Goal: Task Accomplishment & Management: Complete application form

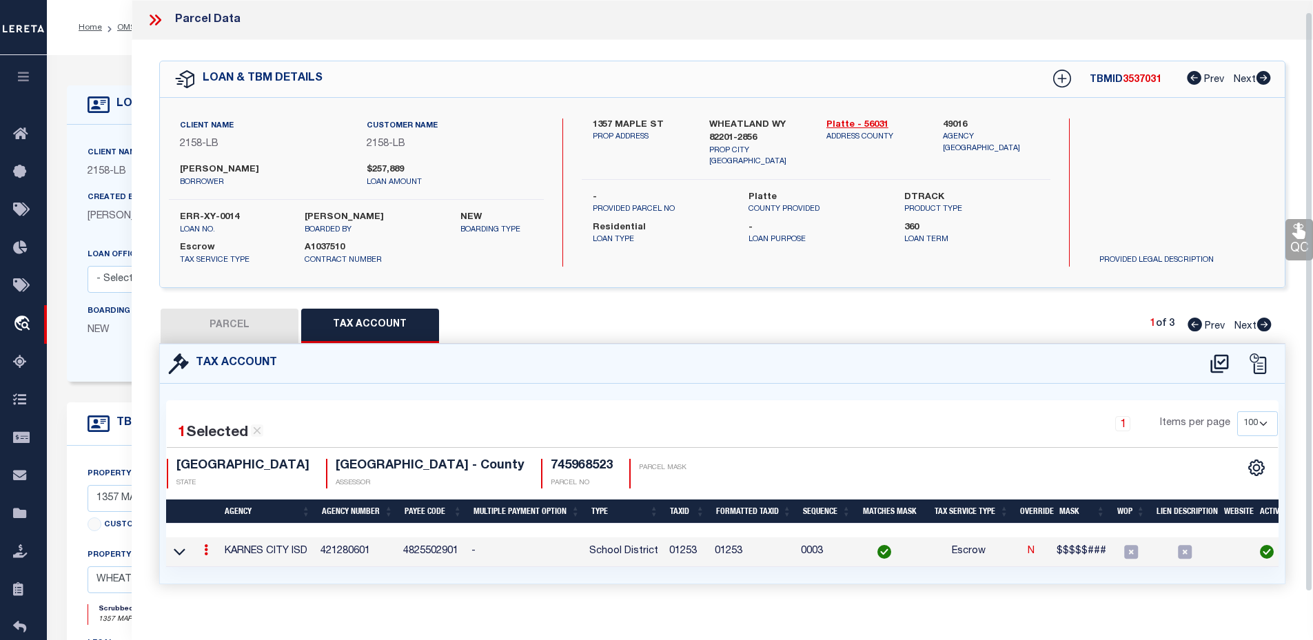
select select "100"
select select "10"
select select "Escrow"
click at [153, 14] on icon at bounding box center [153, 19] width 6 height 11
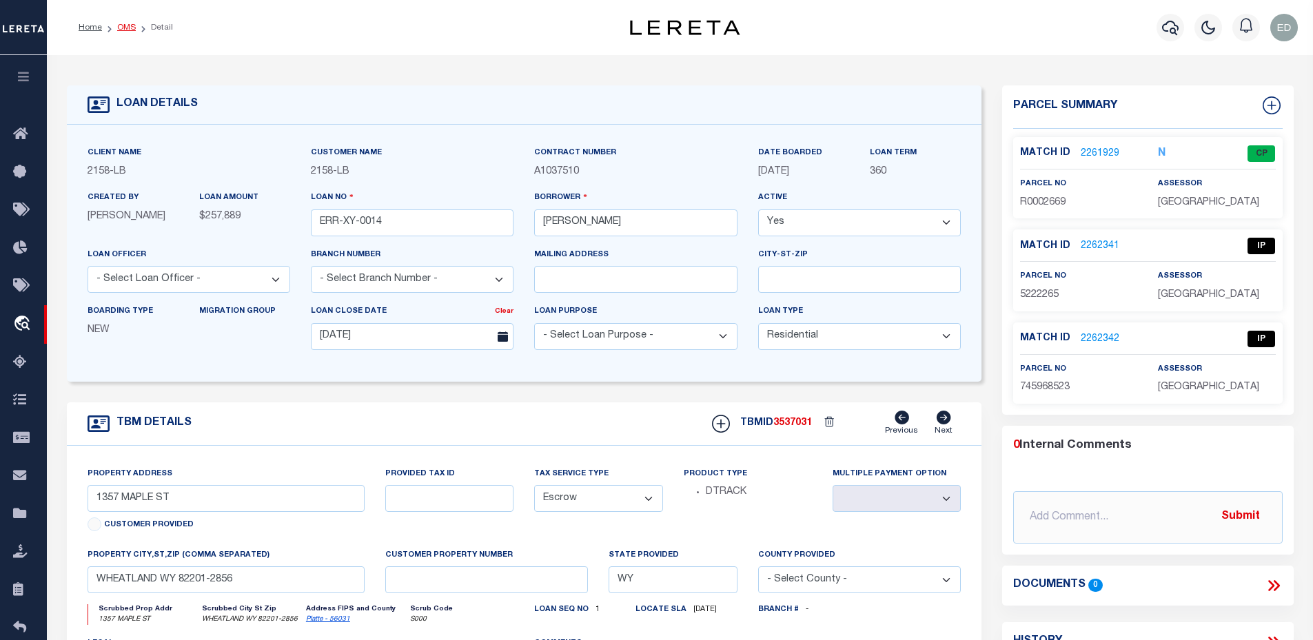
click at [125, 24] on link "OMS" at bounding box center [126, 27] width 19 height 8
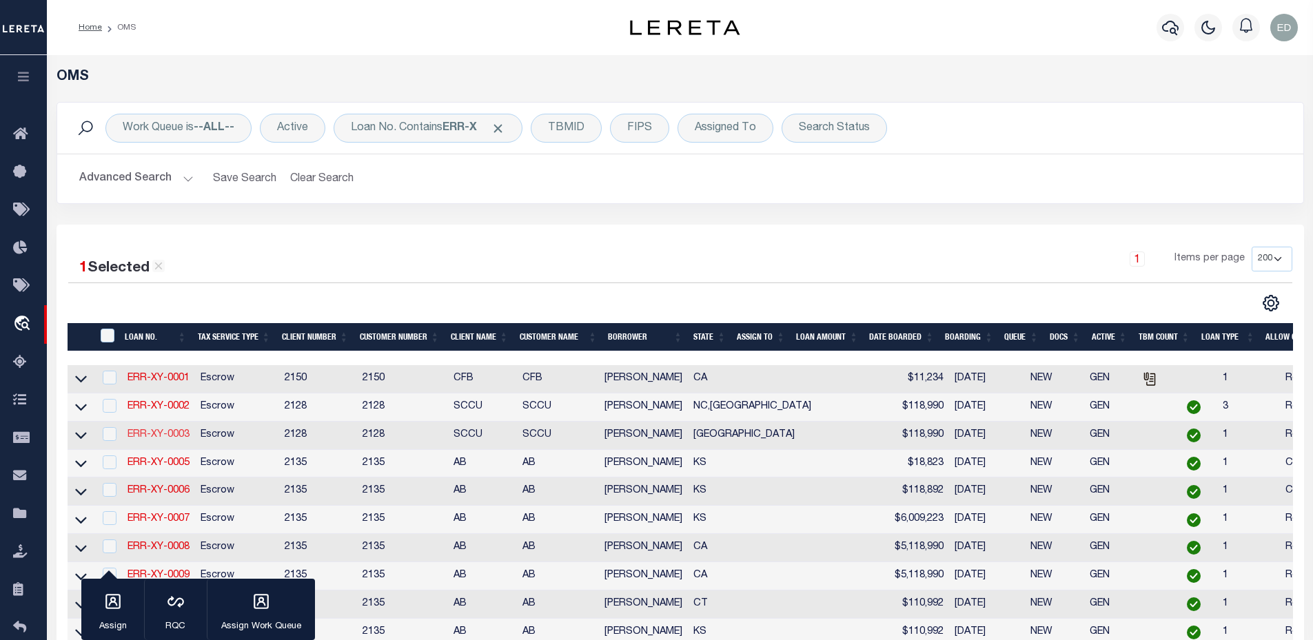
click at [180, 439] on link "ERR-XY-0003" at bounding box center [158, 435] width 62 height 10
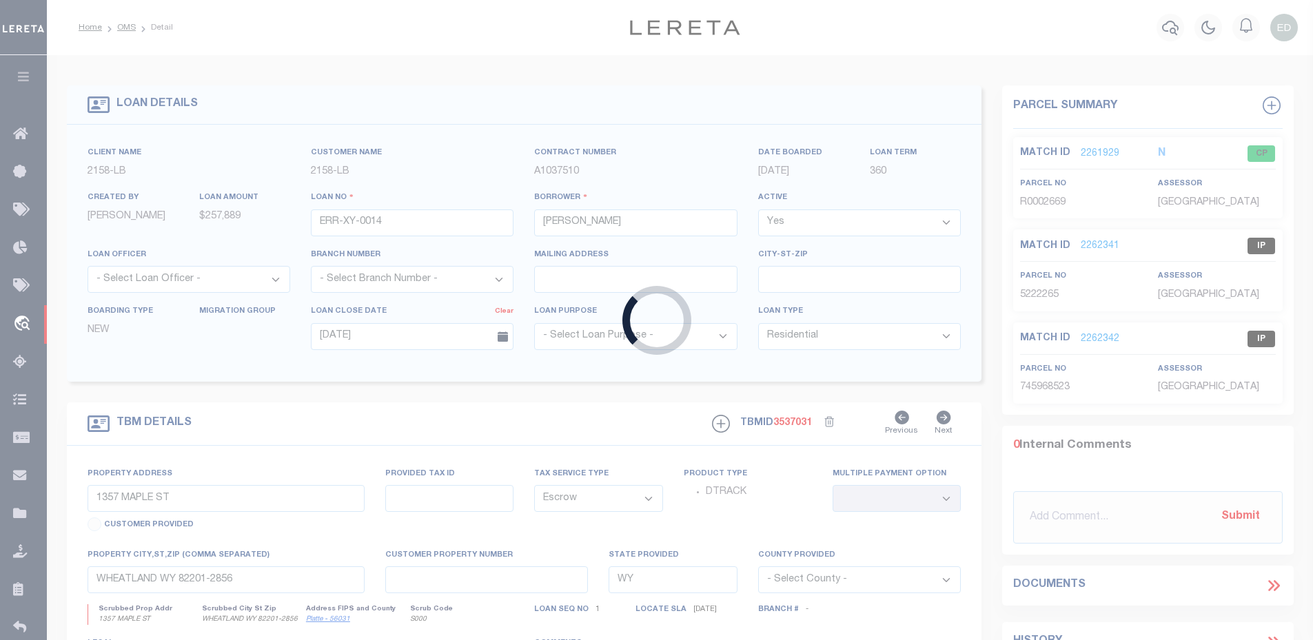
type input "ERR-XY-0003"
type input "08/31/2025"
type input "603 TENERY ST"
select select
type input "GLADEWATER TX 75647-4439"
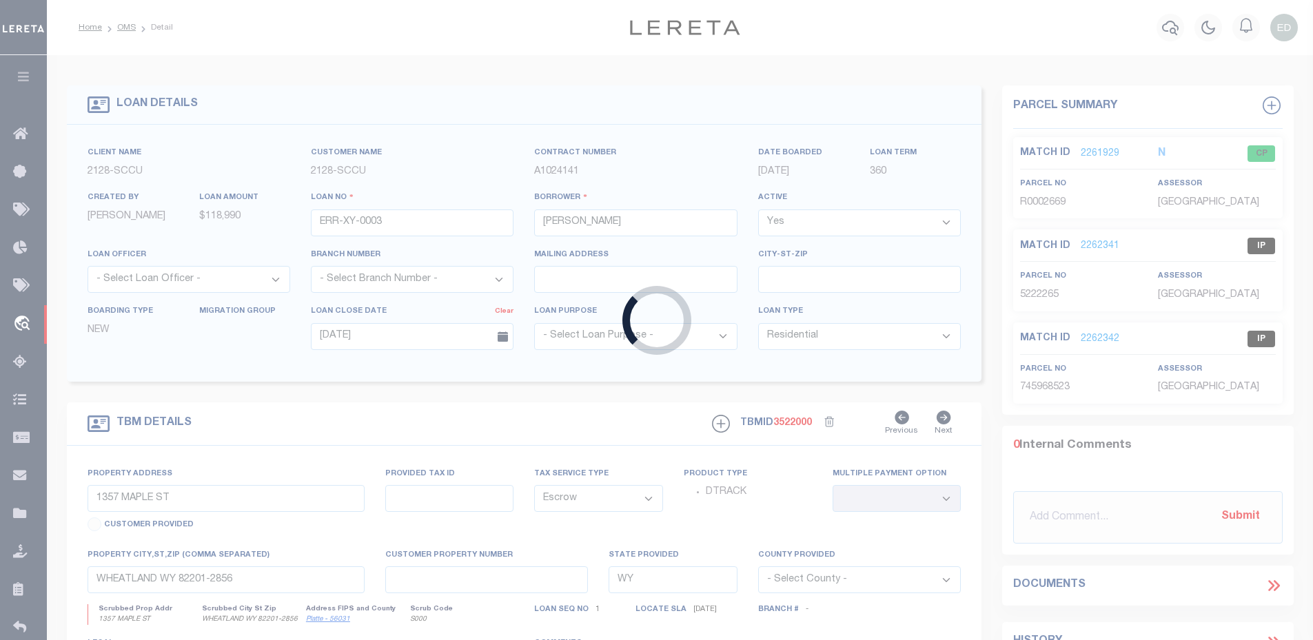
type input "[GEOGRAPHIC_DATA]"
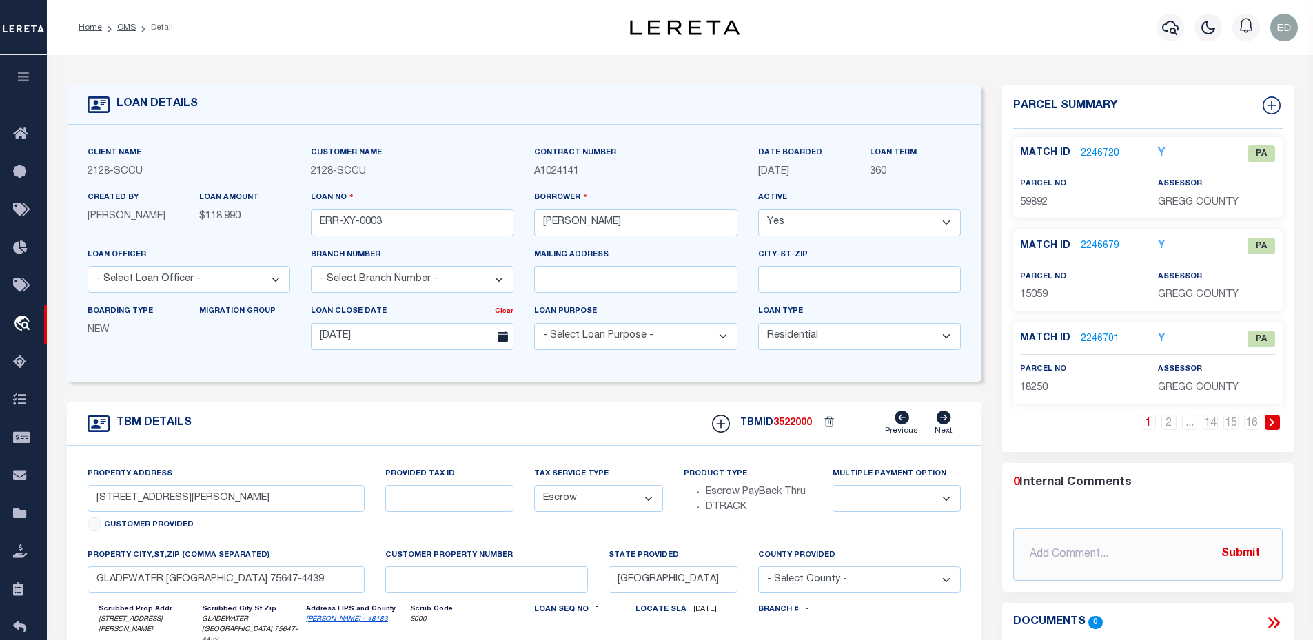
click at [607, 169] on p "A1024141" at bounding box center [635, 172] width 203 height 15
type input "56654"
type input "99 GRAYROCK ROAD ENTERPRISES LLC"
select select
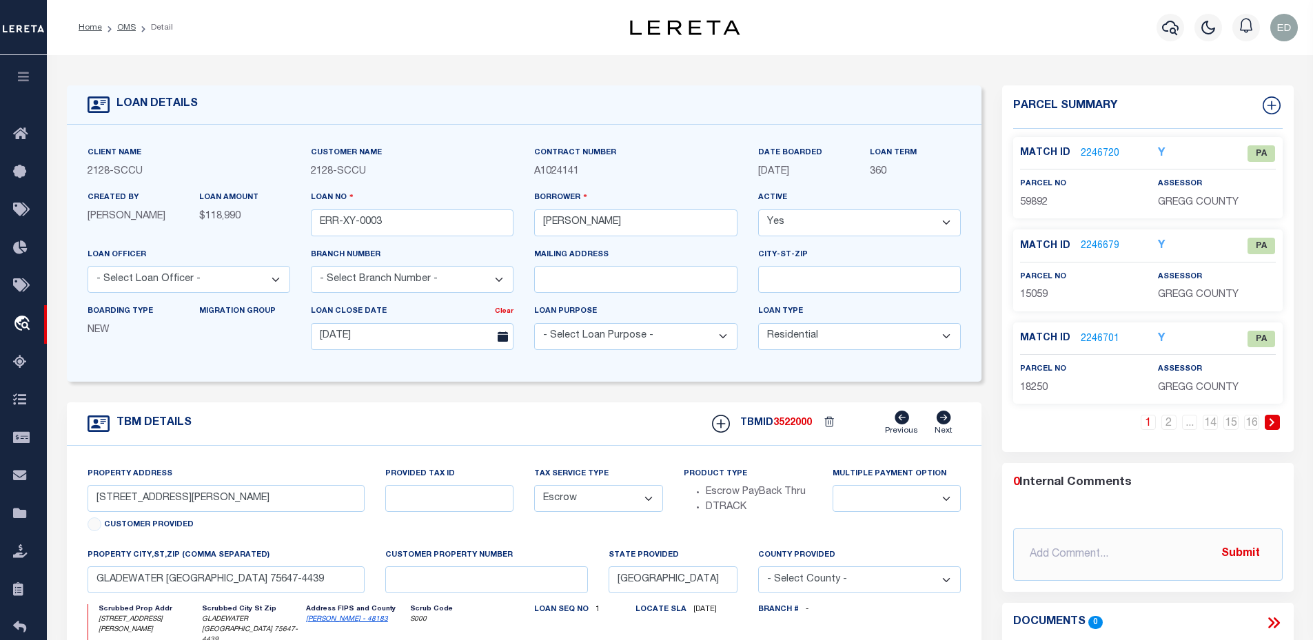
type input "52 SLIKER RD"
type input "GLEN GARDNER, NJ 08826-3333"
select select
select select "NonEscrow"
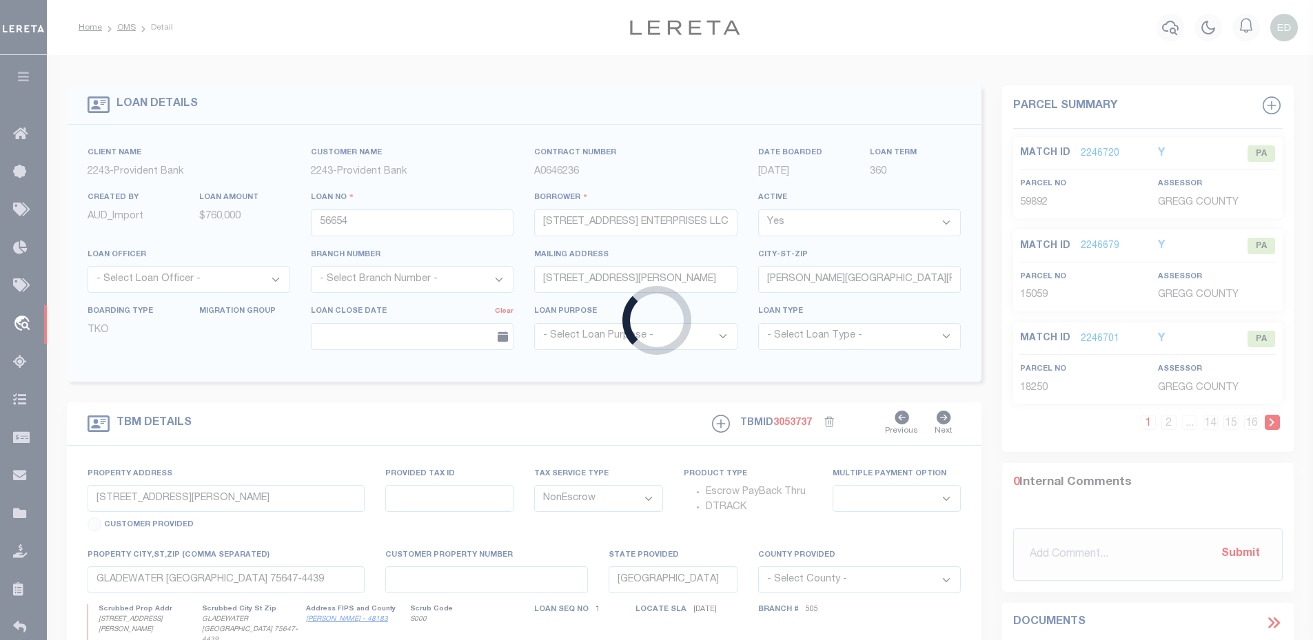
type input "99 GRAYROCK ROAD"
type input "Block # 70 | Lot # 17.01"
select select
type input "CLINTON, NEW JERSEY 08809"
type input "40464055-1"
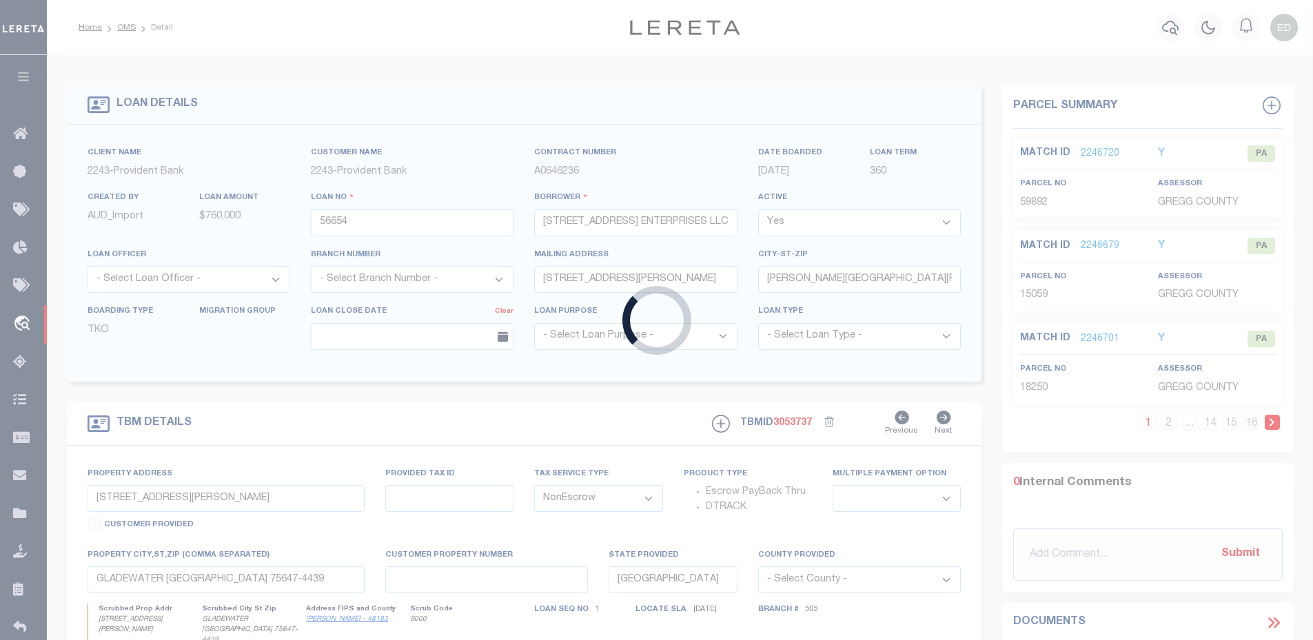
type input "NJ"
select select
type textarea "Liability subject to parcel provided"
select select "13672"
select select "5374"
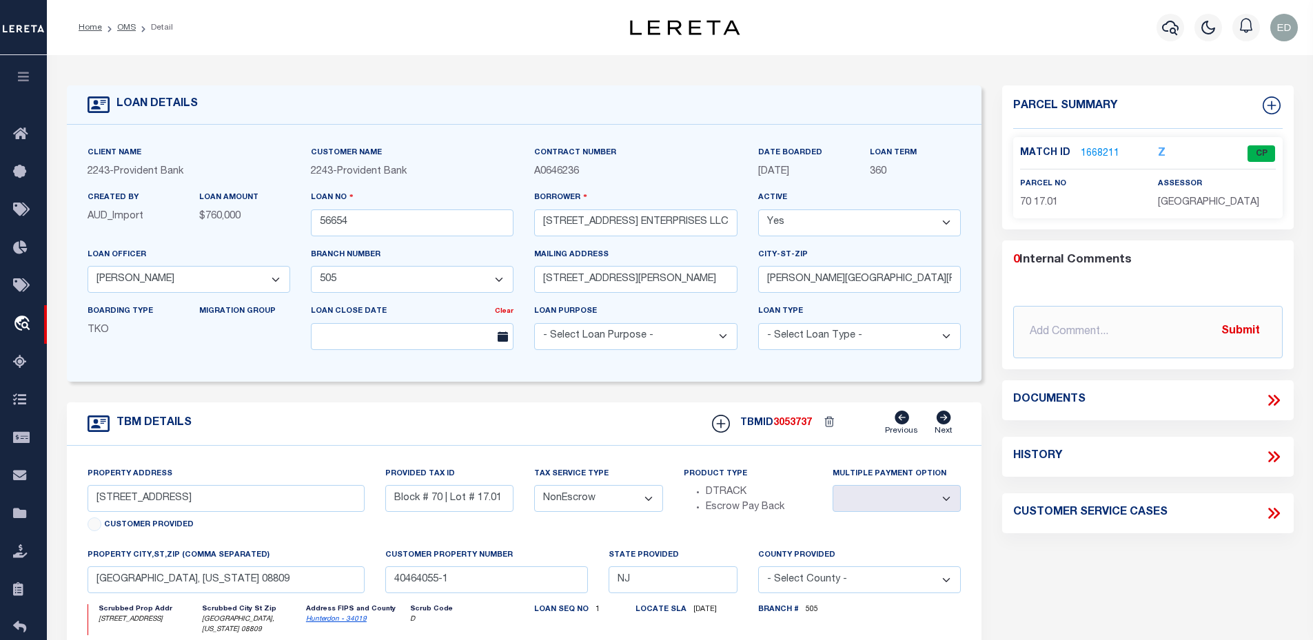
click at [1090, 157] on link "1668211" at bounding box center [1100, 154] width 39 height 14
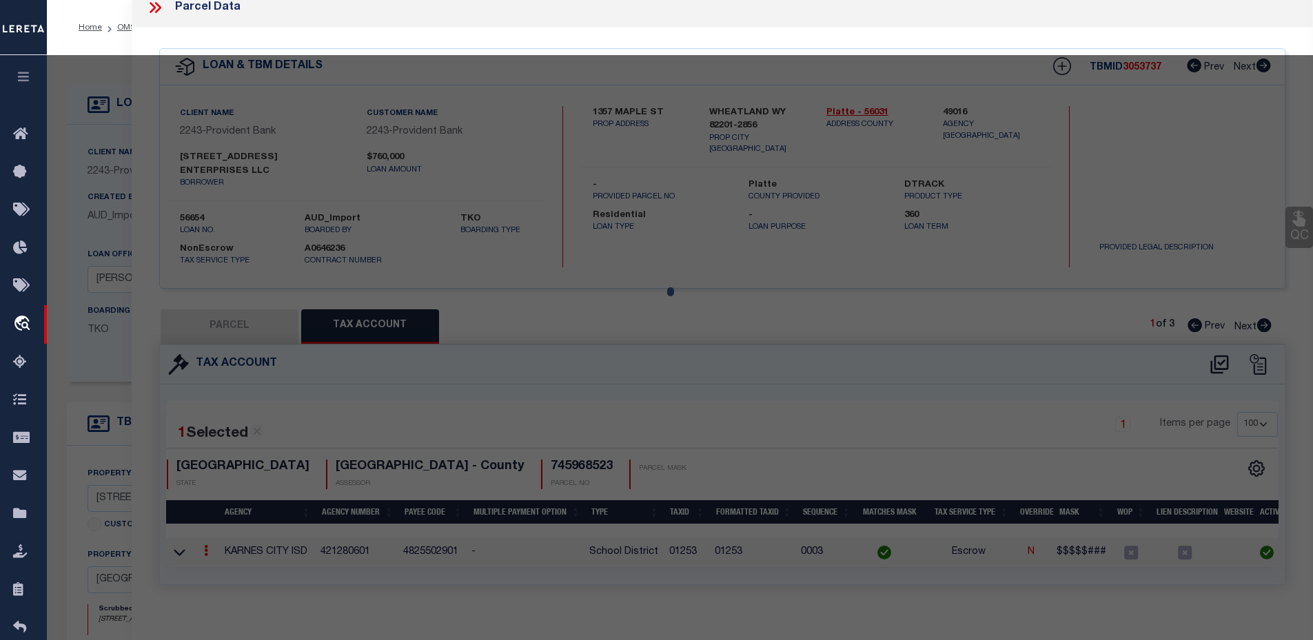
select select "AS"
checkbox input "false"
select select "CP"
type input "99 GRAYROCK ROAD ENT LLC"
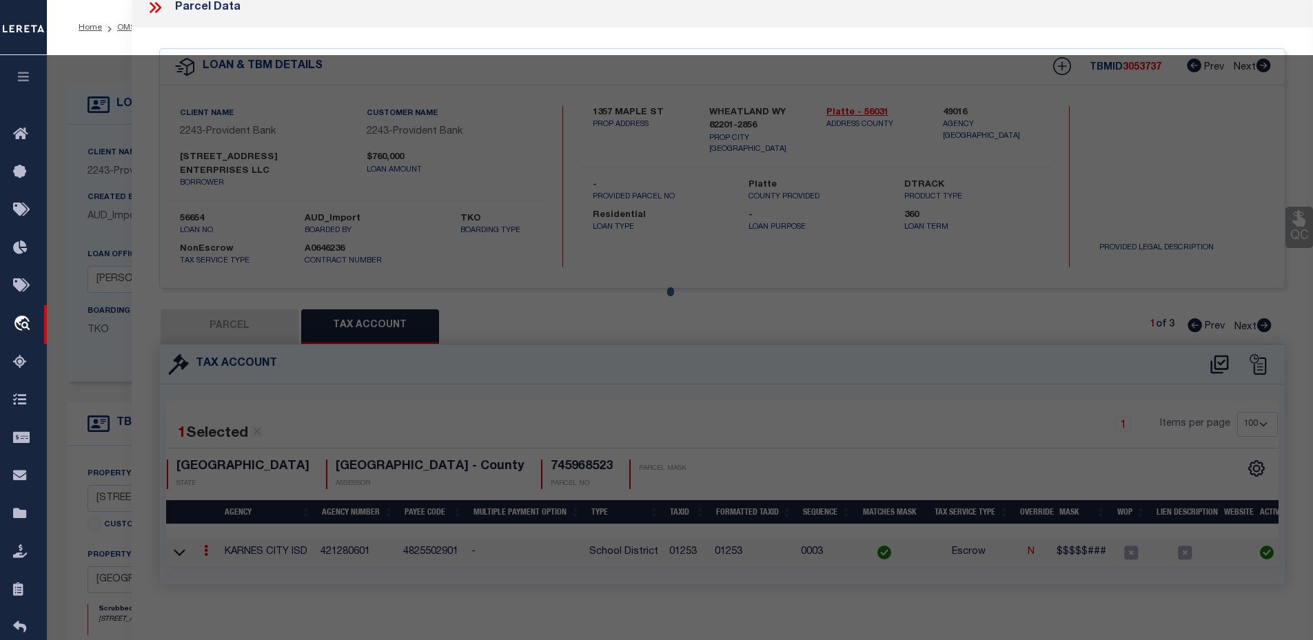
select select
type input "99 GRAYROCK ROAD"
type input "CLINTON NJ 08809"
type textarea "Acreage: 4.149"
type textarea "Update tax Line from Town(290100206) to Township (290100201) 11/19/24 research:…"
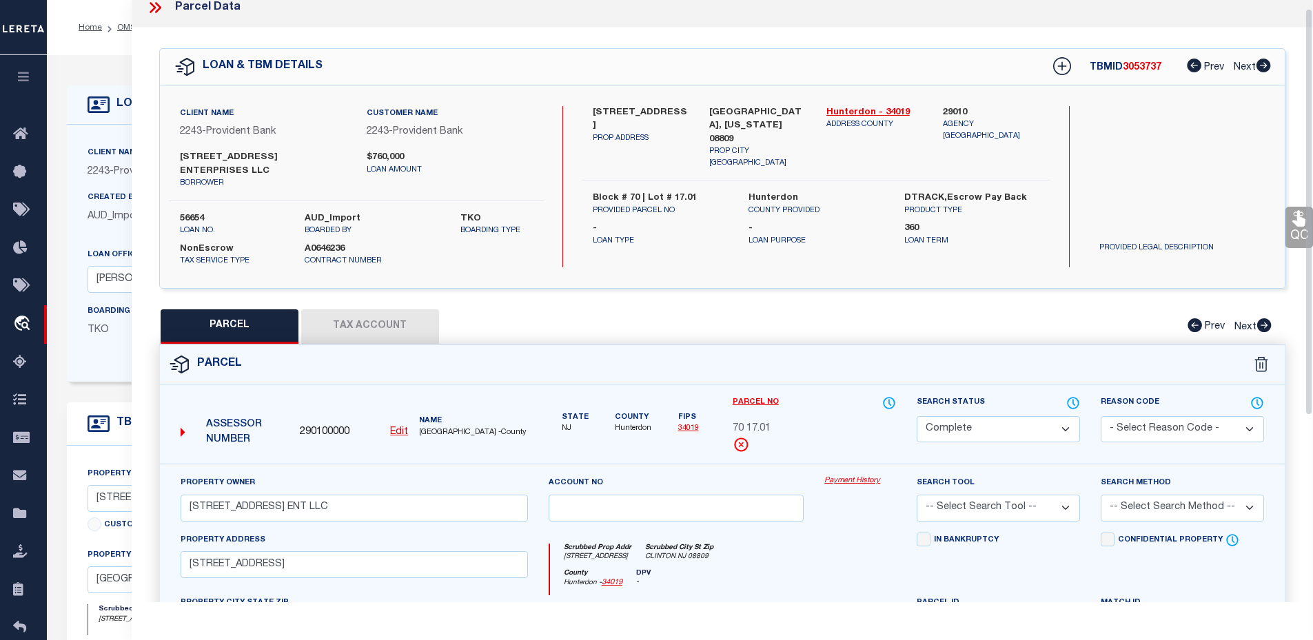
click at [350, 317] on button "Tax Account" at bounding box center [370, 326] width 138 height 34
select select "100"
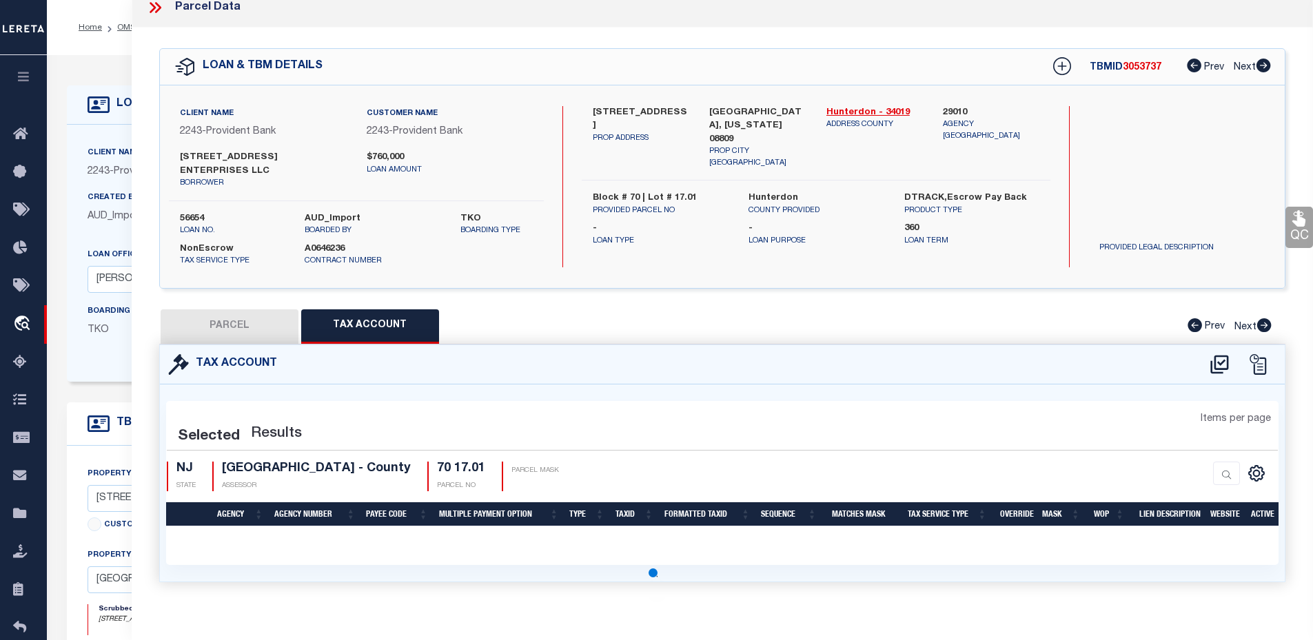
select select "100"
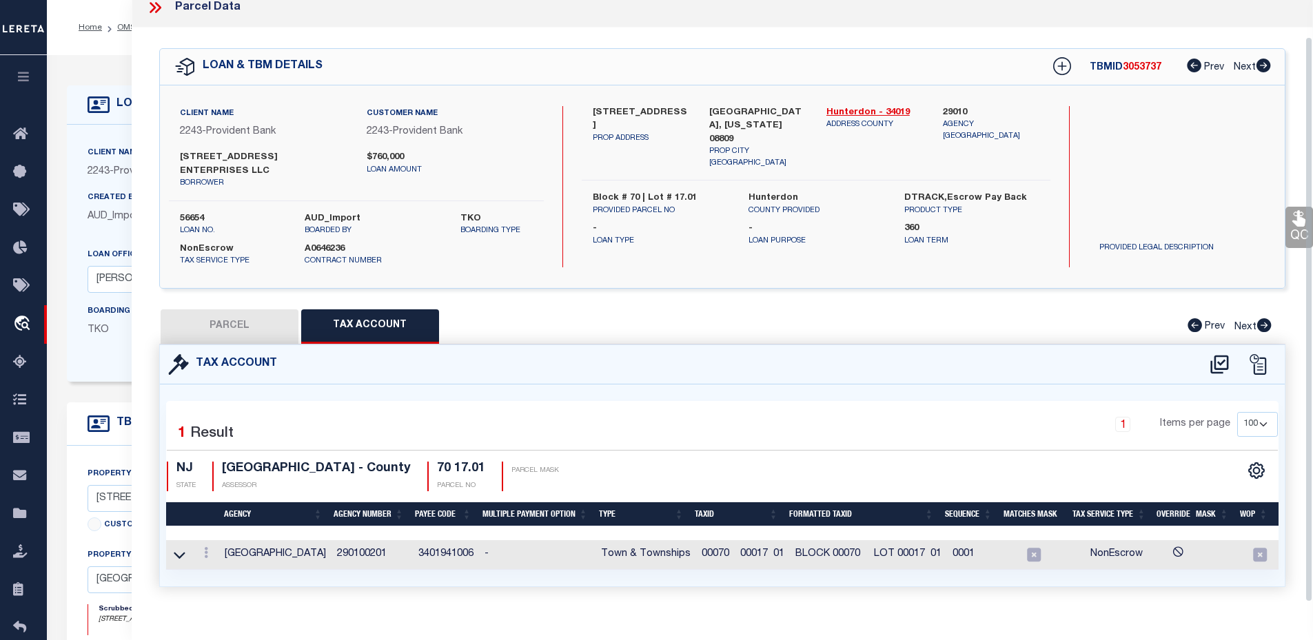
scroll to position [39, 0]
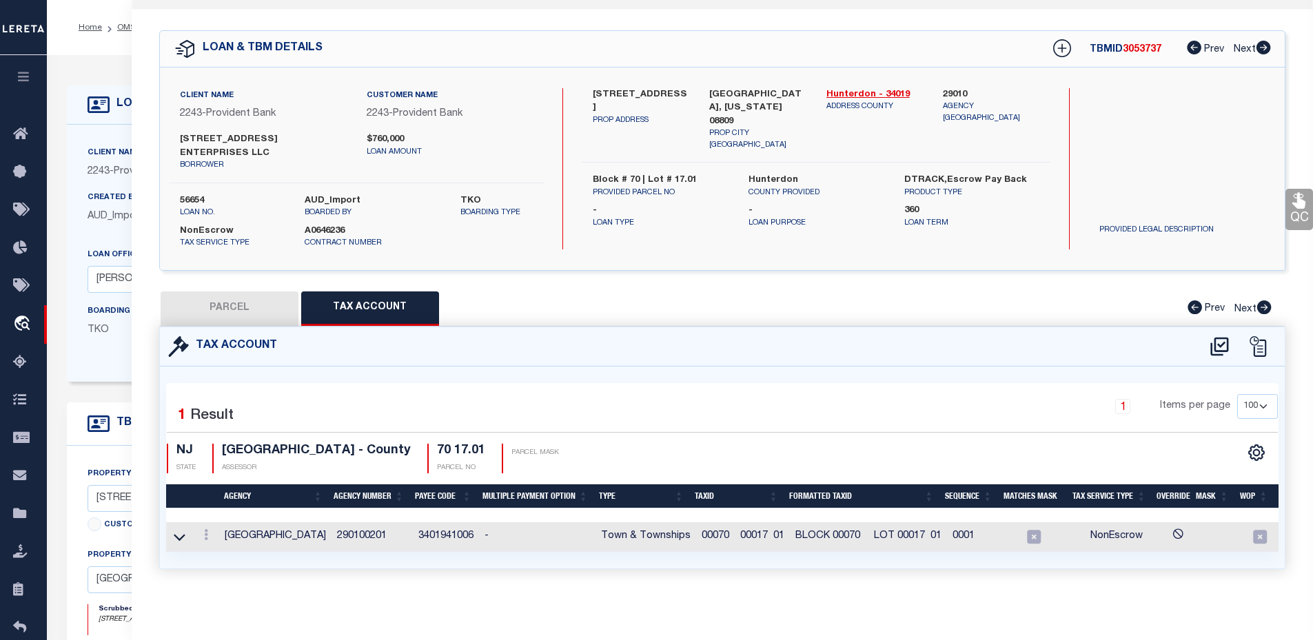
type input "58408"
type input "[STREET_ADDRESS] ENTERPRISES LLC ,"
select select "16153"
select select "5389"
type input "[STREET_ADDRESS]"
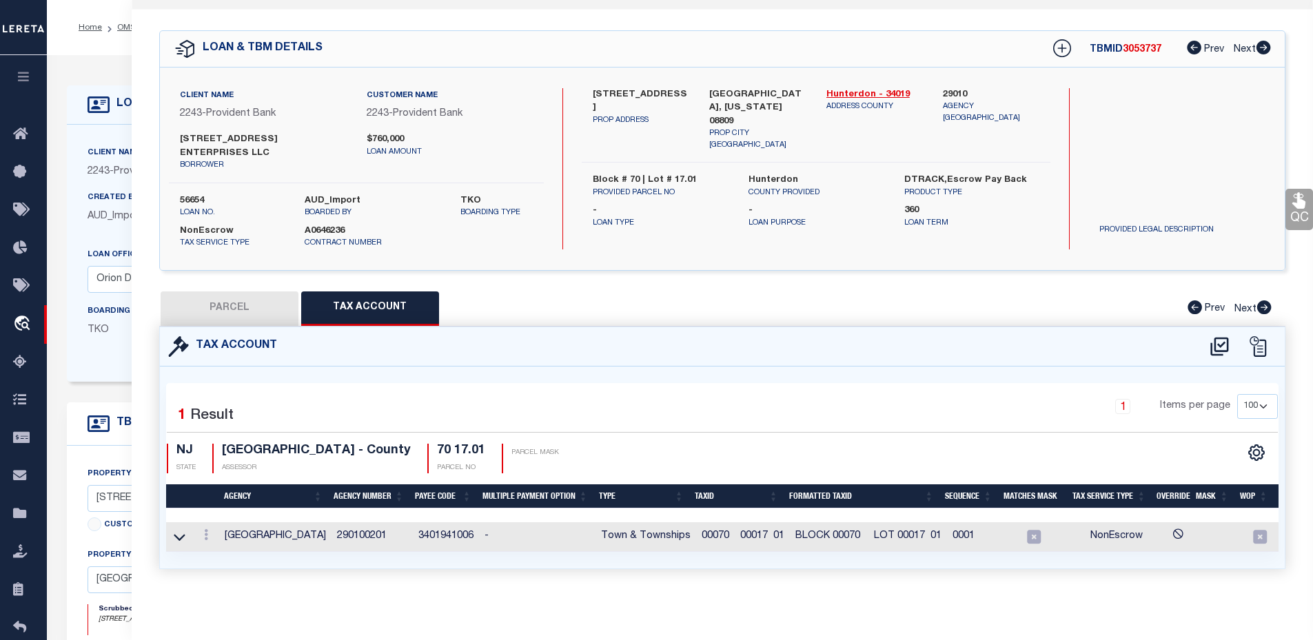
type input "00070 00017 01"
select select
type input "CLINTON NJ 088091076"
select select
select select "16153"
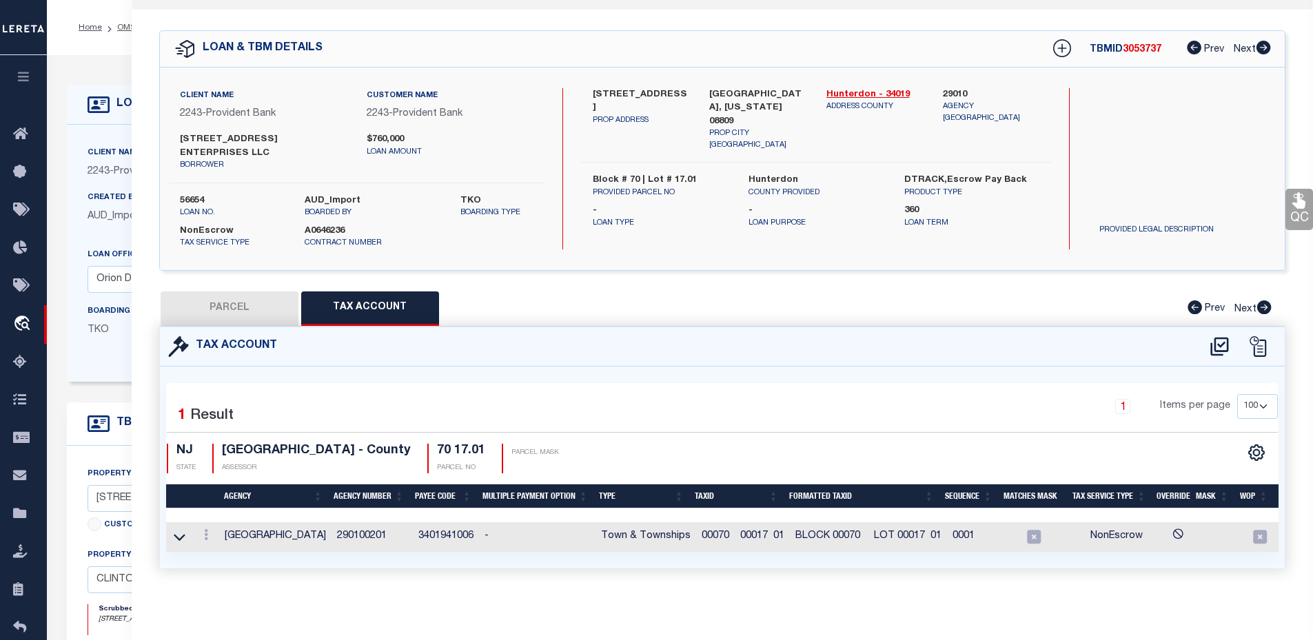
select select "5389"
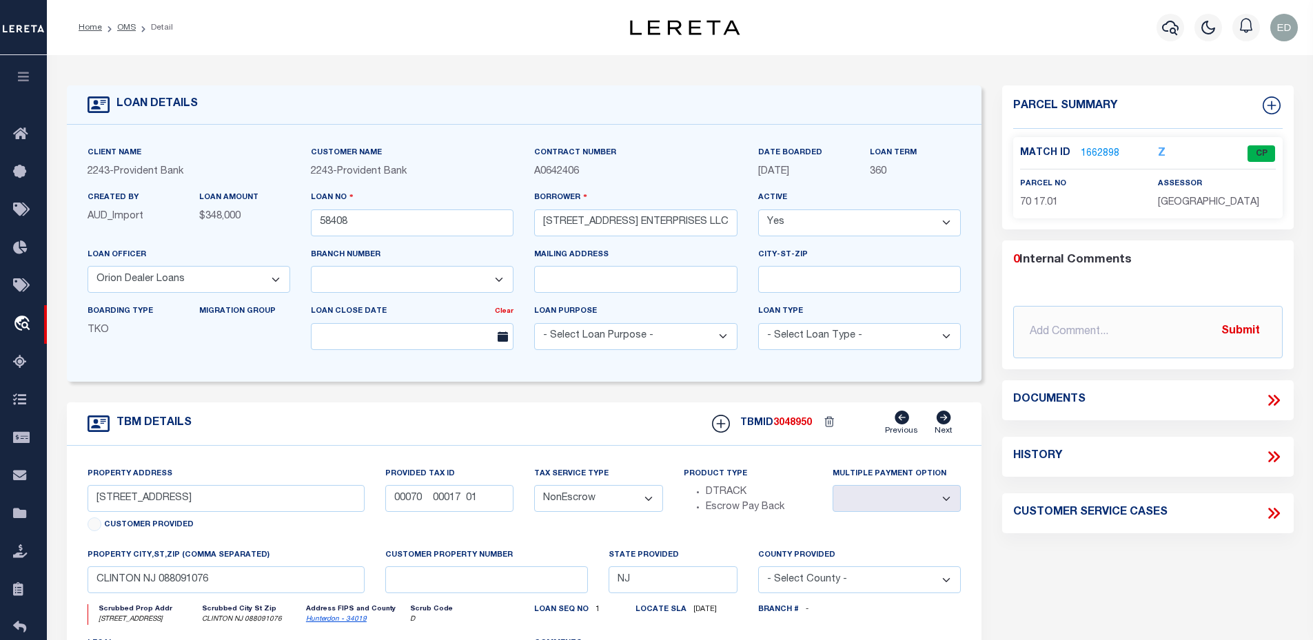
click at [1112, 155] on link "1662898" at bounding box center [1100, 154] width 39 height 14
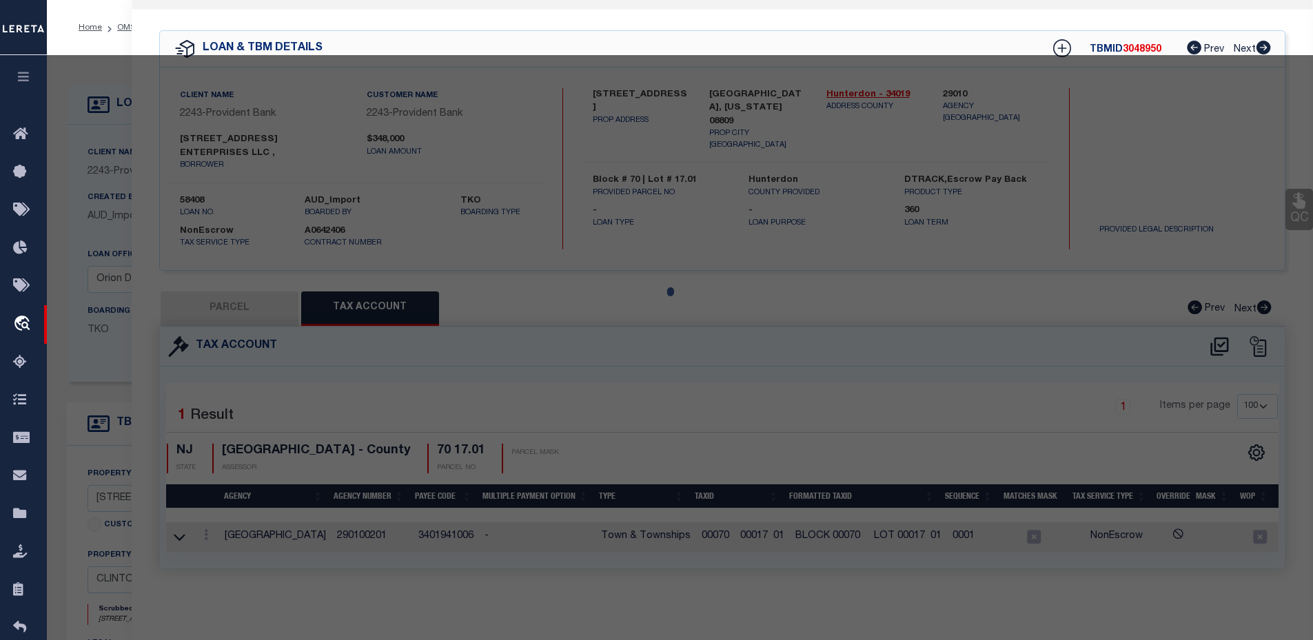
select select "AS"
checkbox input "false"
select select "CP"
type input "99 GRAYROCK ROAD ENT LLC"
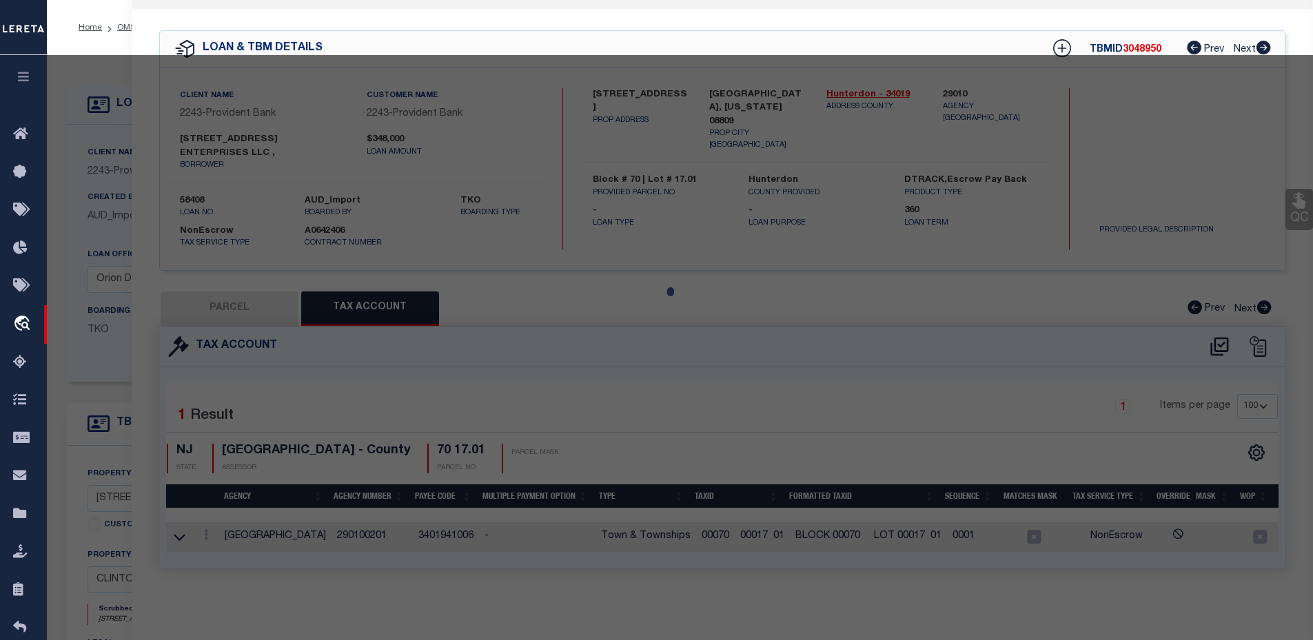
select select
type input "99 GRAYROCK ROAD"
type input "CLINTON NJ 08809"
type textarea "Acreage: 4.149"
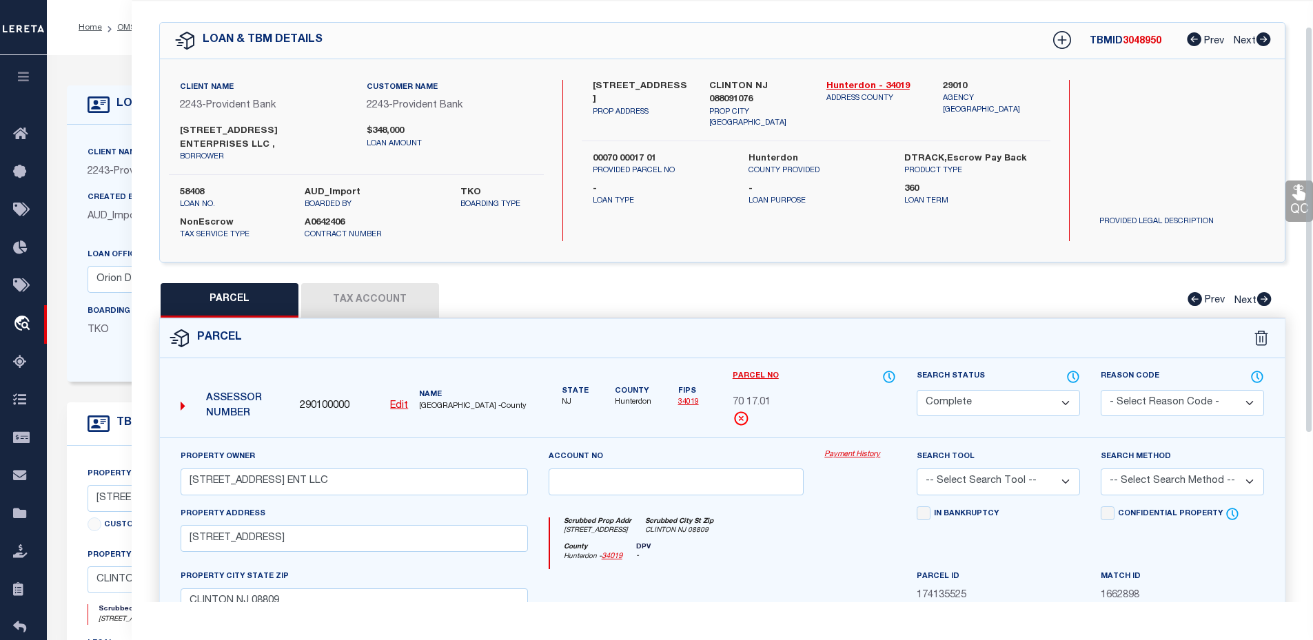
click at [334, 301] on button "Tax Account" at bounding box center [370, 300] width 138 height 34
select select "100"
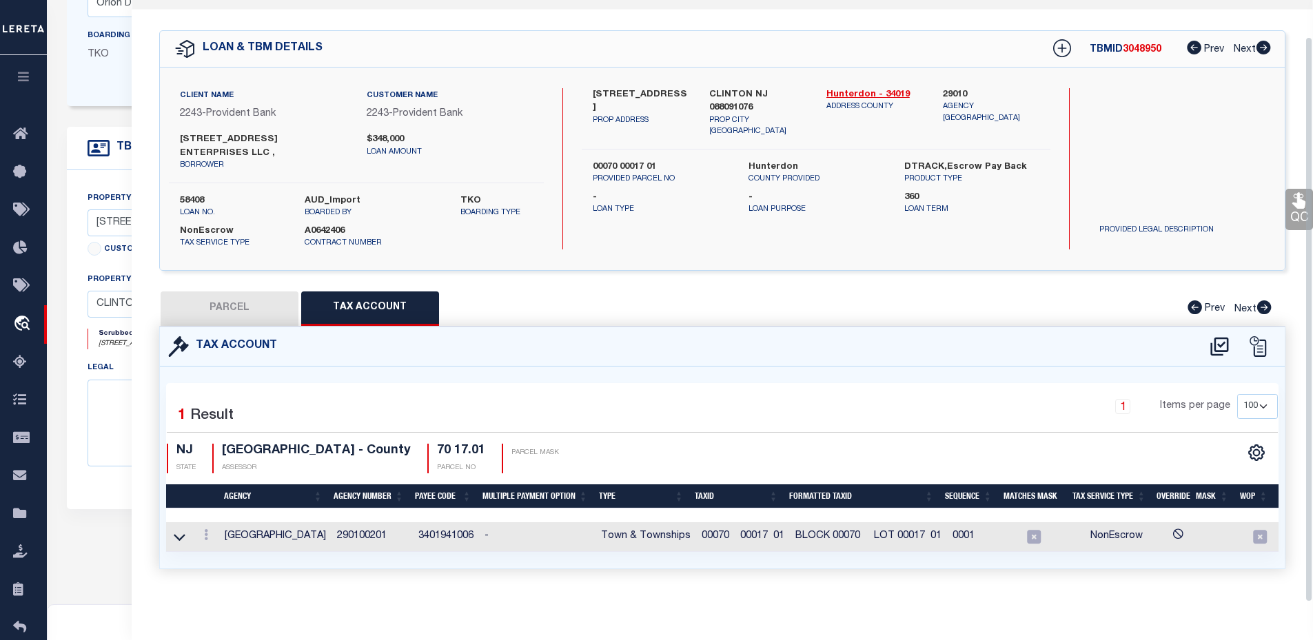
scroll to position [345, 0]
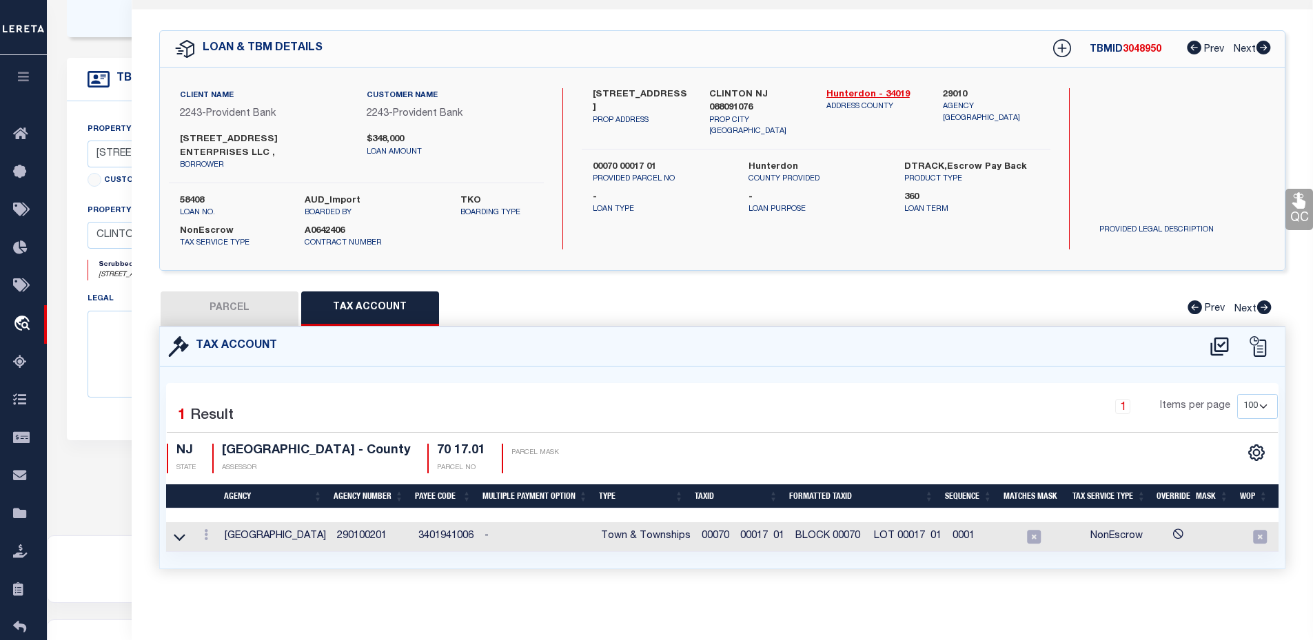
type input "10010625"
type input "CHRISTOPHER HOLDINGS LLC"
select select "False"
select select
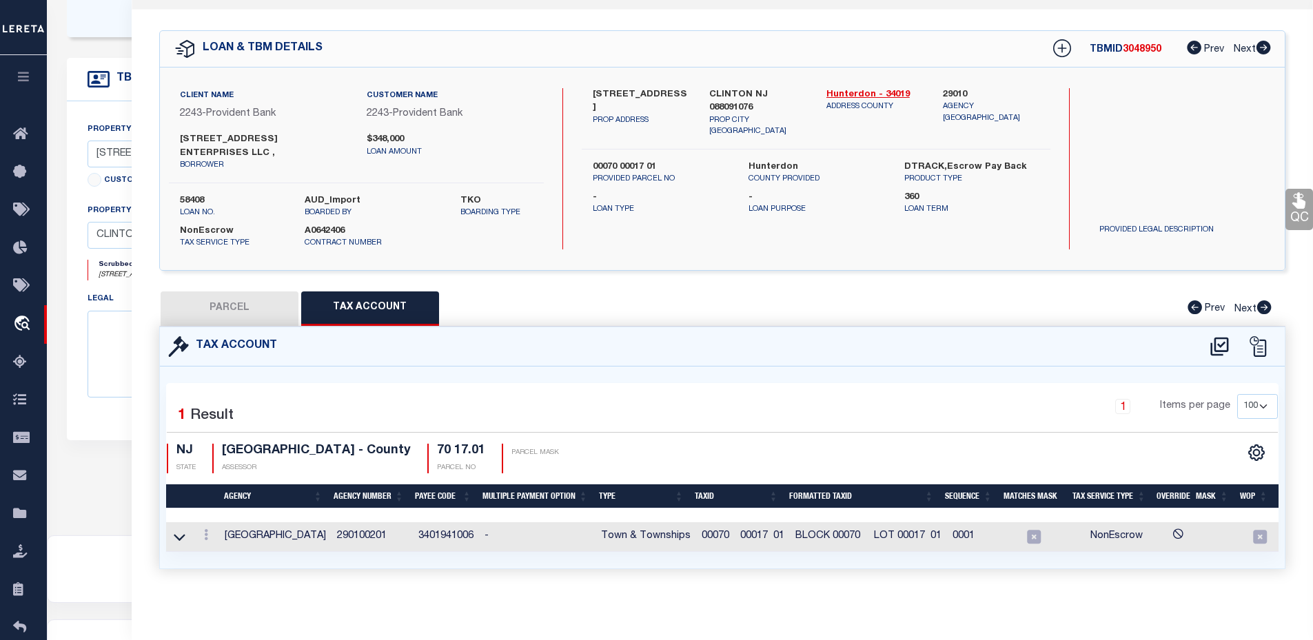
type input "5314 16TH AVE PMB 129"
type input "BROOKLYN,NY,11204"
select select "10"
select select "Escrow"
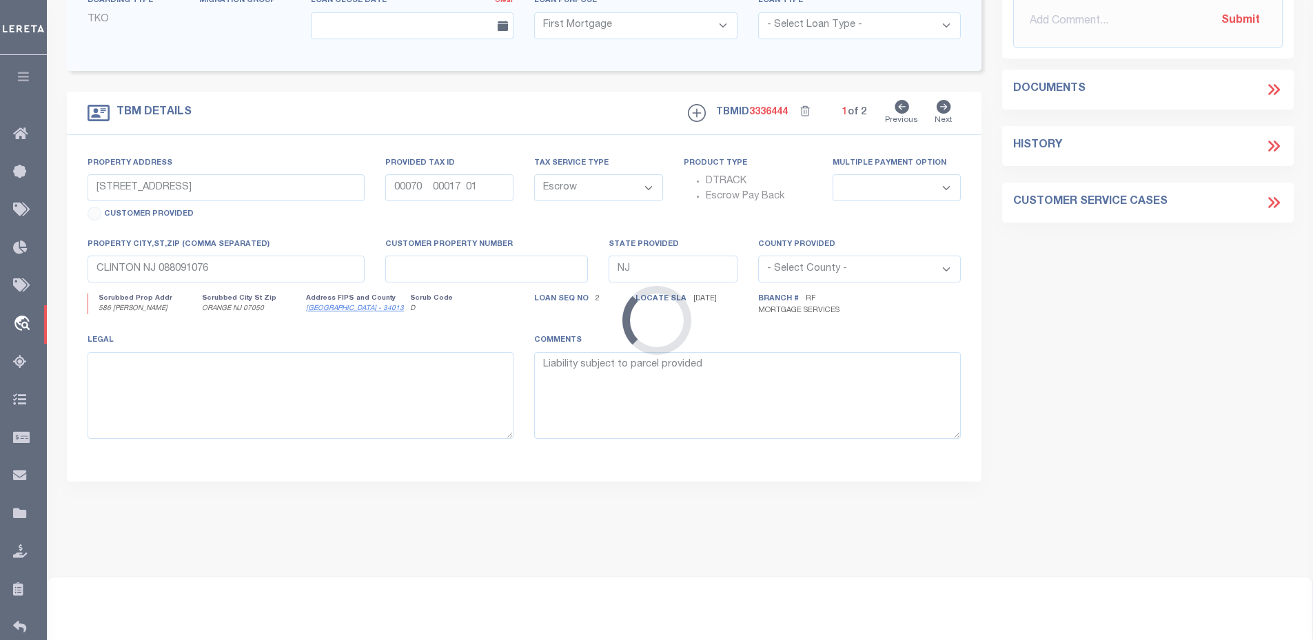
select select "25067"
type input "586 CHRISTOPHER"
type input "06102 00006"
select select
type input "ORANGE NJ 07050"
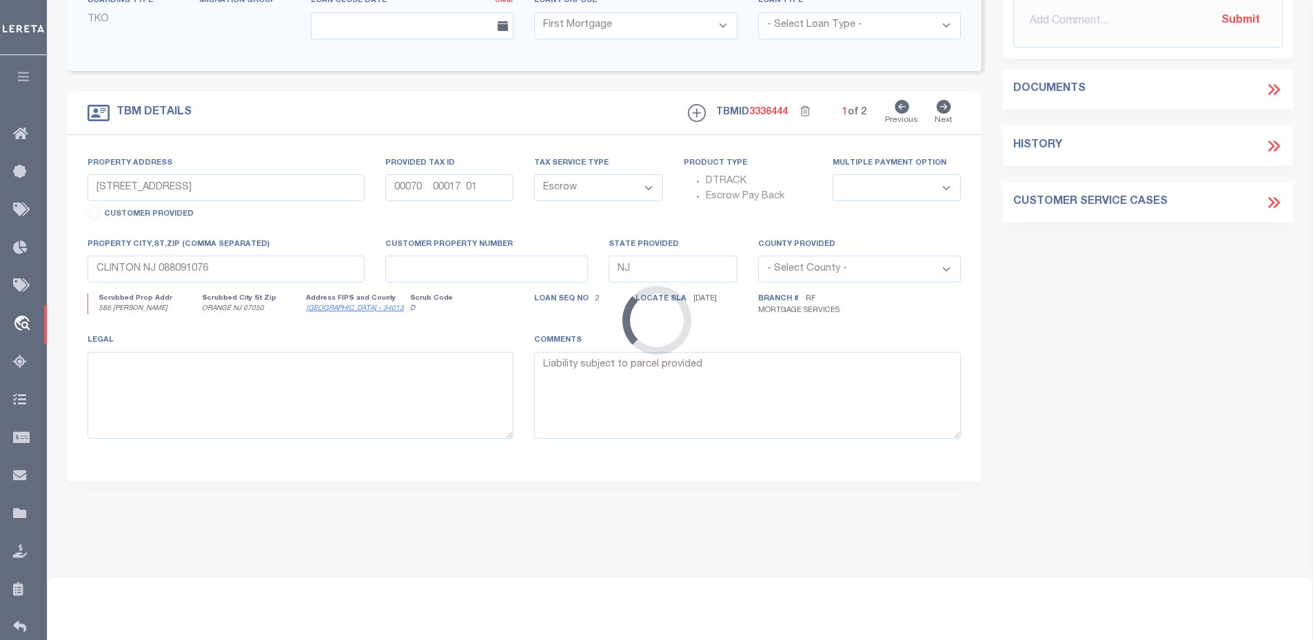
type input "a0kUS0000018FPV"
select select
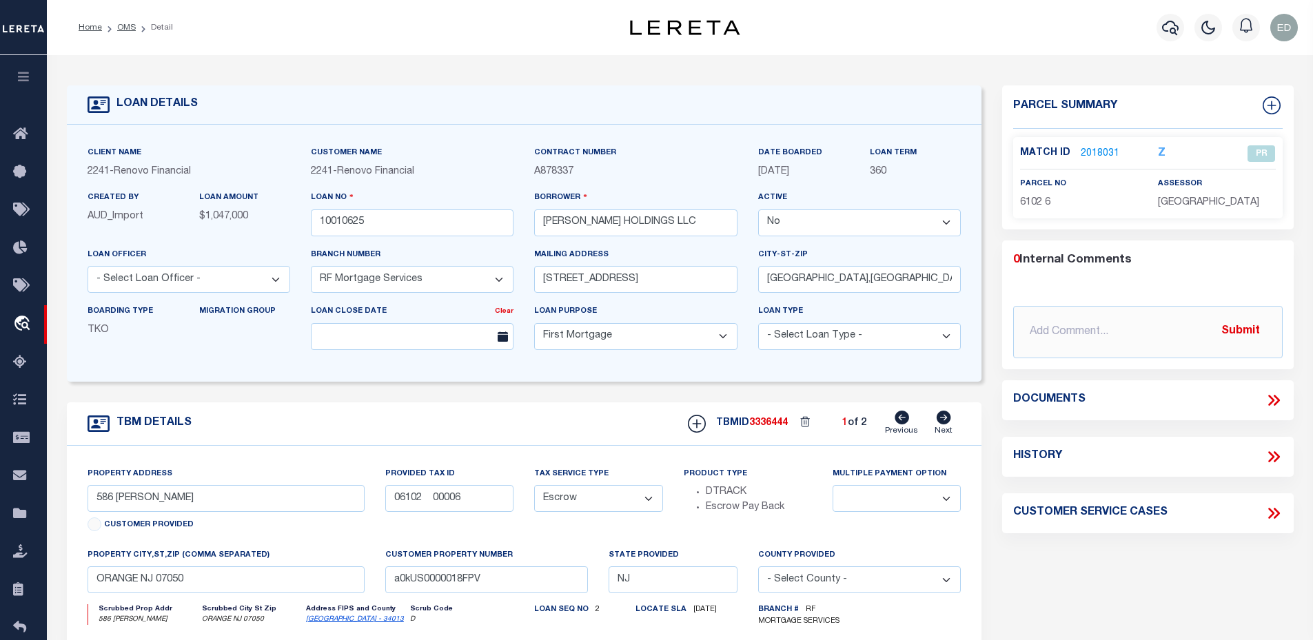
click at [1103, 156] on link "2018031" at bounding box center [1100, 154] width 39 height 14
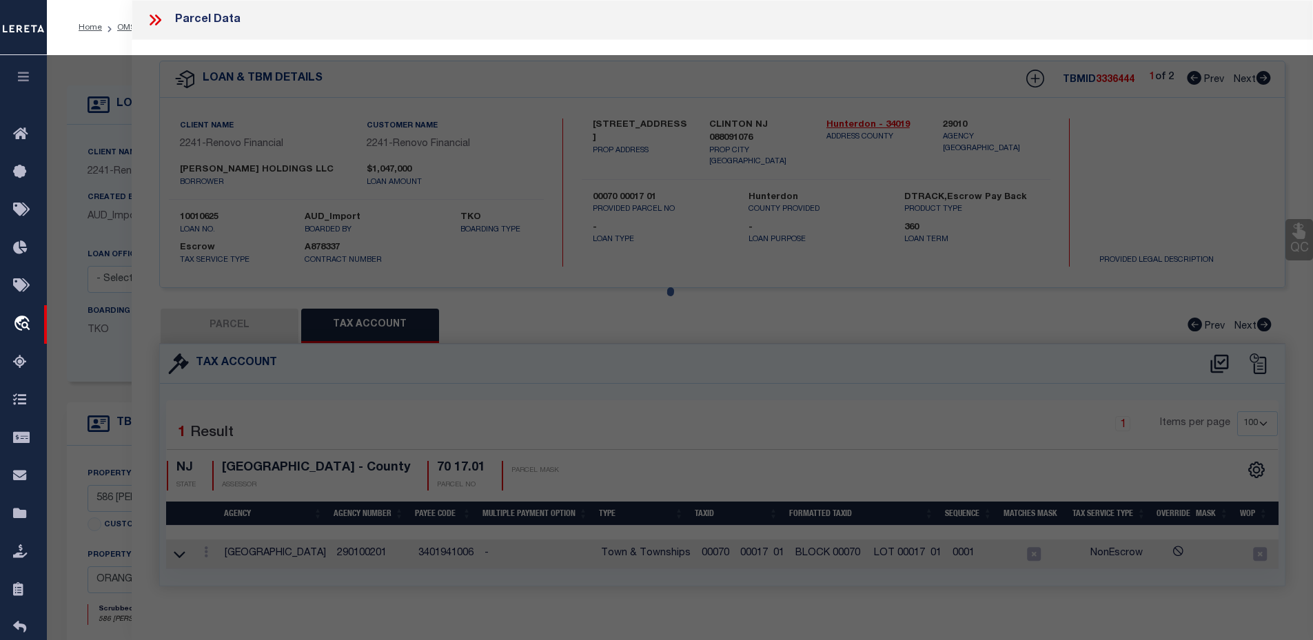
select select "AS"
checkbox input "false"
select select "PR"
type input "CHRISTOPHER HOLDINGS LLC"
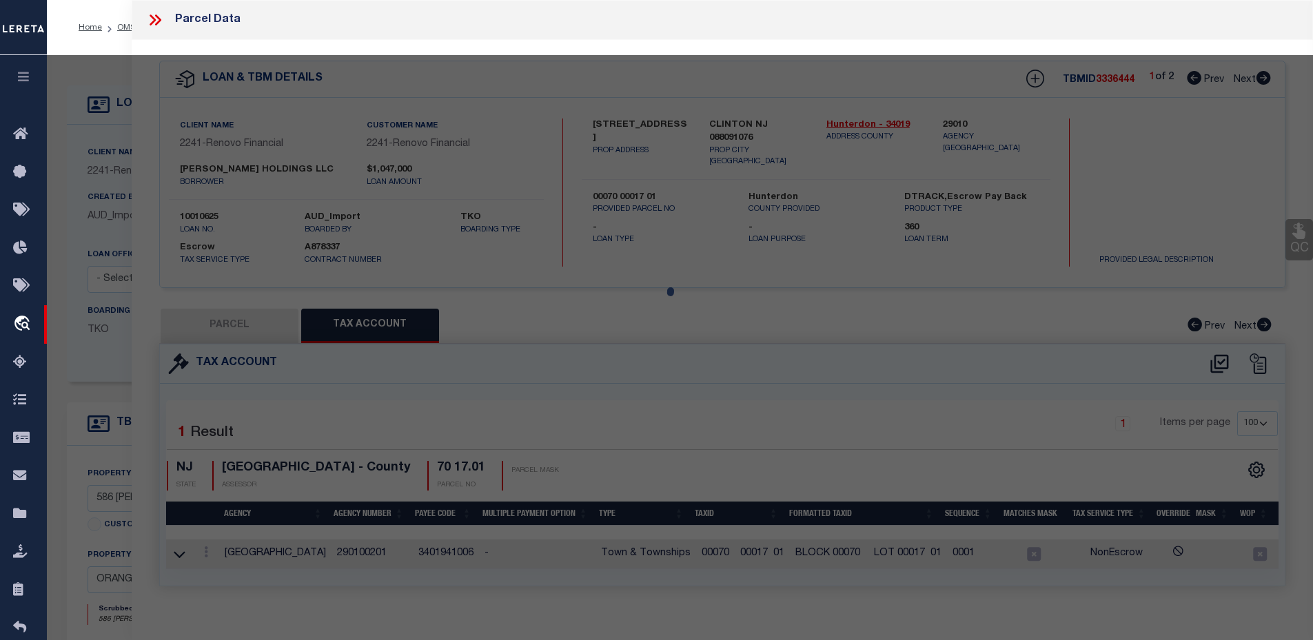
type input "00004745"
select select
type input "586 CHRISTOPHER STREET"
type input "ORANGE NJ 07050"
type textarea "Parcel released per customer's 9/10/2024 file. MLC 9/16/2024 TaxID Special Proj…"
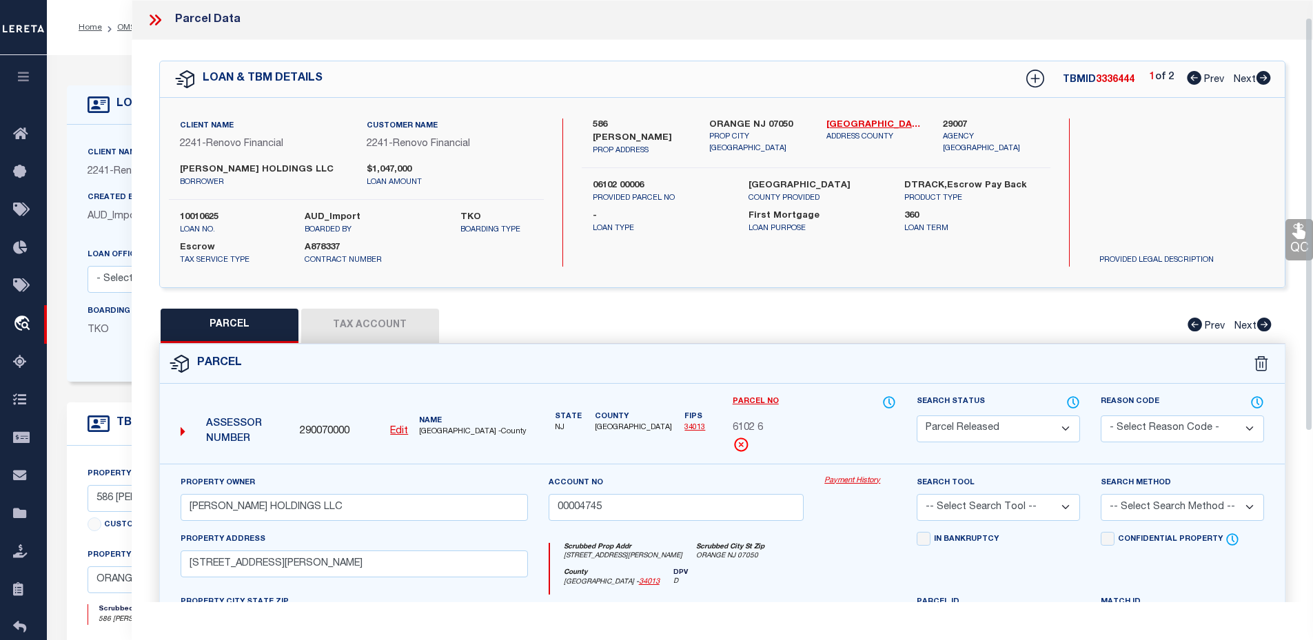
click at [332, 309] on button "Tax Account" at bounding box center [370, 326] width 138 height 34
select select "100"
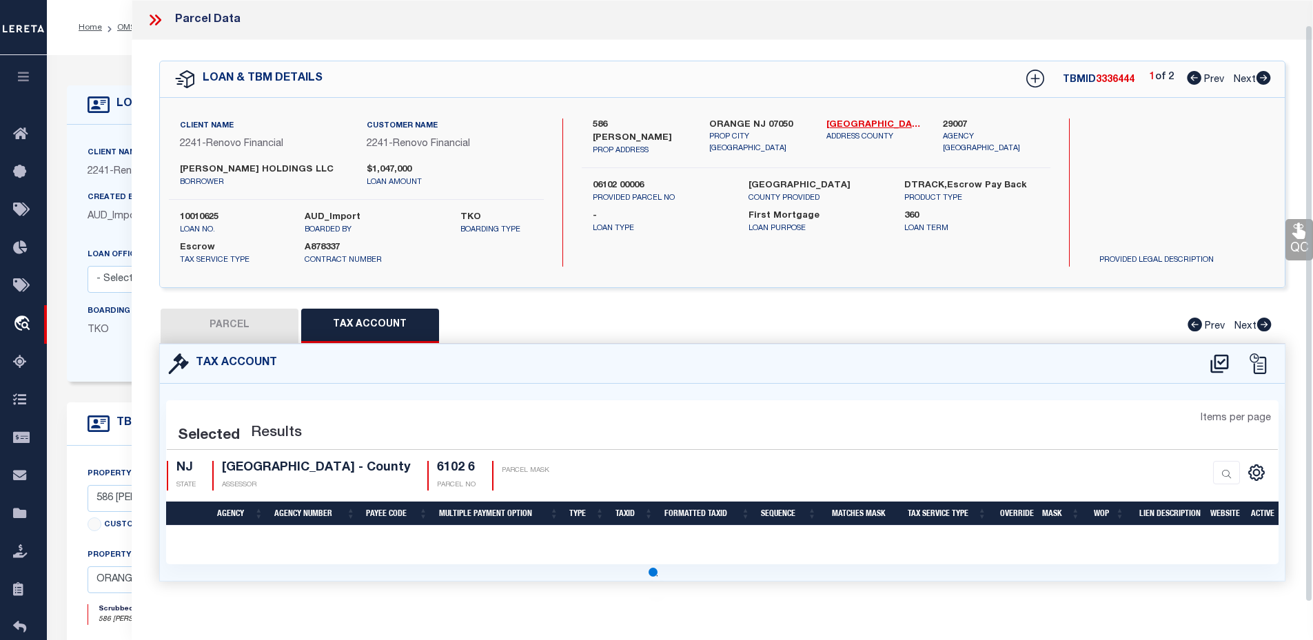
scroll to position [25, 0]
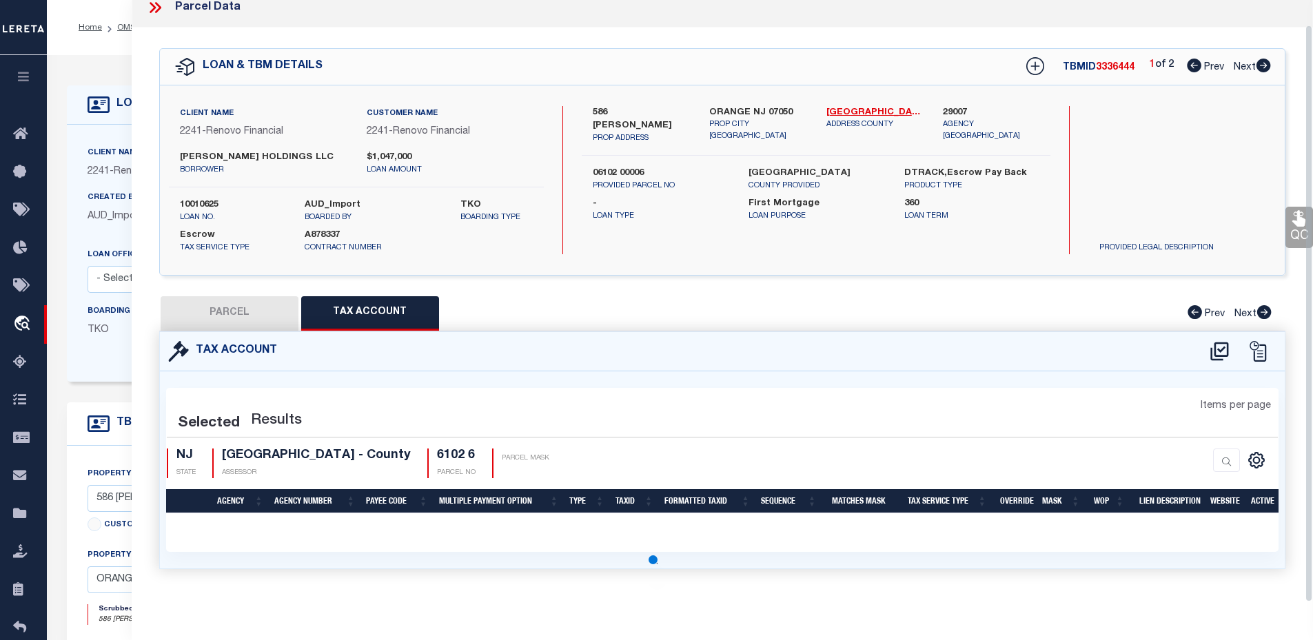
select select "100"
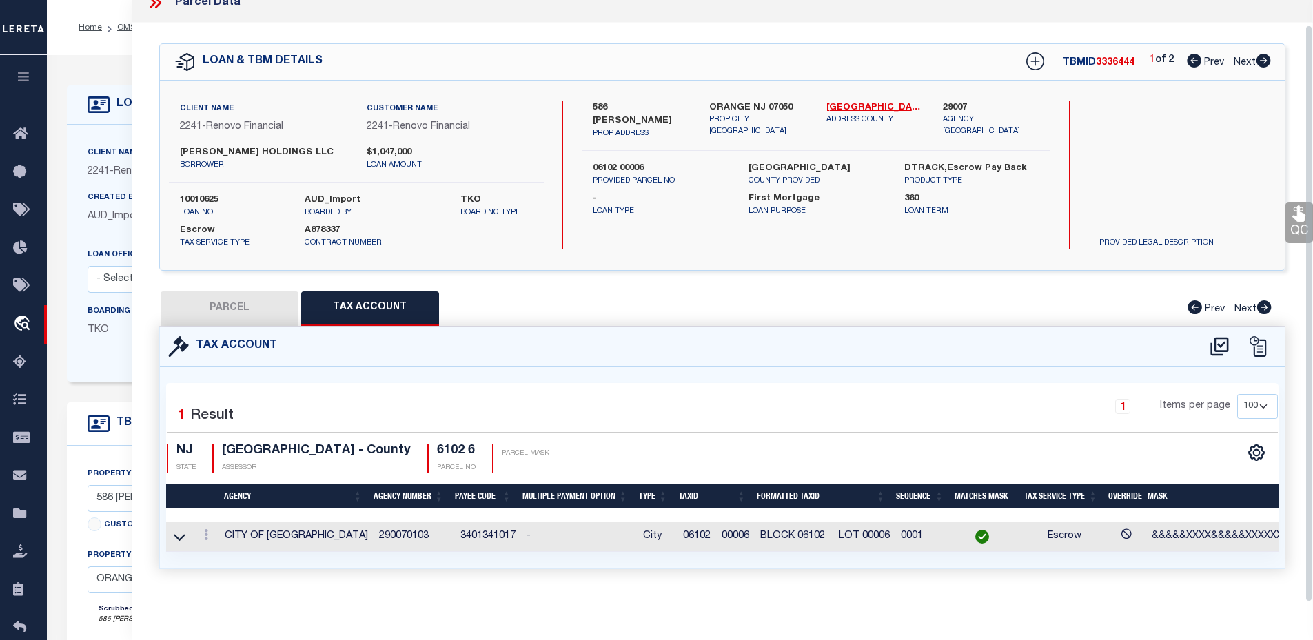
scroll to position [138, 0]
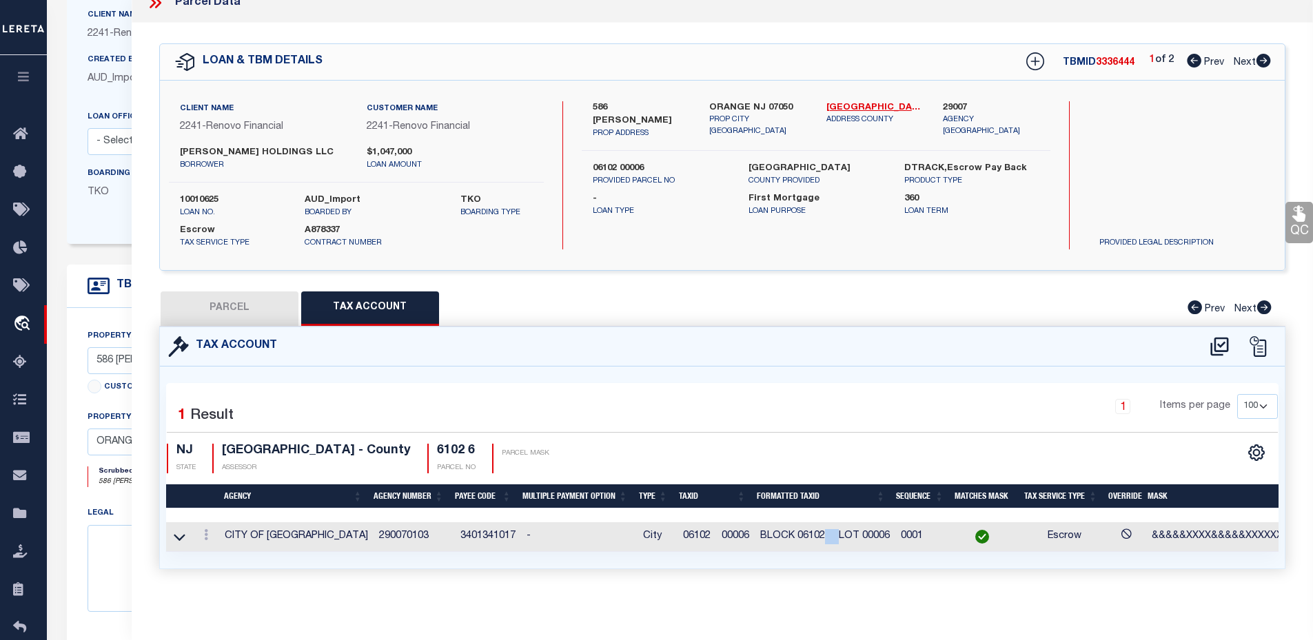
drag, startPoint x: 821, startPoint y: 527, endPoint x: 835, endPoint y: 527, distance: 13.1
click at [835, 531] on span "BLOCK 06102 LOT 00006" at bounding box center [825, 536] width 130 height 10
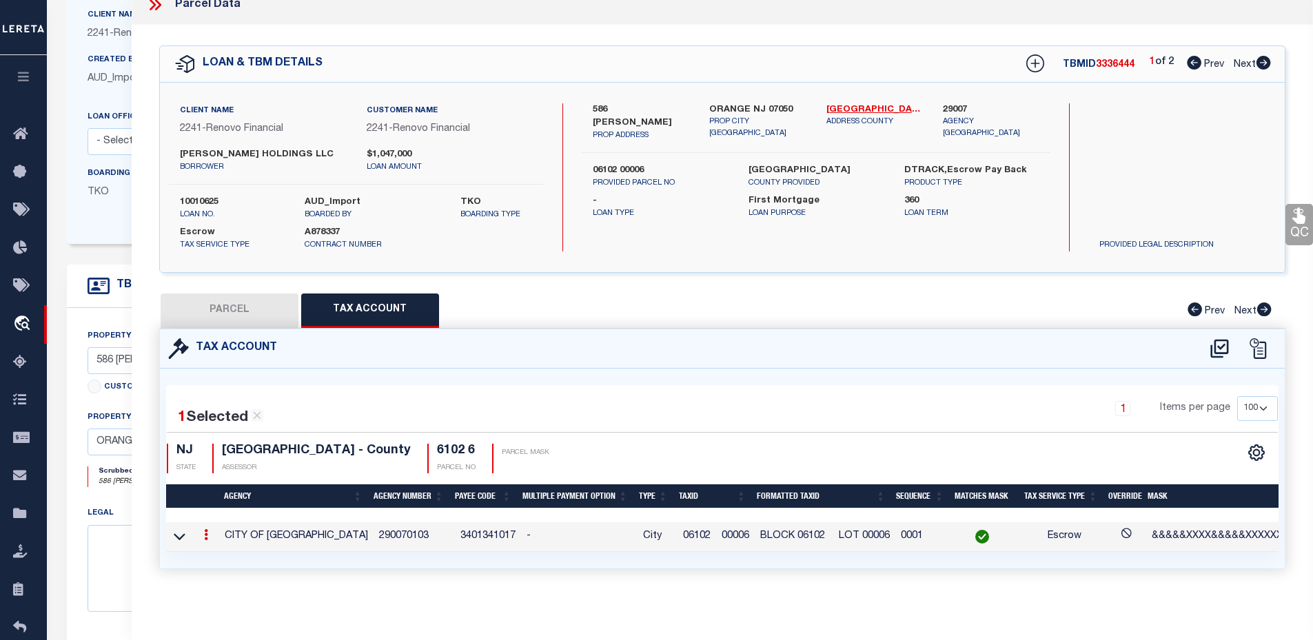
click at [779, 422] on div "1 Items per page 10 25 50 100" at bounding box center [863, 414] width 828 height 36
type input "13568"
select select "True"
select select "25066"
type input "1437 50th St"
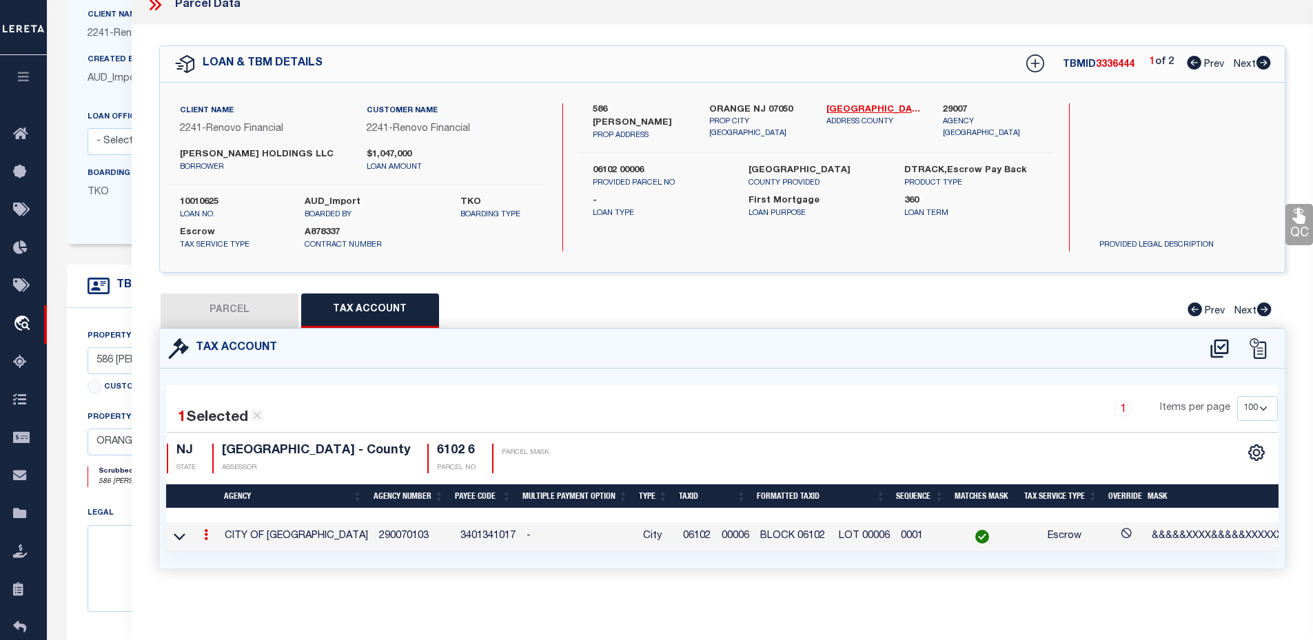
type input "Brooklyn NY 11219"
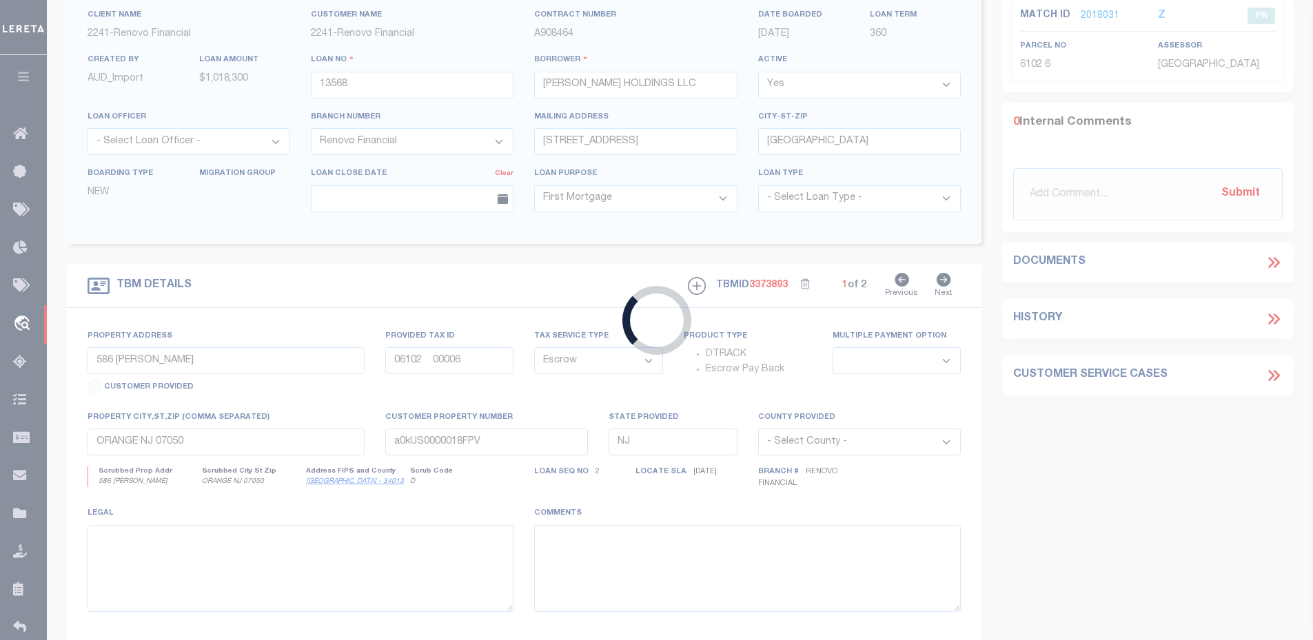
type input "586 Christopher Street"
select select
type input "Orange, NJ 07104"
type input "a0kUS0000045Ng1"
select select
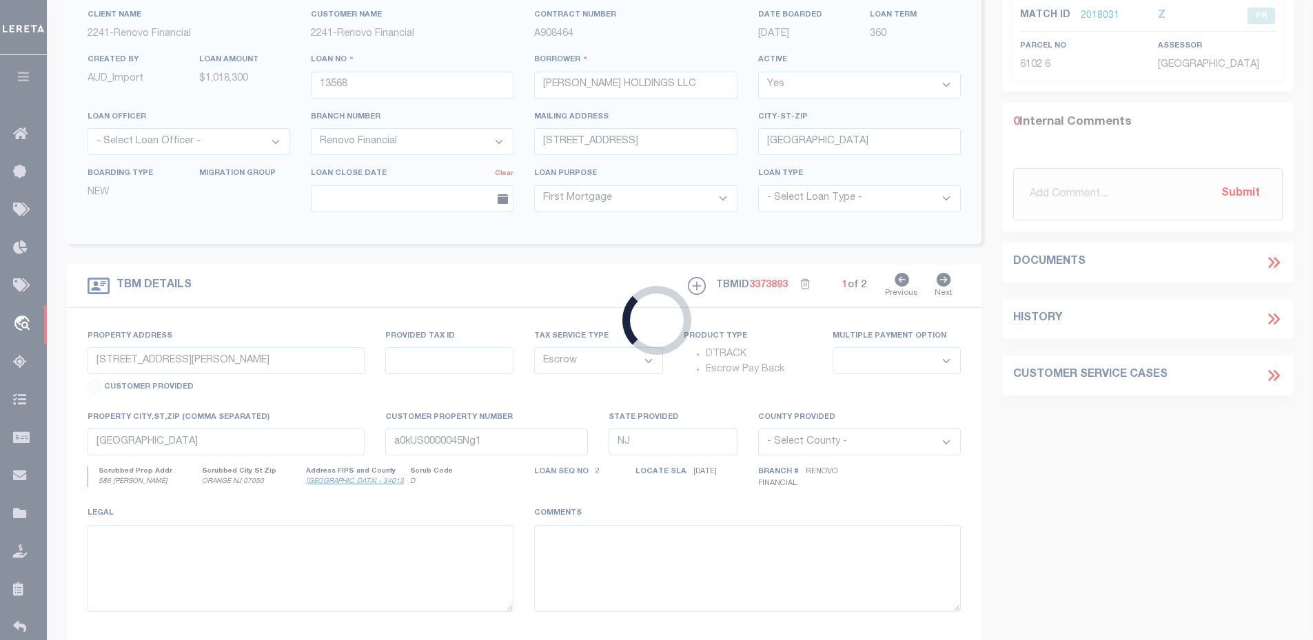
type textarea "LEGAL REQUIRED"
select select "25066"
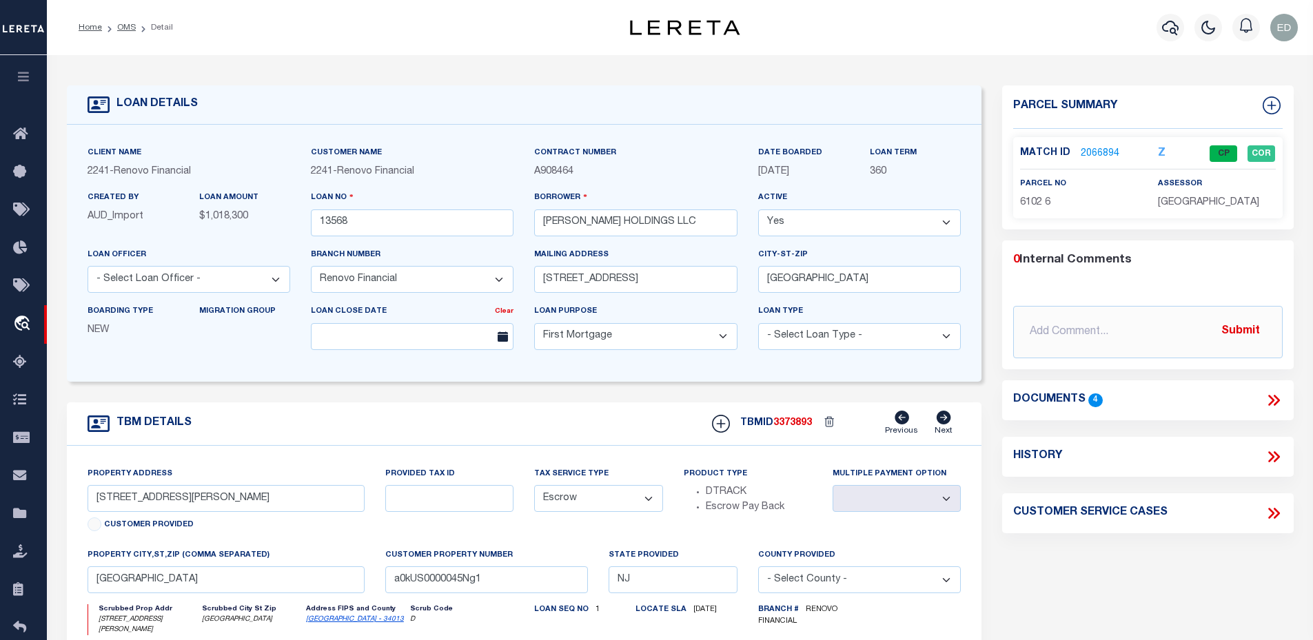
click at [1093, 155] on link "2066894" at bounding box center [1100, 154] width 39 height 14
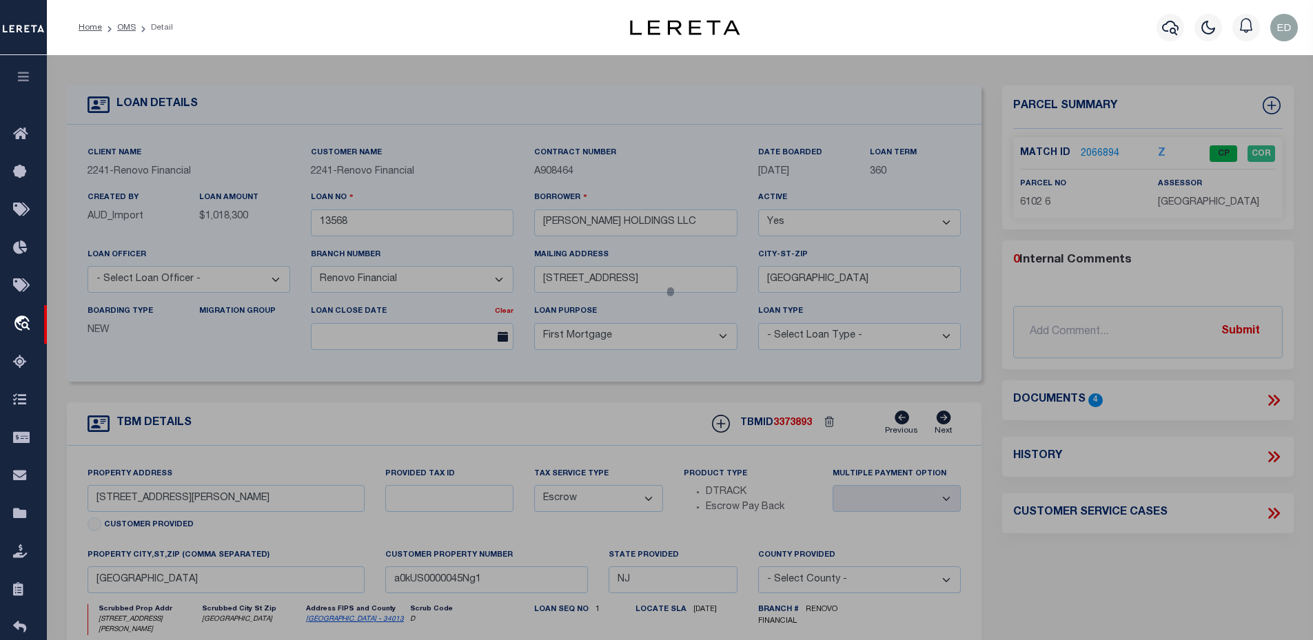
select select "AS"
checkbox input "false"
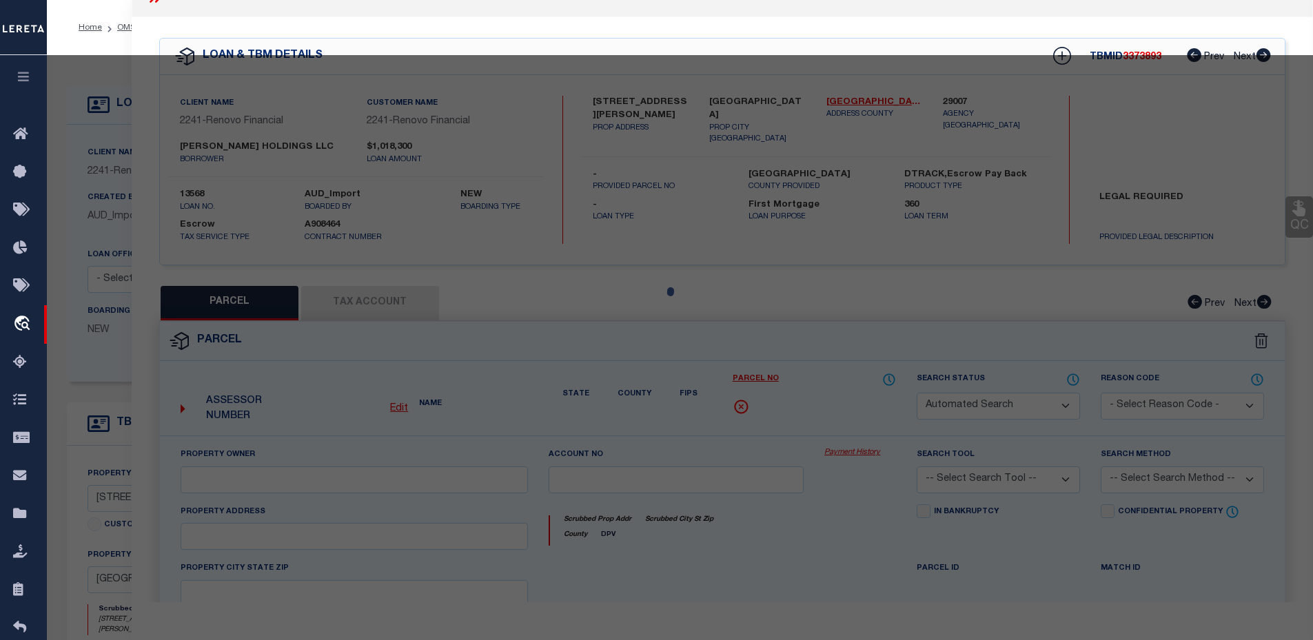
select select "CP"
type input "CHRISTOPHER HOLDINGS LLC"
type input "00004745"
select select "AGW"
select select
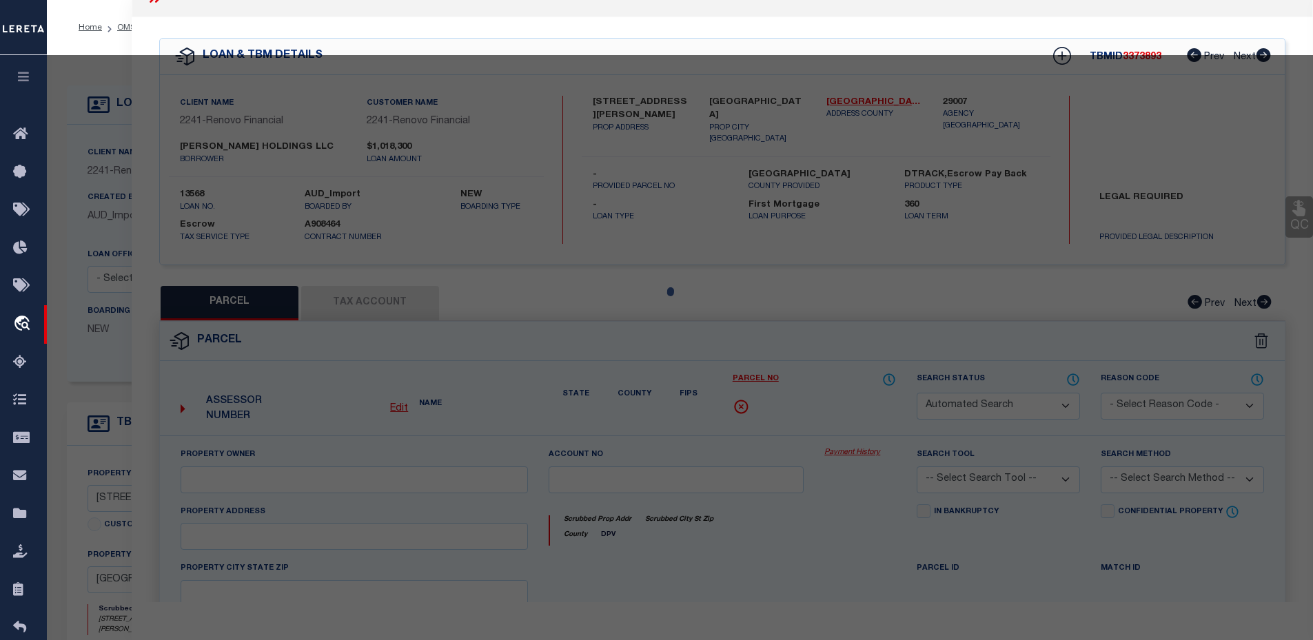
type input "586 CHRISTOPHER STREET"
type input "ORANGE NJ 07050"
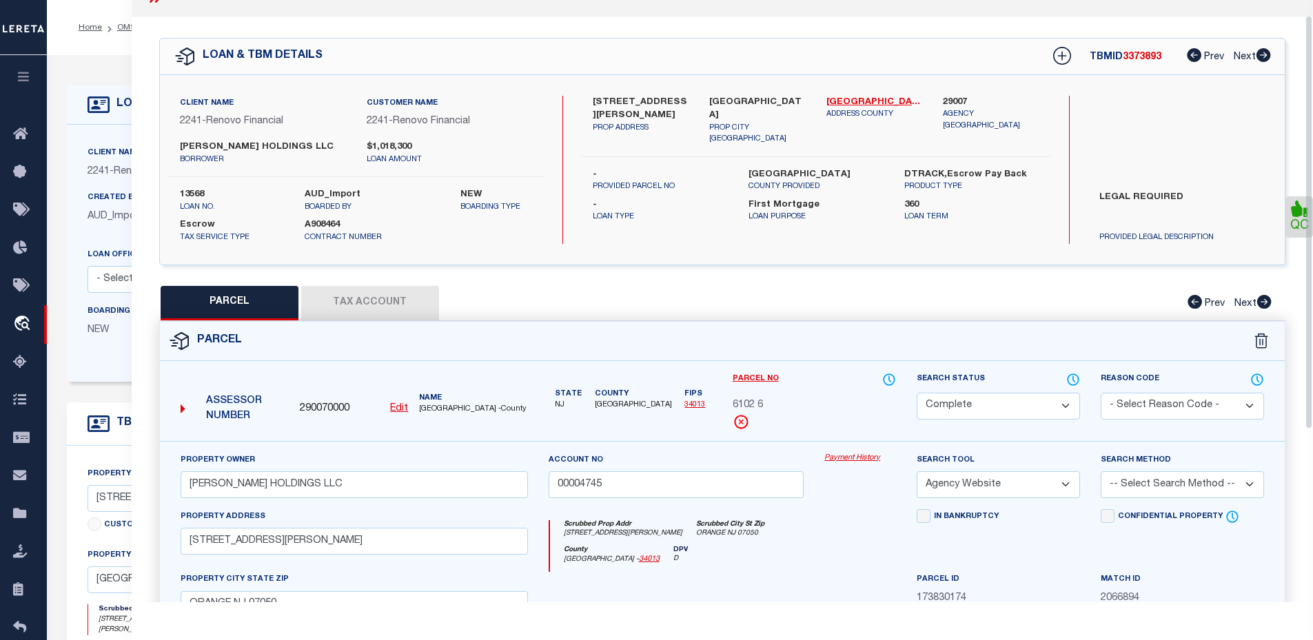
click at [377, 300] on button "Tax Account" at bounding box center [370, 303] width 138 height 34
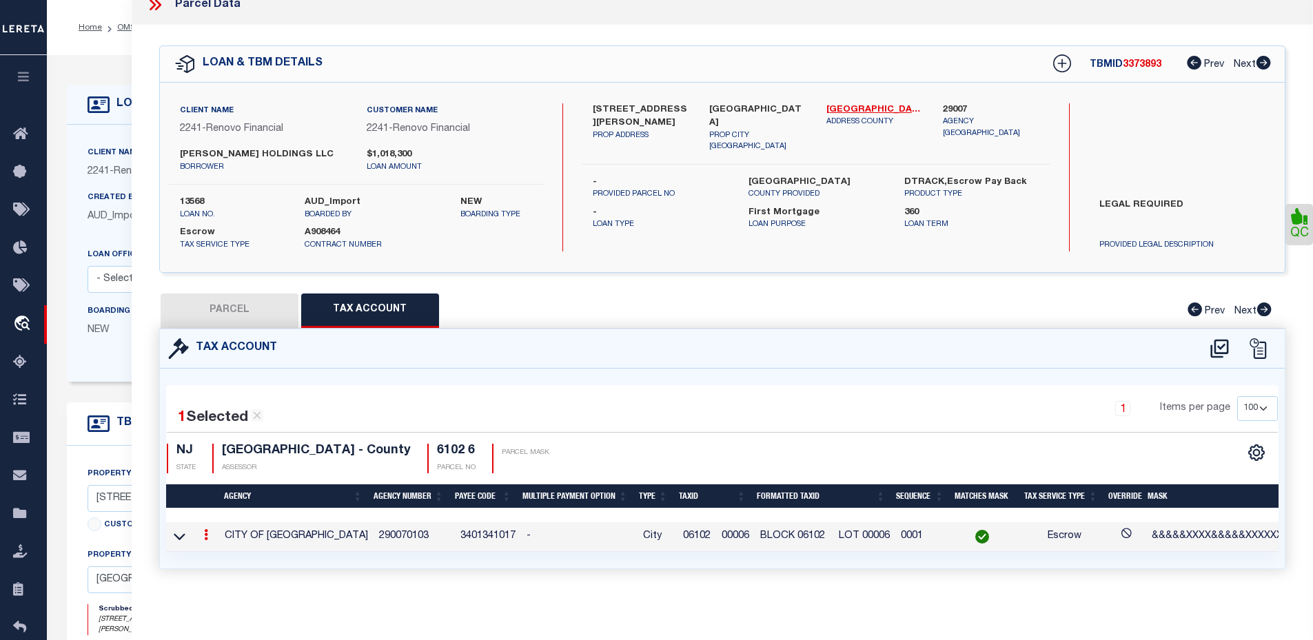
select select "100"
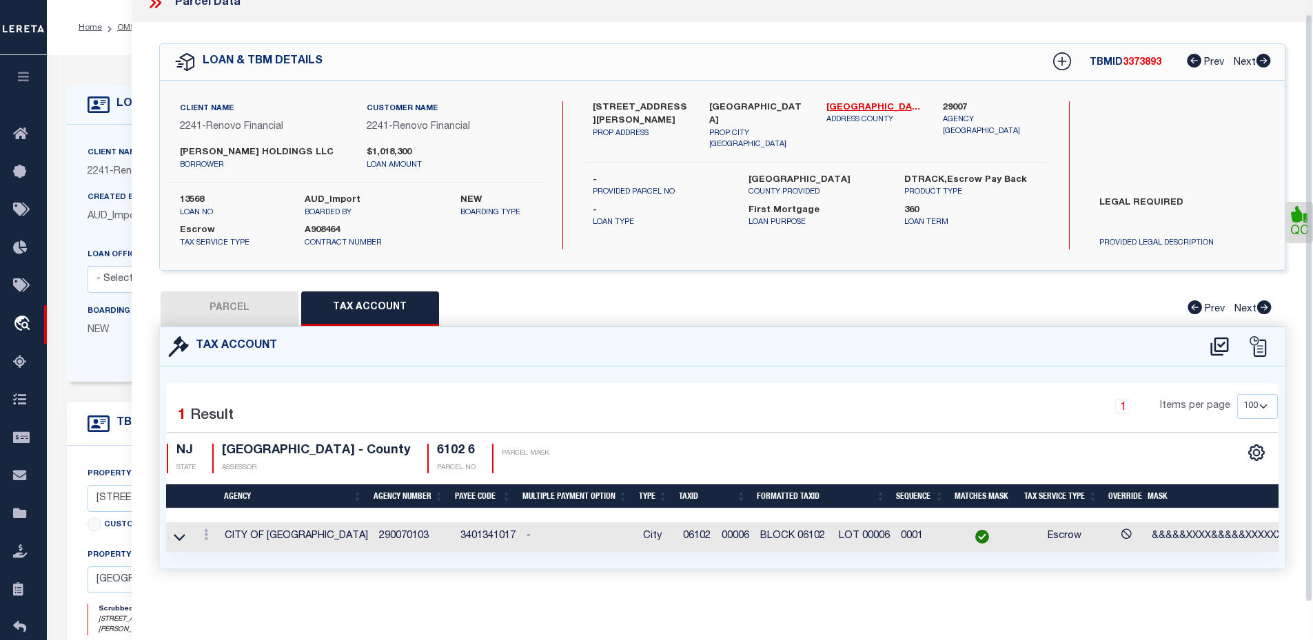
scroll to position [138, 0]
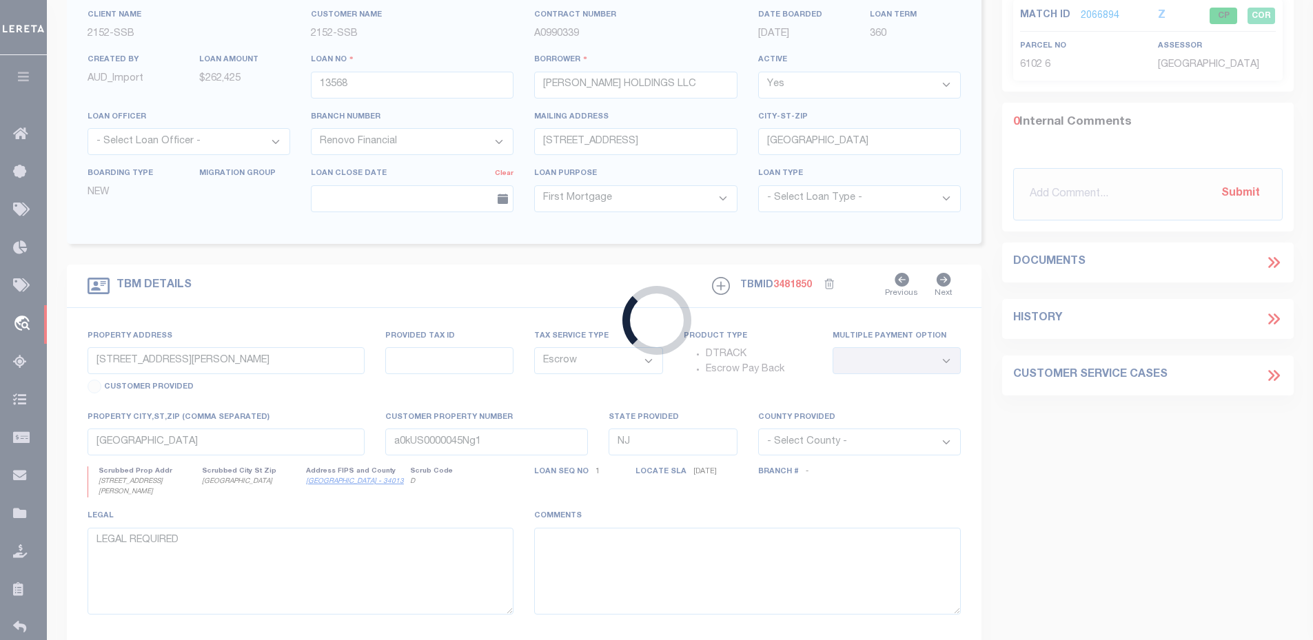
type input "9300004134"
type input "Steven M Bongiorno"
select select
select select "100"
select select "NonEscrow"
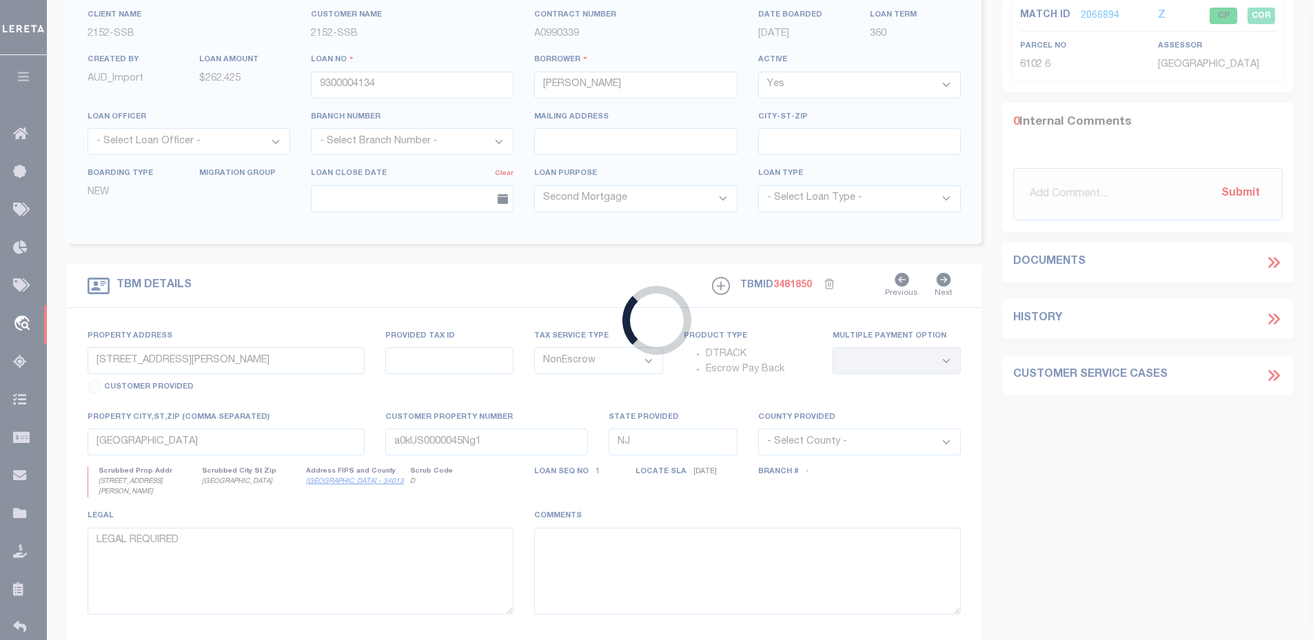
type input "633-47 Wayne Avenue Unit 8"
select select
type input "Ocean City NJ 08226"
select select
type textarea "Blk 600.04 Lt 1.01 C8"
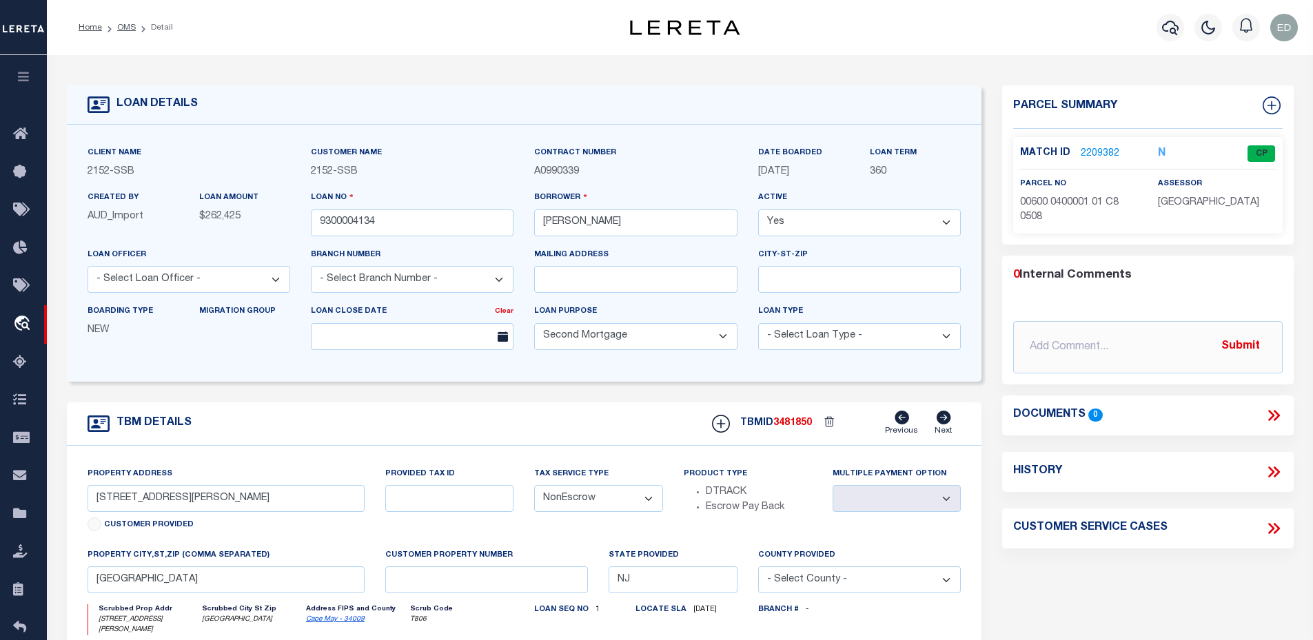
click at [1105, 155] on link "2209382" at bounding box center [1100, 154] width 39 height 14
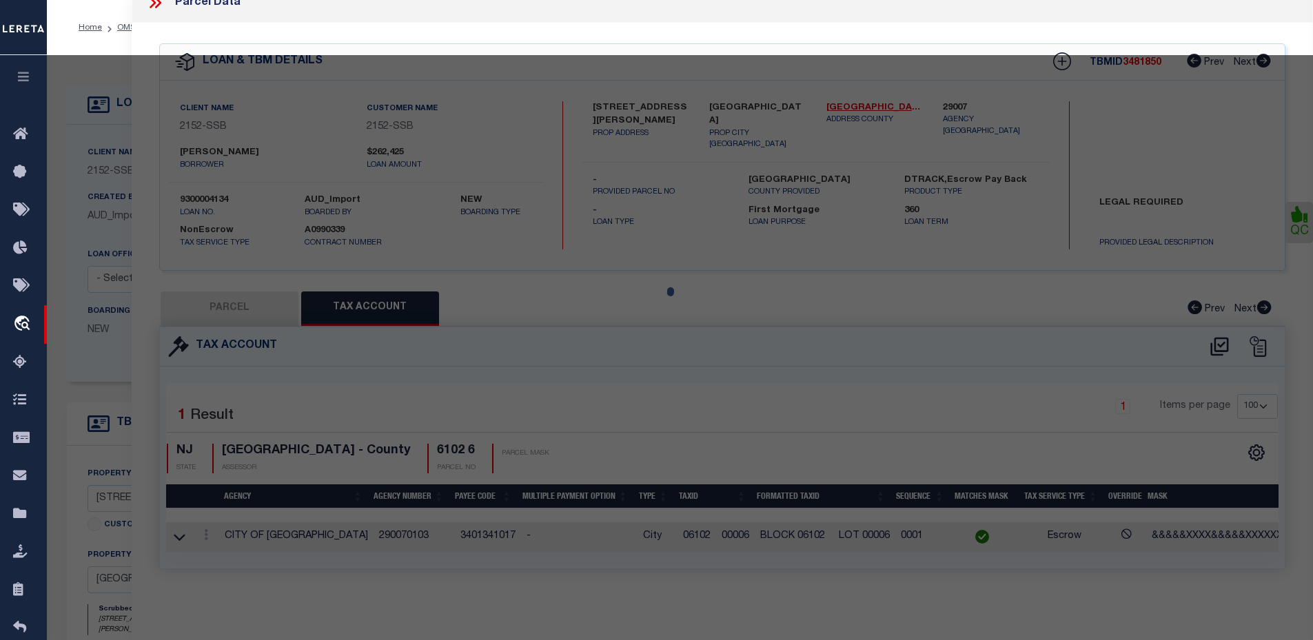
select select "AS"
select select
checkbox input "false"
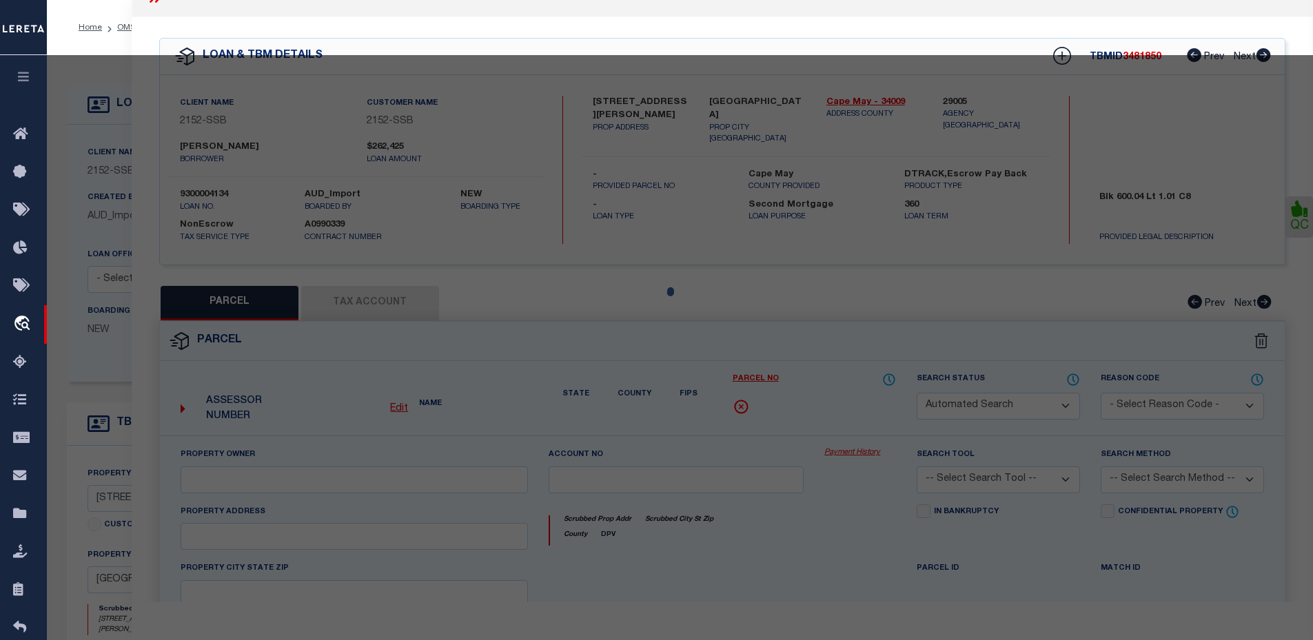
select select "CP"
type input "RICH,STEVEN"
select select "ATL"
select select "ADD"
type input "633-47 WAYNE AVE , #8"
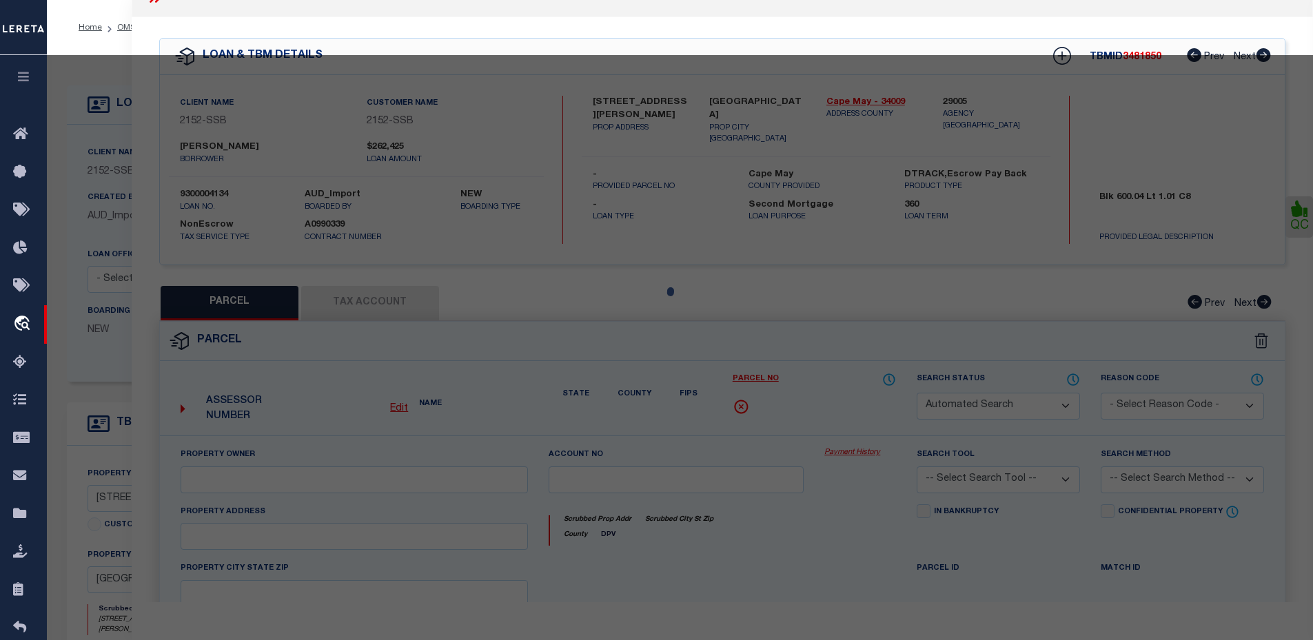
type input "OCEAN CITY, NJ 08226"
type textarea "LOT:1.01 BLK:600.04 DIST:08 CITY/MUNI/TWP:OCEAN CITY CITY"
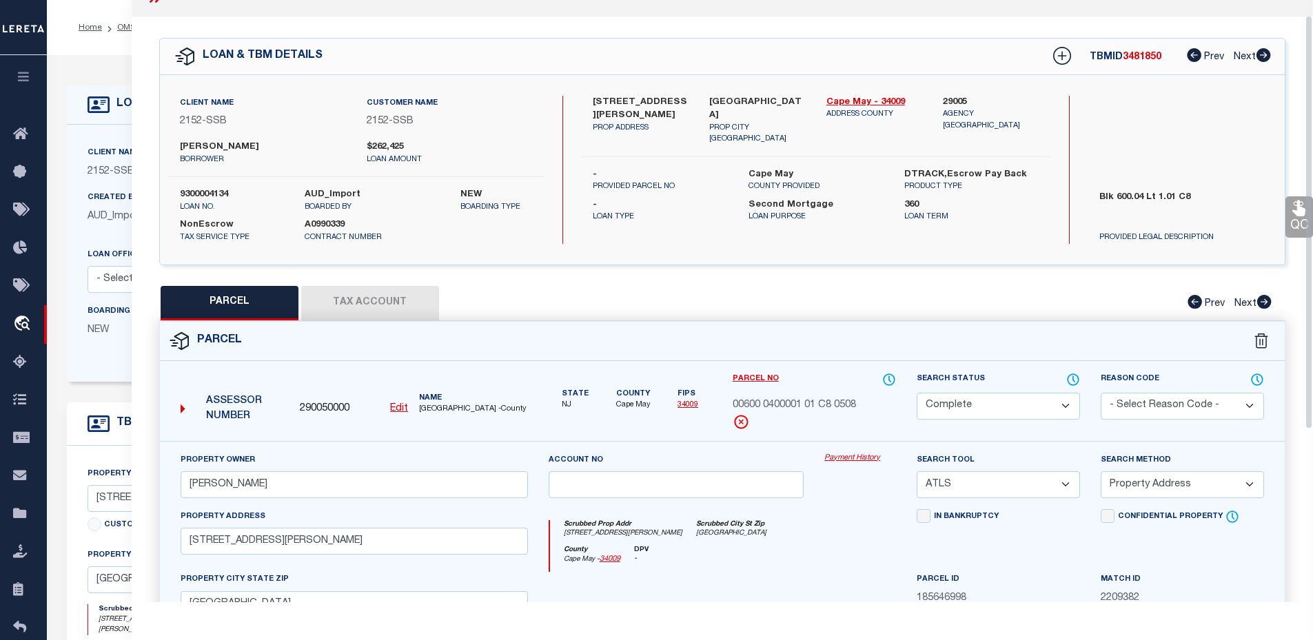
click at [351, 298] on button "Tax Account" at bounding box center [370, 303] width 138 height 34
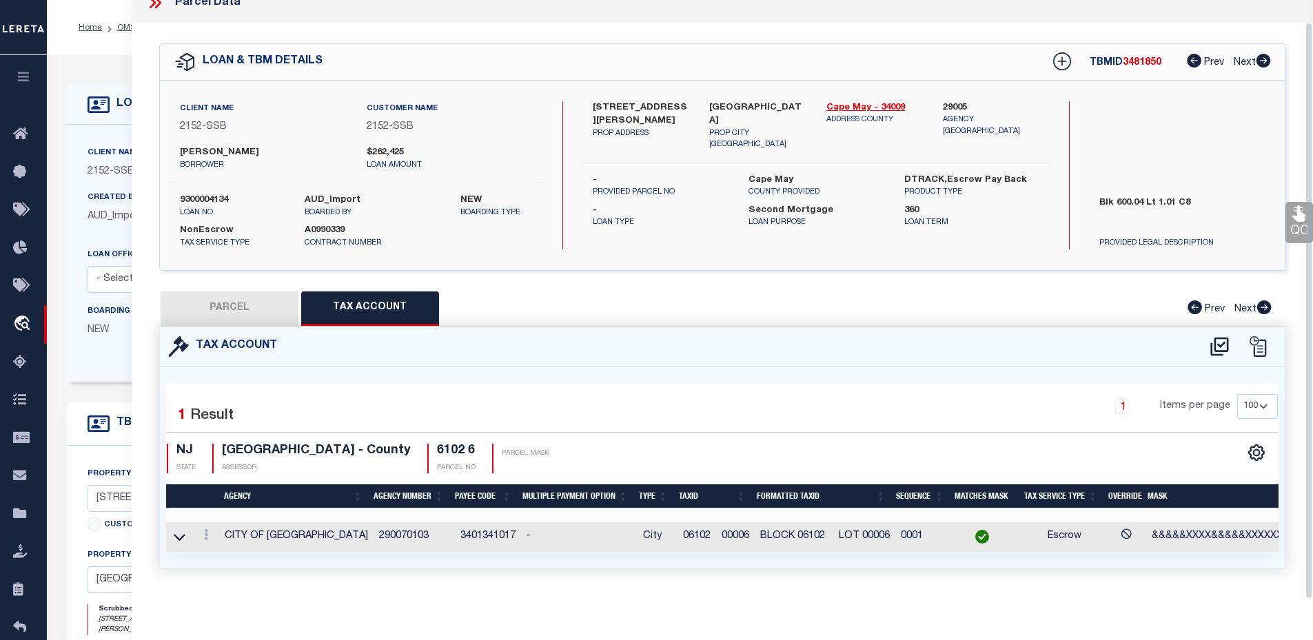
select select "100"
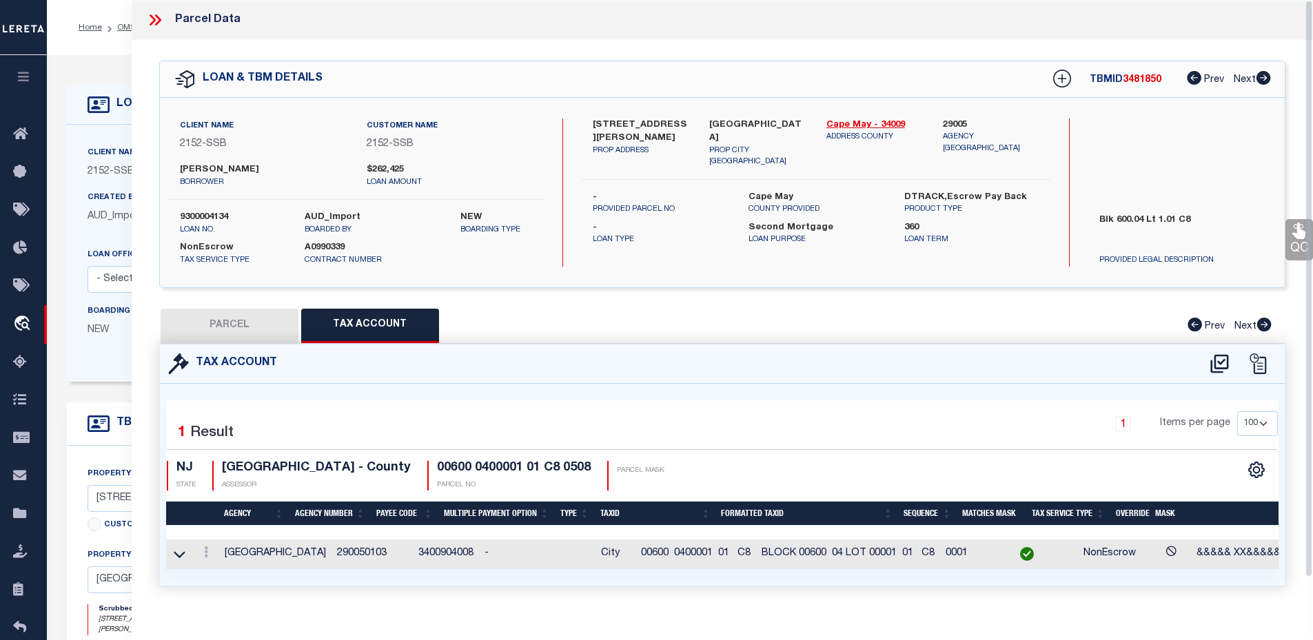
click at [156, 23] on icon at bounding box center [157, 19] width 6 height 11
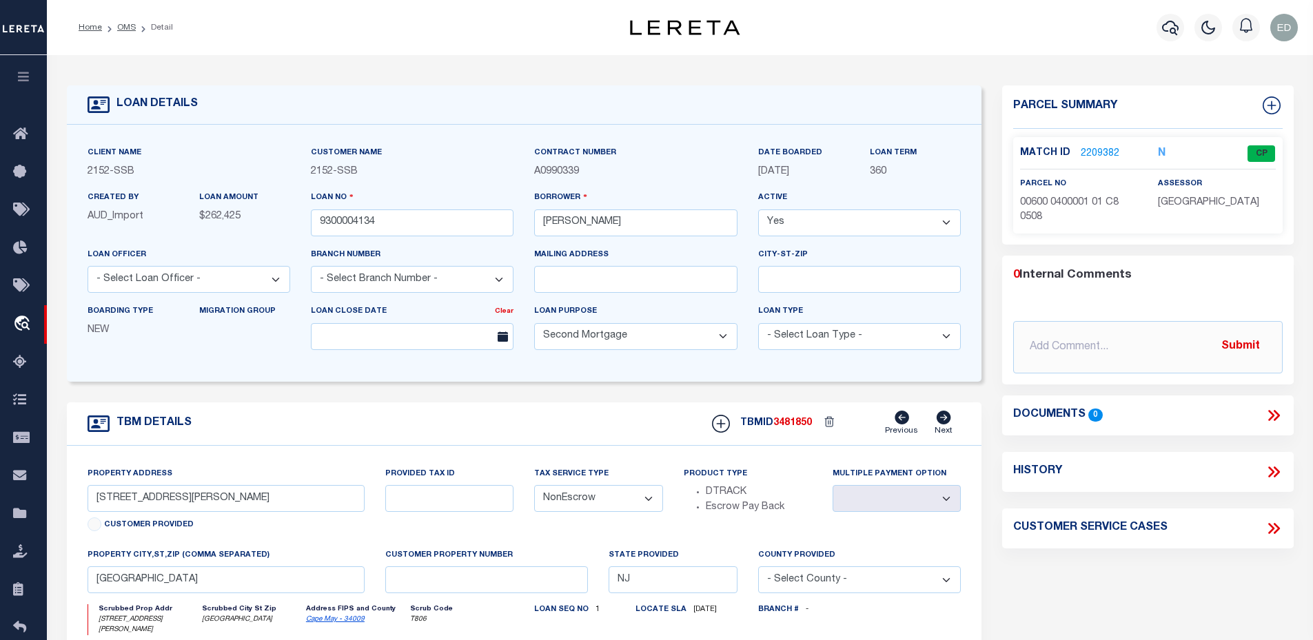
click at [1240, 581] on div "Parcel Summary Match ID 2209382 N parcel no assessor 0 Submit 0" at bounding box center [1148, 467] width 312 height 764
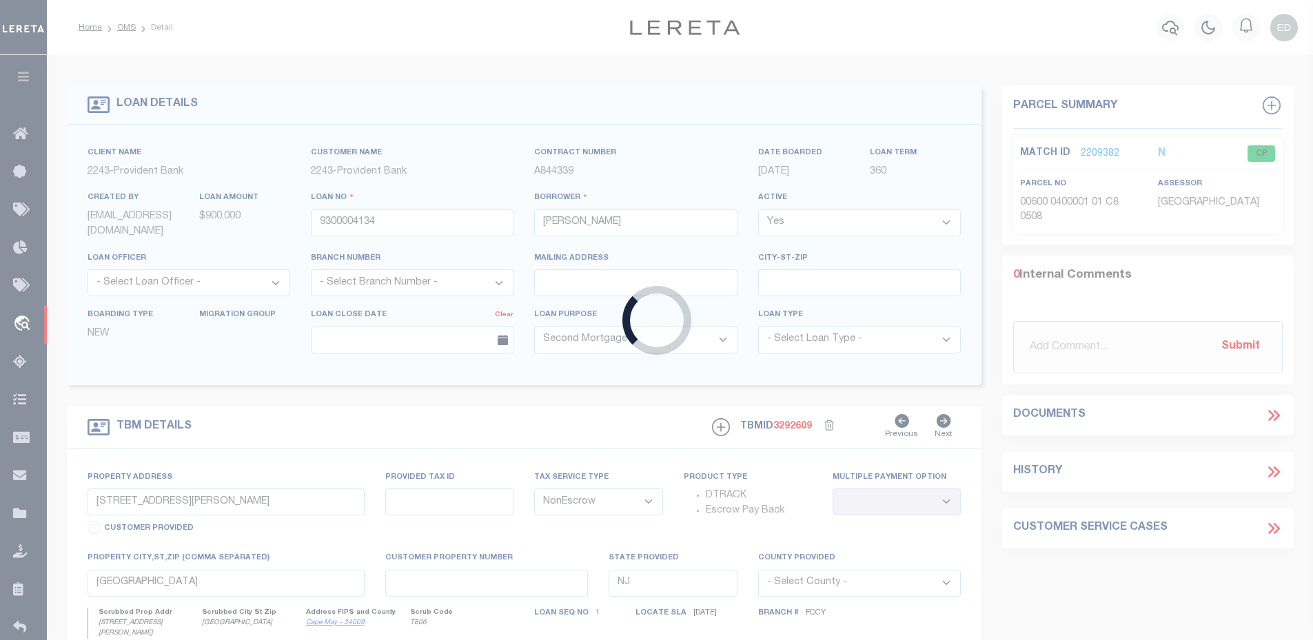
type input "80343"
type input "YEREK JACKSON 46 LLC"
select select
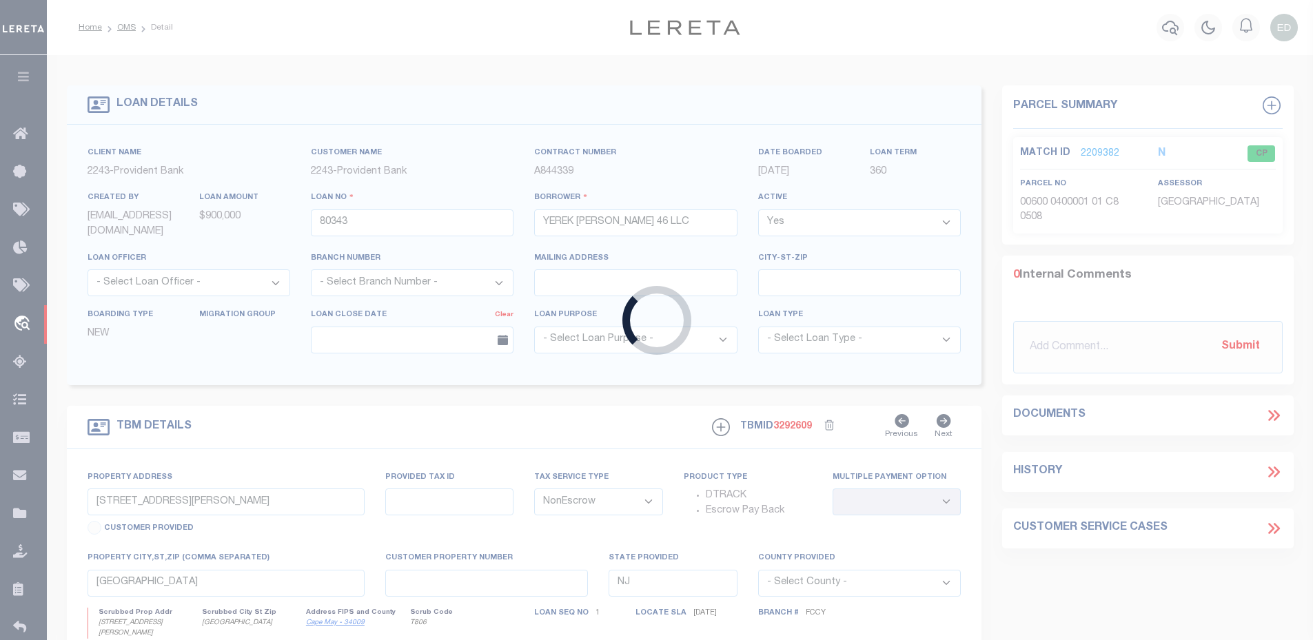
type input "90-110 WHITESVILLE ROAD"
type input "BLOCK 19501 LOT 29 & 30"
select select
type input "Jackson NJ 08527"
select select "17435"
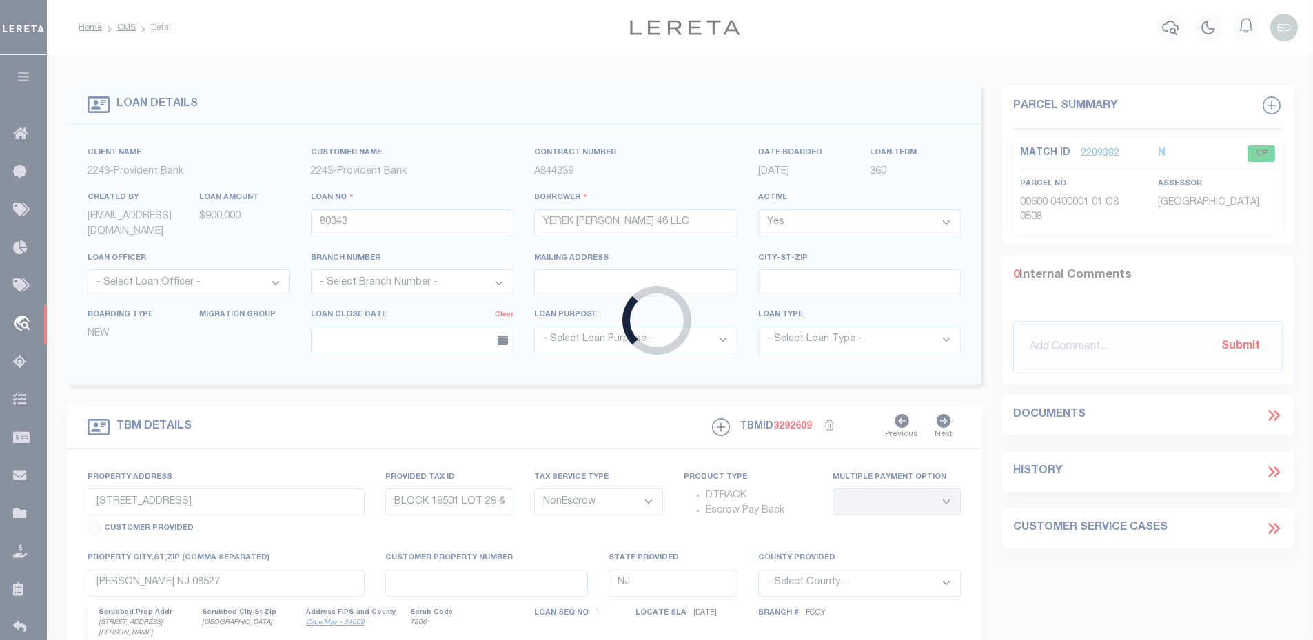
select select "8052"
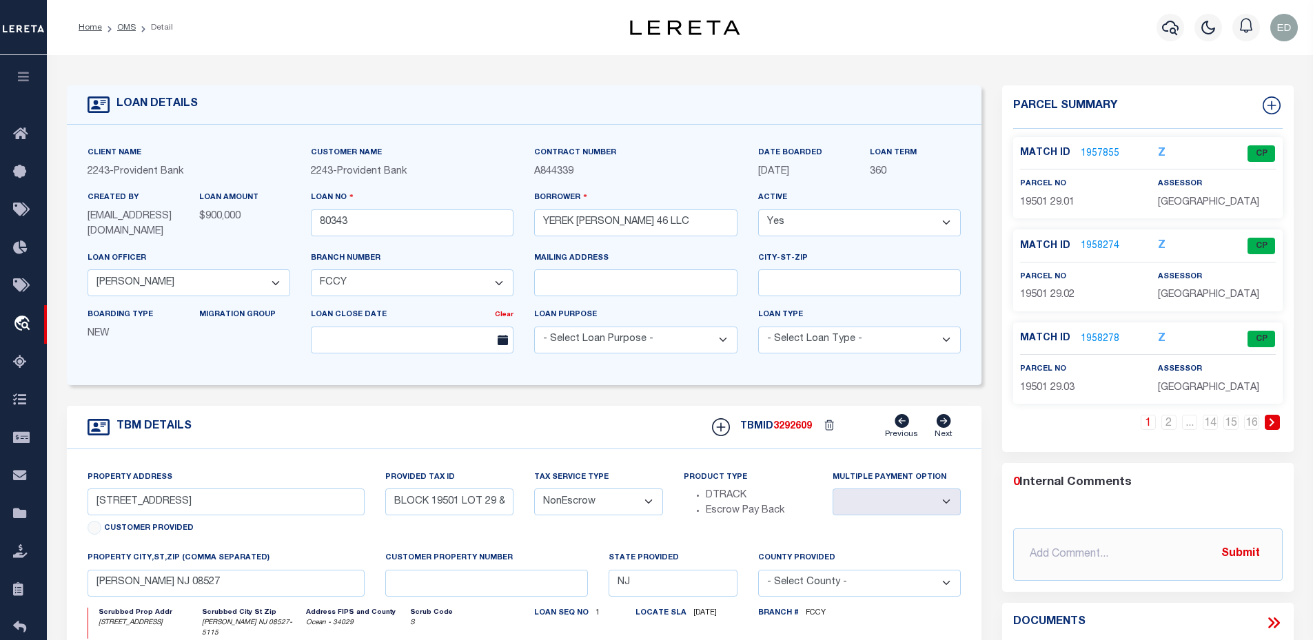
click at [1097, 150] on link "1957855" at bounding box center [1100, 154] width 39 height 14
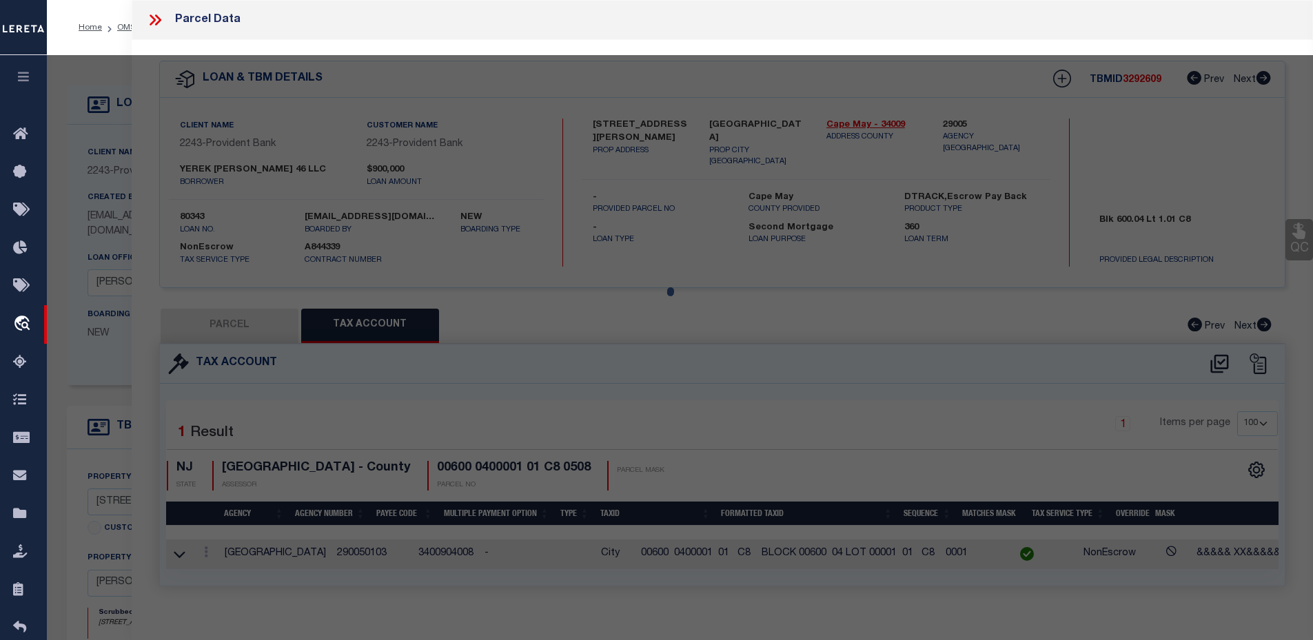
select select "AS"
select select
checkbox input "false"
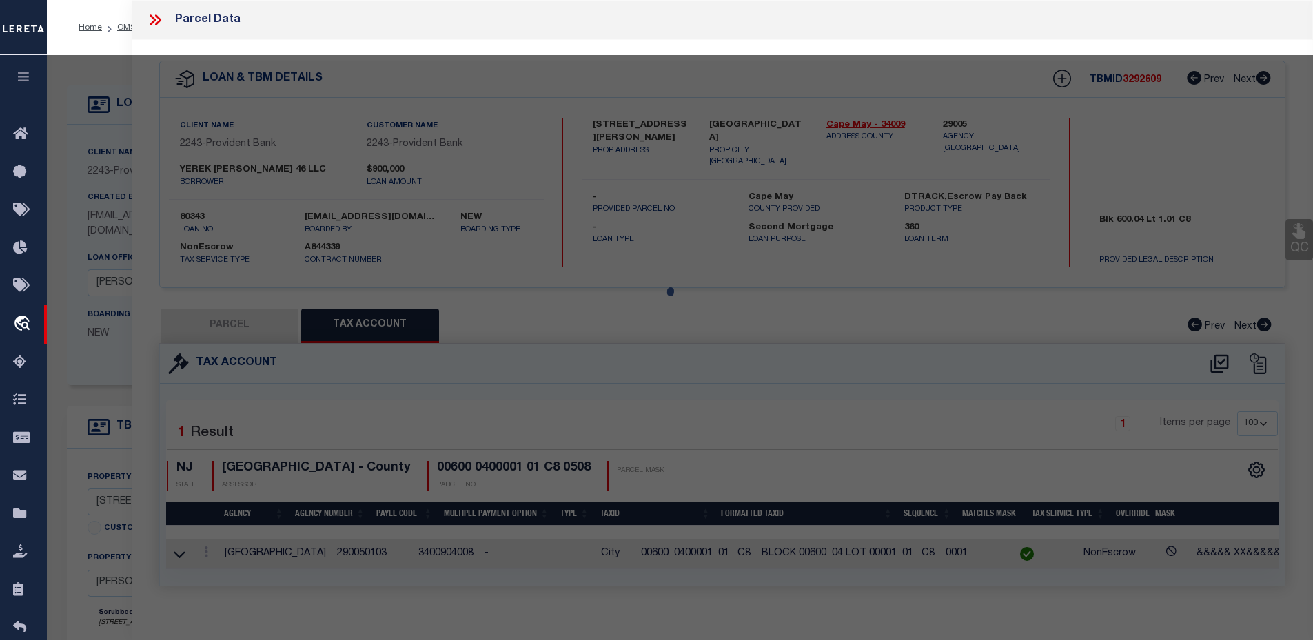
select select "CP"
type input "YEREK JACKSON 46 LLC"
select select
type input "8 ACCURATE WAY"
type input "Jackson NJ 08527"
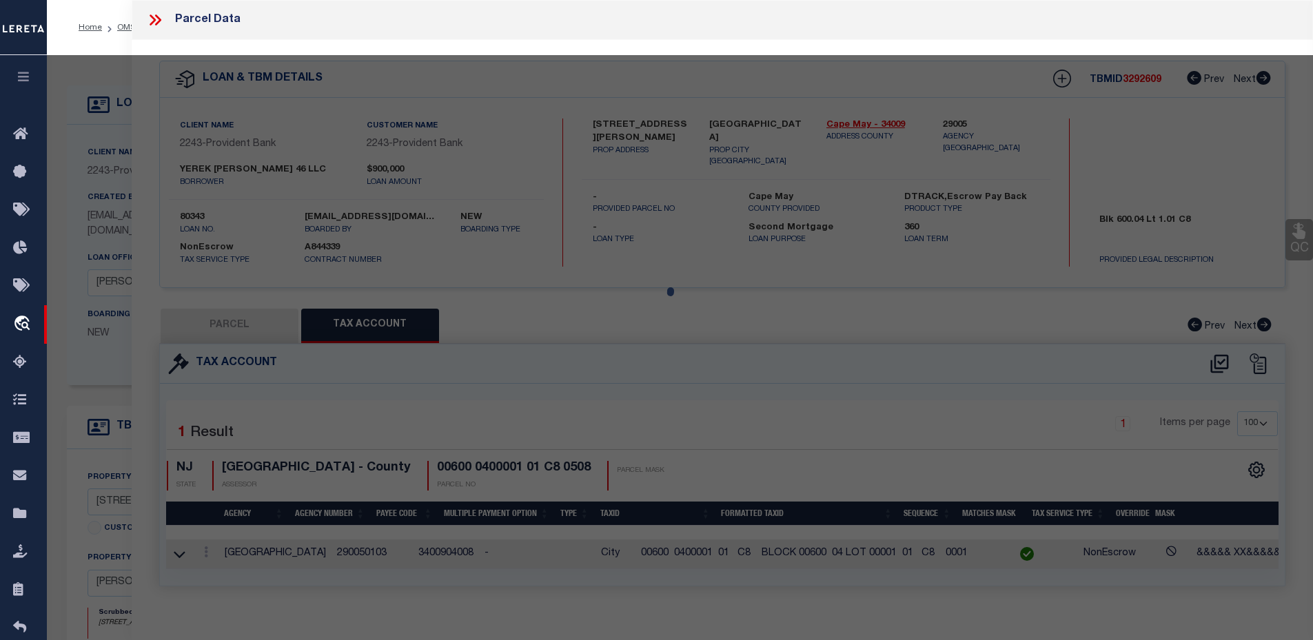
type textarea "Block/Lot/Qual: 19501. 29.01"
type textarea "TaxID Special Project"
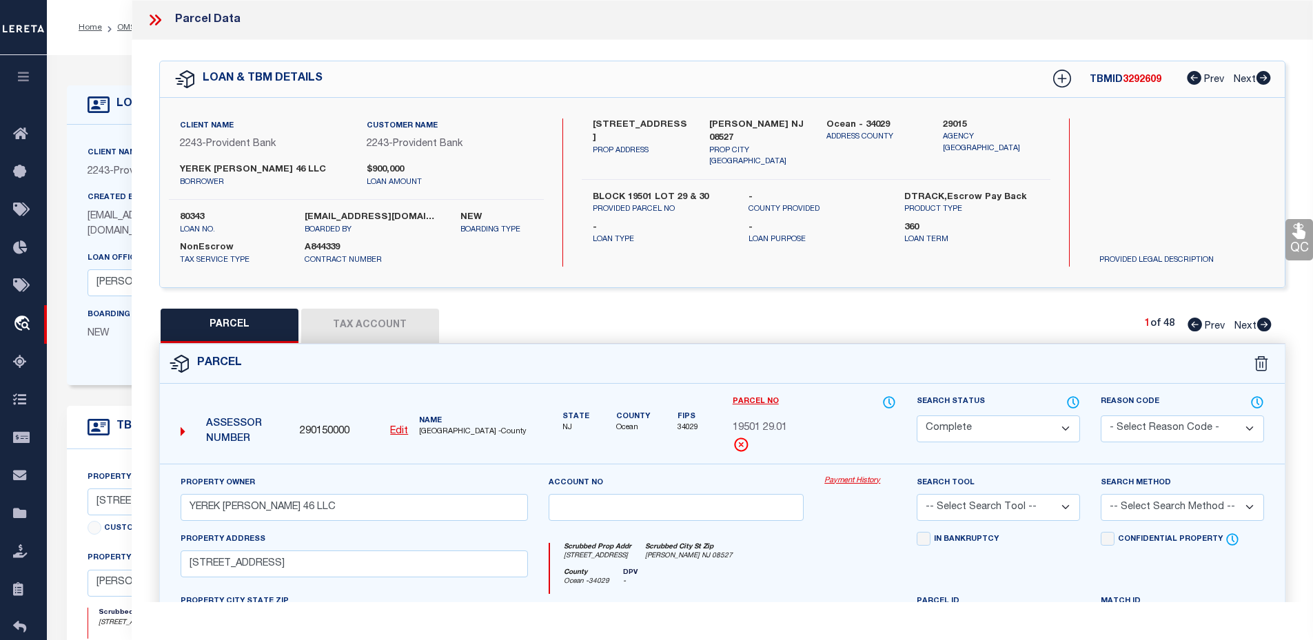
click at [349, 333] on button "Tax Account" at bounding box center [370, 326] width 138 height 34
select select "100"
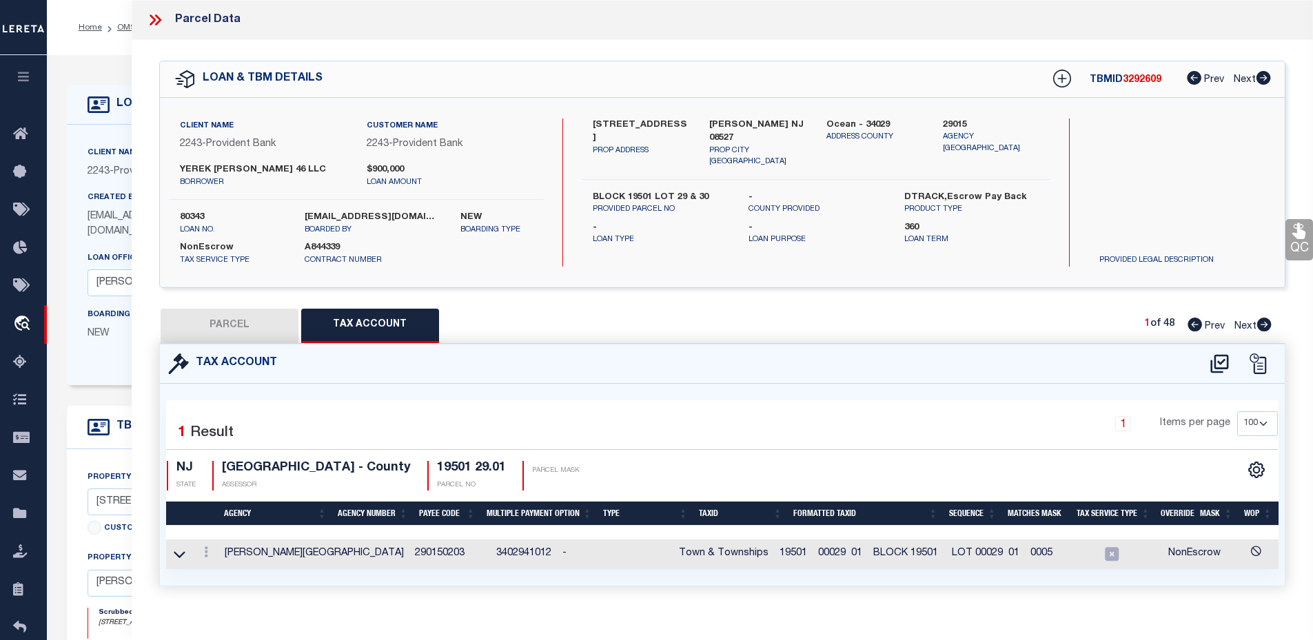
scroll to position [25, 0]
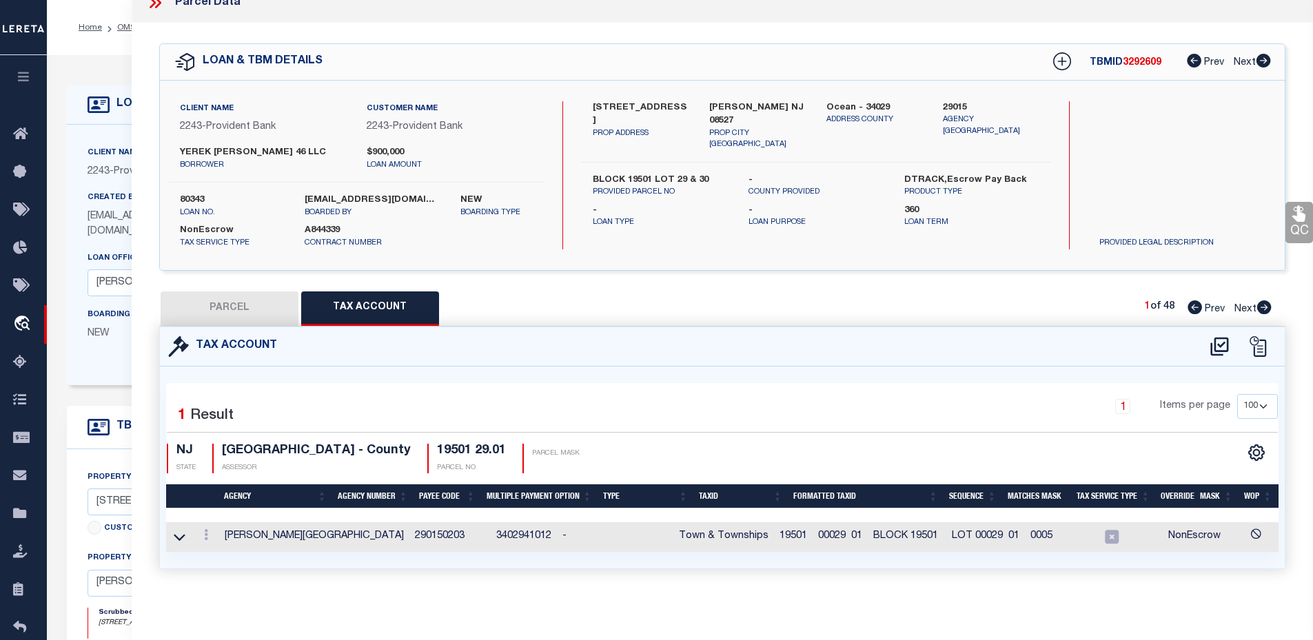
click at [1251, 305] on span "Next" at bounding box center [1245, 310] width 22 height 10
select select "AS"
checkbox input "false"
select select "CP"
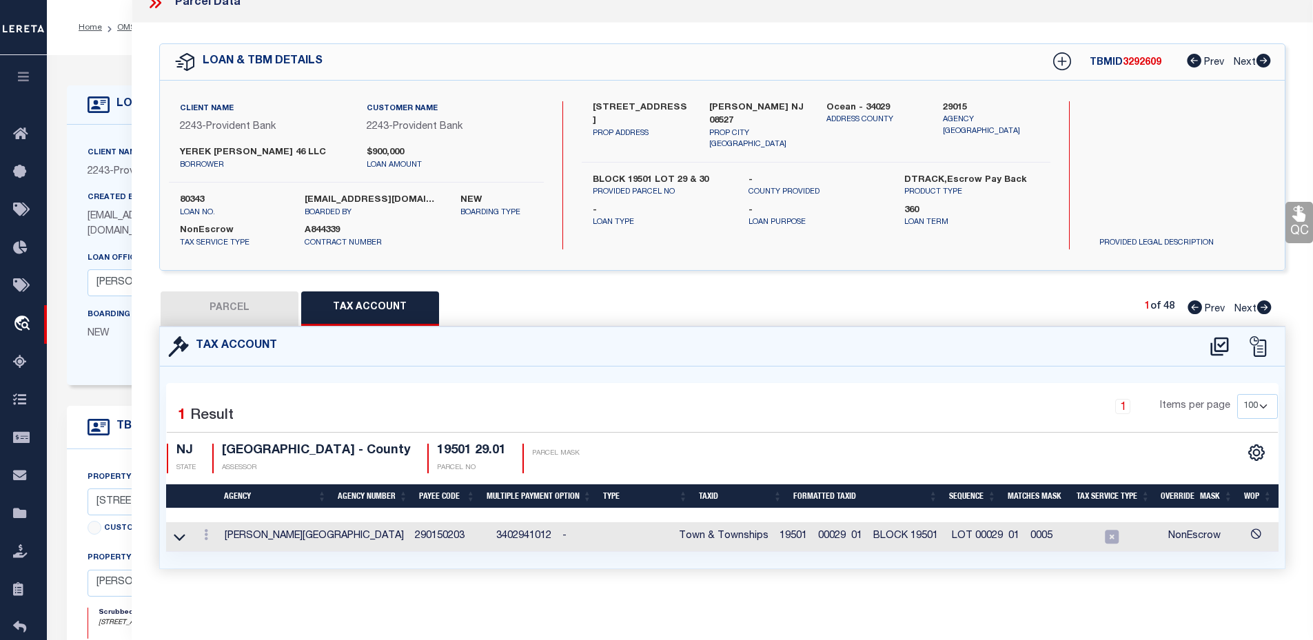
type input "YEREK JACKSON 46 LLC"
select select
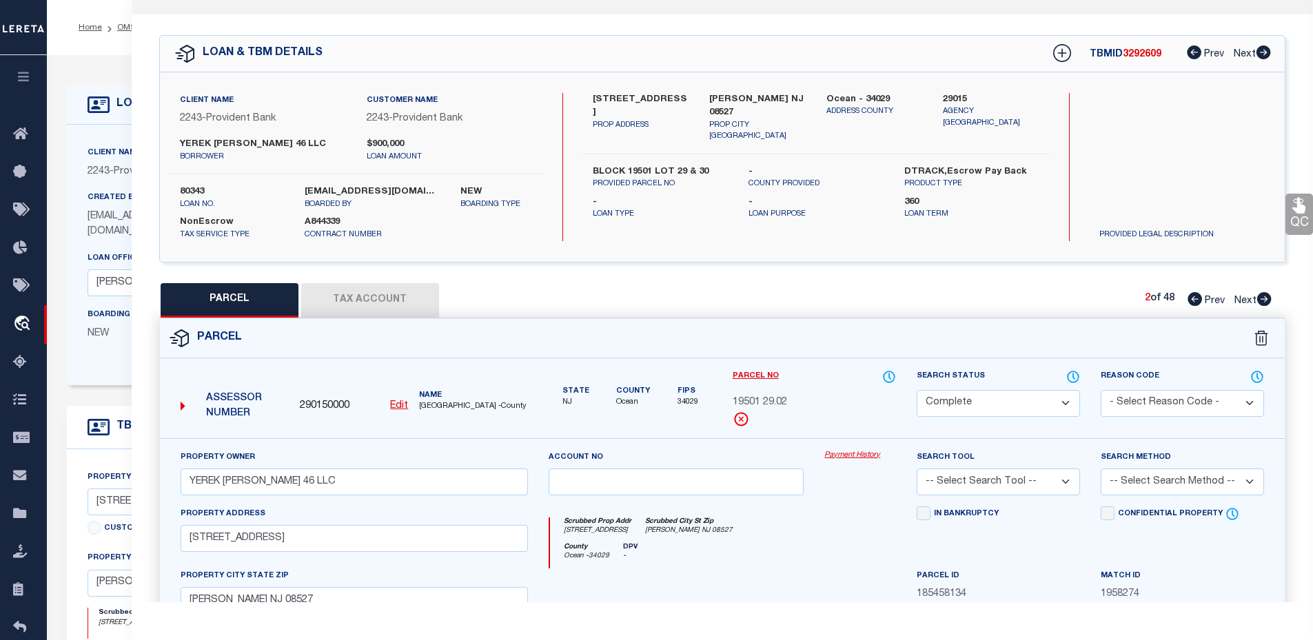
click at [338, 298] on button "Tax Account" at bounding box center [370, 300] width 138 height 34
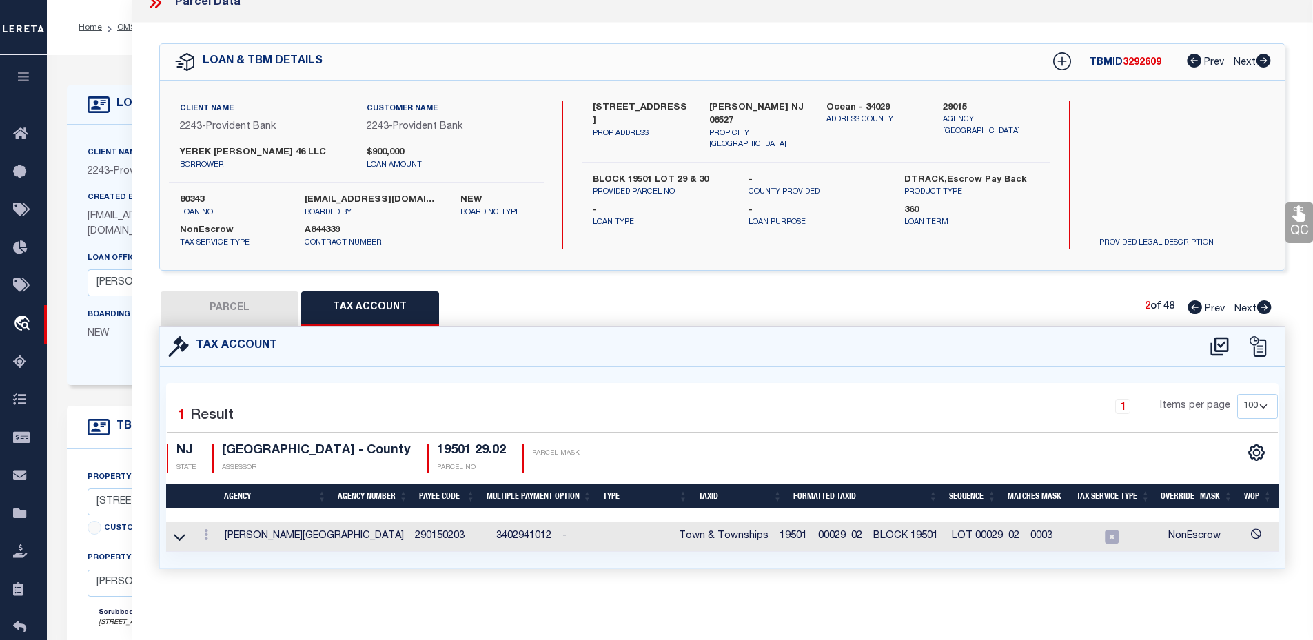
scroll to position [0, 0]
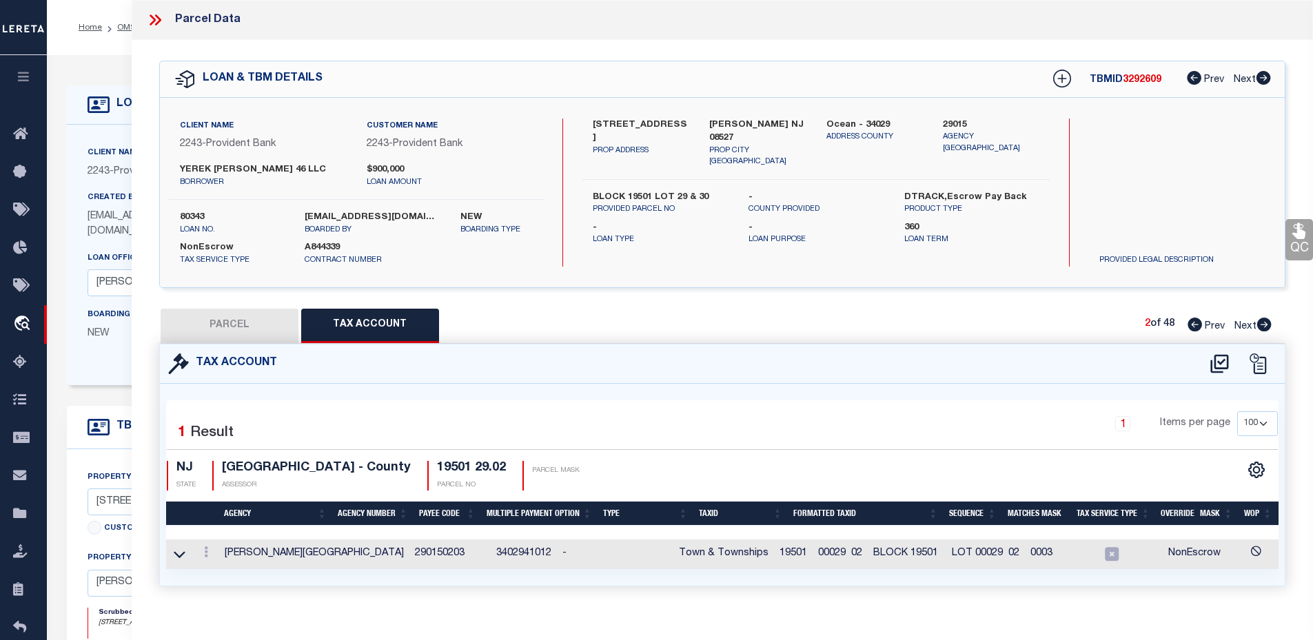
click at [151, 21] on icon at bounding box center [155, 20] width 18 height 18
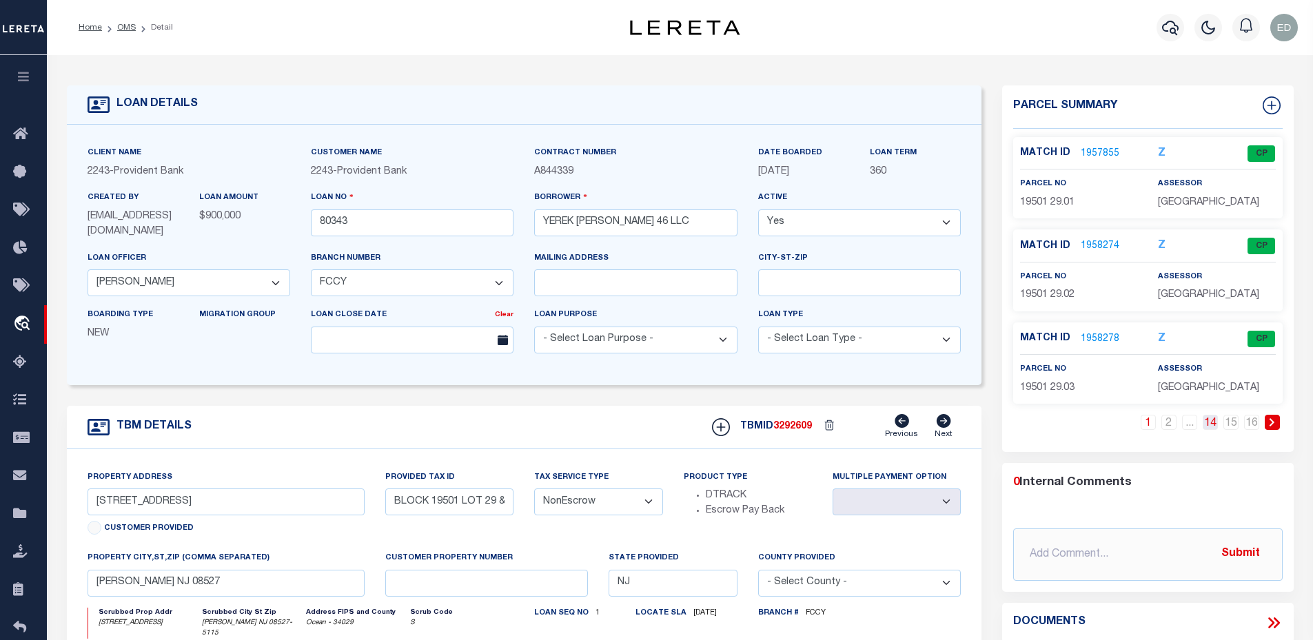
click at [1217, 422] on link "14" at bounding box center [1210, 422] width 15 height 15
click at [1165, 422] on link "..." at bounding box center [1168, 422] width 15 height 15
click at [1130, 425] on link at bounding box center [1127, 422] width 15 height 15
click at [1171, 427] on link "12" at bounding box center [1168, 422] width 15 height 15
click at [1151, 426] on link "11" at bounding box center [1148, 422] width 15 height 15
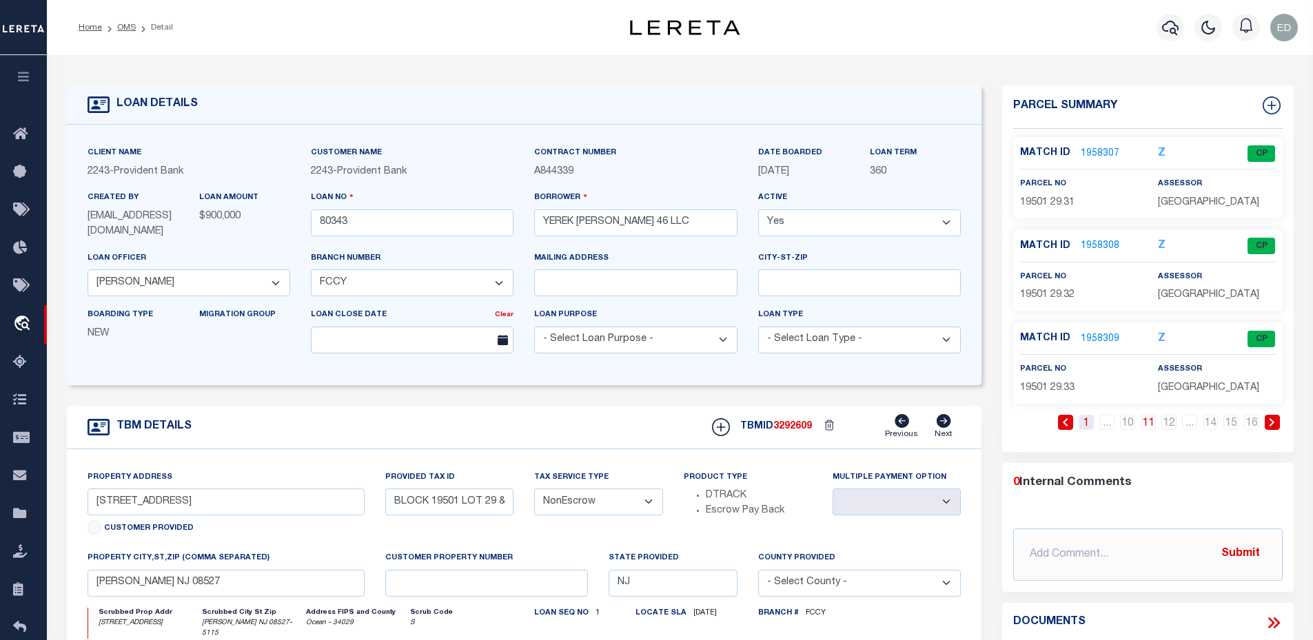
click at [1087, 425] on link "1" at bounding box center [1086, 422] width 15 height 15
click at [1169, 425] on link "2" at bounding box center [1168, 422] width 15 height 15
click at [1166, 425] on link "3" at bounding box center [1168, 422] width 15 height 15
click at [1166, 425] on link "4" at bounding box center [1168, 422] width 15 height 15
click at [1166, 425] on link "5" at bounding box center [1168, 422] width 15 height 15
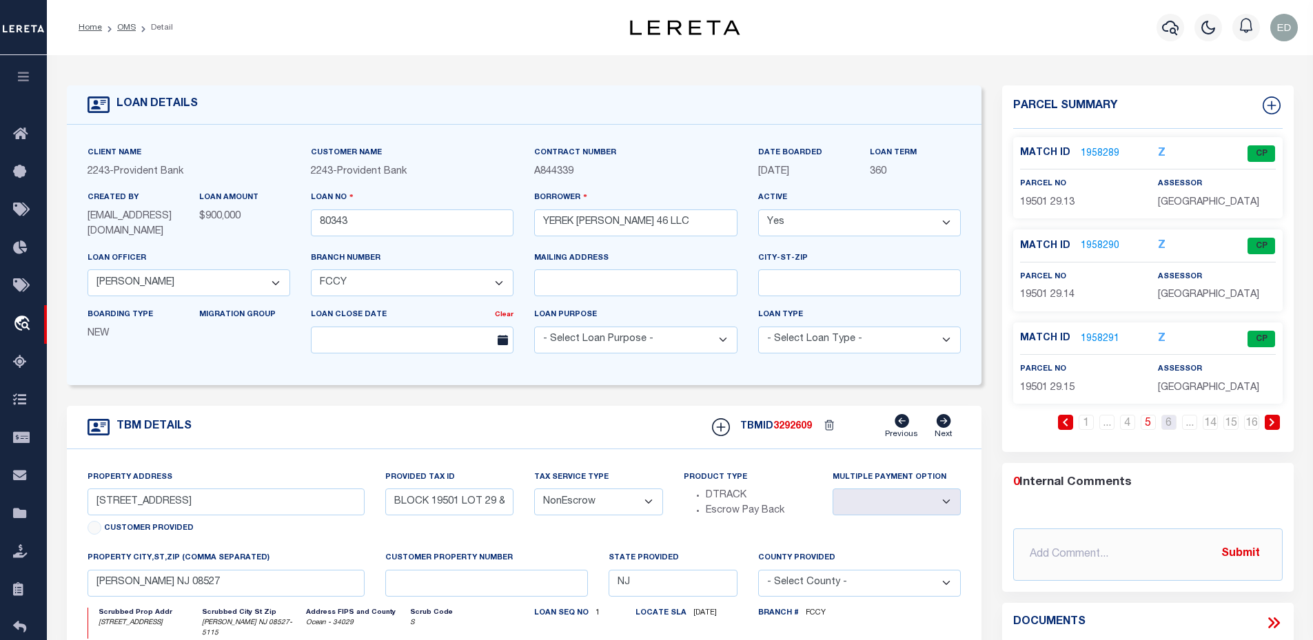
click at [1166, 425] on link "6" at bounding box center [1168, 422] width 15 height 15
click at [1105, 141] on div "Match ID 1958292 Z CP parcel no 19501 29.16" at bounding box center [1147, 177] width 269 height 81
click at [1102, 159] on link "1958292" at bounding box center [1100, 154] width 39 height 14
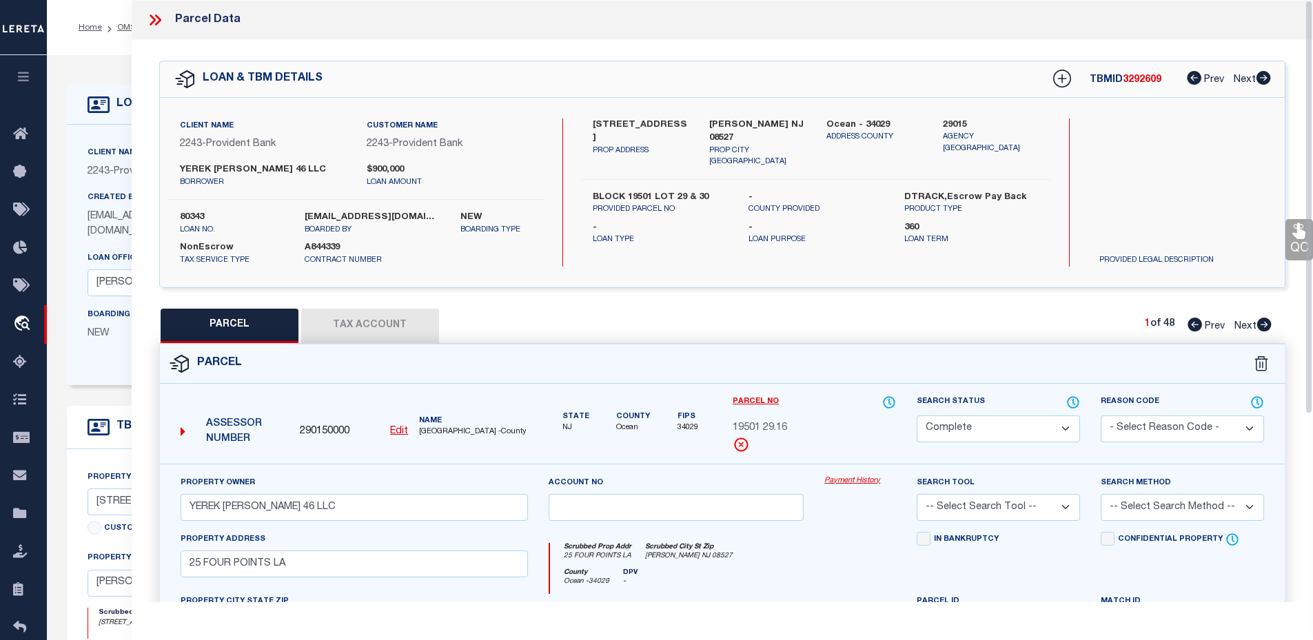
click at [402, 340] on button "Tax Account" at bounding box center [370, 326] width 138 height 34
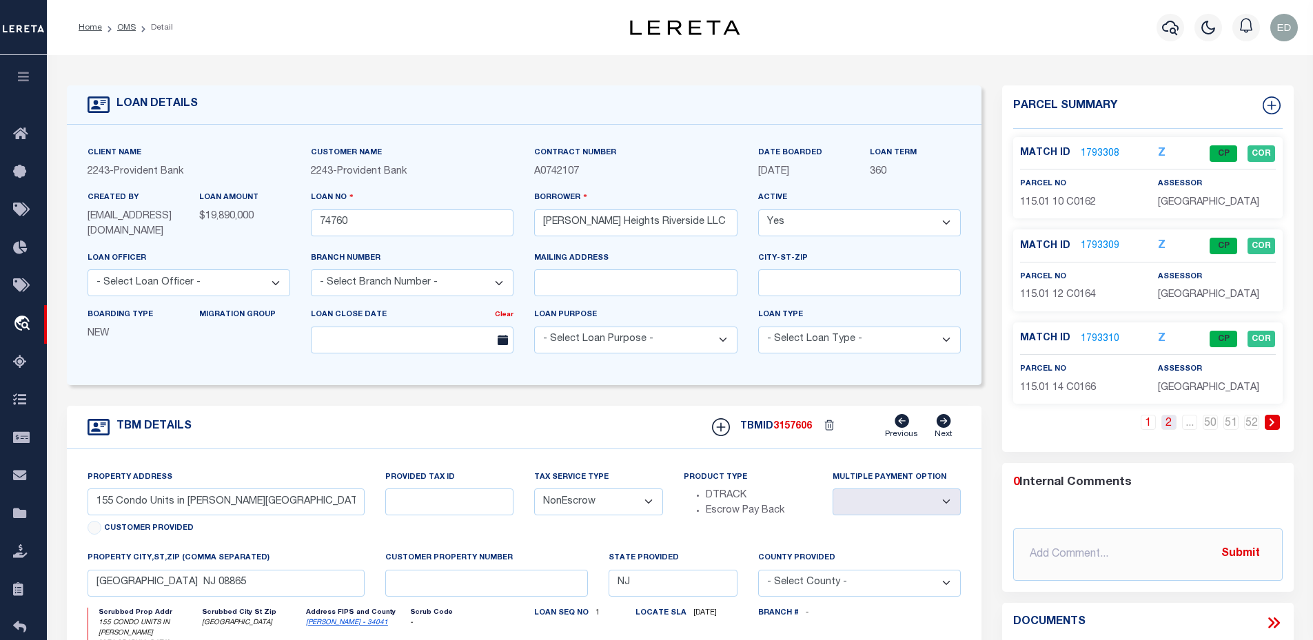
click at [1173, 422] on link "2" at bounding box center [1168, 422] width 15 height 15
click at [1169, 422] on link "3" at bounding box center [1168, 422] width 15 height 15
click at [1169, 422] on link "4" at bounding box center [1168, 422] width 15 height 15
click at [1169, 422] on link "5" at bounding box center [1168, 422] width 15 height 15
click at [1169, 422] on link "6" at bounding box center [1168, 422] width 15 height 15
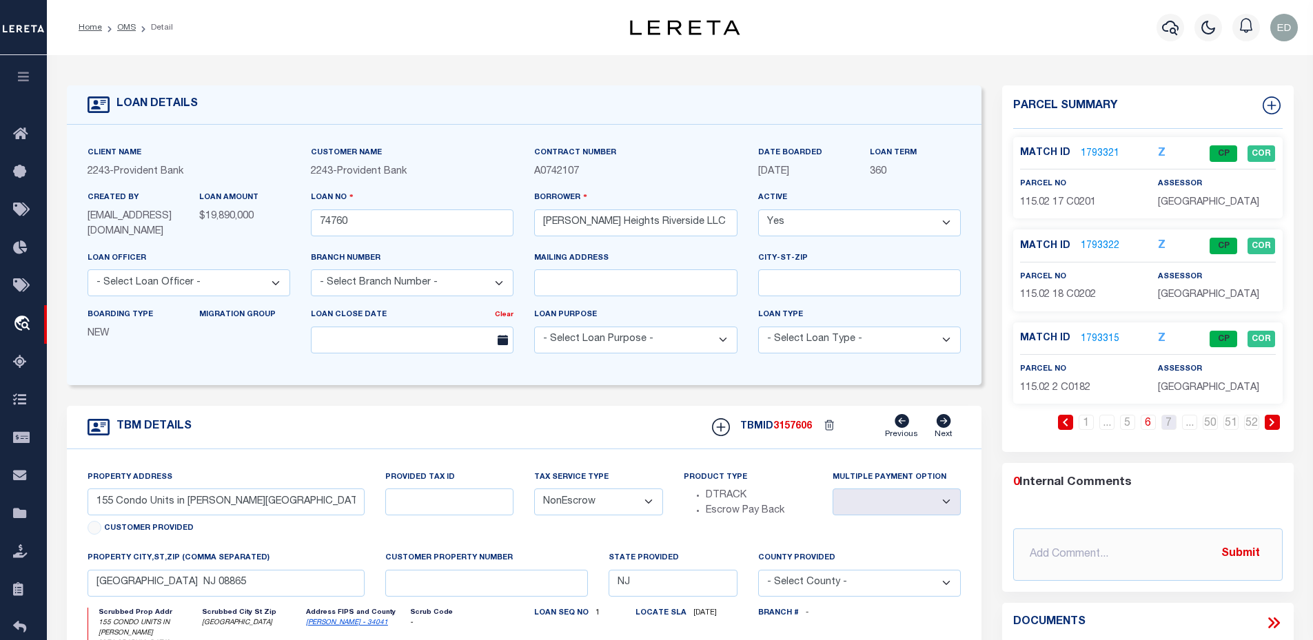
click at [1169, 422] on link "7" at bounding box center [1168, 422] width 15 height 15
click at [1101, 147] on link "1793323" at bounding box center [1100, 154] width 39 height 14
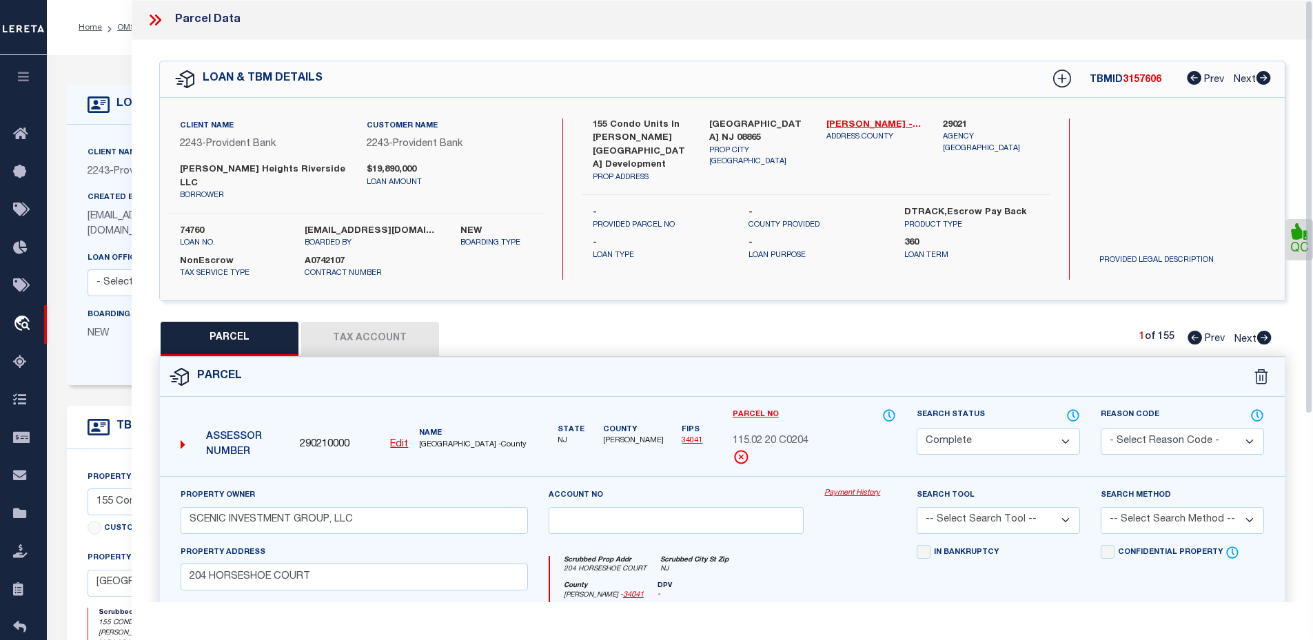
click at [403, 332] on button "Tax Account" at bounding box center [370, 339] width 138 height 34
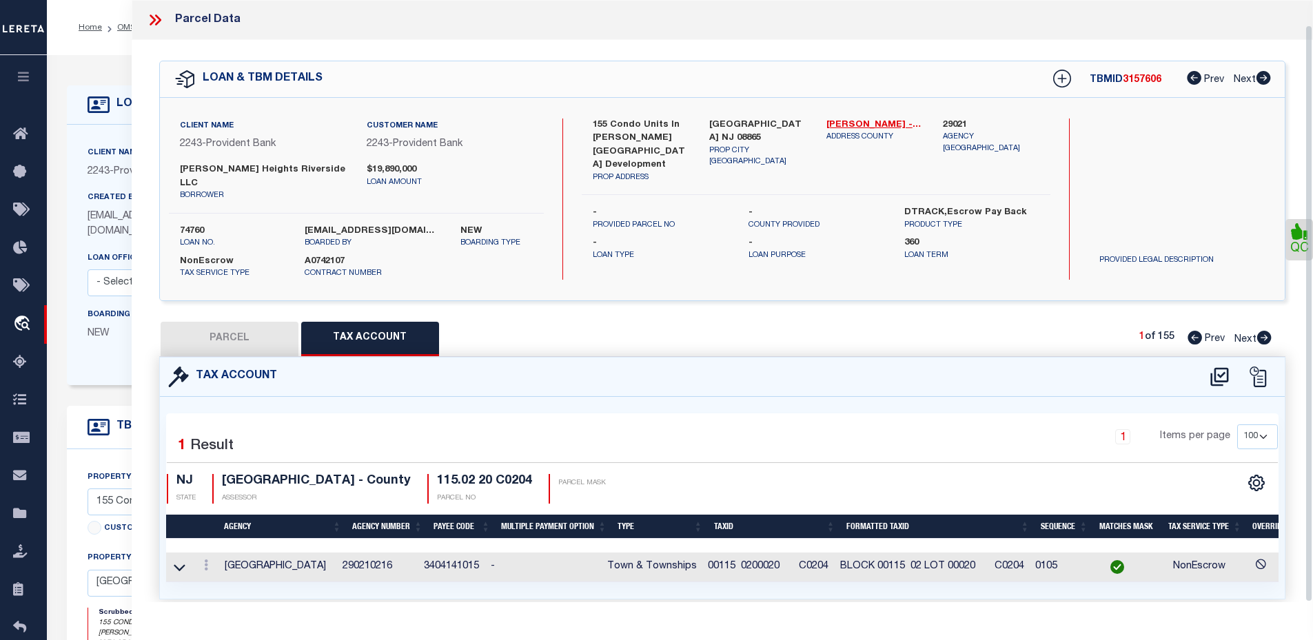
scroll to position [25, 0]
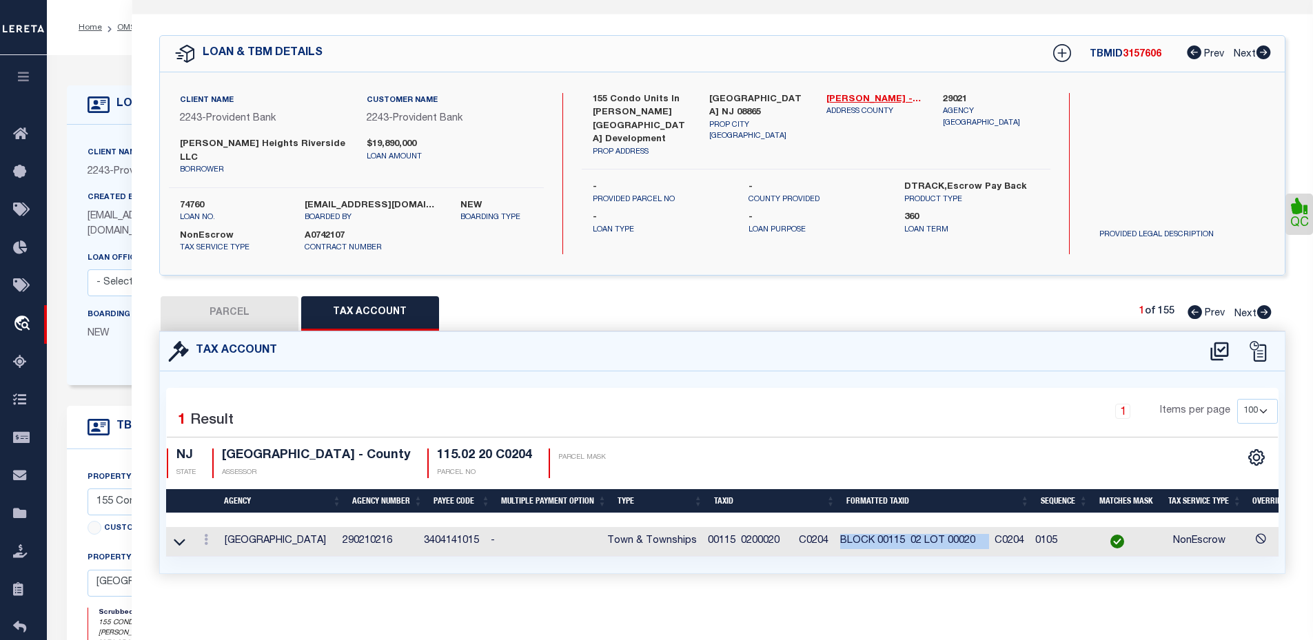
drag, startPoint x: 846, startPoint y: 525, endPoint x: 995, endPoint y: 522, distance: 149.6
click at [995, 536] on span "BLOCK 00115 02 LOT 00020 C0204" at bounding box center [932, 541] width 184 height 10
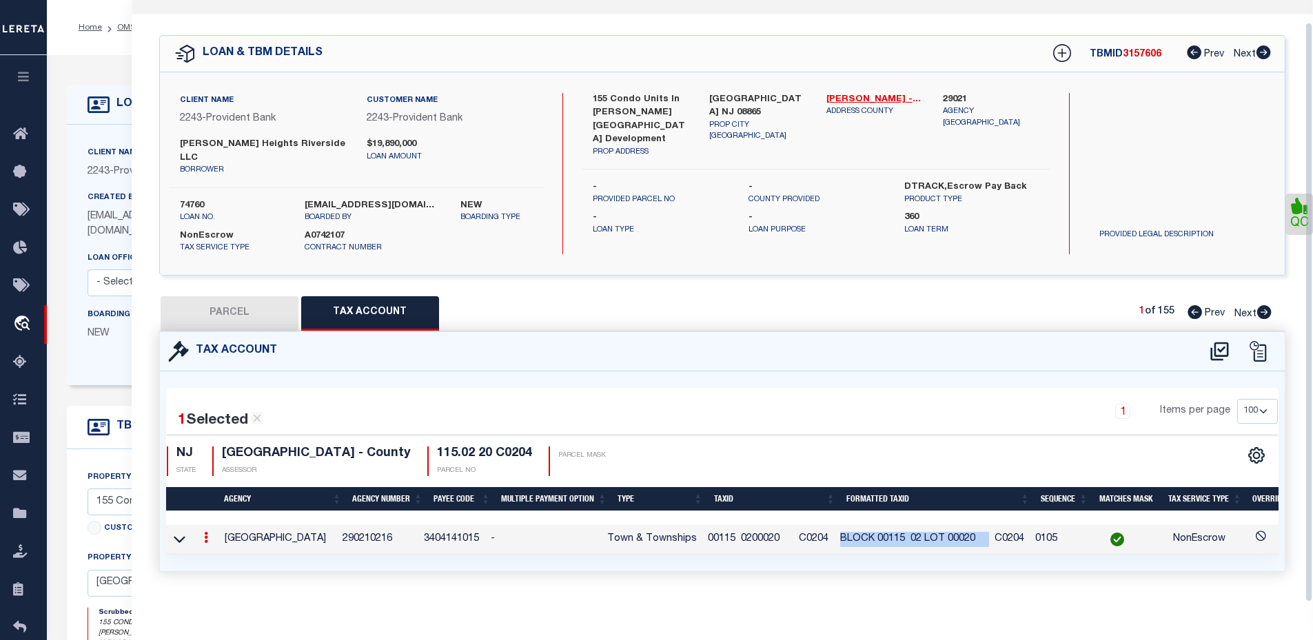
scroll to position [23, 0]
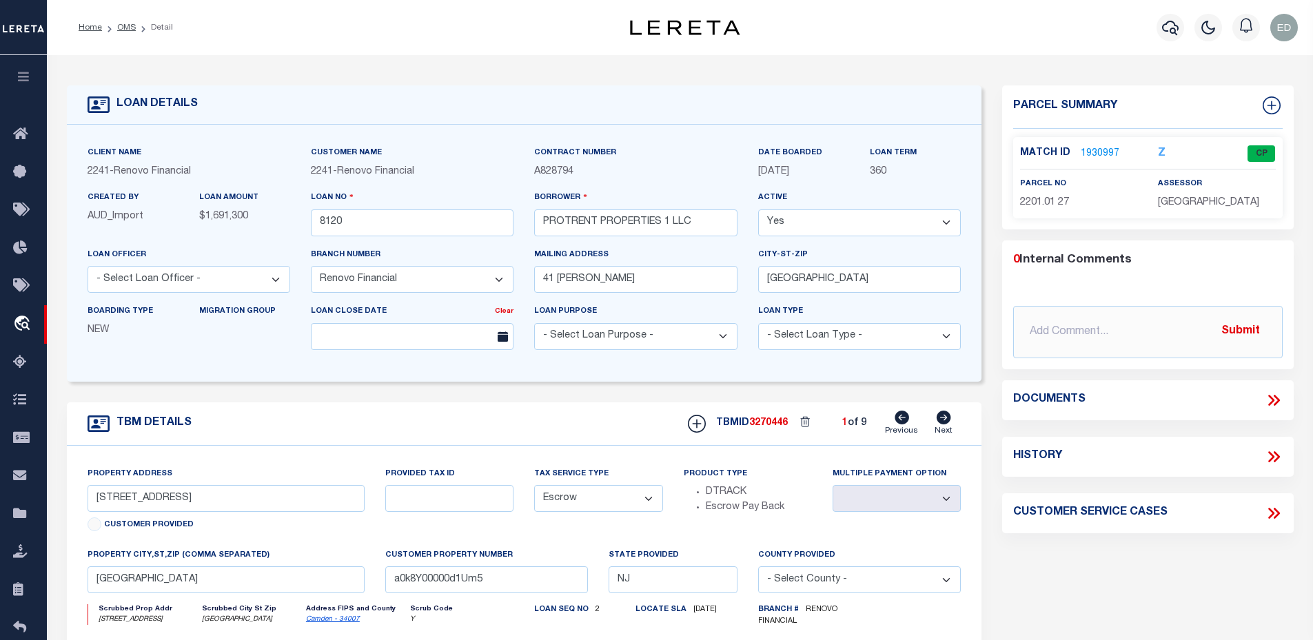
click at [1089, 151] on link "1930997" at bounding box center [1100, 154] width 39 height 14
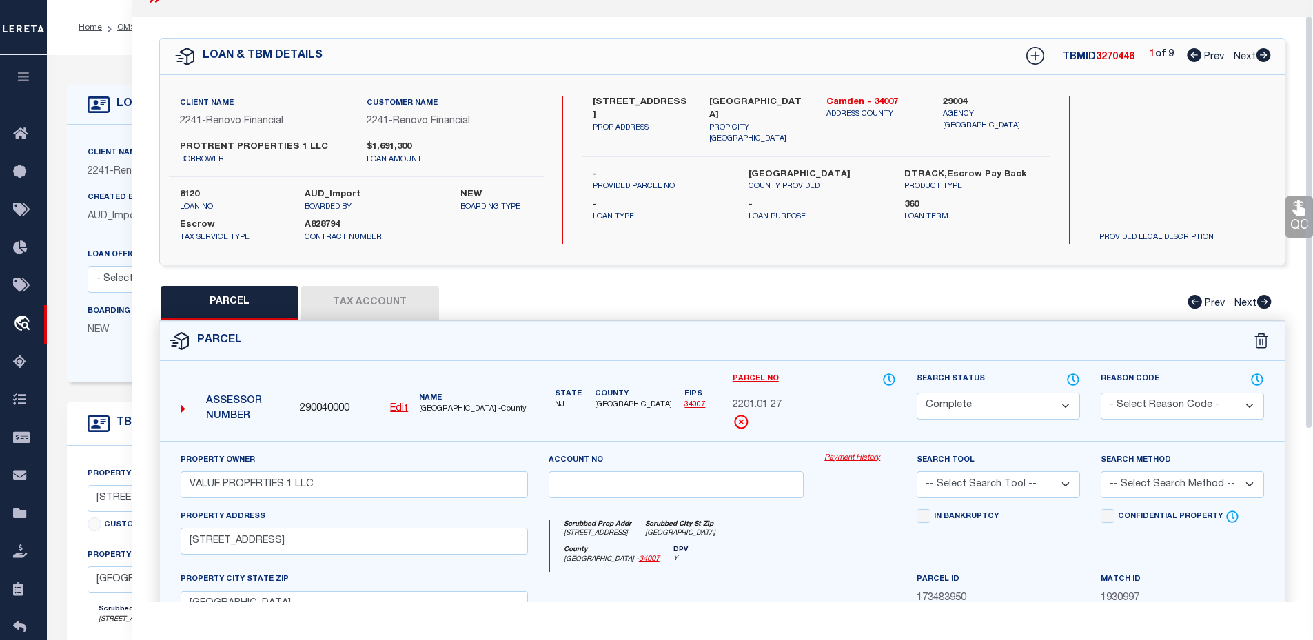
click at [320, 315] on button "Tax Account" at bounding box center [370, 303] width 138 height 34
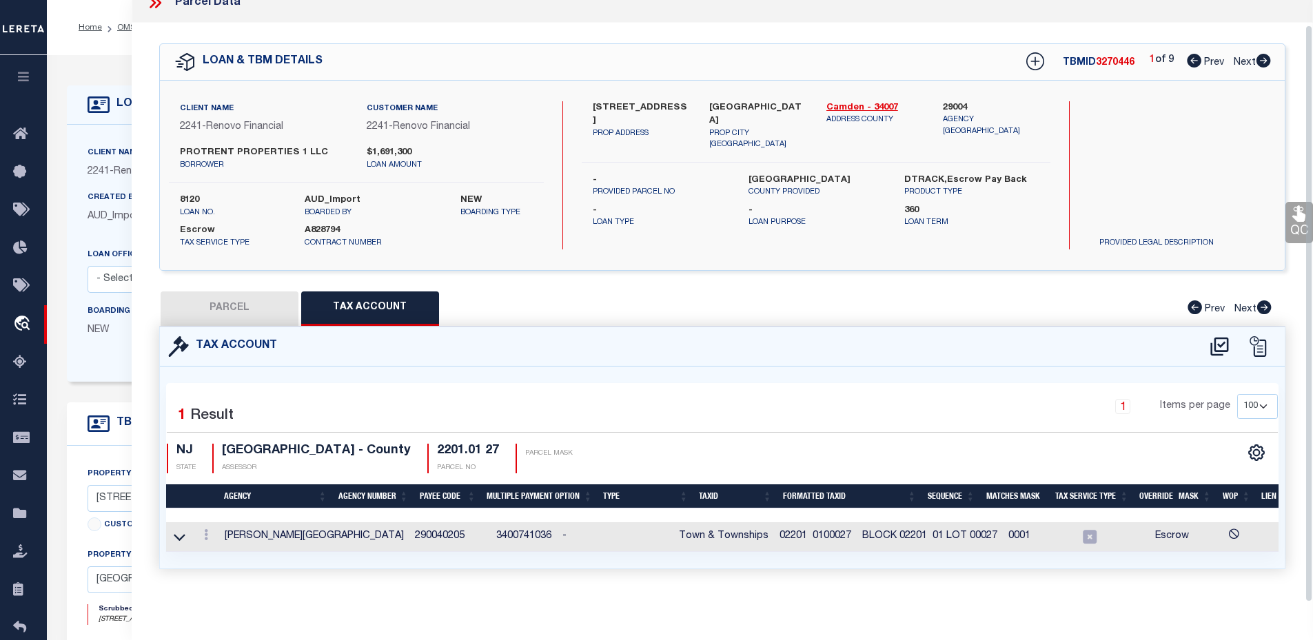
scroll to position [25, 0]
drag, startPoint x: 784, startPoint y: 527, endPoint x: 957, endPoint y: 520, distance: 173.1
click at [957, 522] on tr "WINSLOW TOWNSHIP 290040205 3400741036 - Town & Townships 02201 0100027 BLOCK 02…" at bounding box center [816, 537] width 1300 height 30
click at [917, 531] on span "BLOCK 02201 01 LOT 00027" at bounding box center [929, 536] width 135 height 10
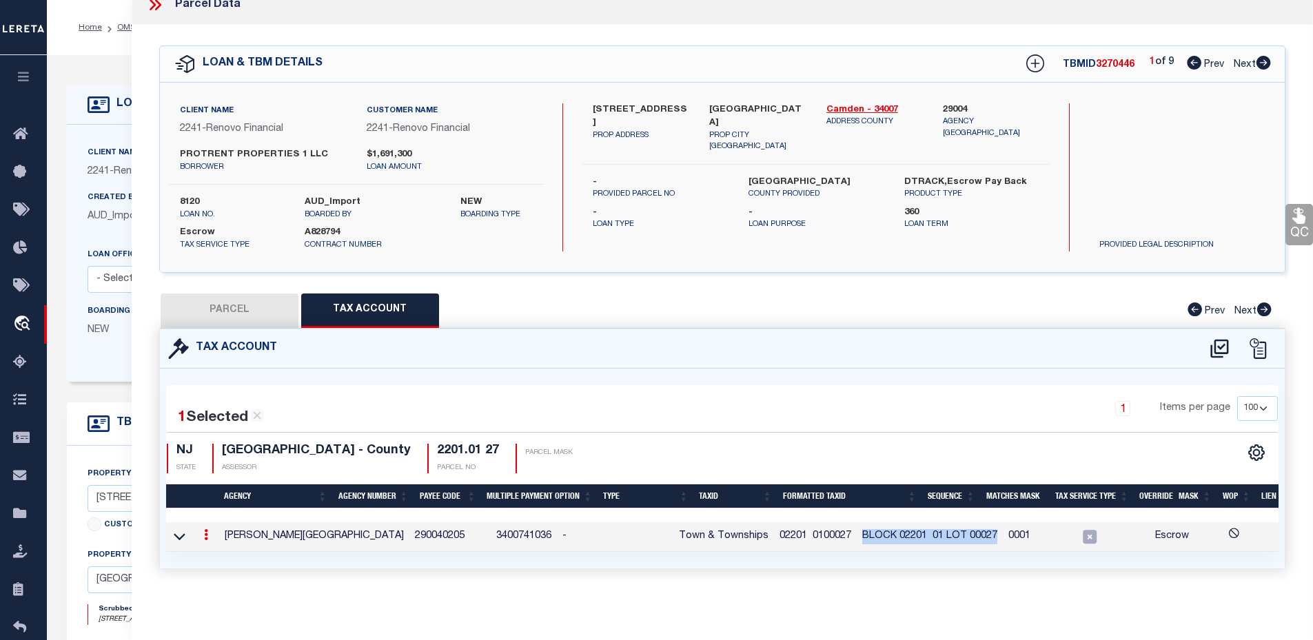
drag, startPoint x: 918, startPoint y: 525, endPoint x: 784, endPoint y: 529, distance: 133.8
click at [857, 529] on td "BLOCK 02201 01 LOT 00027" at bounding box center [930, 537] width 146 height 30
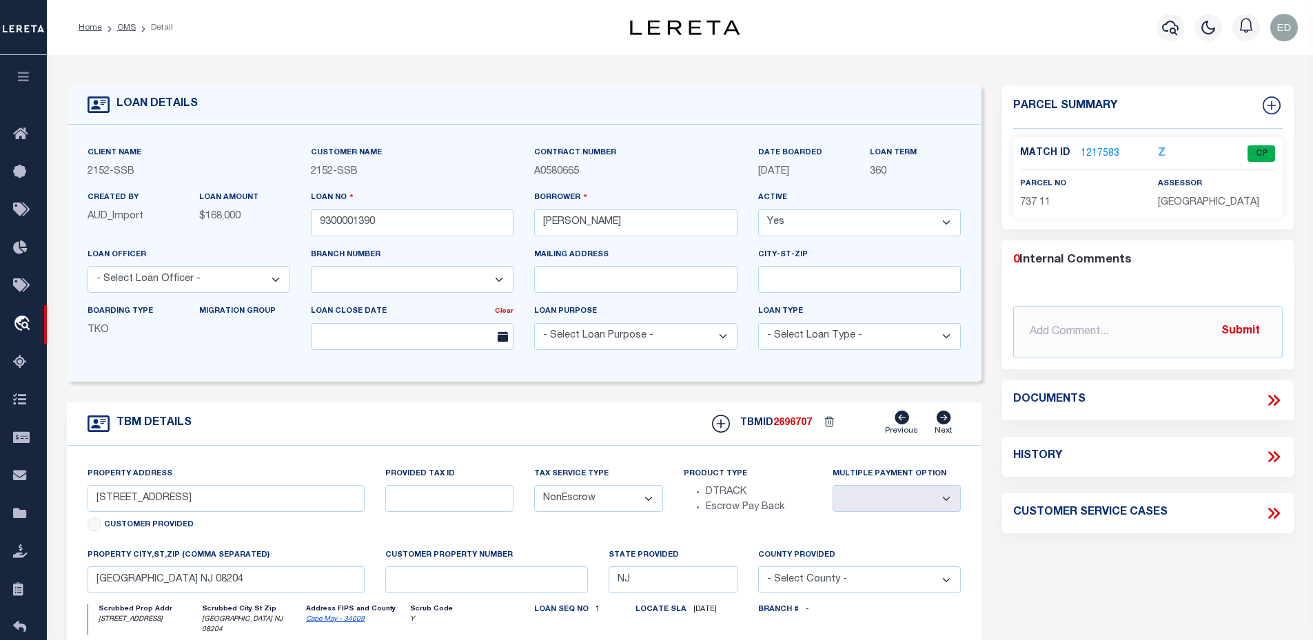
click at [1096, 147] on link "1217583" at bounding box center [1100, 154] width 39 height 14
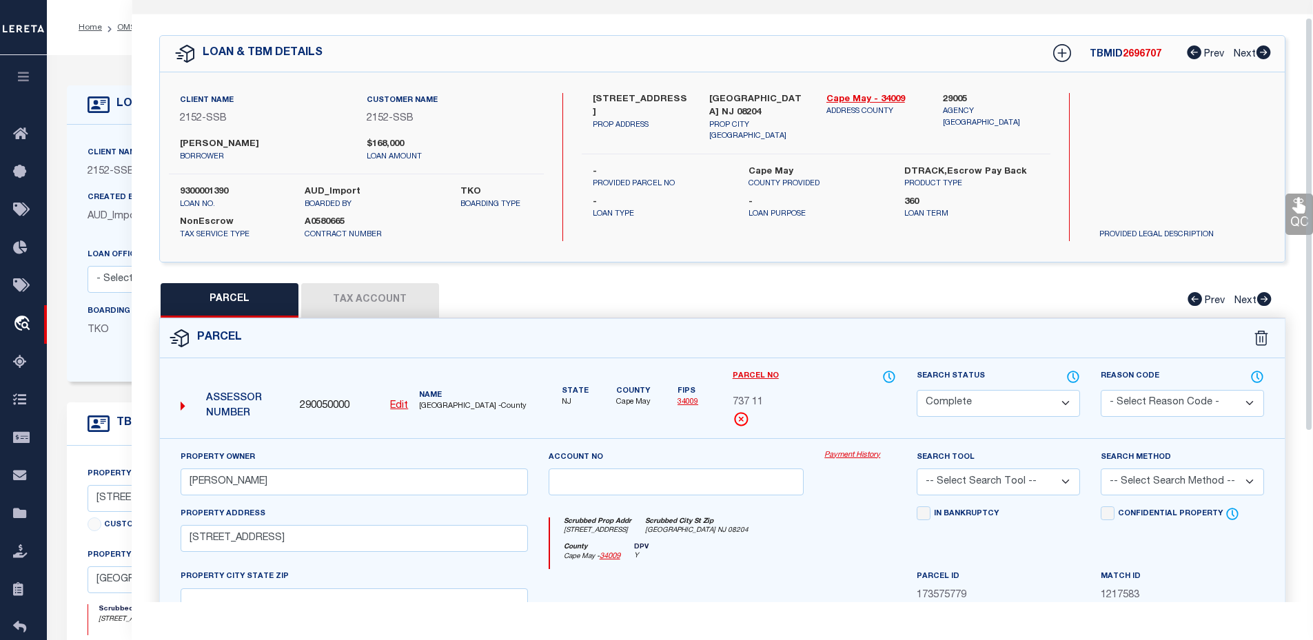
click at [399, 307] on button "Tax Account" at bounding box center [370, 300] width 138 height 34
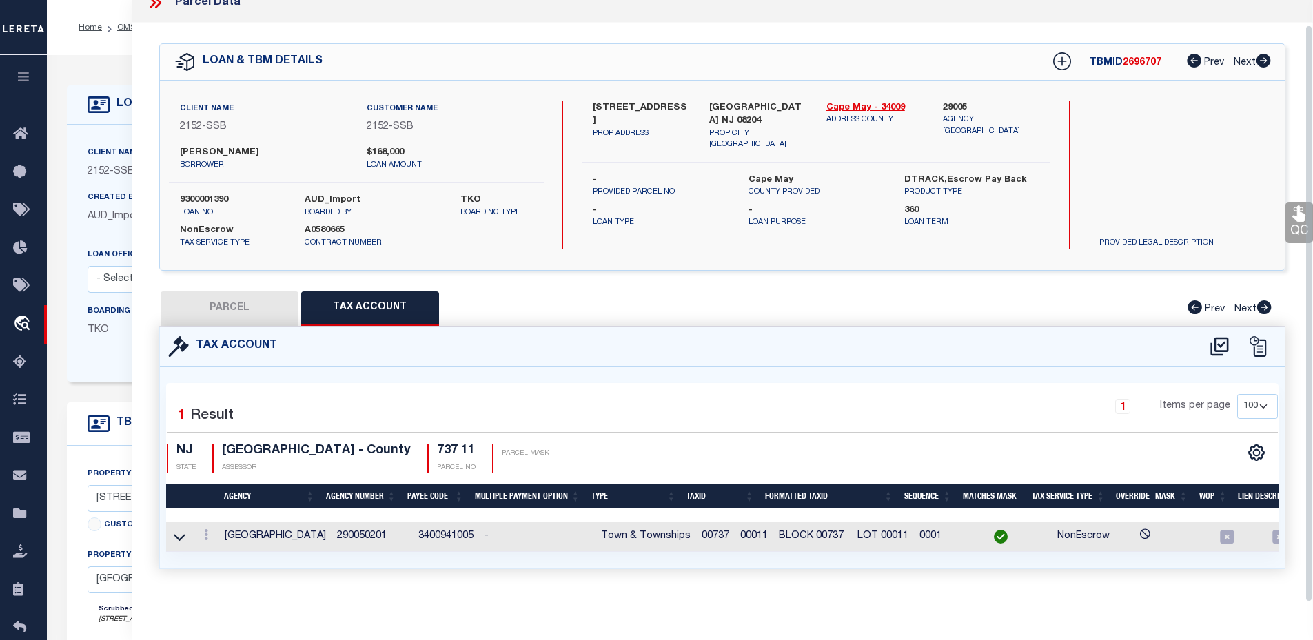
scroll to position [207, 0]
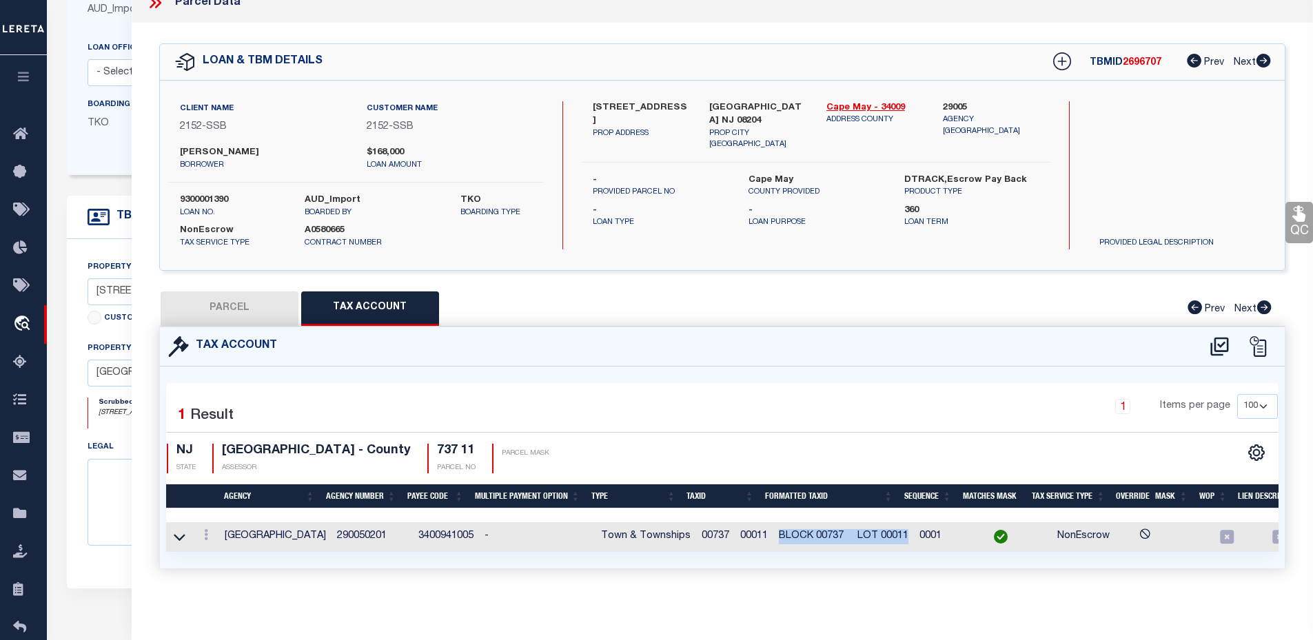
drag, startPoint x: 766, startPoint y: 526, endPoint x: 898, endPoint y: 523, distance: 131.7
click at [898, 523] on td "BLOCK 00737 LOT 00011" at bounding box center [843, 537] width 141 height 30
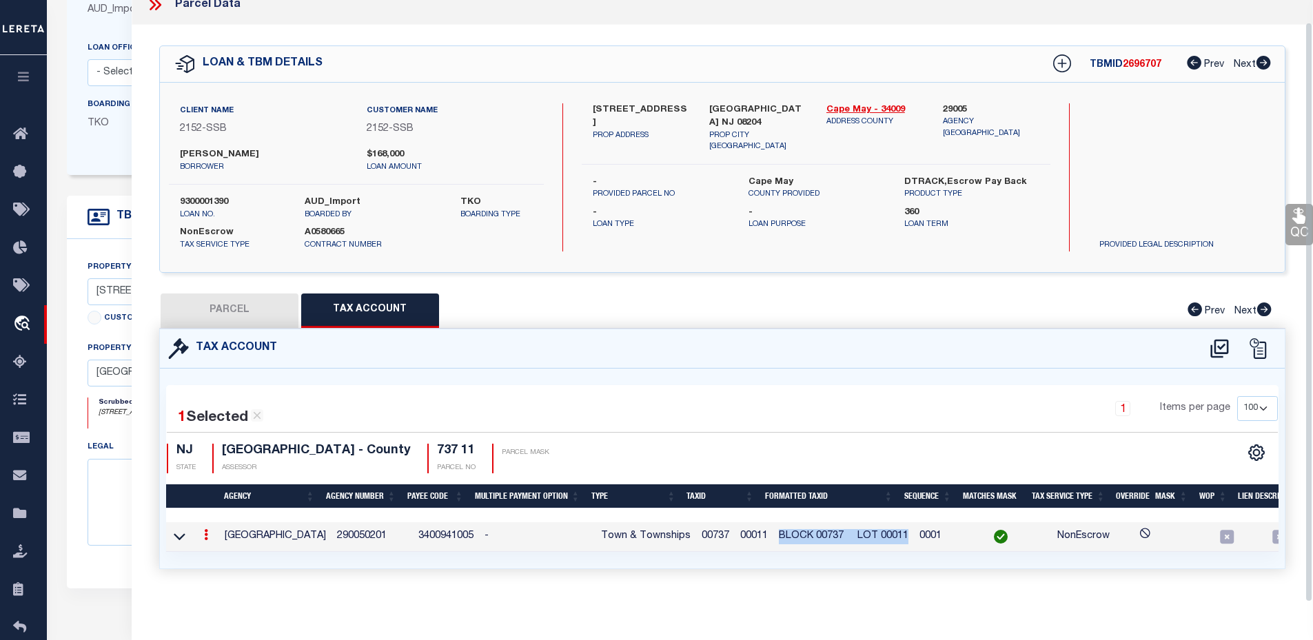
scroll to position [23, 0]
click at [852, 562] on div "1 Selected 1 Result 1 Items per page 10 25 50 100 NJ STATE" at bounding box center [722, 469] width 1125 height 200
click at [832, 531] on span "BLOCK 00737 LOT 00011" at bounding box center [844, 536] width 130 height 10
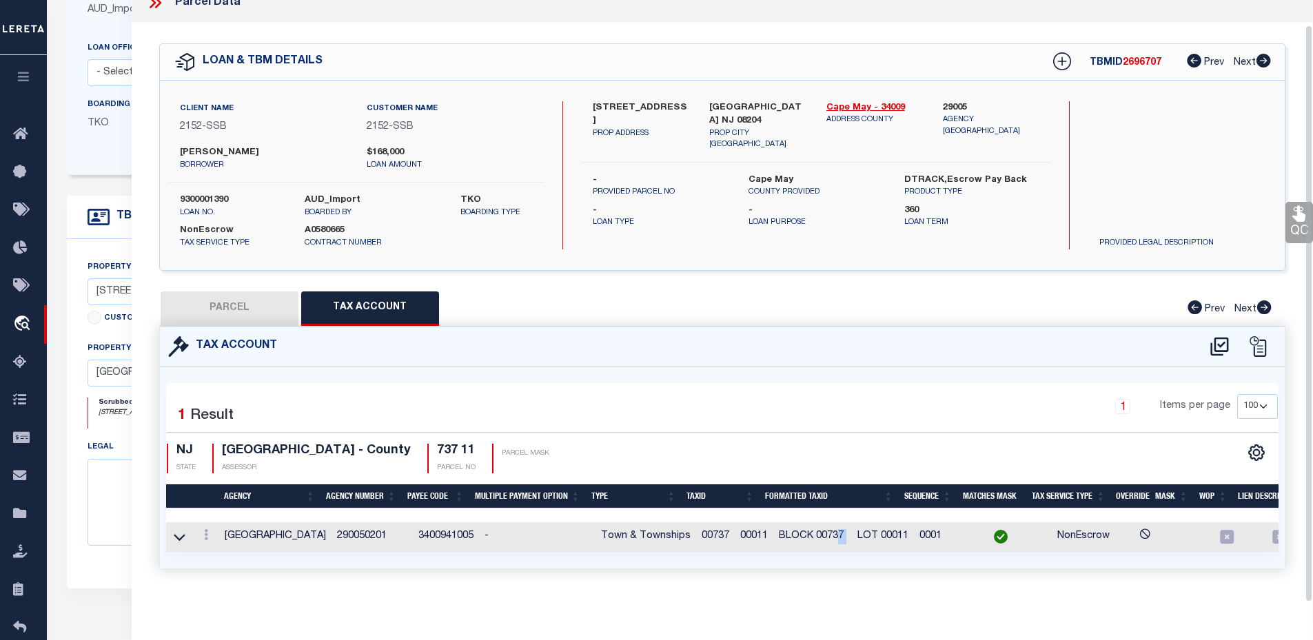
click at [832, 531] on span "BLOCK 00737 LOT 00011" at bounding box center [844, 536] width 130 height 10
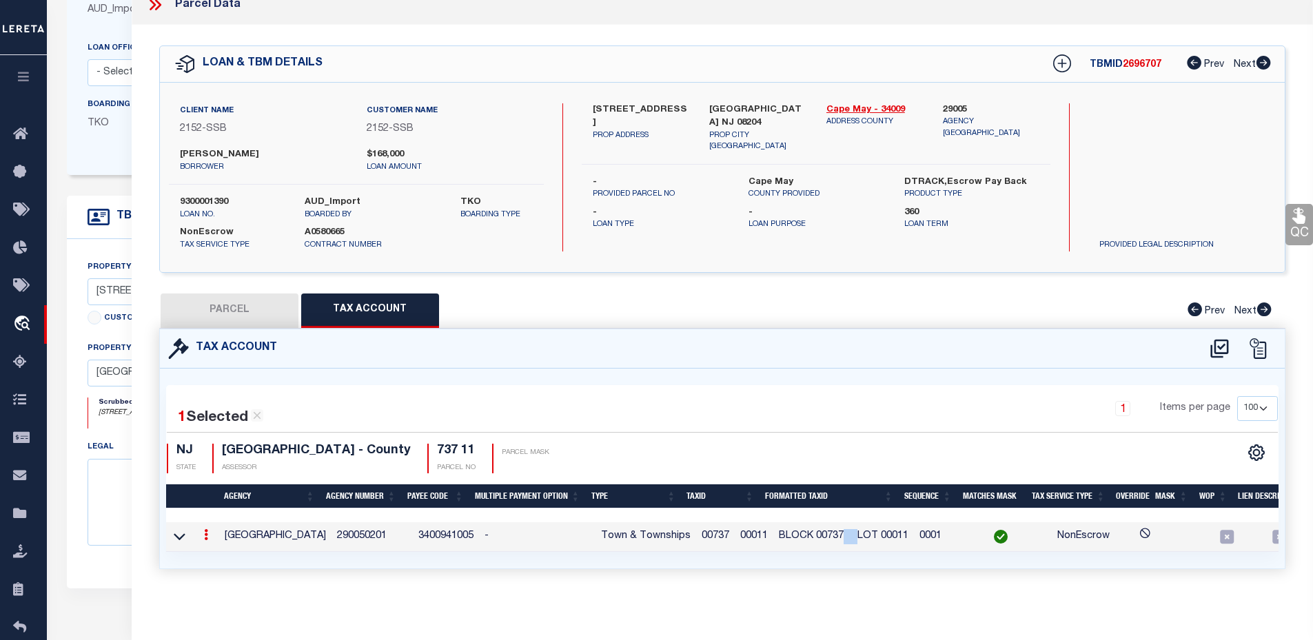
drag, startPoint x: 828, startPoint y: 526, endPoint x: 845, endPoint y: 526, distance: 17.2
click at [845, 531] on span "BLOCK 00737 LOT 00011" at bounding box center [844, 536] width 130 height 10
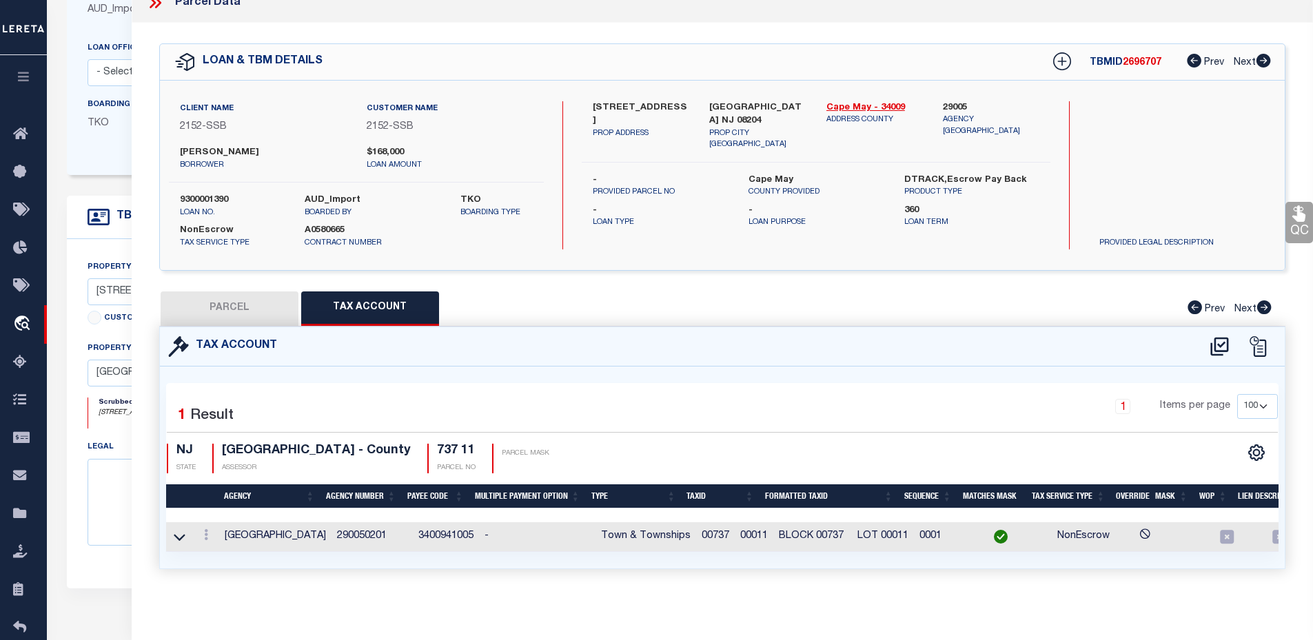
click at [895, 602] on div "Parcel Data QC QC QC - Select Status -" at bounding box center [723, 320] width 1182 height 640
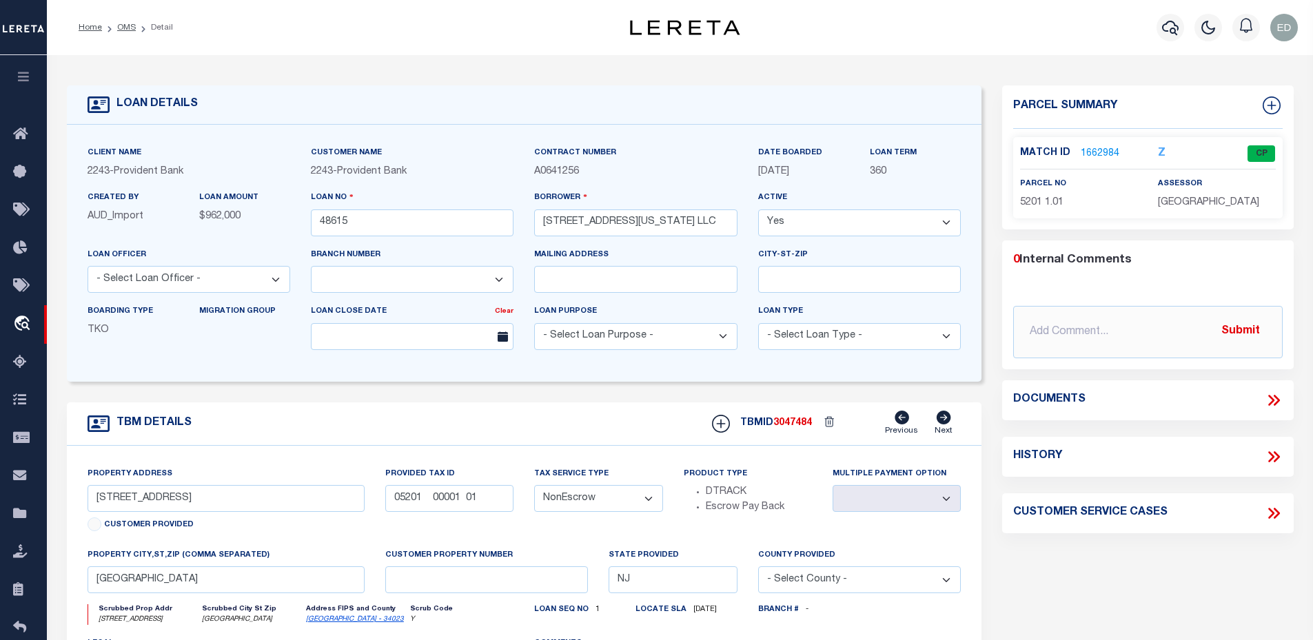
click at [1105, 152] on link "1662984" at bounding box center [1100, 154] width 39 height 14
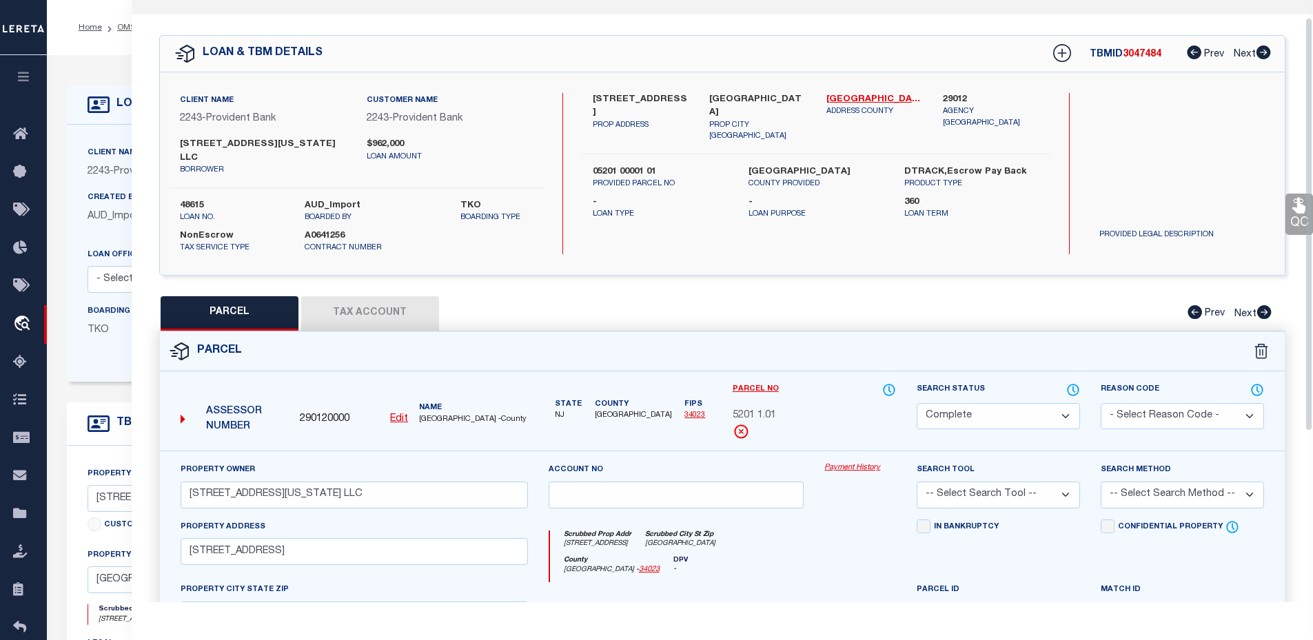
click at [367, 303] on button "Tax Account" at bounding box center [370, 313] width 138 height 34
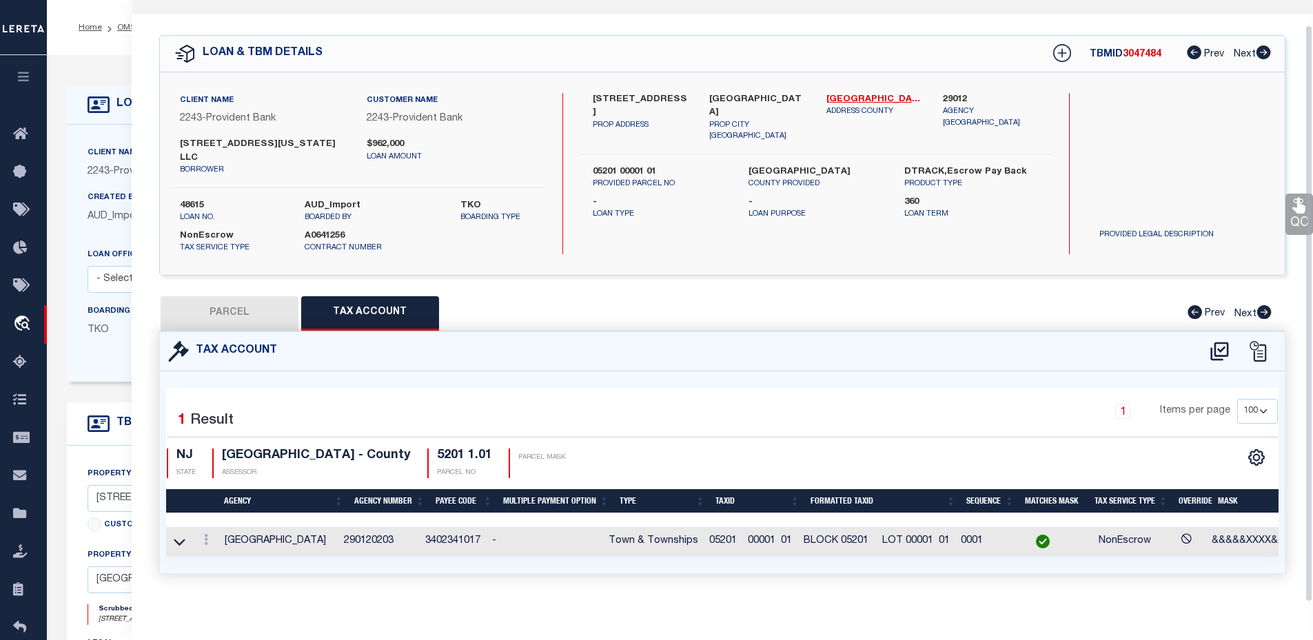
scroll to position [138, 0]
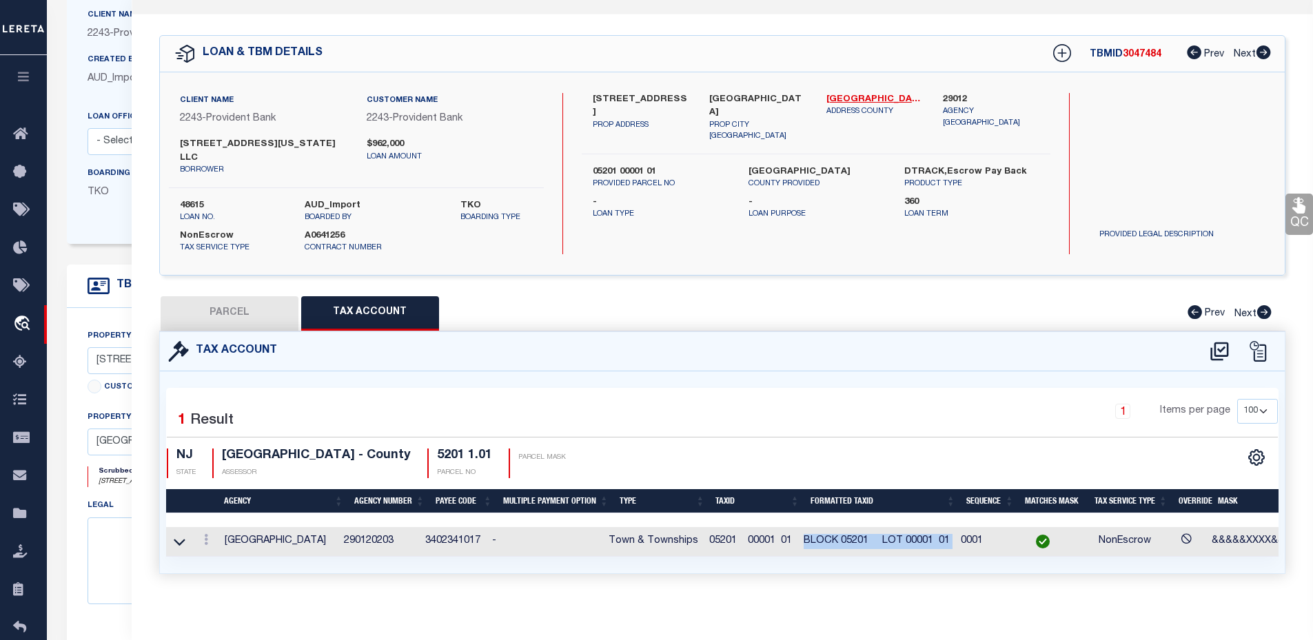
drag, startPoint x: 810, startPoint y: 527, endPoint x: 962, endPoint y: 522, distance: 151.7
click at [962, 527] on tr "PISCATAWAY TOWNSHIP 290120203 3402341017 - Town & Townships 05201 00001 01 BLOC…" at bounding box center [861, 542] width 1390 height 30
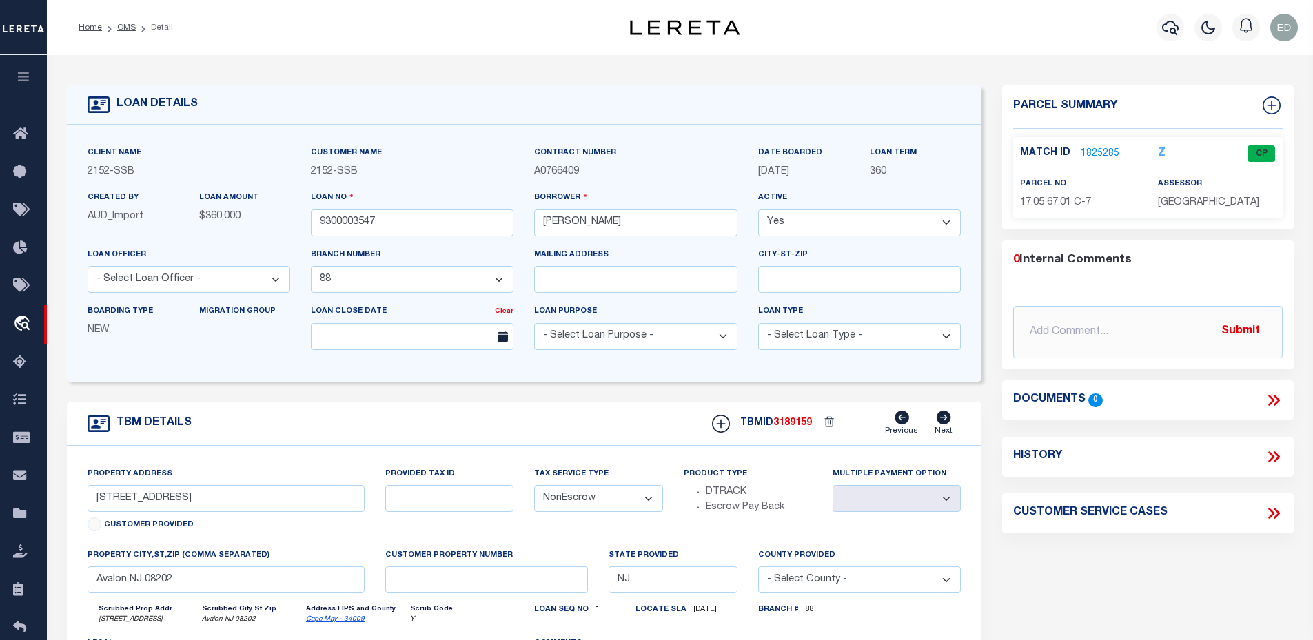
click at [1098, 147] on link "1825285" at bounding box center [1100, 154] width 39 height 14
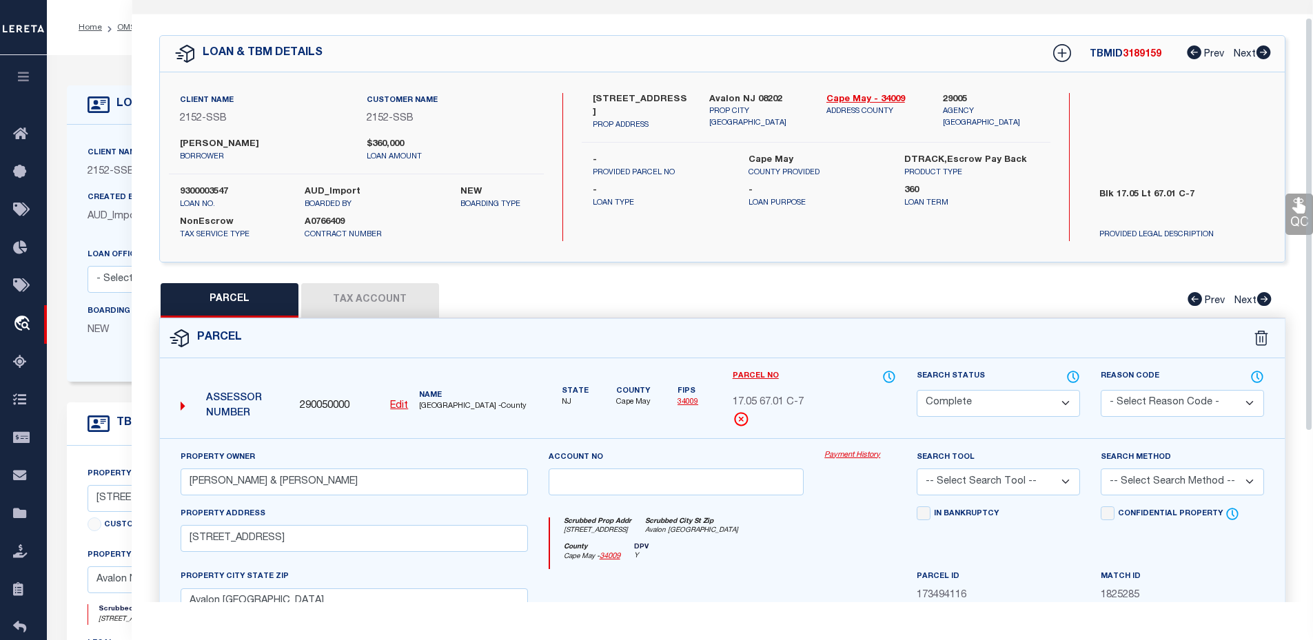
click at [382, 295] on button "Tax Account" at bounding box center [370, 300] width 138 height 34
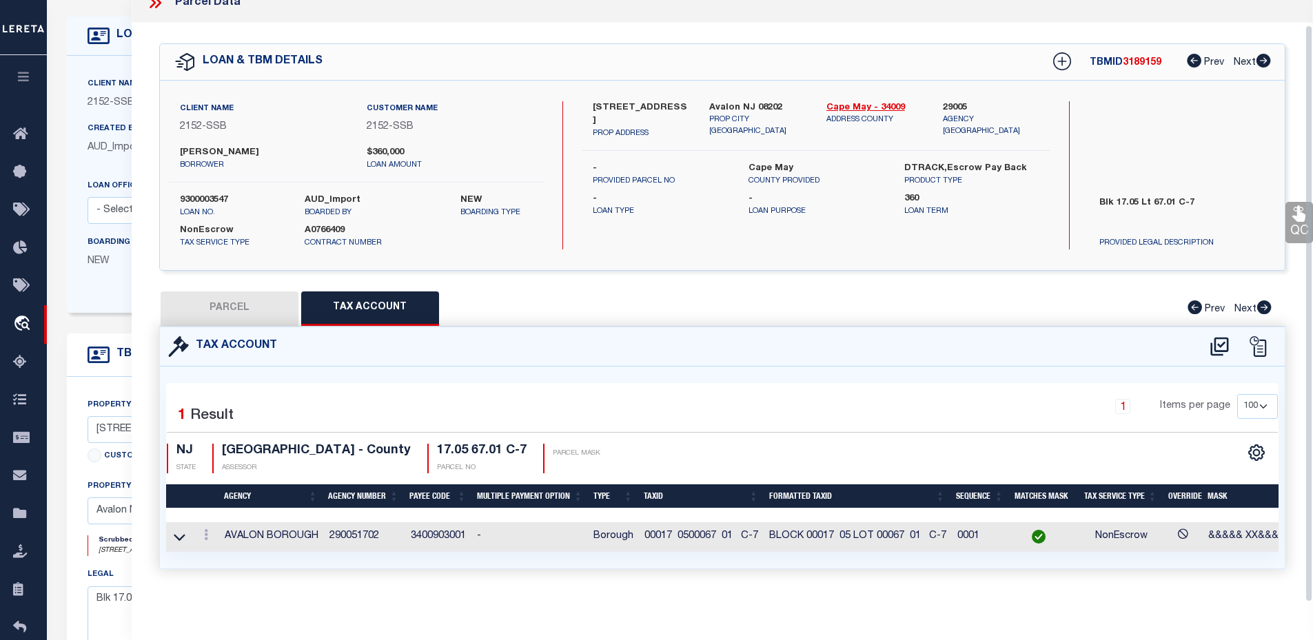
scroll to position [207, 0]
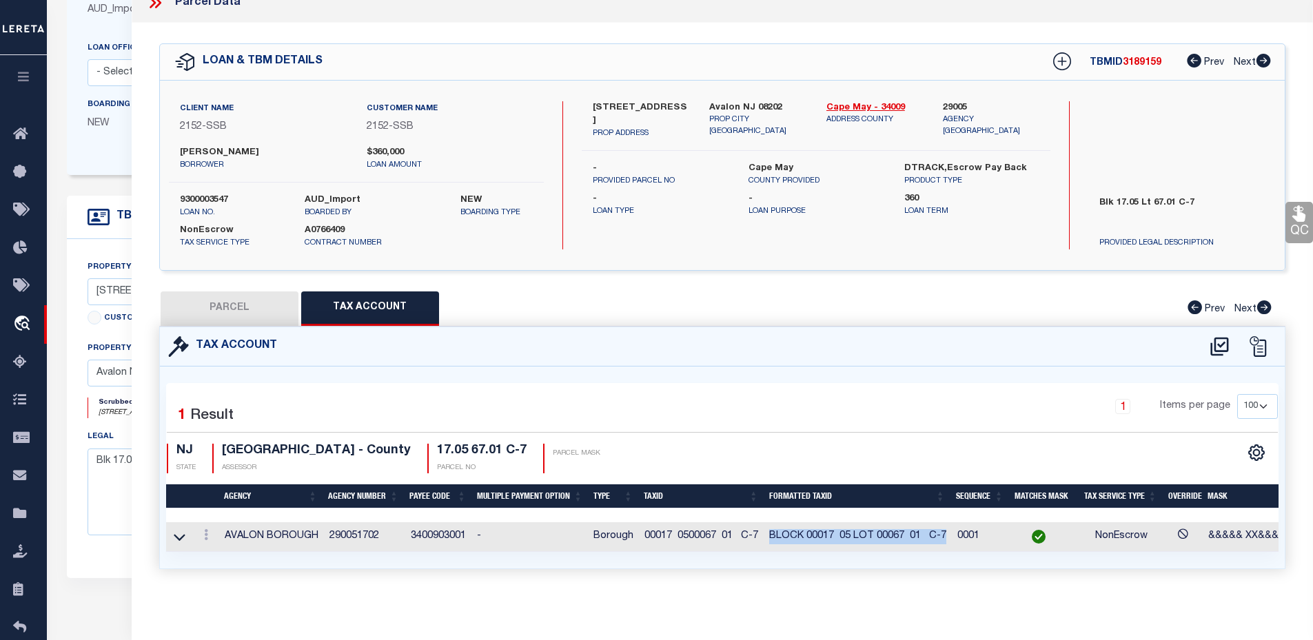
drag, startPoint x: 773, startPoint y: 529, endPoint x: 945, endPoint y: 518, distance: 171.9
click at [945, 522] on td "BLOCK 00017 05 LOT 00067 01 C-7" at bounding box center [858, 537] width 188 height 30
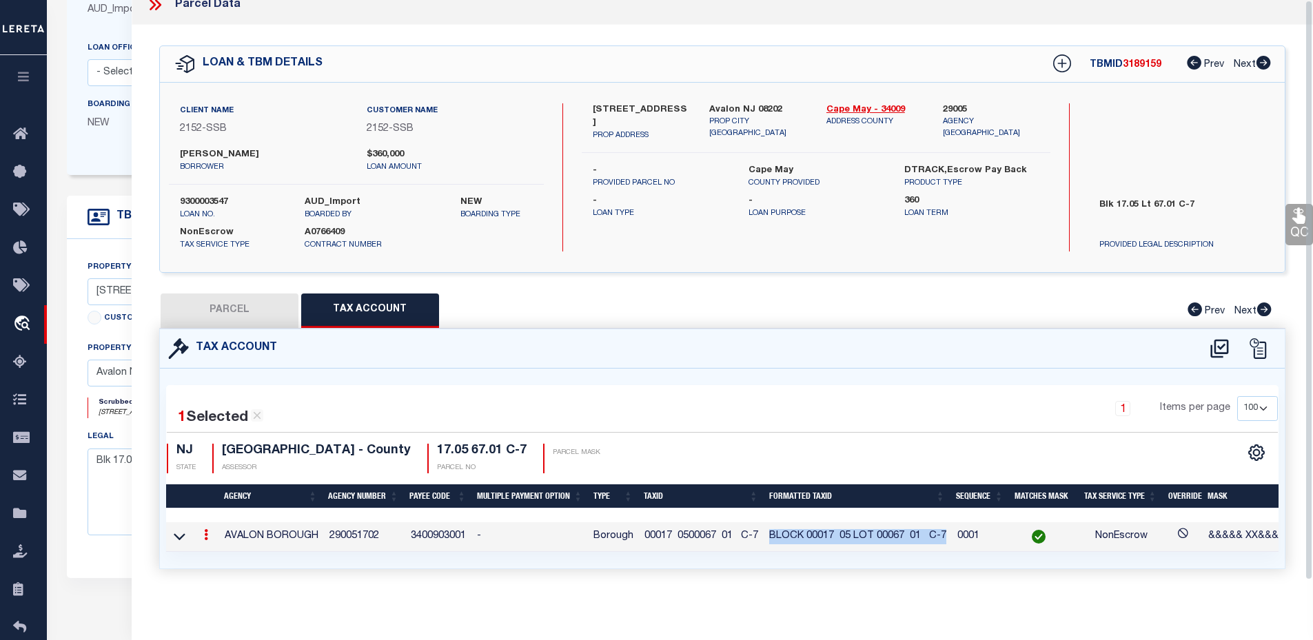
scroll to position [0, 0]
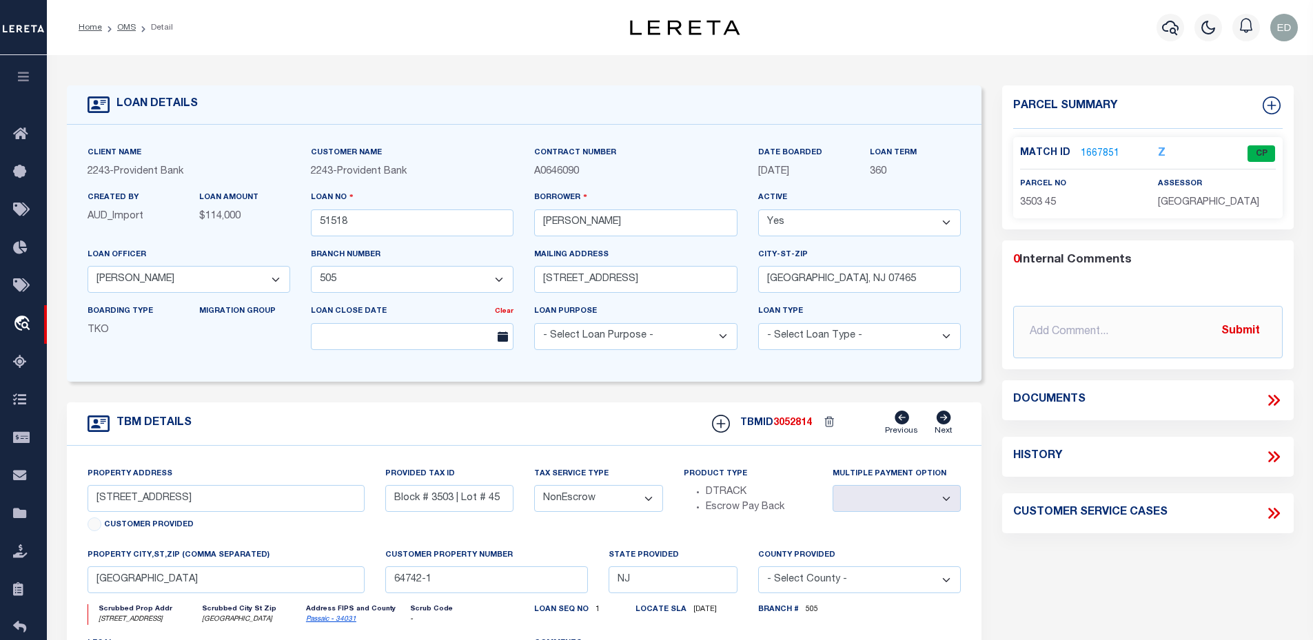
click at [1107, 154] on link "1667851" at bounding box center [1100, 154] width 39 height 14
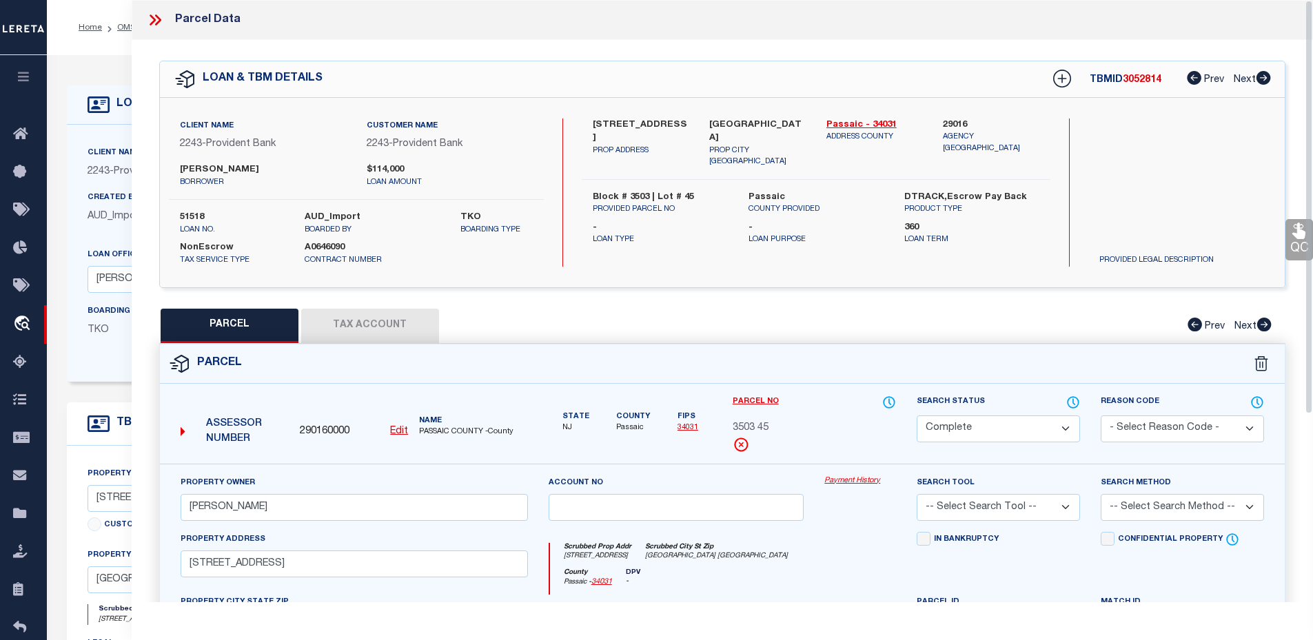
click at [331, 323] on button "Tax Account" at bounding box center [370, 326] width 138 height 34
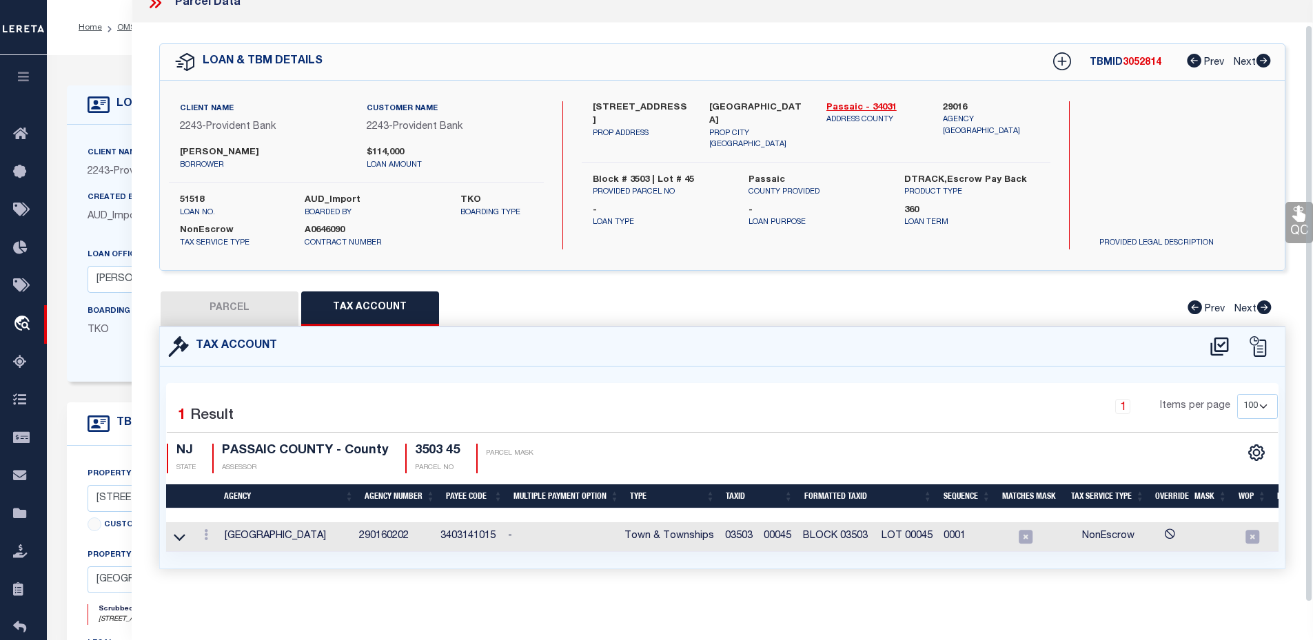
scroll to position [138, 0]
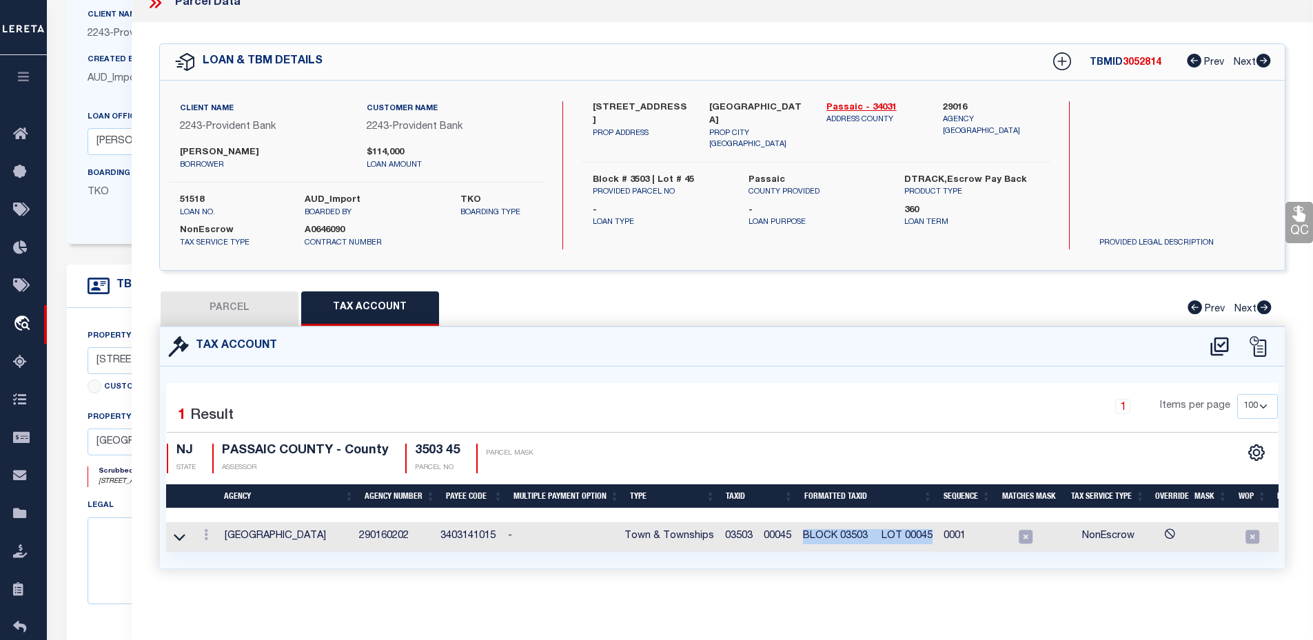
drag, startPoint x: 806, startPoint y: 527, endPoint x: 937, endPoint y: 523, distance: 131.0
click at [937, 523] on td "BLOCK 03503 LOT 00045" at bounding box center [867, 537] width 141 height 30
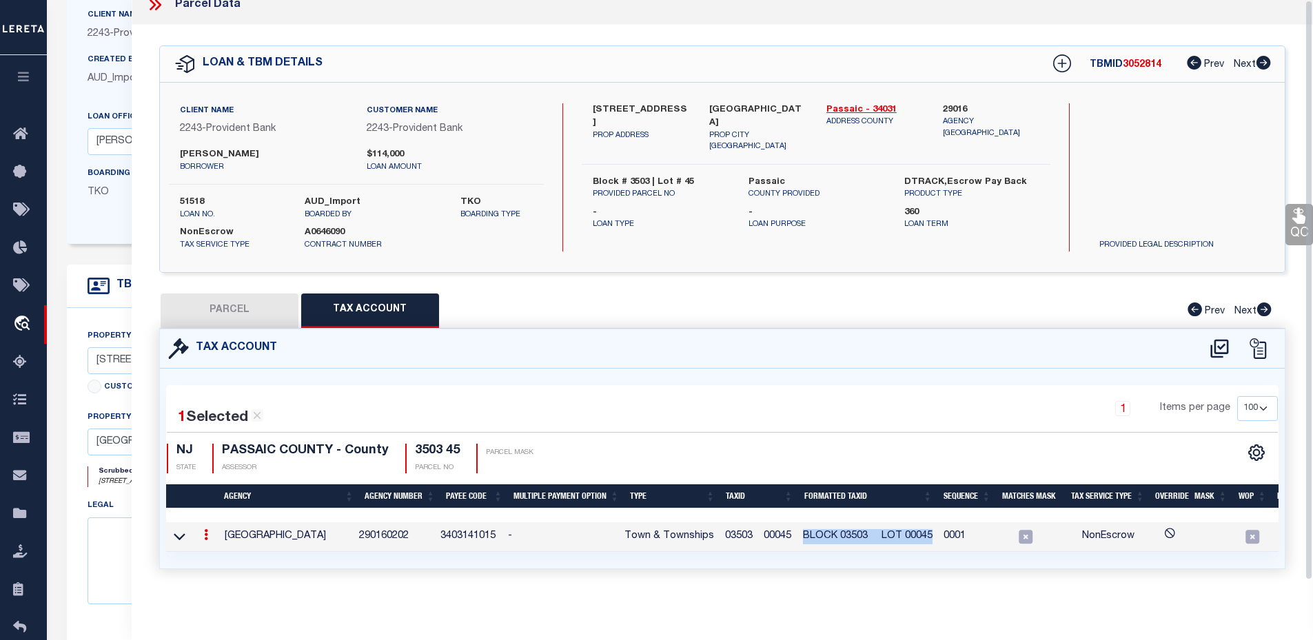
scroll to position [0, 0]
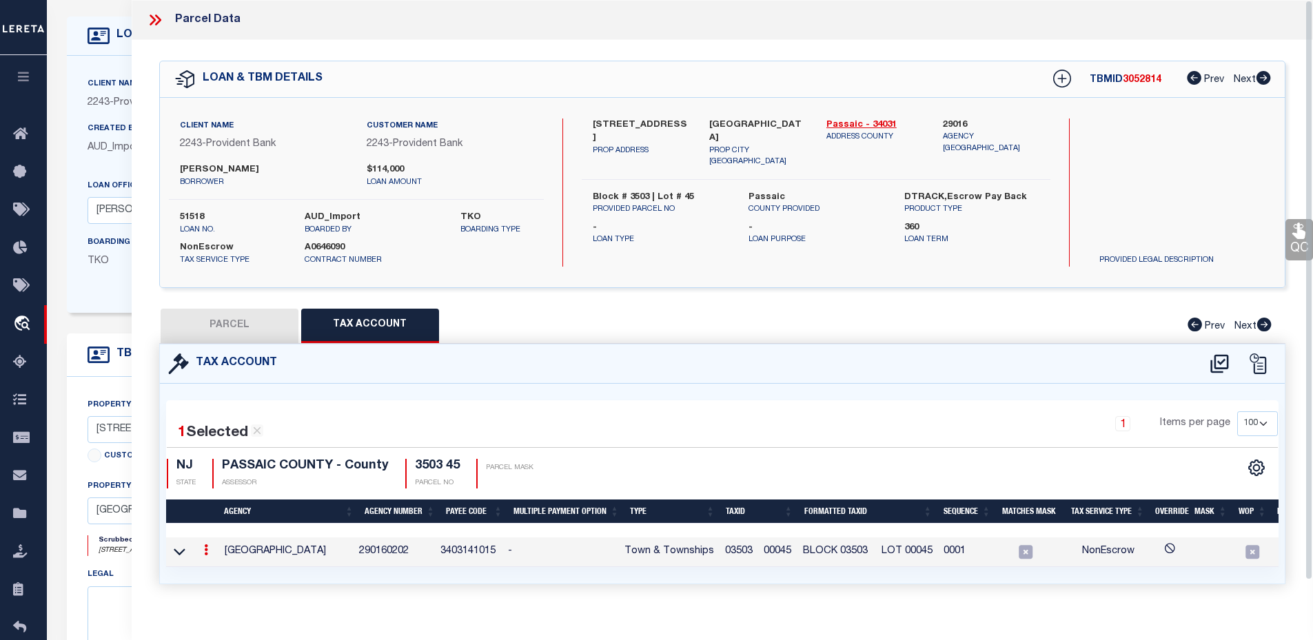
click at [159, 18] on icon at bounding box center [157, 19] width 6 height 11
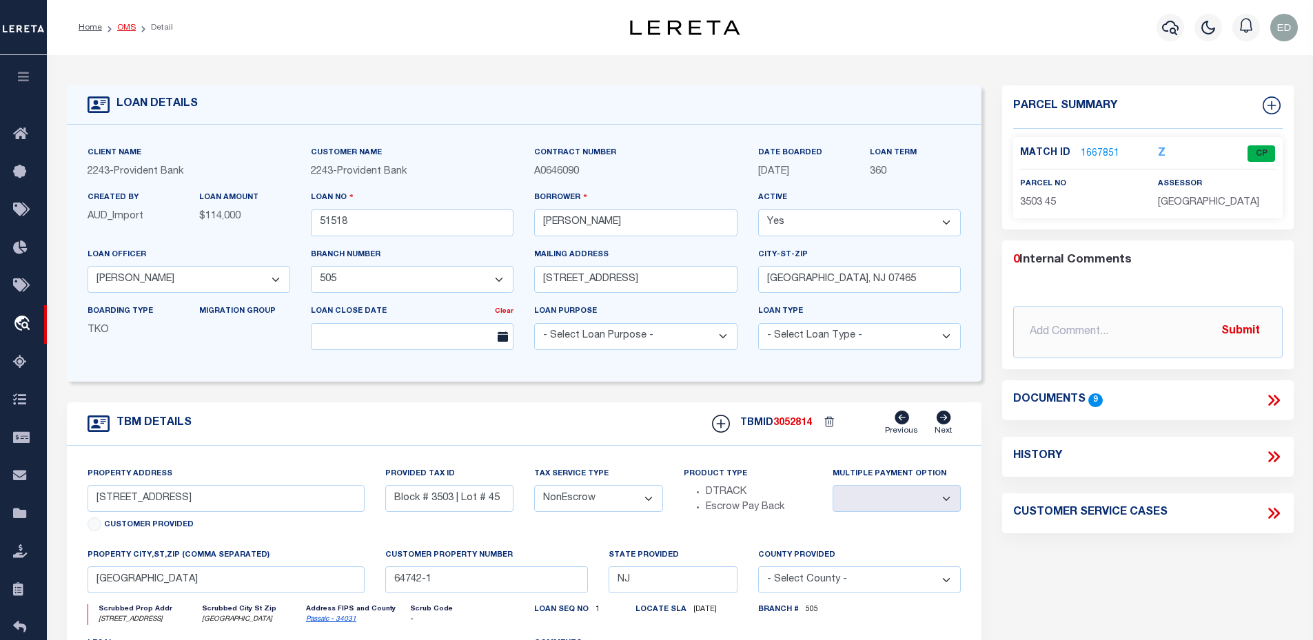
click at [127, 28] on link "OMS" at bounding box center [126, 27] width 19 height 8
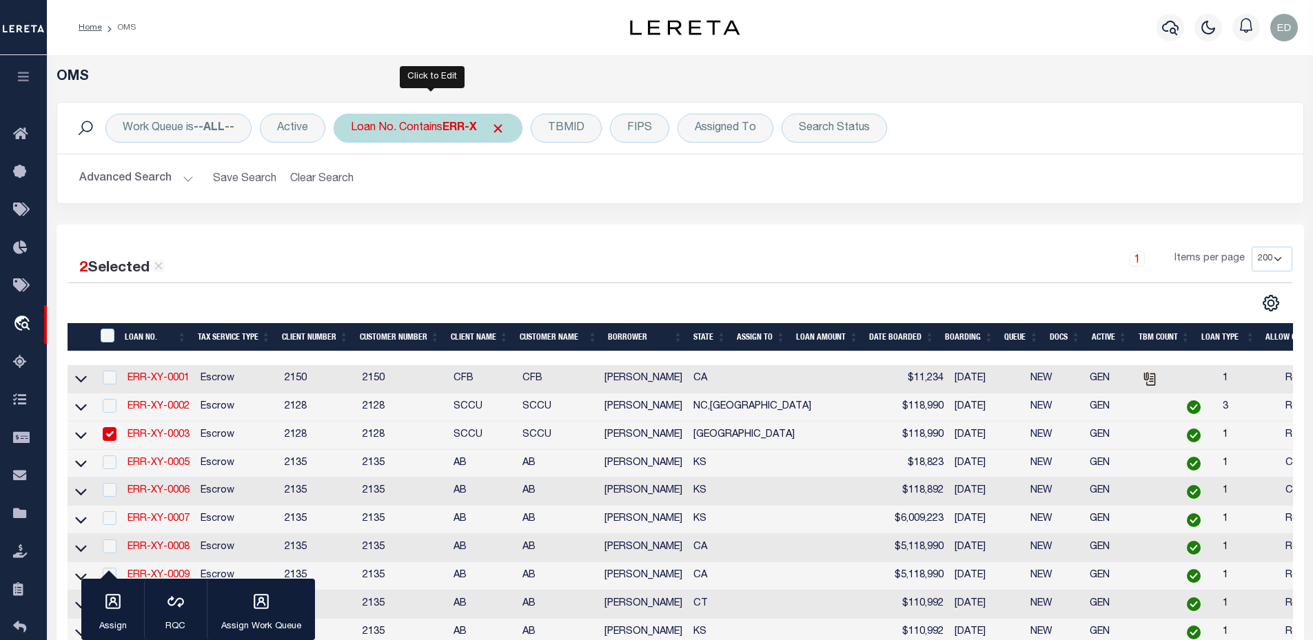
click at [418, 127] on div "Loan No. Contains ERR-X" at bounding box center [428, 128] width 189 height 29
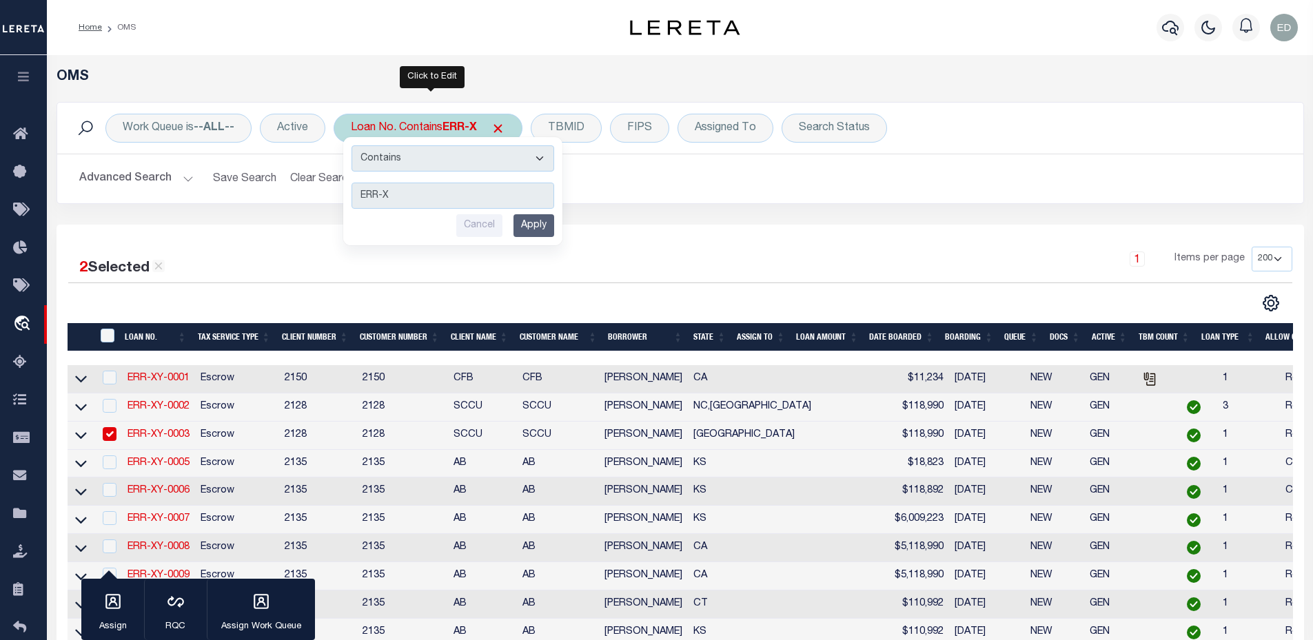
click at [554, 218] on input "Apply" at bounding box center [533, 225] width 41 height 23
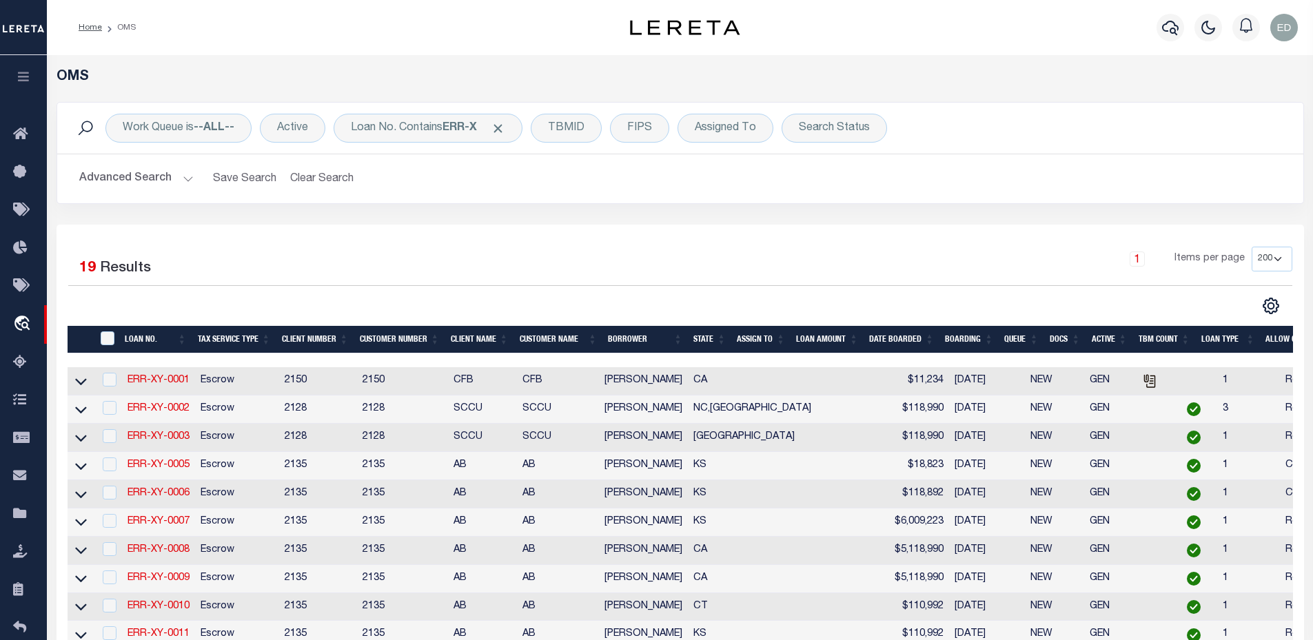
scroll to position [522, 0]
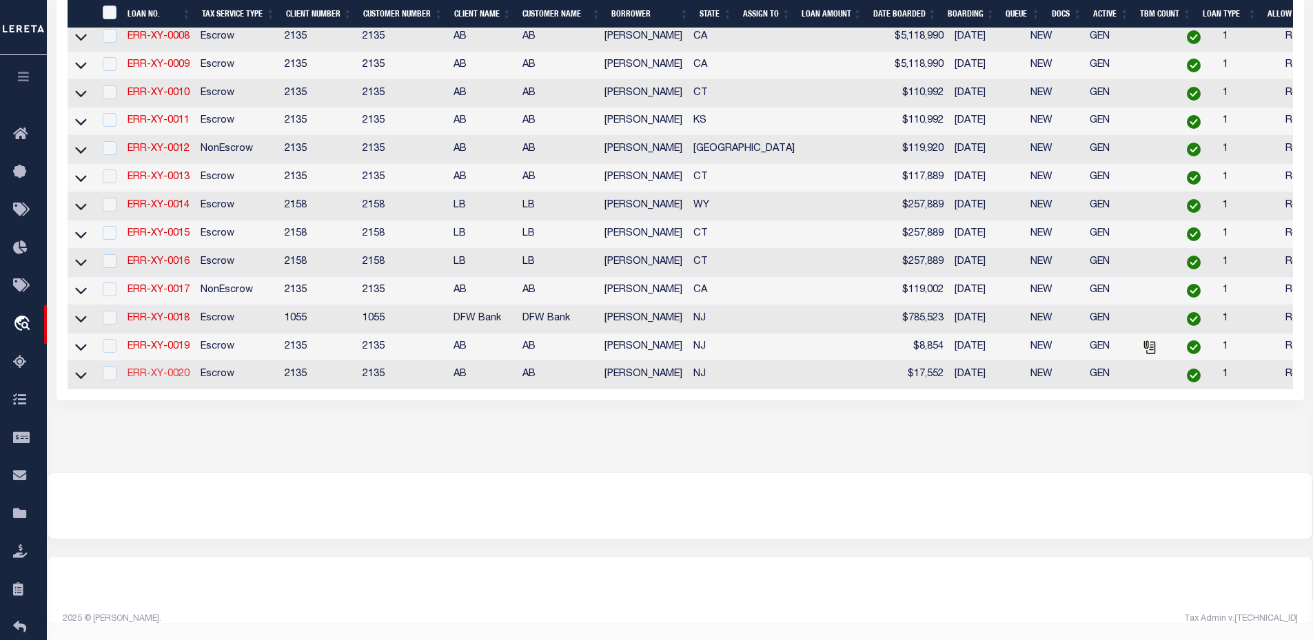
click at [165, 369] on link "ERR-XY-0020" at bounding box center [158, 374] width 62 height 10
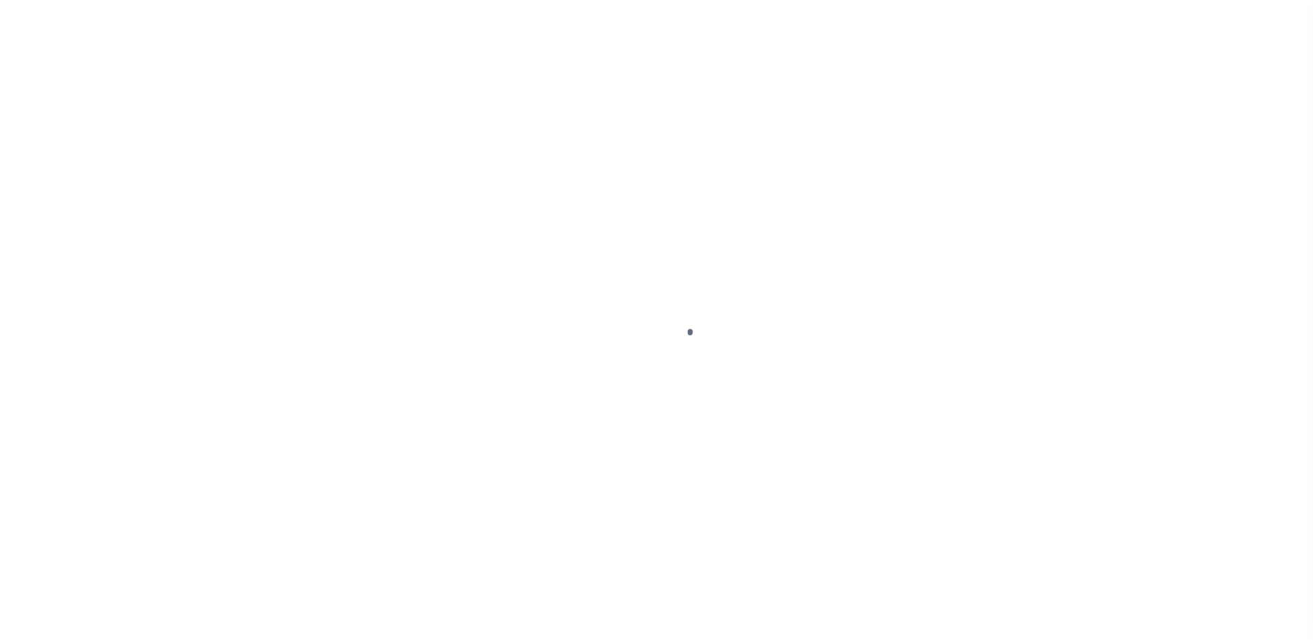
select select "10"
select select "Escrow"
type input "[STREET_ADDRESS]"
select select
type input "TEANECK NJ 07666-3934"
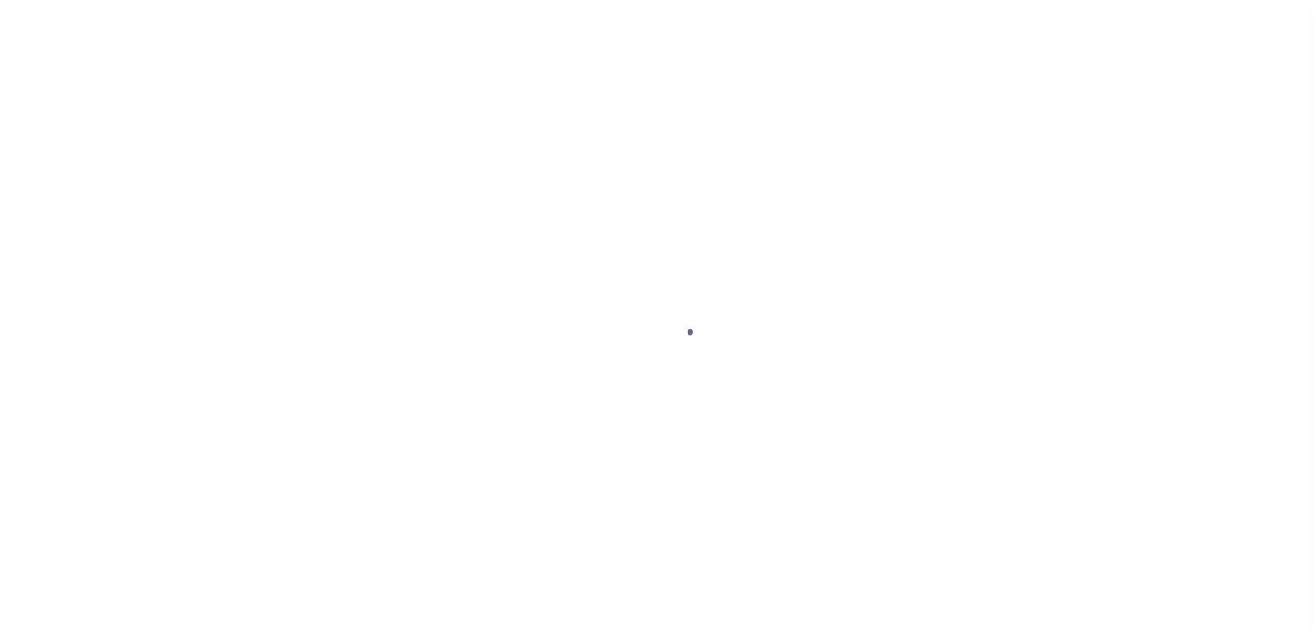
type input "NJ"
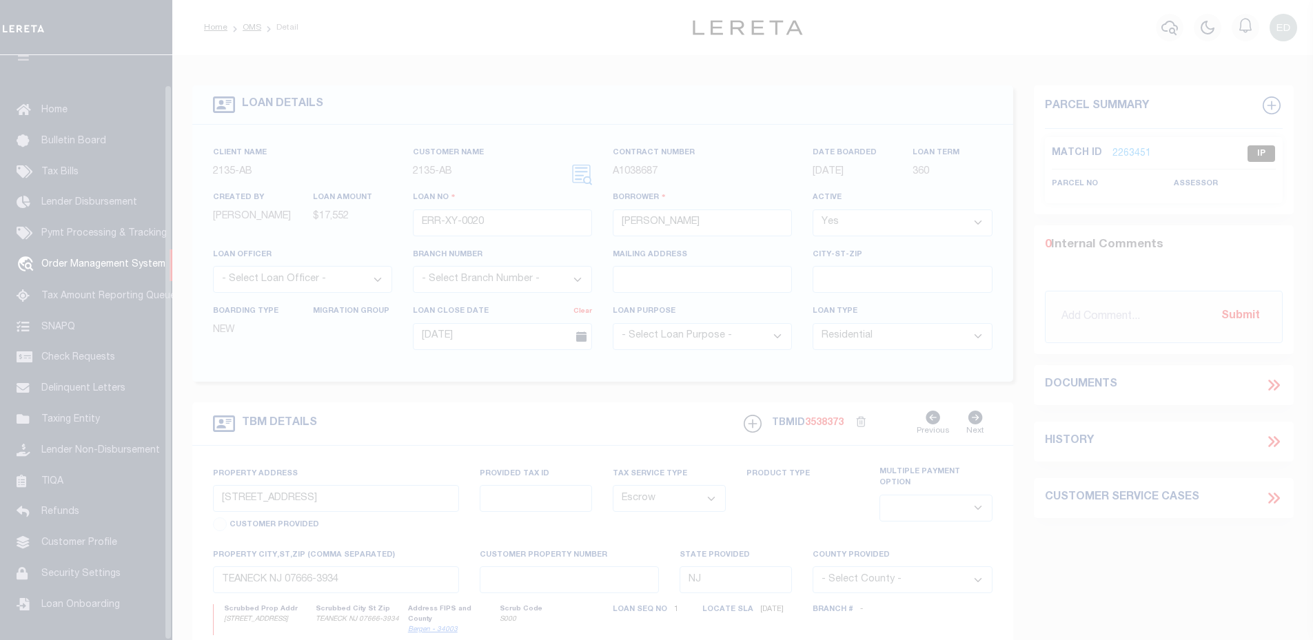
scroll to position [31, 0]
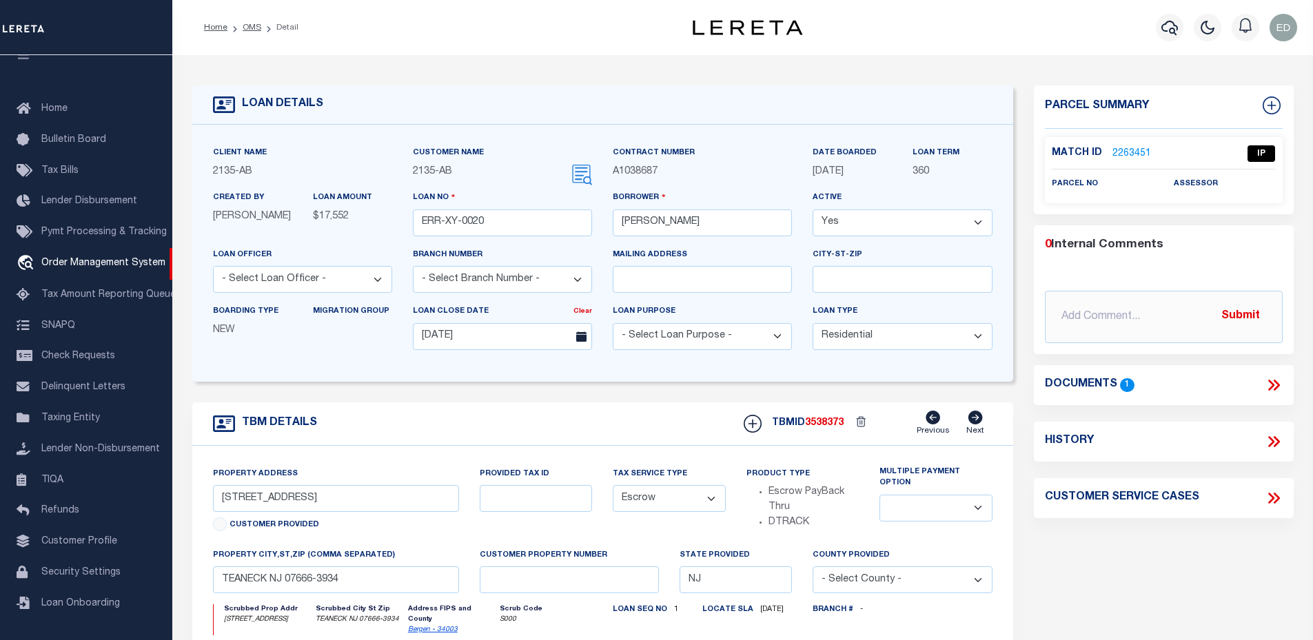
click at [1141, 150] on link "2263451" at bounding box center [1131, 154] width 39 height 14
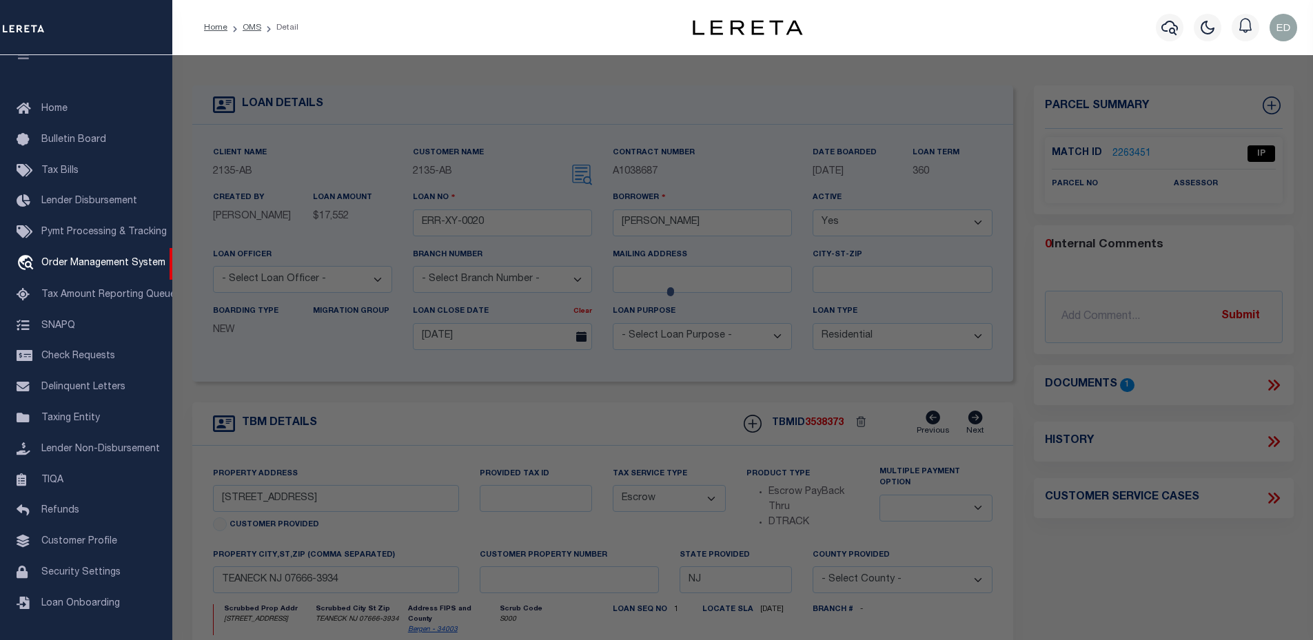
checkbox input "false"
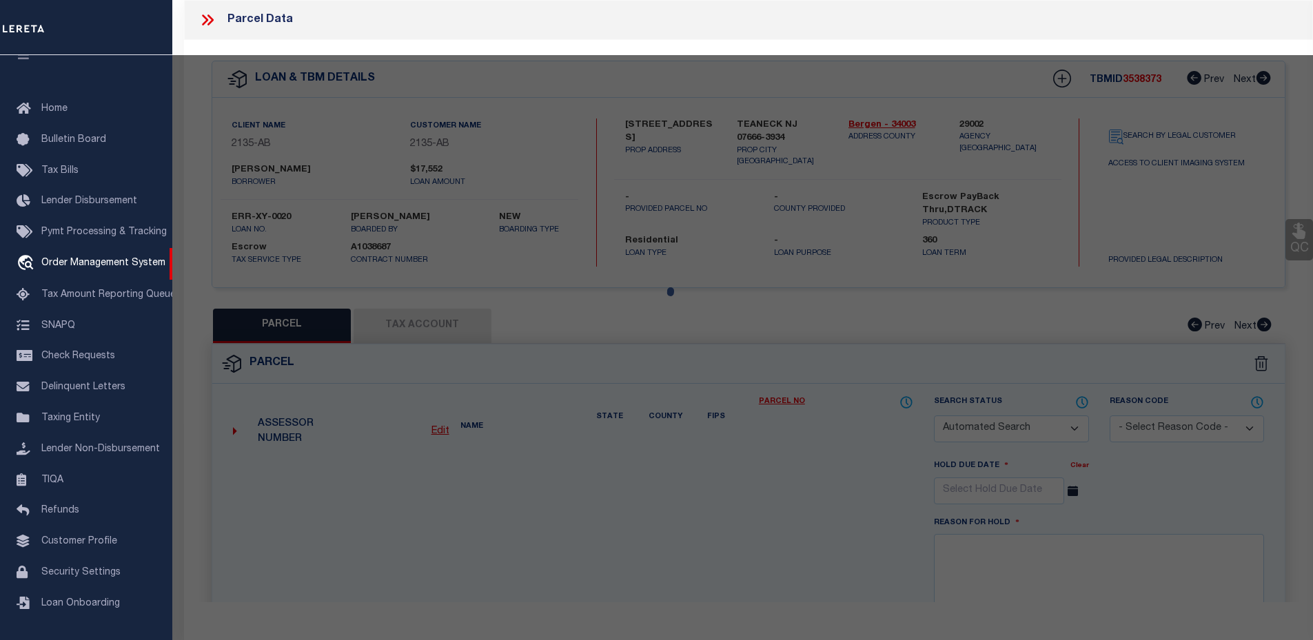
select select "IP"
checkbox input "false"
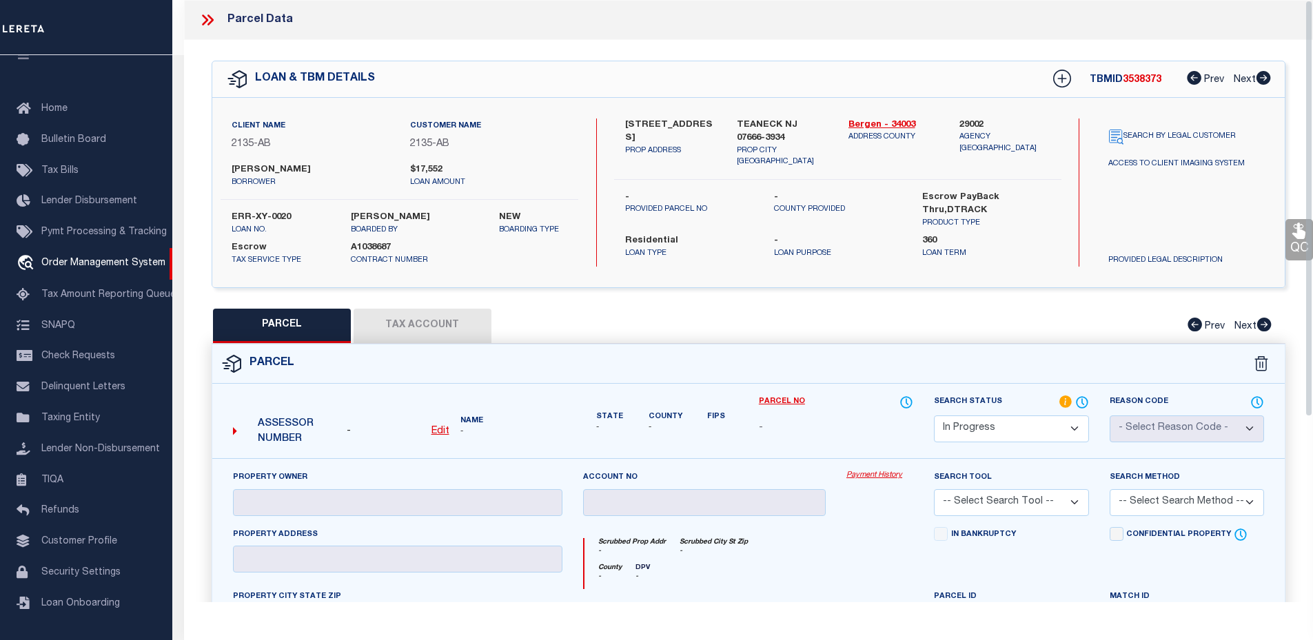
click at [473, 319] on div "PARCEL Tax Account Prev Next" at bounding box center [749, 326] width 1074 height 34
click at [444, 433] on u "Edit" at bounding box center [440, 432] width 18 height 10
select select "IP"
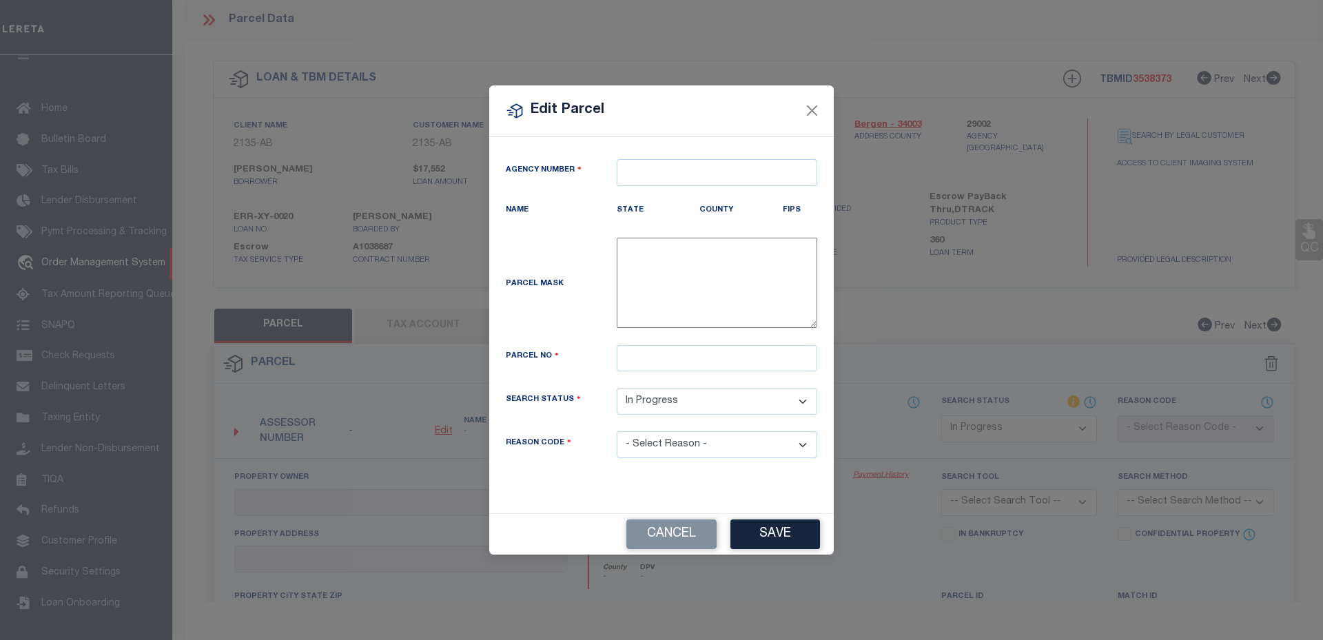
type textarea "-"
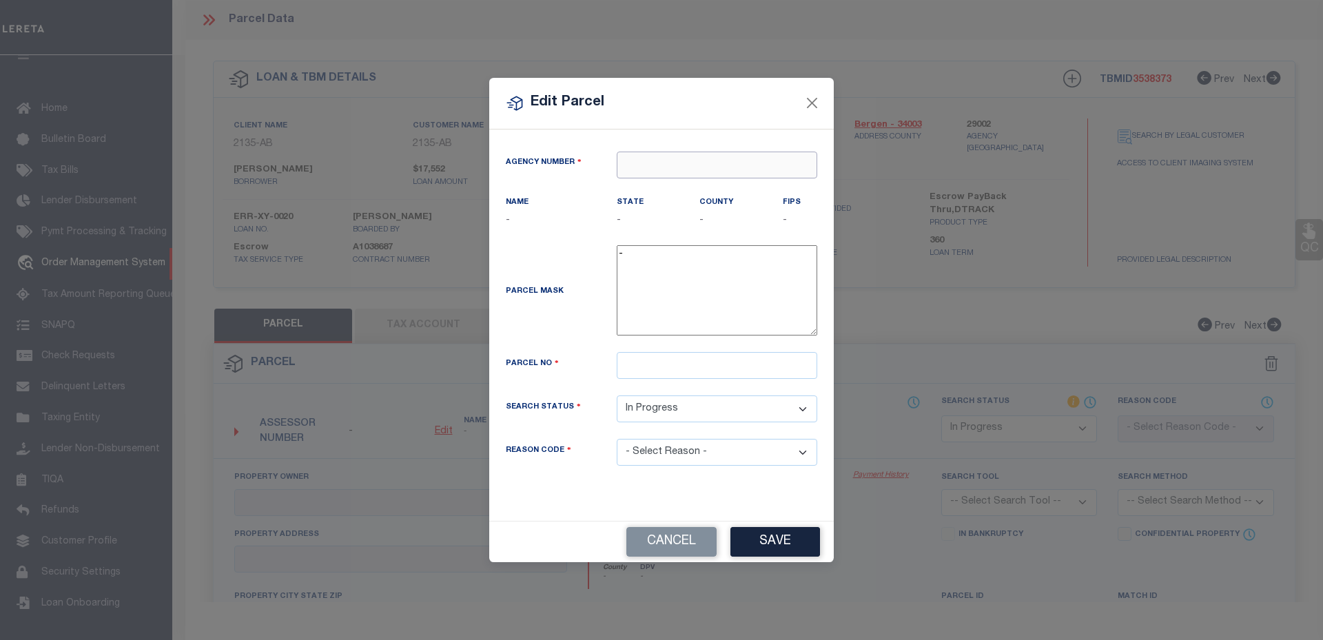
click at [666, 164] on input "text" at bounding box center [717, 165] width 201 height 27
click at [708, 192] on div "290020000 : [GEOGRAPHIC_DATA]" at bounding box center [716, 199] width 199 height 39
type input "290020000"
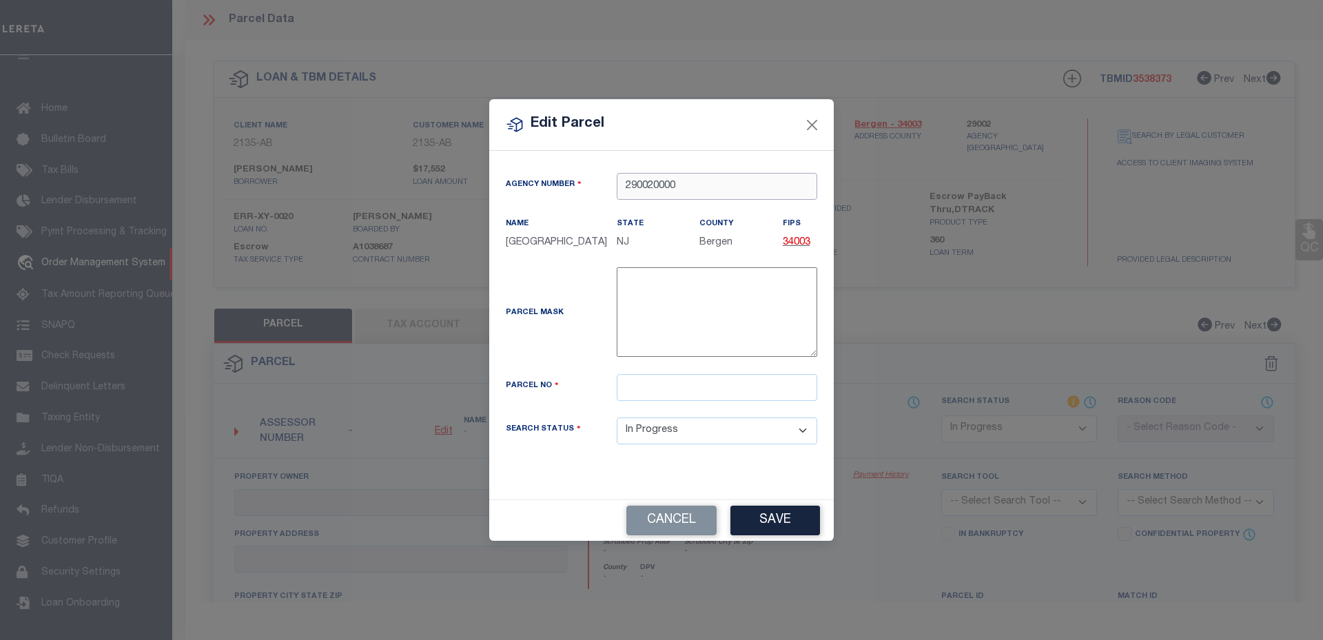
type input "290020000"
click at [664, 391] on input "text" at bounding box center [717, 387] width 201 height 27
type input "2233550"
click at [786, 527] on button "Save" at bounding box center [775, 521] width 90 height 30
select select "IP"
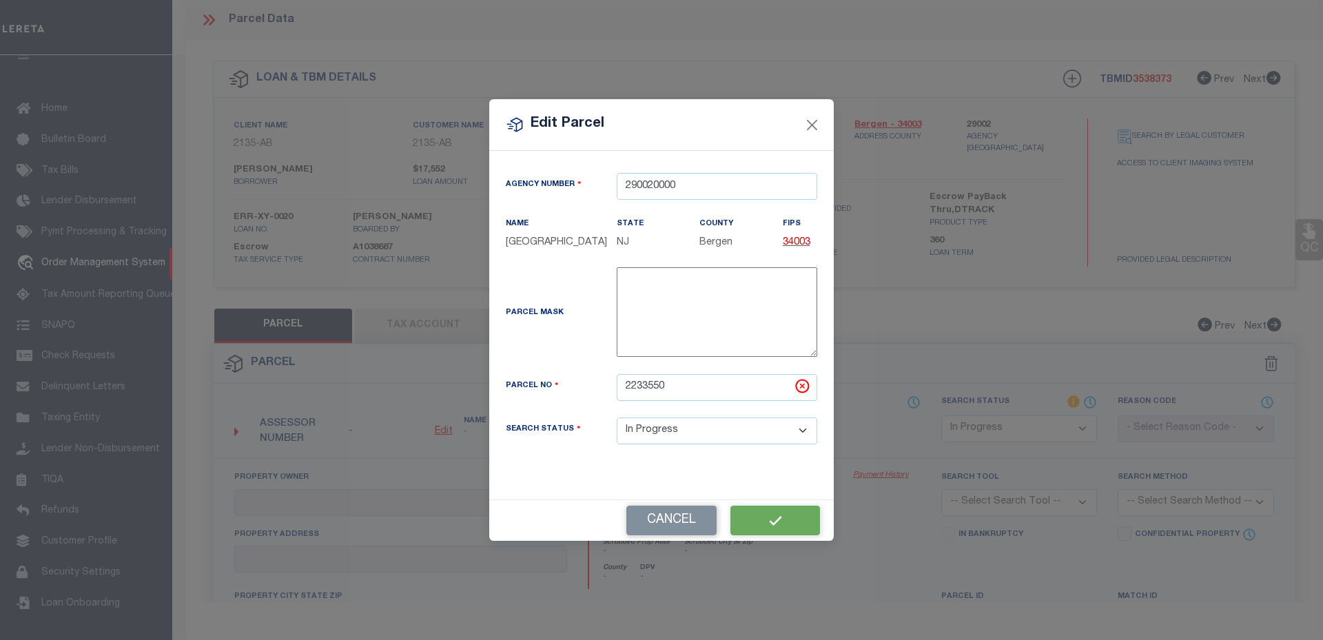
checkbox input "false"
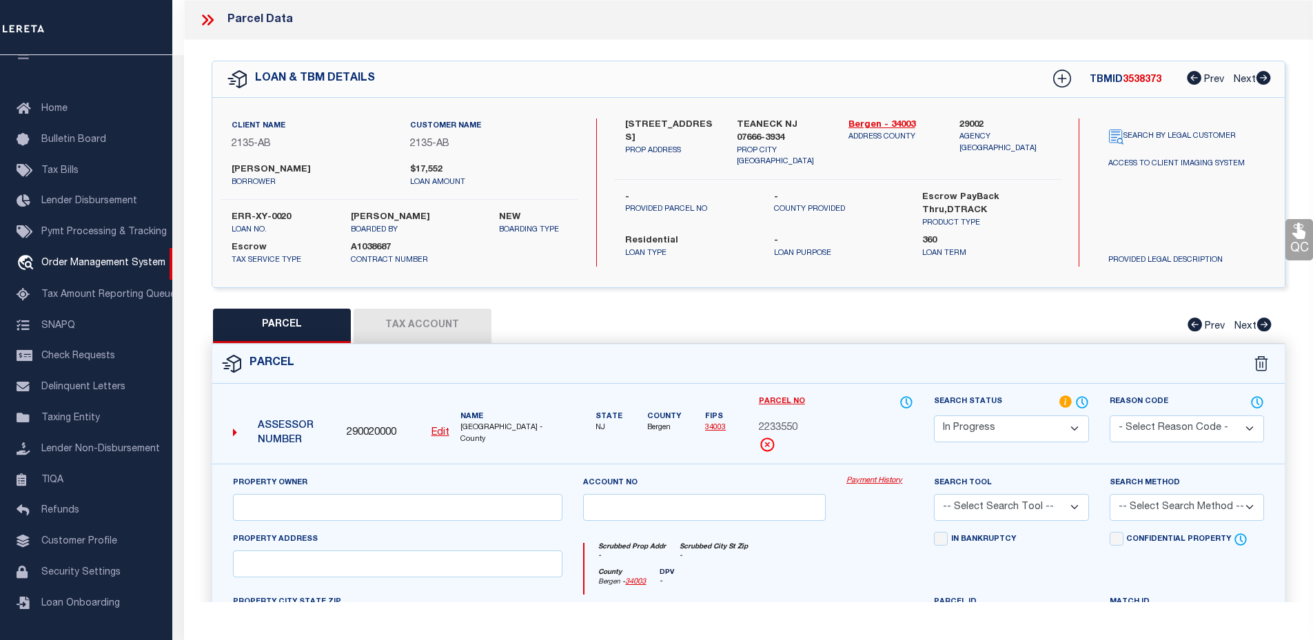
click at [446, 324] on button "Tax Account" at bounding box center [423, 326] width 138 height 34
select select "100"
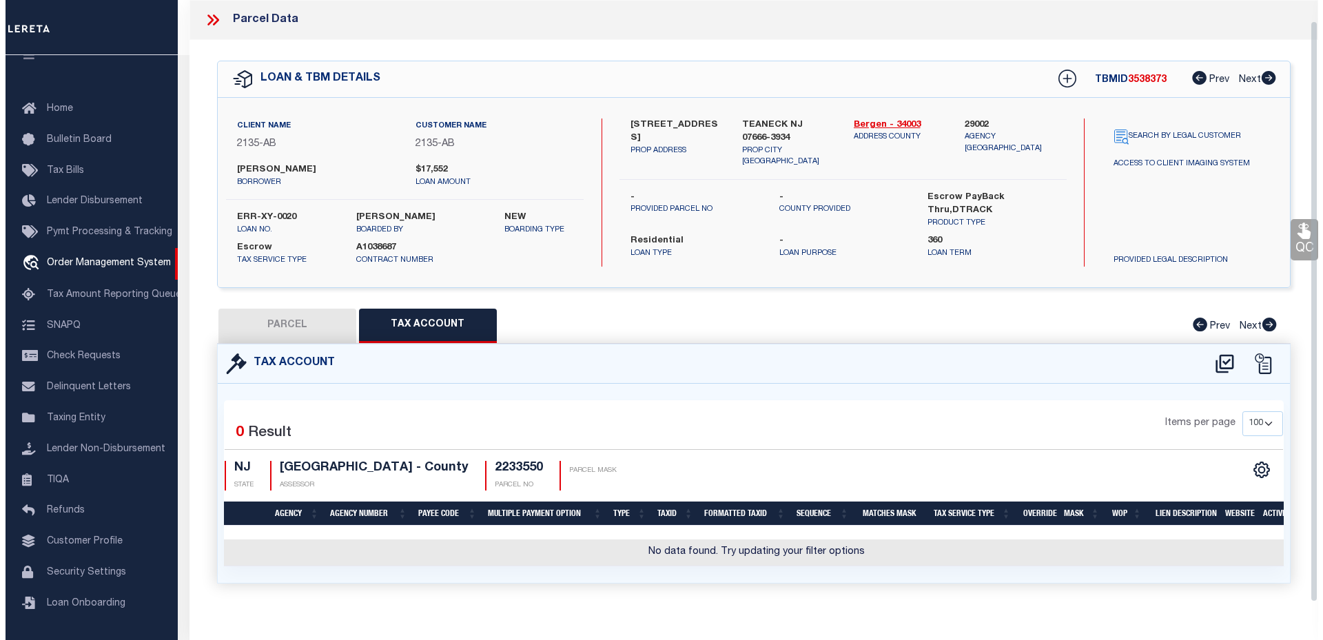
scroll to position [21, 0]
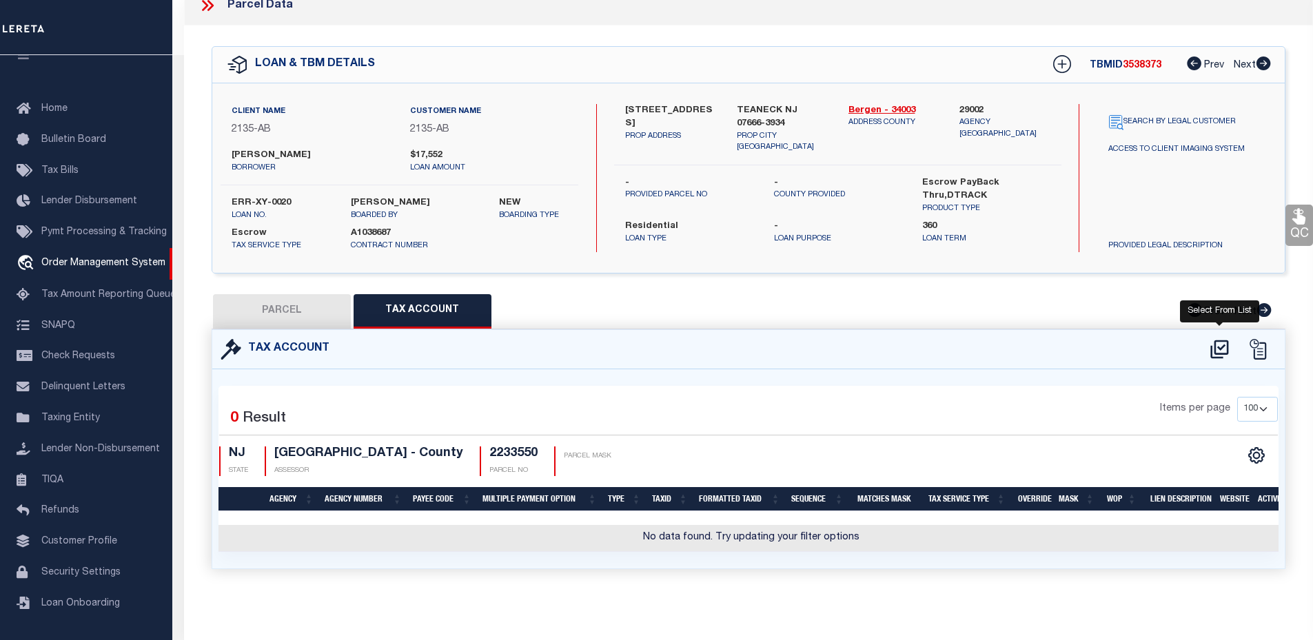
click at [1216, 340] on icon at bounding box center [1219, 349] width 18 height 19
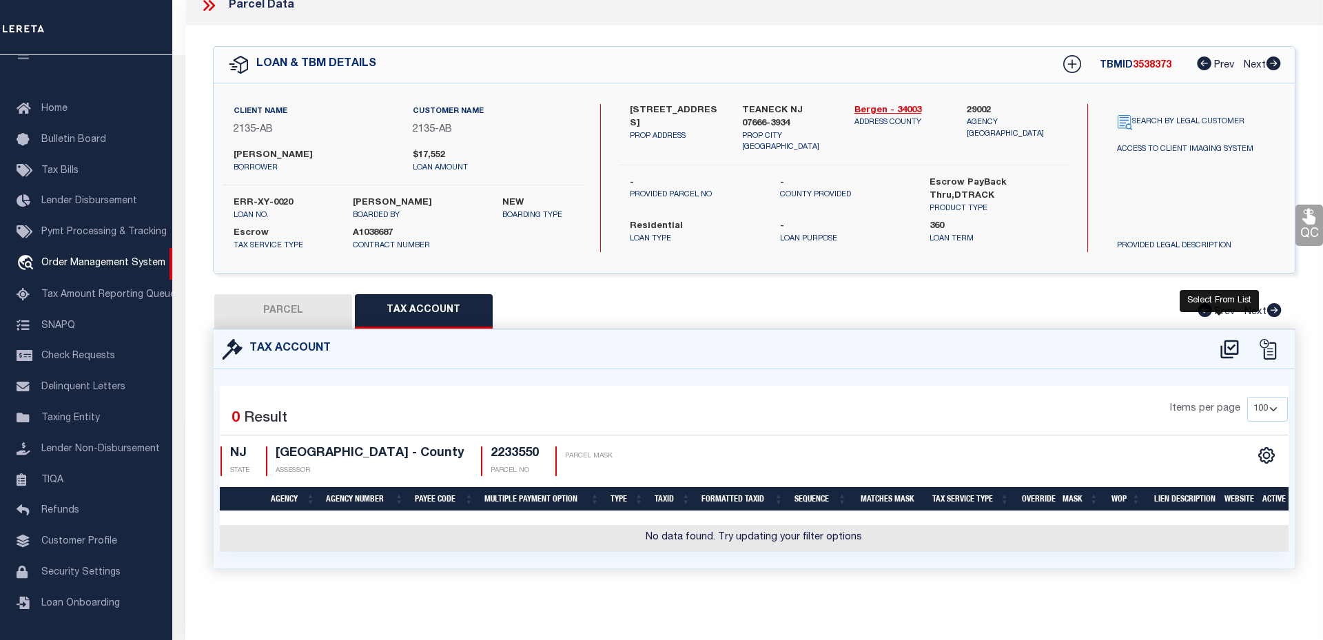
select select "100"
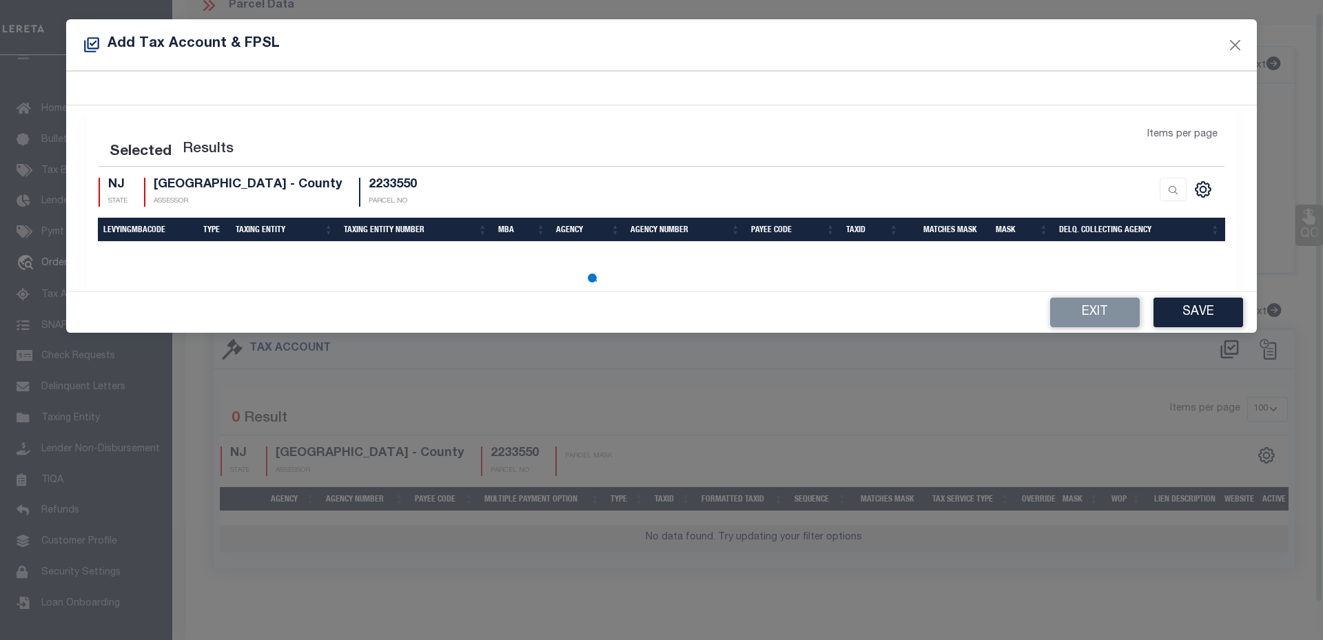
scroll to position [12, 0]
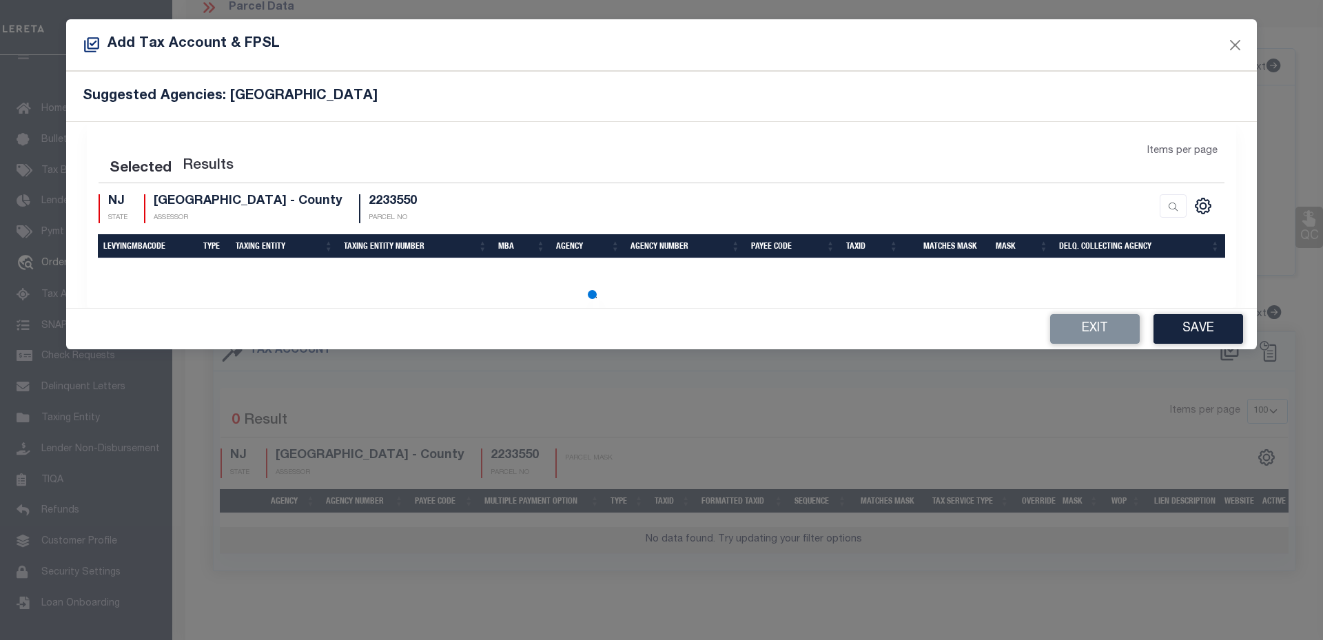
select select "100"
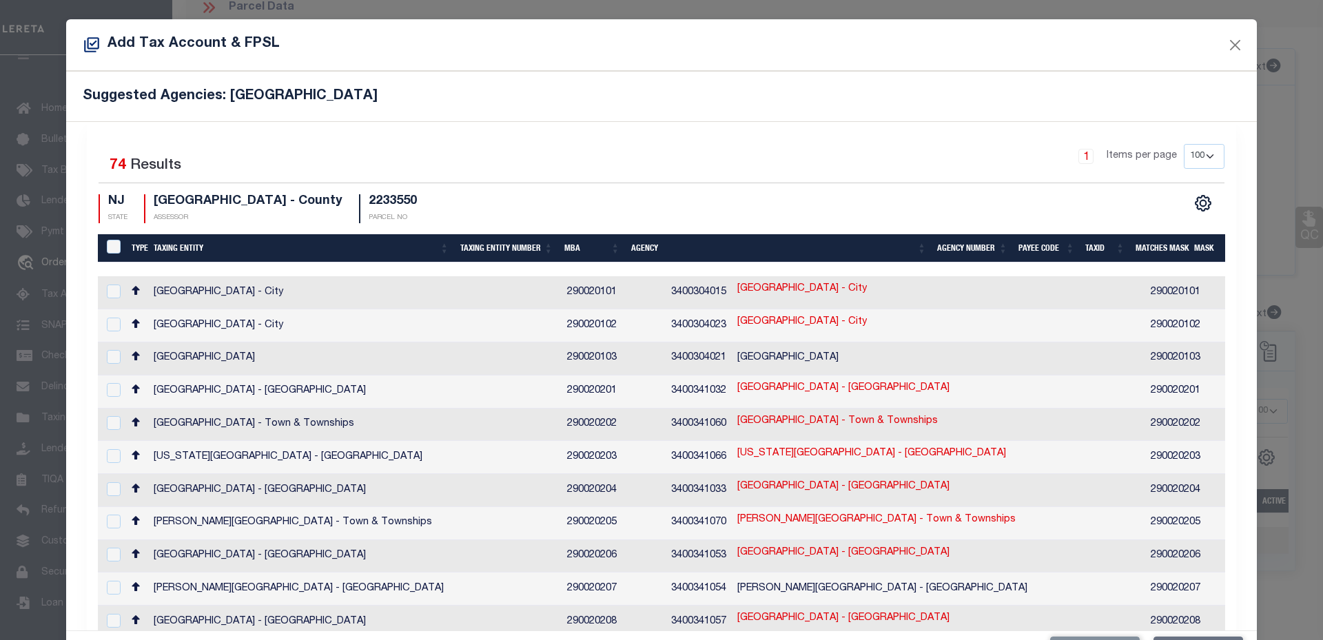
click at [1298, 352] on link "2233550" at bounding box center [1317, 355] width 39 height 15
type input "2233550"
type textarea "&&&&& XX&&&&& XX *XXXXXXX,&&&&&XXXX&&&&&XXXX XXXXX"
checkbox input "true"
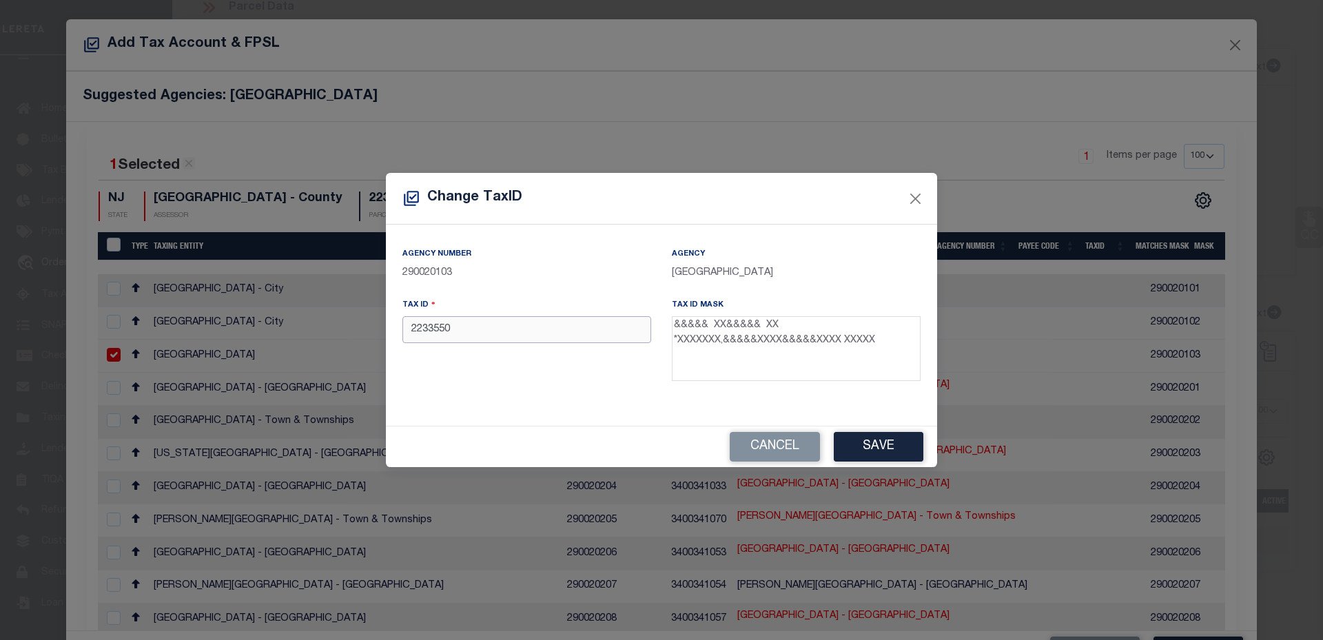
click at [518, 335] on input "2233550" at bounding box center [526, 329] width 249 height 27
click at [711, 327] on textarea "&&&&& XX&&&&& XX *XXXXXXX,&&&&&XXXX&&&&&XXXX XXXXX" at bounding box center [796, 348] width 249 height 65
click at [518, 334] on input "25632" at bounding box center [526, 329] width 249 height 27
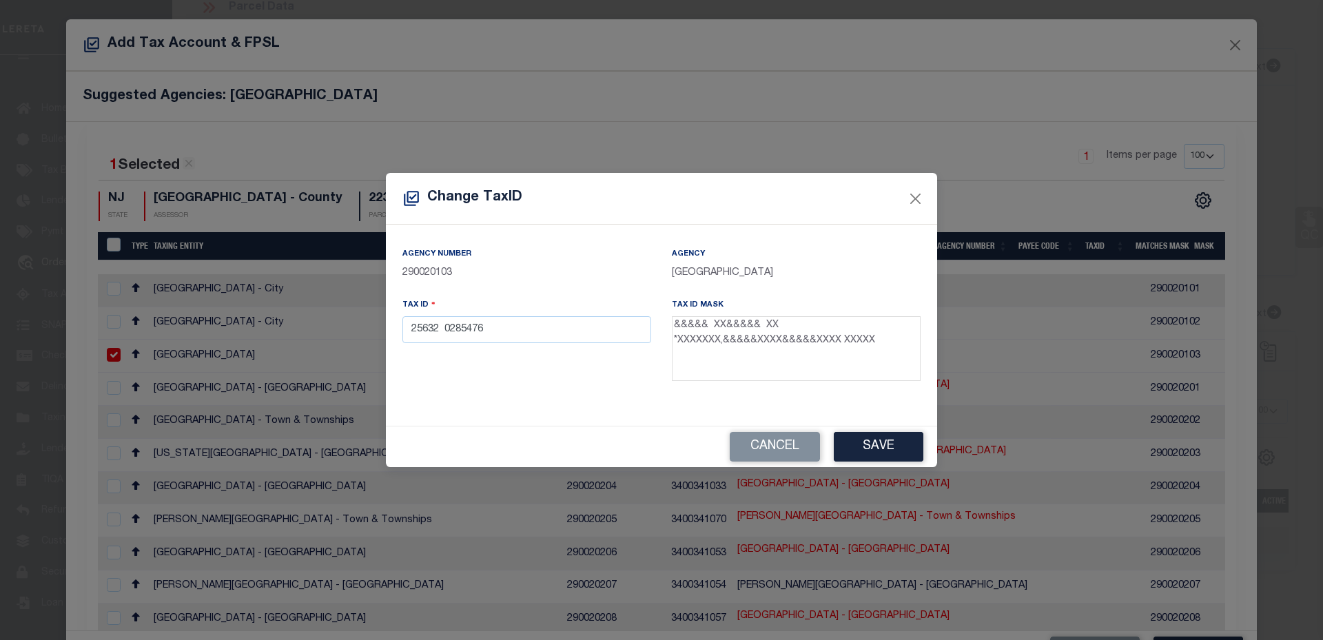
click at [757, 326] on textarea "&&&&& XX&&&&& XX *XXXXXXX,&&&&&XXXX&&&&&XXXX XXXXX" at bounding box center [796, 348] width 249 height 65
click at [760, 327] on textarea "&&&&& XX&&&&& XX *XXXXXXX,&&&&&XXXX&&&&&XXXX XXXXX" at bounding box center [796, 348] width 249 height 65
click at [503, 329] on input "25632 0285476" at bounding box center [526, 329] width 249 height 27
type input "25632 0285476 23"
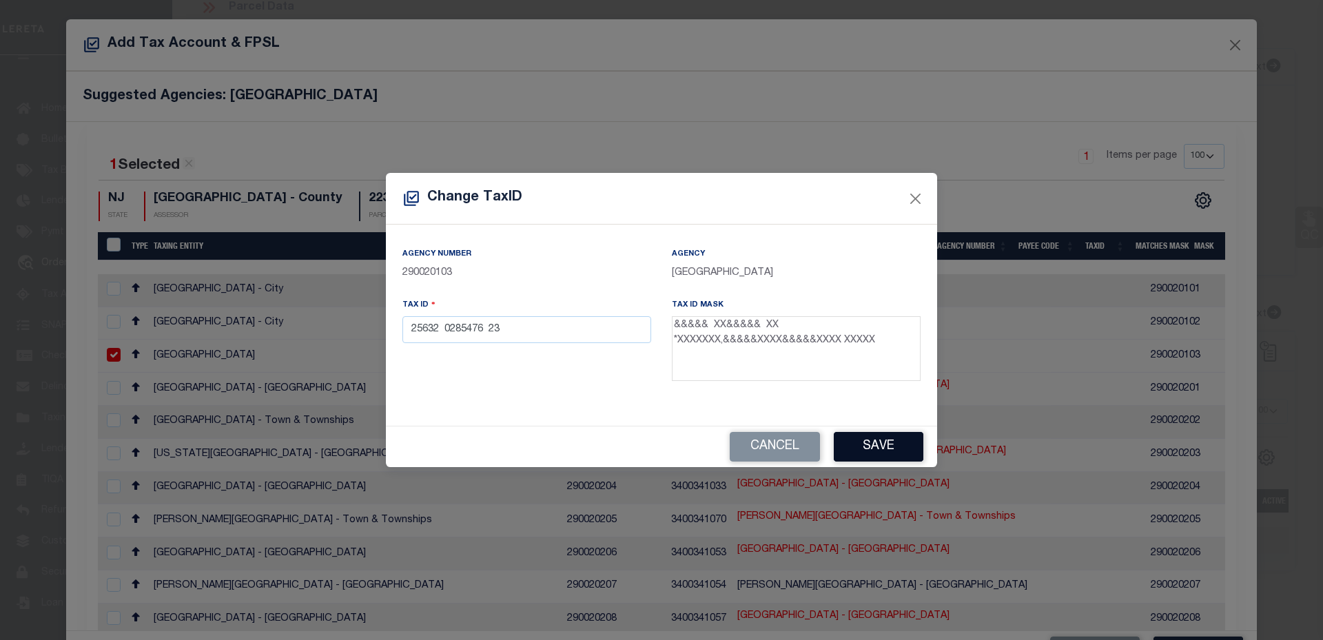
click at [898, 452] on button "Save" at bounding box center [879, 447] width 90 height 30
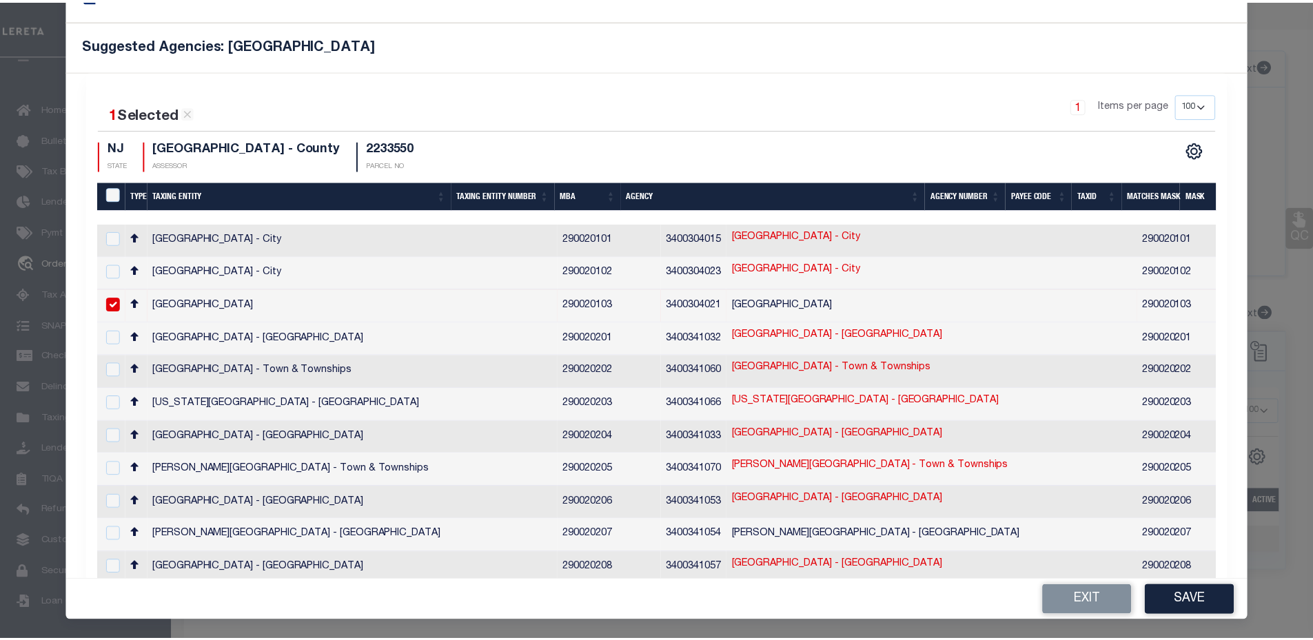
scroll to position [138, 0]
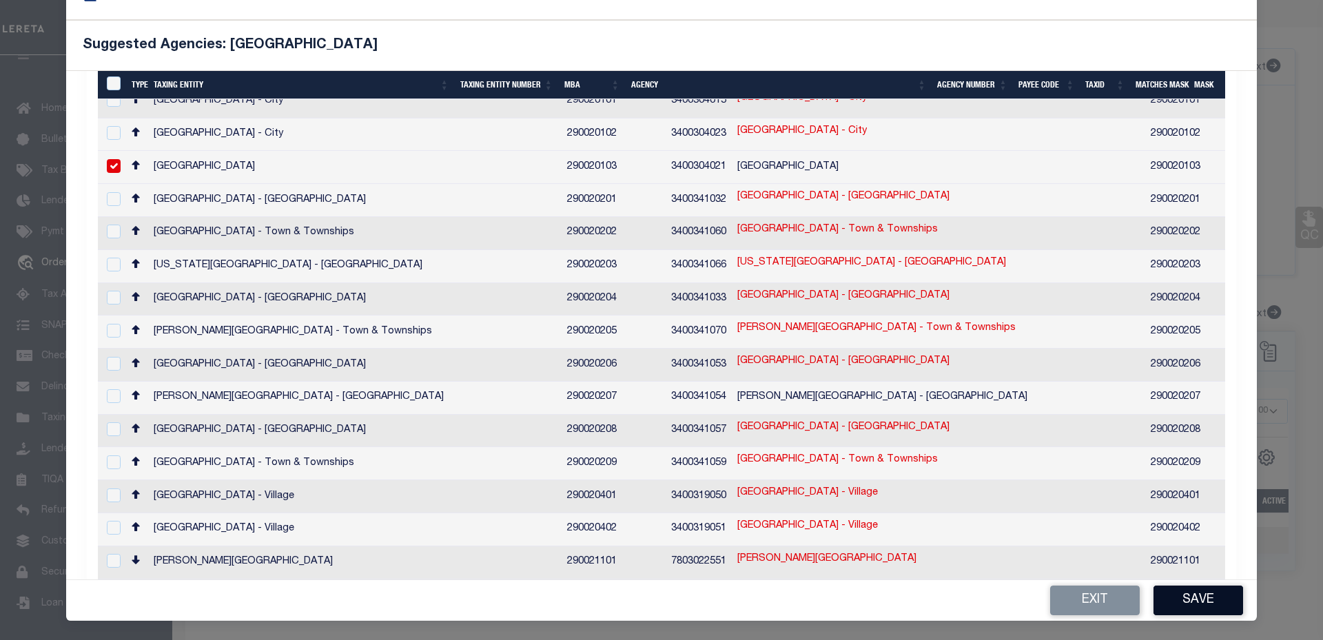
click at [1176, 602] on button "Save" at bounding box center [1199, 601] width 90 height 30
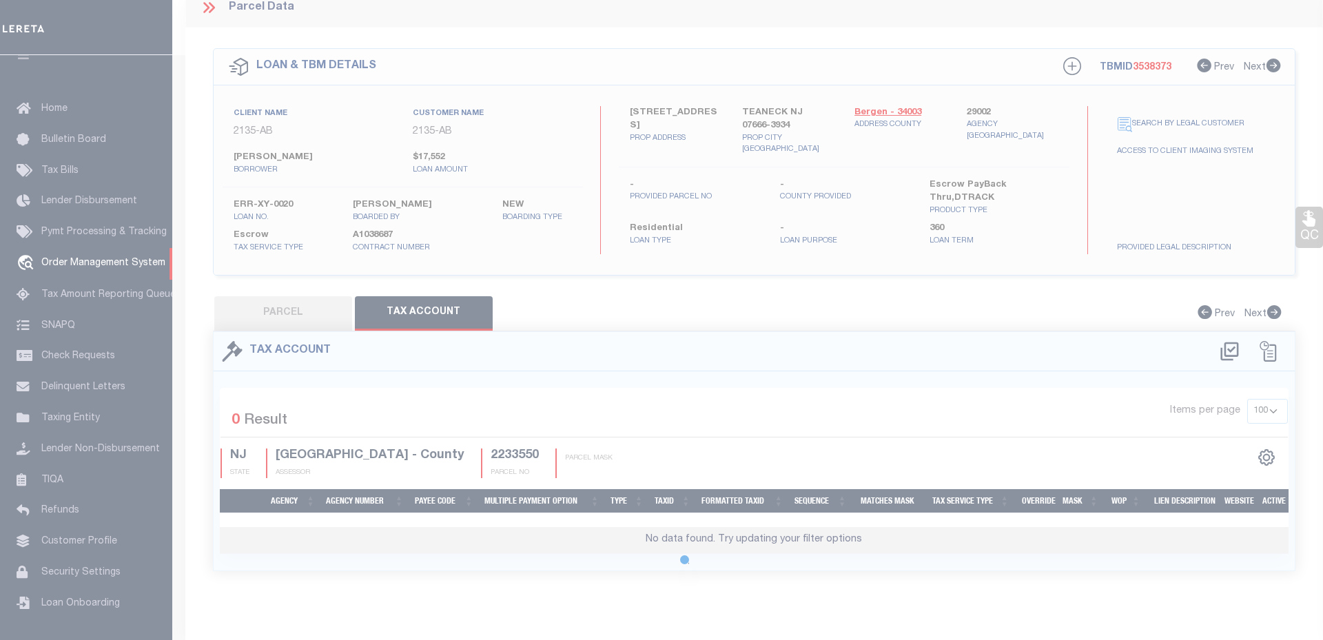
scroll to position [0, 0]
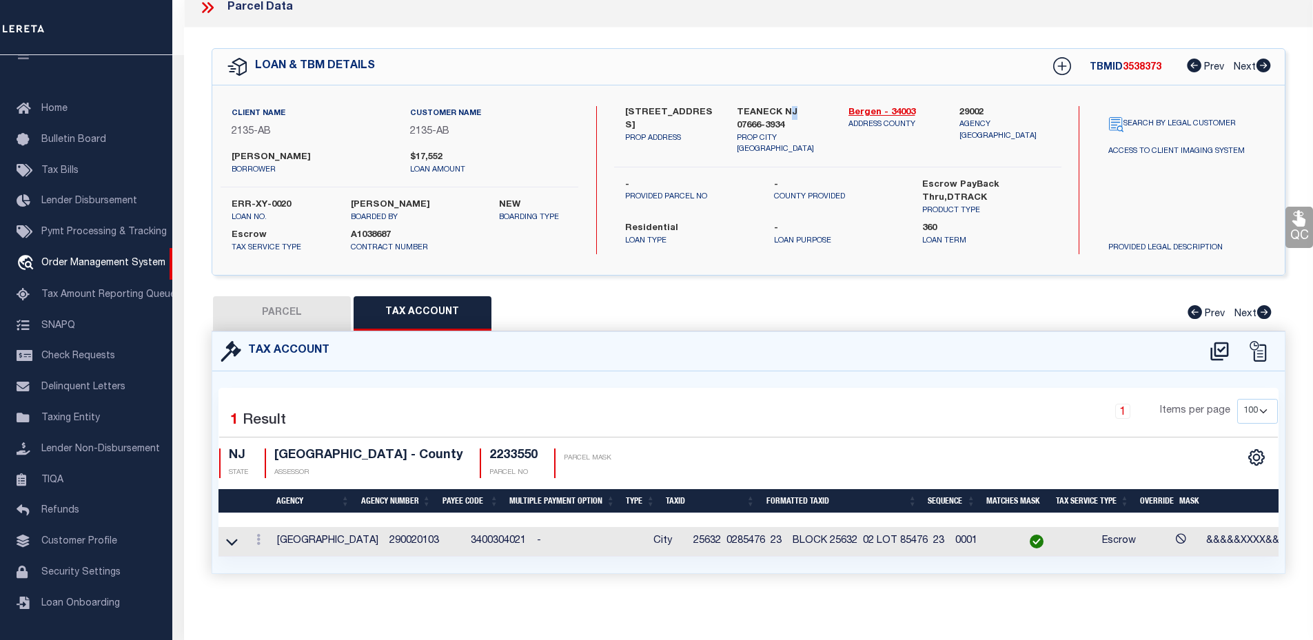
drag, startPoint x: 786, startPoint y: 111, endPoint x: 795, endPoint y: 111, distance: 8.3
click at [795, 111] on label "TEANECK NJ 07666-3934" at bounding box center [782, 119] width 91 height 27
drag, startPoint x: 795, startPoint y: 111, endPoint x: 784, endPoint y: 111, distance: 11.0
click at [784, 111] on label "TEANECK NJ 07666-3934" at bounding box center [782, 119] width 91 height 27
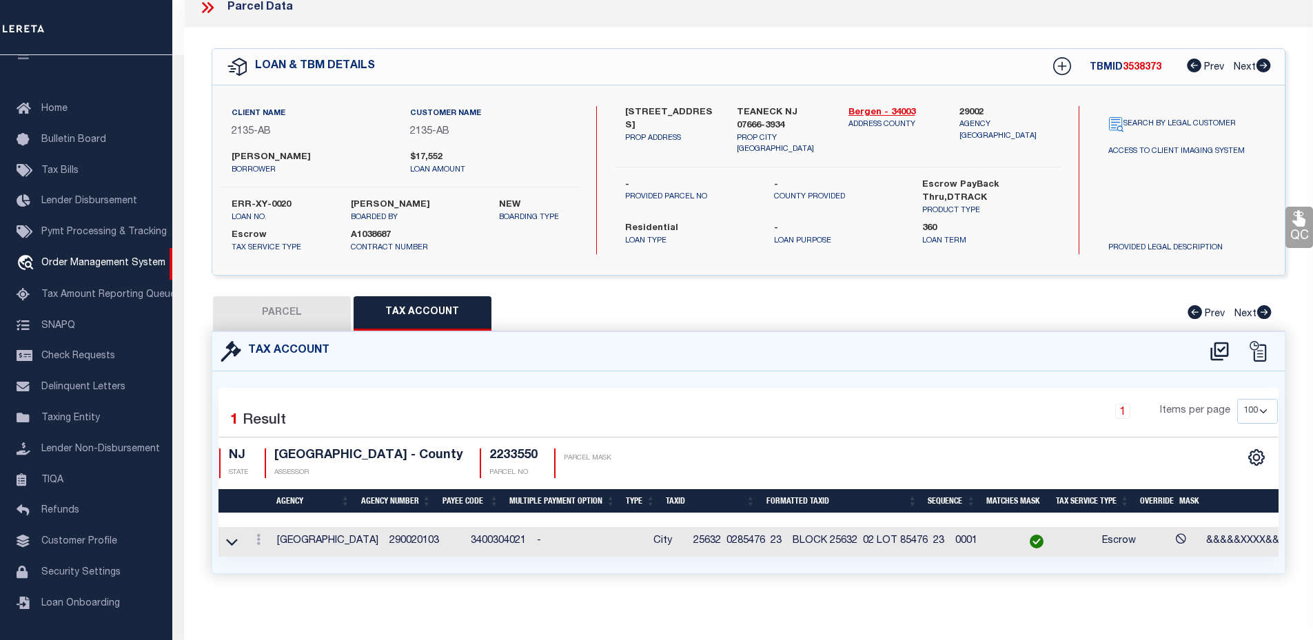
click at [786, 125] on label "TEANECK NJ 07666-3934" at bounding box center [782, 119] width 91 height 27
click at [1223, 345] on icon at bounding box center [1219, 351] width 23 height 22
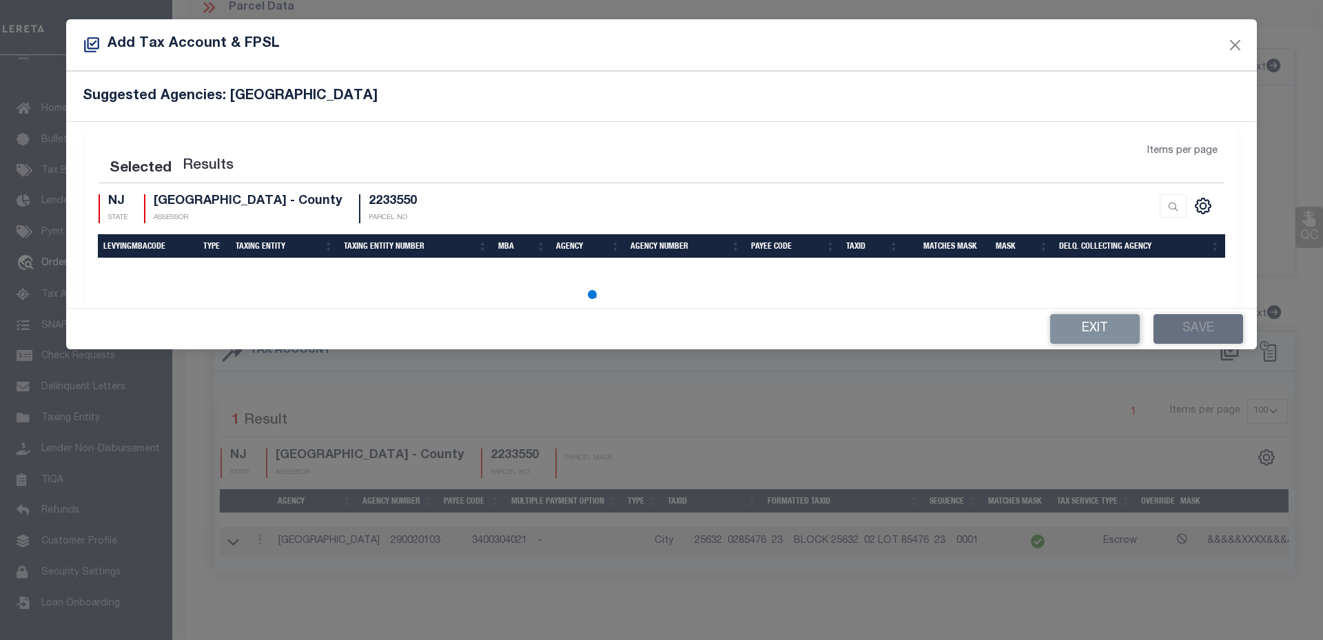
select select "100"
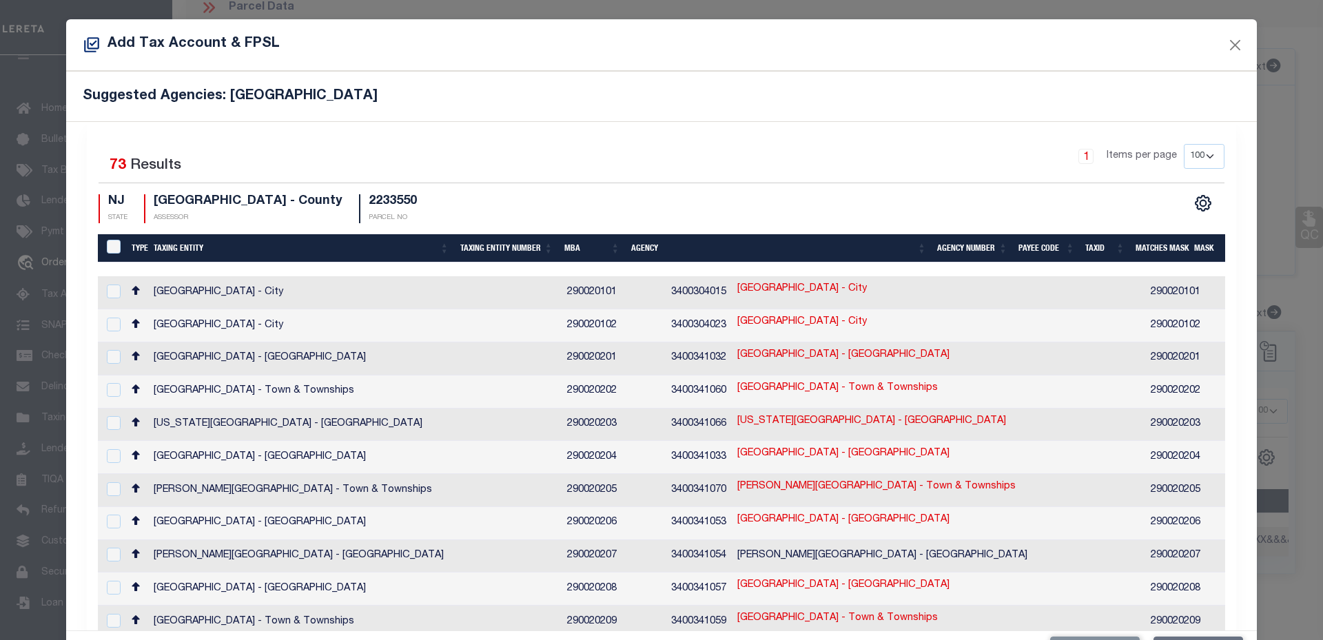
click at [1298, 292] on link "2233550" at bounding box center [1317, 289] width 39 height 15
type textarea "&&&&& XX&&&&& XX *XXXXXXX,&&&&&XXXX&&&&&XXXX *XXXX,$$$$$ $$$$$"
checkbox input "true"
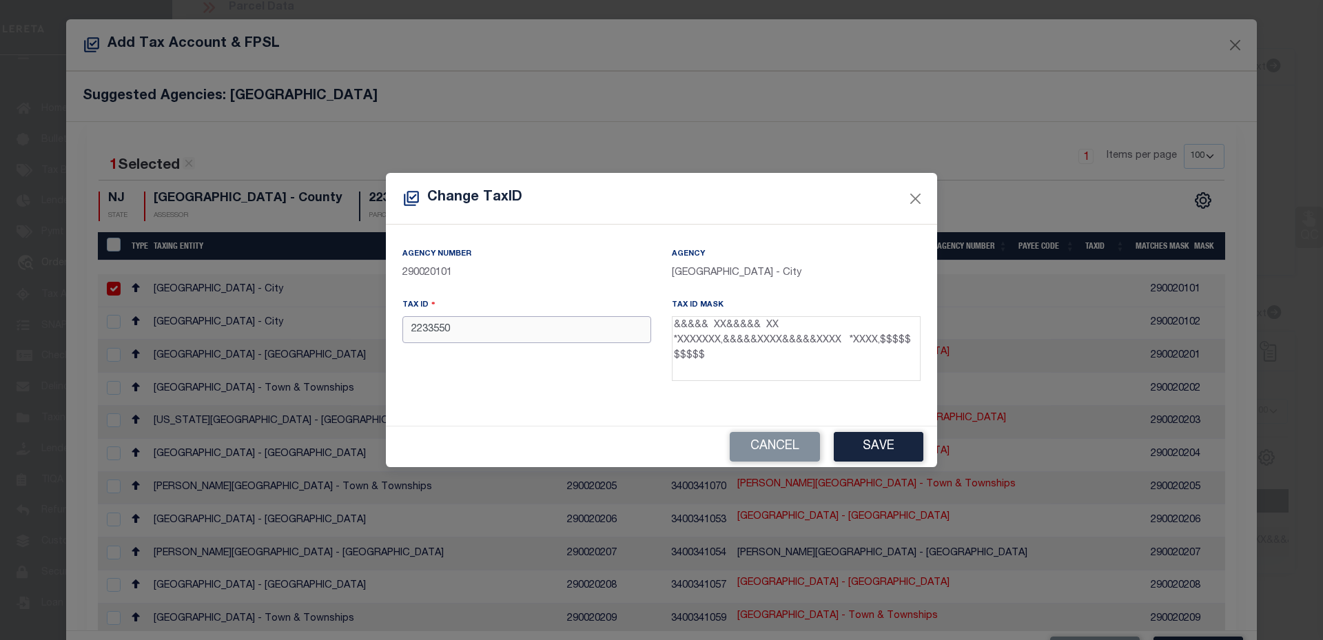
click at [579, 329] on input "2233550" at bounding box center [526, 329] width 249 height 27
click at [877, 449] on button "Save" at bounding box center [879, 447] width 90 height 30
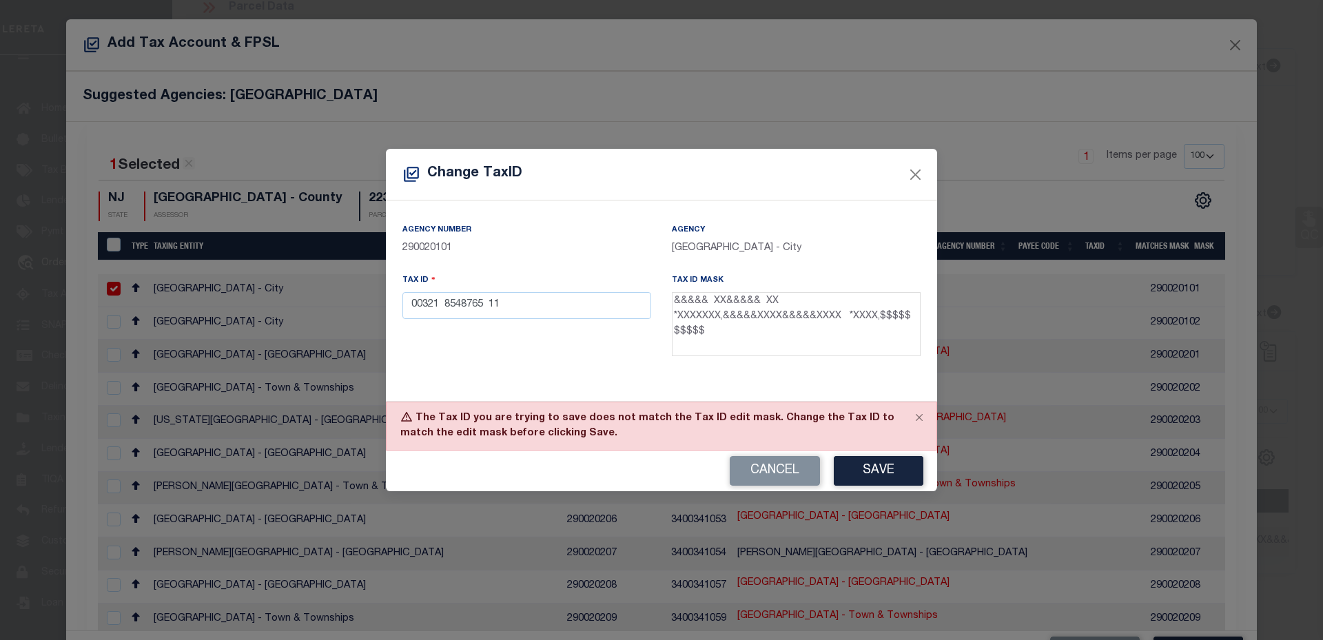
click at [713, 304] on textarea "&&&&& XX&&&&& XX *XXXXXXX,&&&&&XXXX&&&&&XXXX *XXXX,$$$$$ $$$$$" at bounding box center [796, 324] width 249 height 65
drag, startPoint x: 438, startPoint y: 310, endPoint x: 445, endPoint y: 310, distance: 7.6
click at [445, 310] on input "00321 8548765 11" at bounding box center [526, 305] width 249 height 27
click at [725, 303] on textarea "&&&&& XX&&&&& XX *XXXXXXX,&&&&&XXXX&&&&&XXXX *XXXX,$$$$$ $$$$$" at bounding box center [796, 324] width 249 height 65
click at [489, 308] on input "00321 8548765 11" at bounding box center [526, 305] width 249 height 27
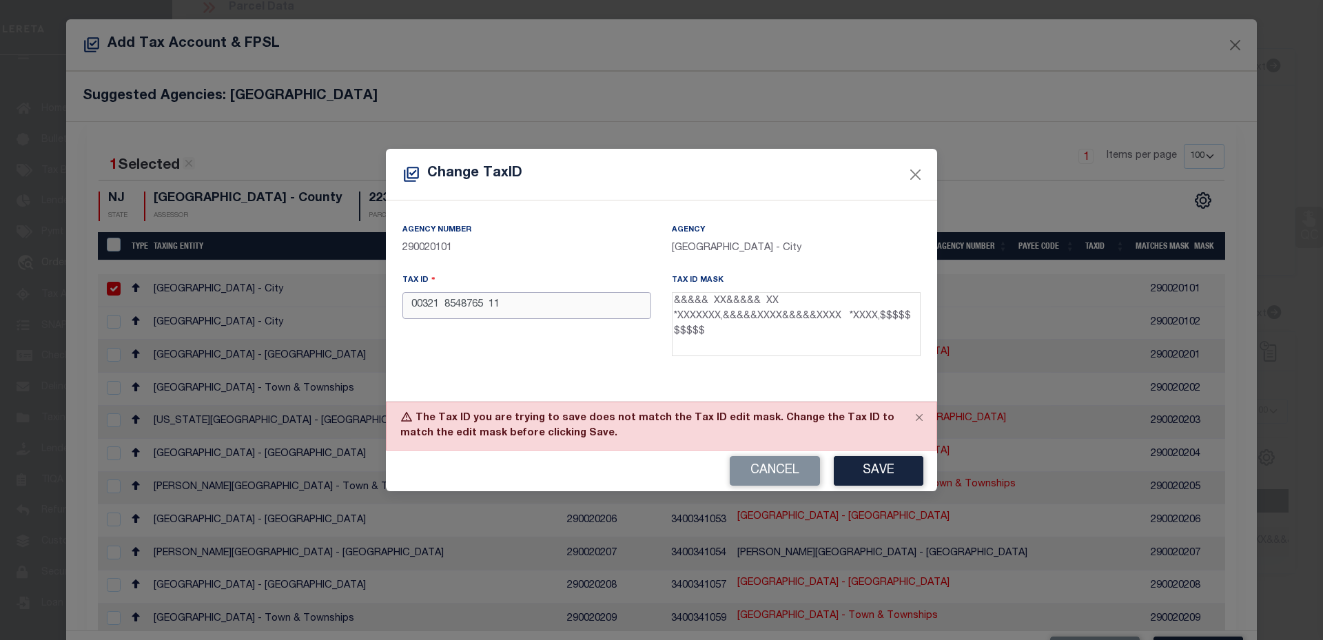
click at [490, 307] on input "00321 8548765 11" at bounding box center [526, 305] width 249 height 27
click at [528, 315] on input "00321 8548765 11" at bounding box center [526, 305] width 249 height 27
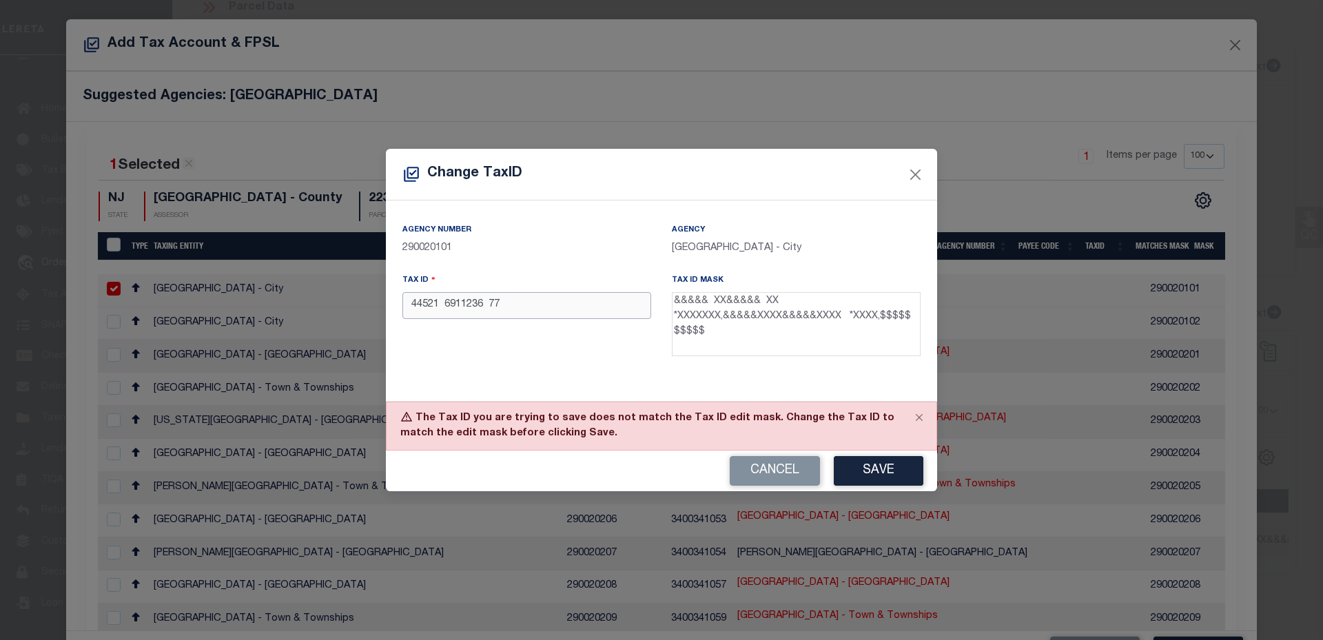
type input "44521 6911236 77"
click at [844, 458] on button "Save" at bounding box center [879, 471] width 90 height 30
click at [551, 304] on input "44521 6911236 77" at bounding box center [526, 305] width 249 height 27
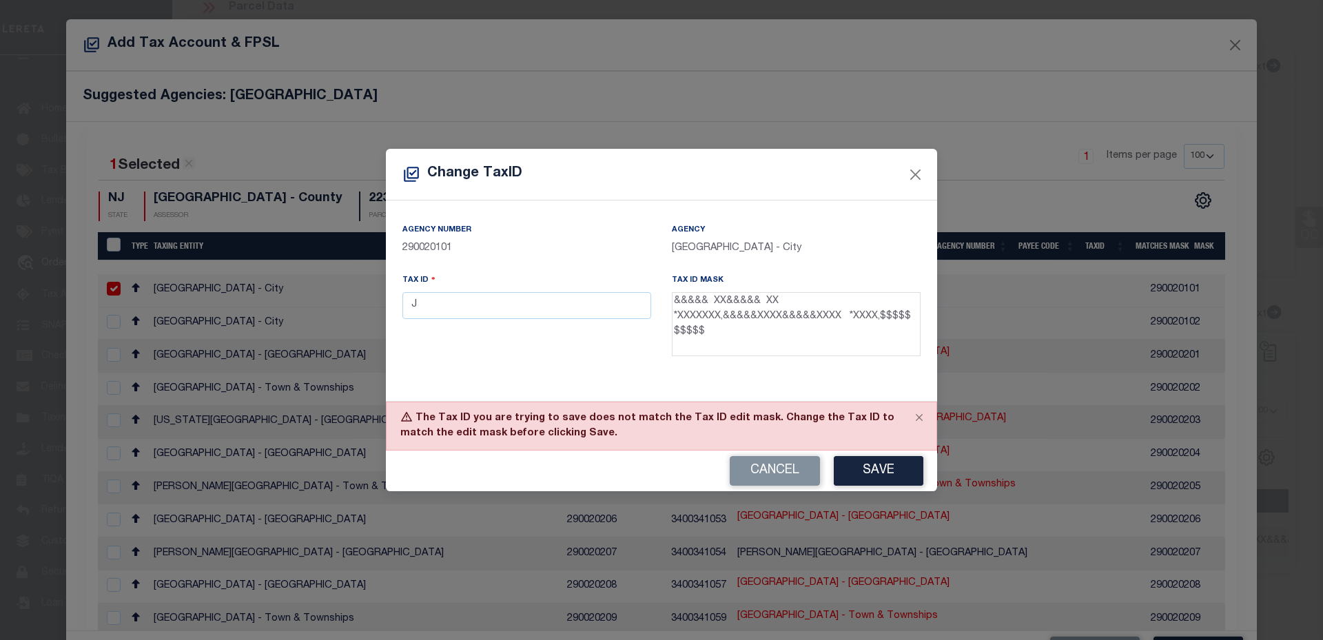
drag, startPoint x: 677, startPoint y: 318, endPoint x: 719, endPoint y: 318, distance: 42.0
click at [719, 318] on textarea "&&&&& XX&&&&& XX *XXXXXXX,&&&&&XXXX&&&&&XXXX *XXXX,$$$$$ $$$$$" at bounding box center [796, 324] width 249 height 65
click at [535, 308] on input "J" at bounding box center [526, 305] width 249 height 27
drag, startPoint x: 504, startPoint y: 308, endPoint x: 436, endPoint y: 307, distance: 68.2
click at [436, 307] on input "J08521532" at bounding box center [526, 305] width 249 height 27
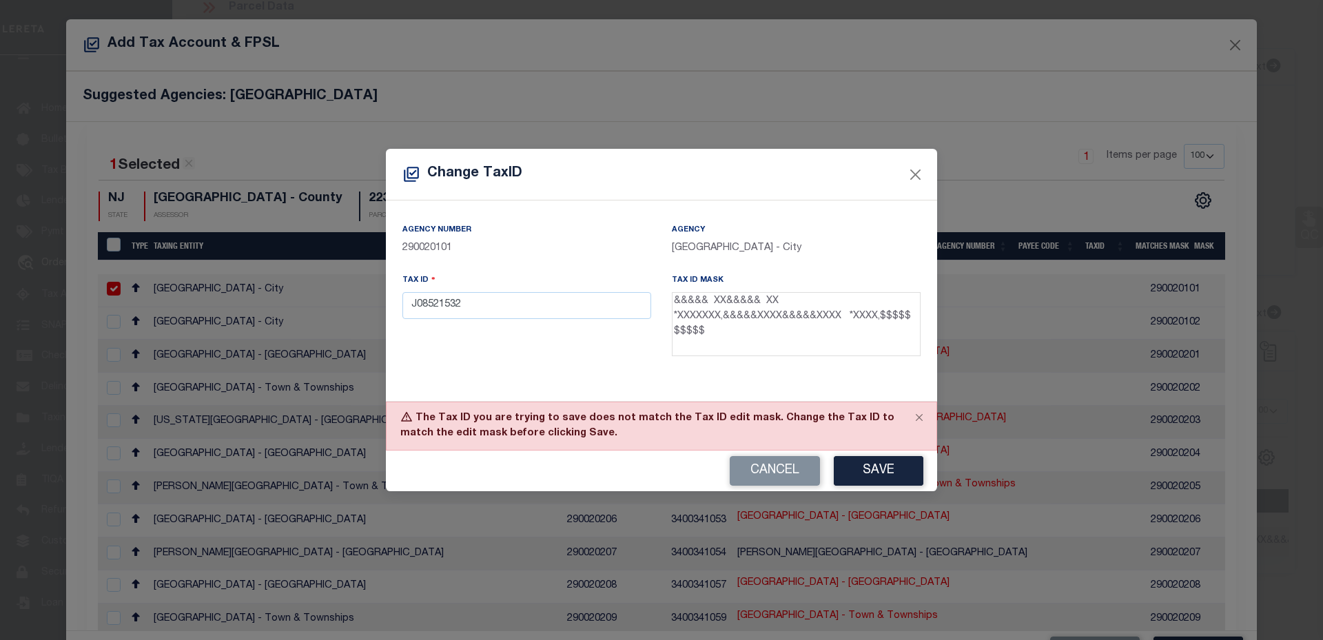
click at [484, 370] on div "Agency Number 290020101 Agency [GEOGRAPHIC_DATA] - City Tax ID J08521532 Tax ID…" at bounding box center [661, 301] width 551 height 201
click at [877, 462] on button "Save" at bounding box center [879, 471] width 90 height 30
click at [415, 311] on input "J08521532" at bounding box center [526, 305] width 249 height 27
click at [878, 479] on button "Save" at bounding box center [879, 471] width 90 height 30
click at [524, 306] on input "208521532" at bounding box center [526, 305] width 249 height 27
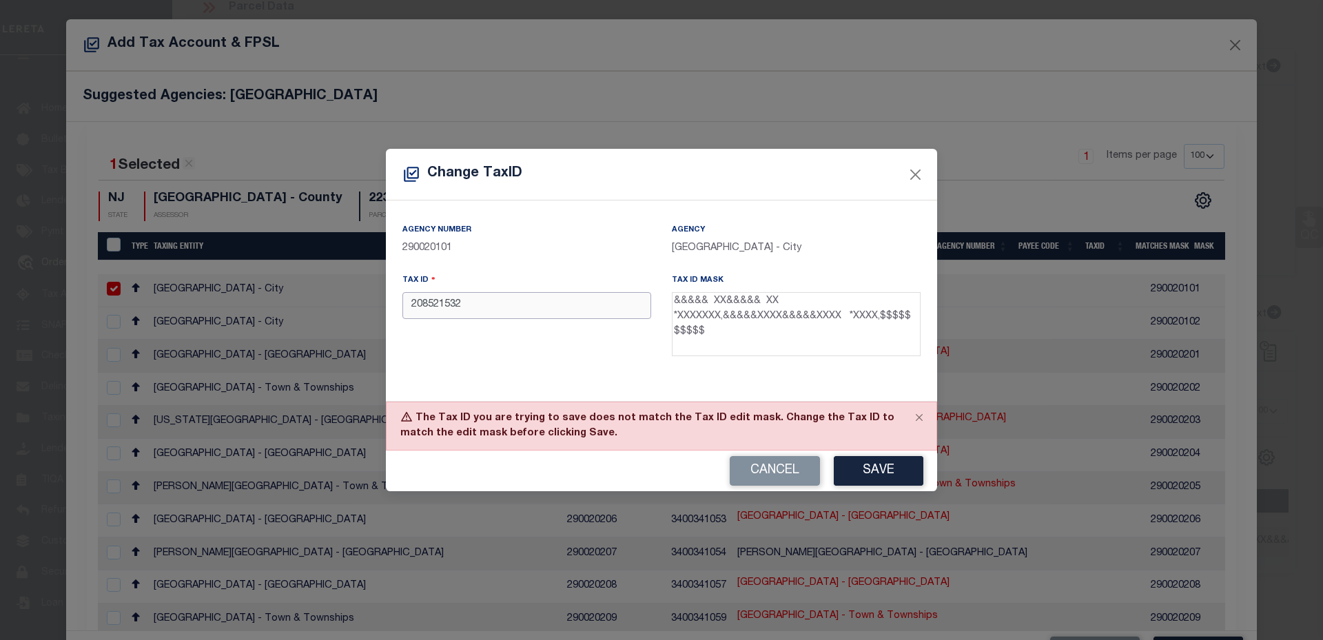
click at [524, 306] on input "208521532" at bounding box center [526, 305] width 249 height 27
click at [908, 476] on button "Save" at bounding box center [879, 471] width 90 height 30
click at [1003, 258] on div "Change TaxID Agency Number 290020101 Agency [GEOGRAPHIC_DATA] - City Tax ID 021…" at bounding box center [661, 320] width 1323 height 640
click at [921, 174] on button "Close" at bounding box center [916, 174] width 18 height 18
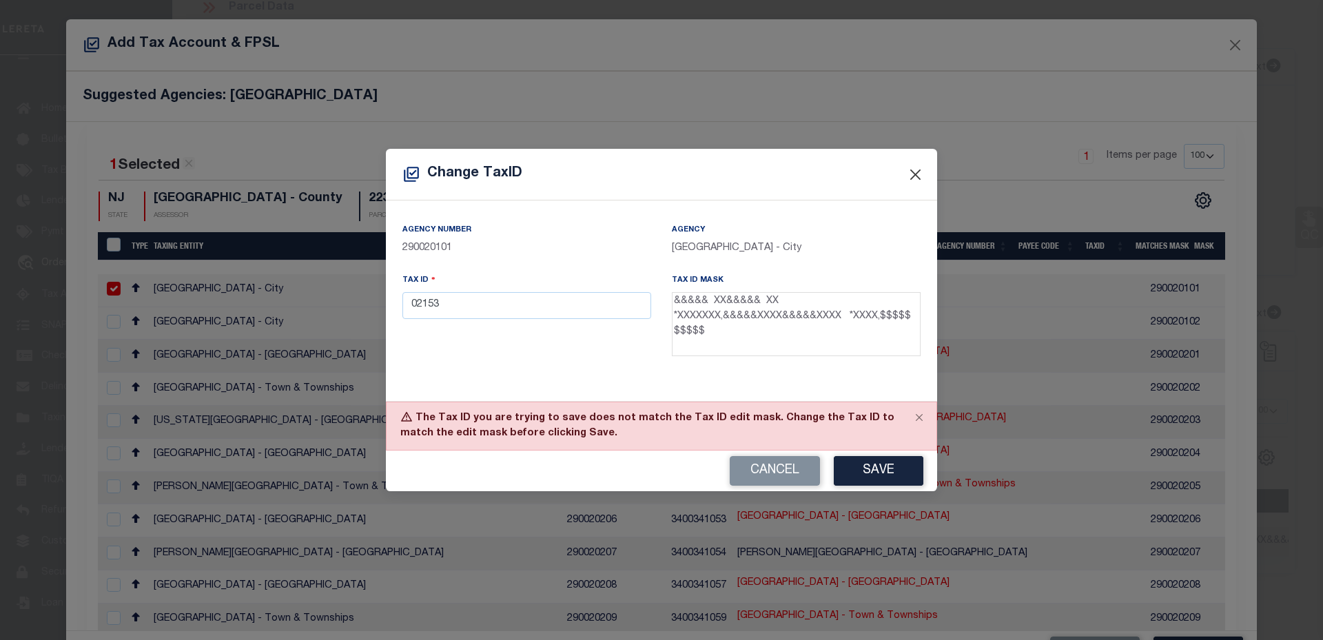
type input "2233550"
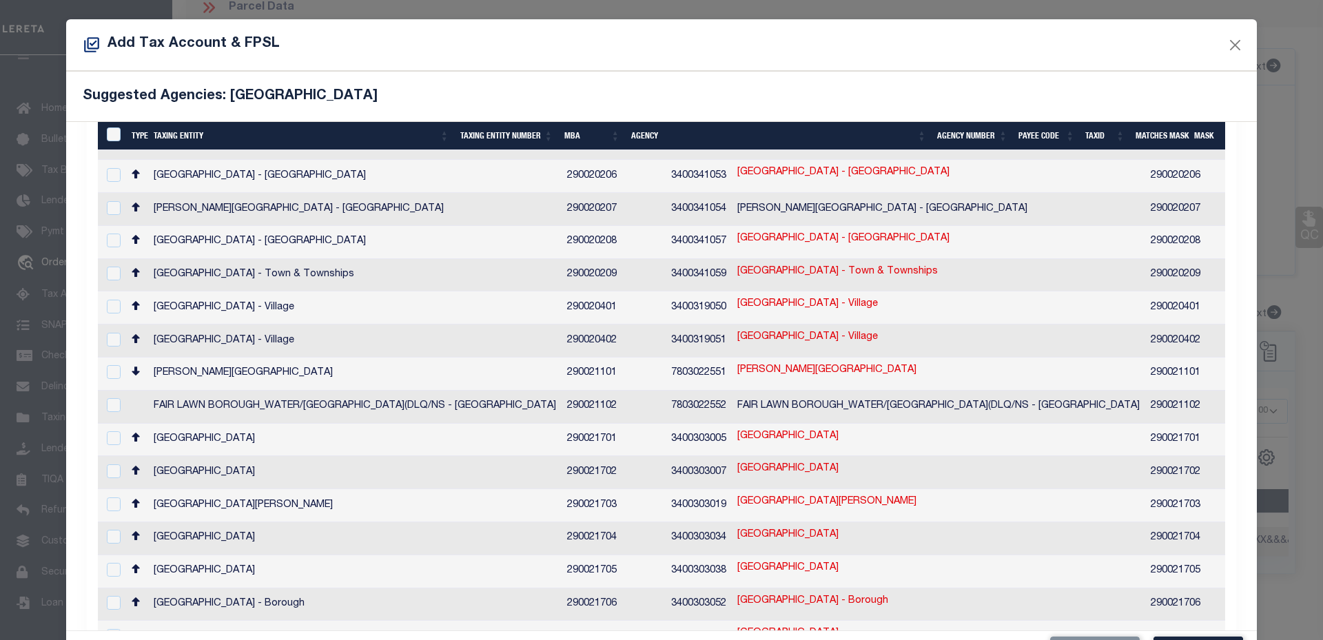
scroll to position [482, 0]
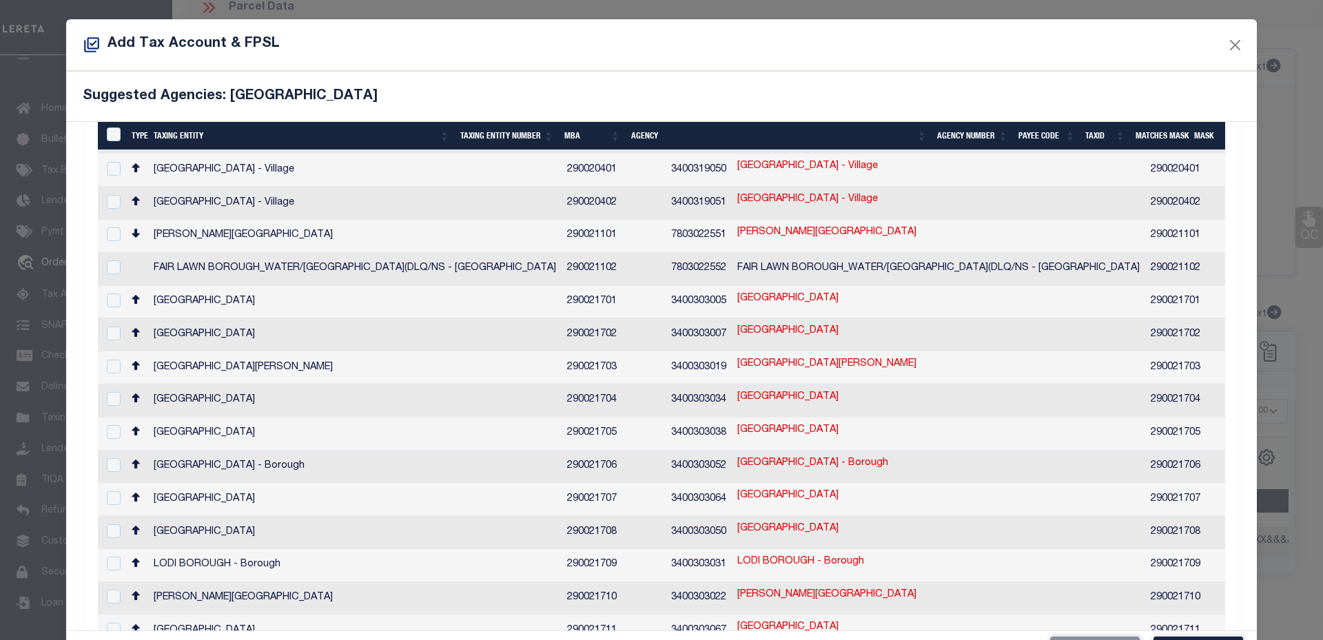
click at [1298, 522] on link "2233550" at bounding box center [1317, 529] width 39 height 15
type textarea "&&&&& XX&&&&& XX *XXXXXXX,&&&&&XXXX&&&&&XXXX *XXXX"
checkbox input "true"
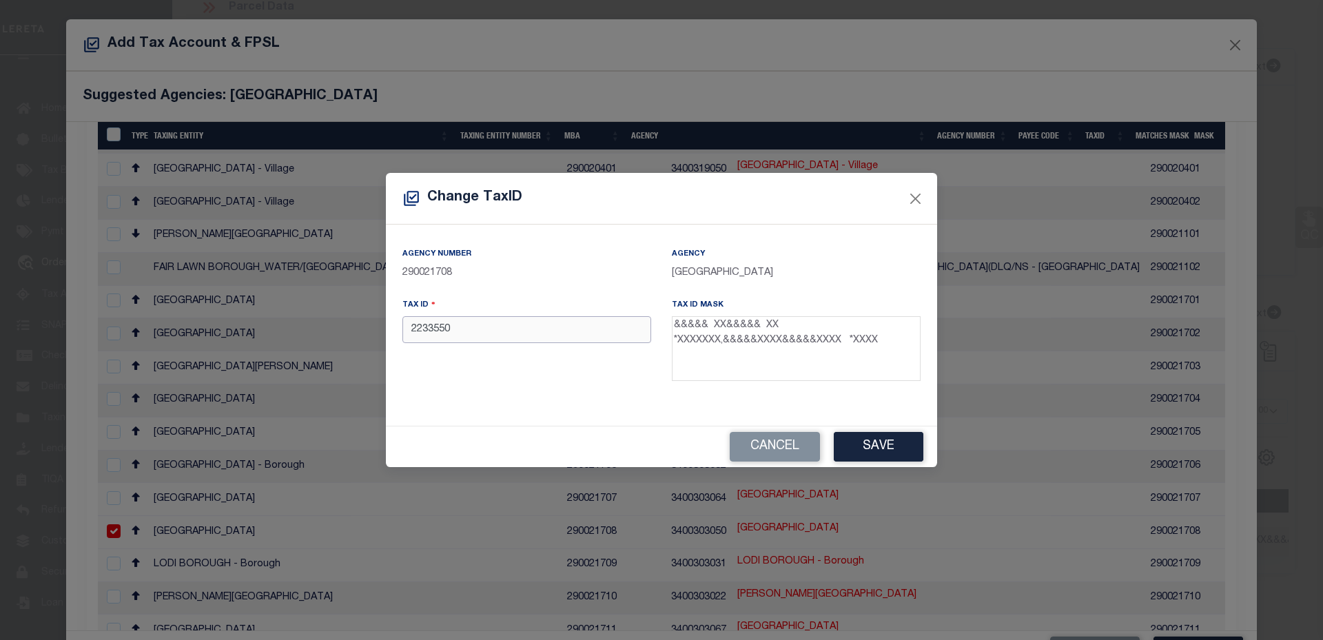
click at [548, 334] on input "2233550" at bounding box center [526, 329] width 249 height 27
type input "02312 5515236 44"
click at [917, 449] on button "Save" at bounding box center [879, 447] width 90 height 30
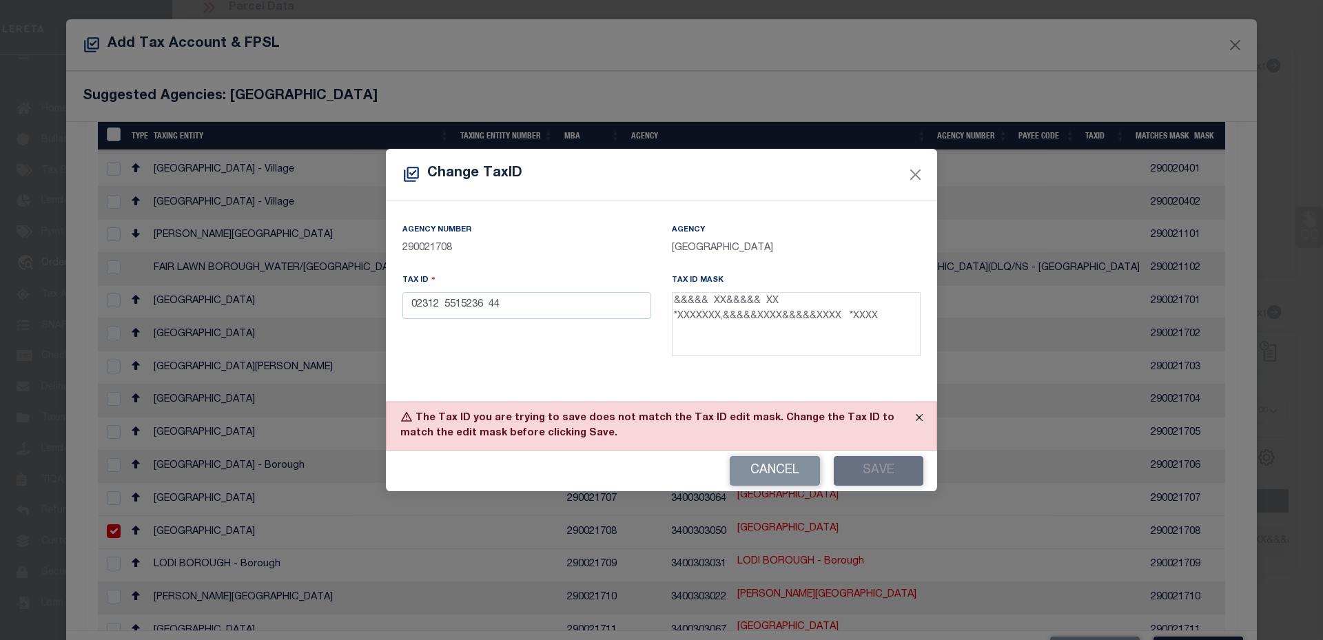
click at [915, 419] on button "Close" at bounding box center [919, 417] width 34 height 30
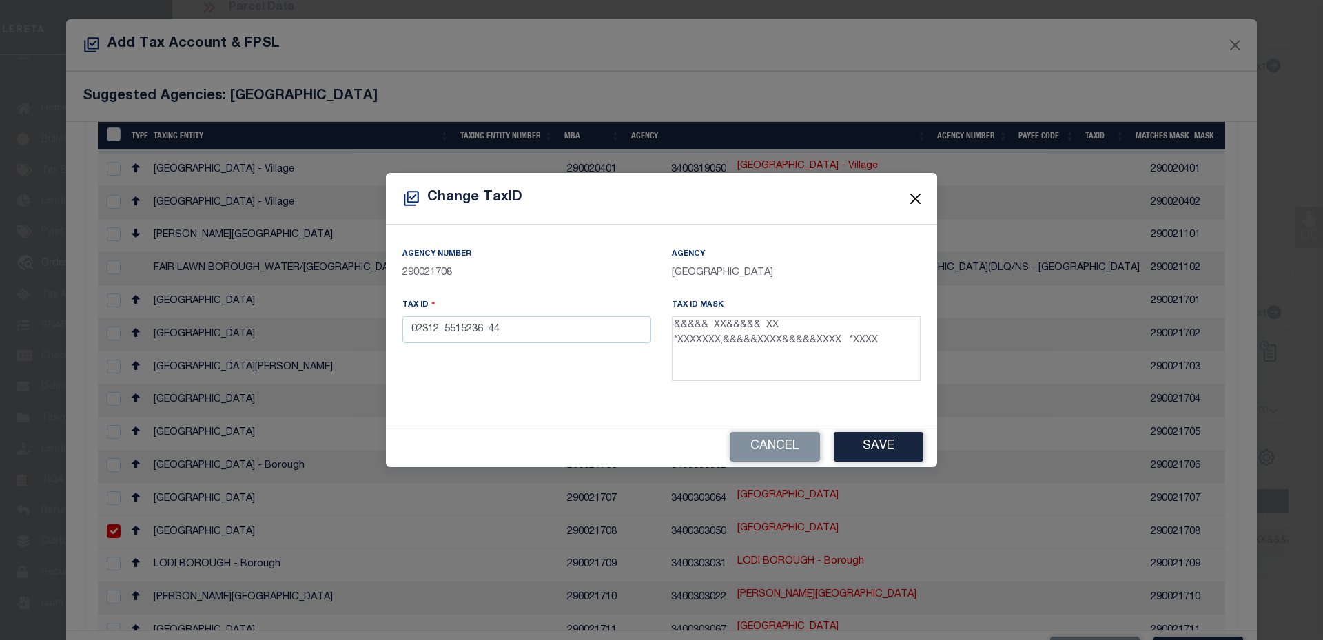
click at [912, 192] on button "Close" at bounding box center [916, 199] width 18 height 18
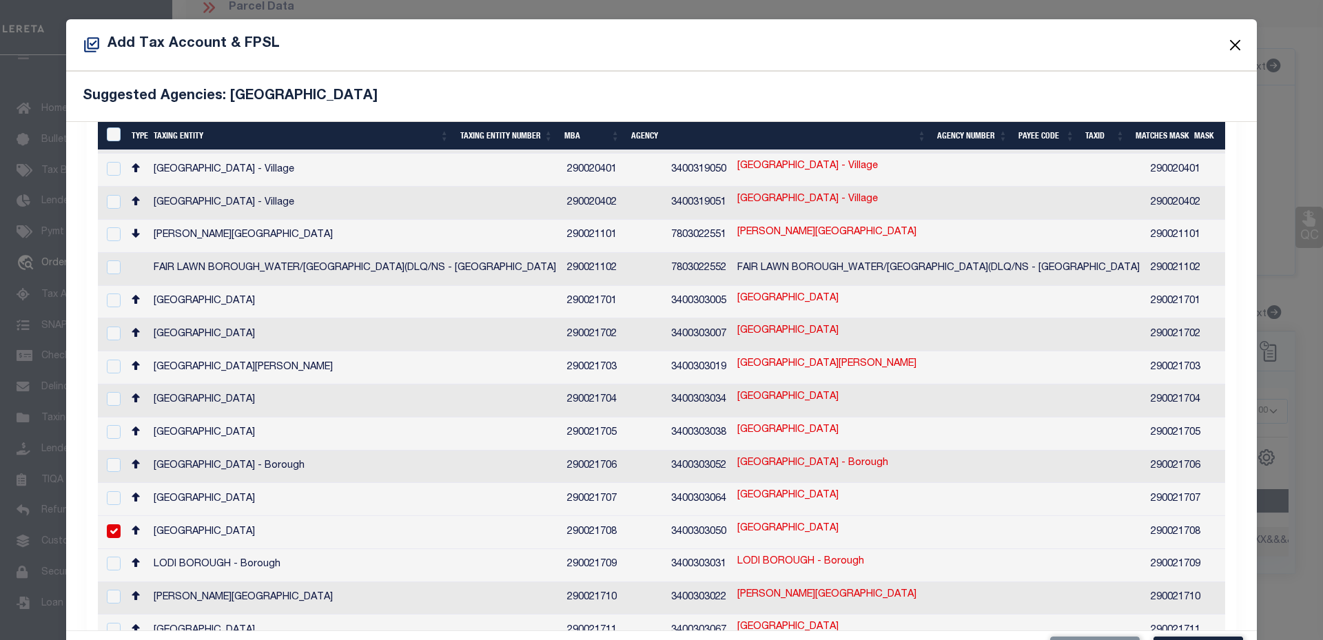
click at [1227, 52] on button "Close" at bounding box center [1236, 45] width 18 height 18
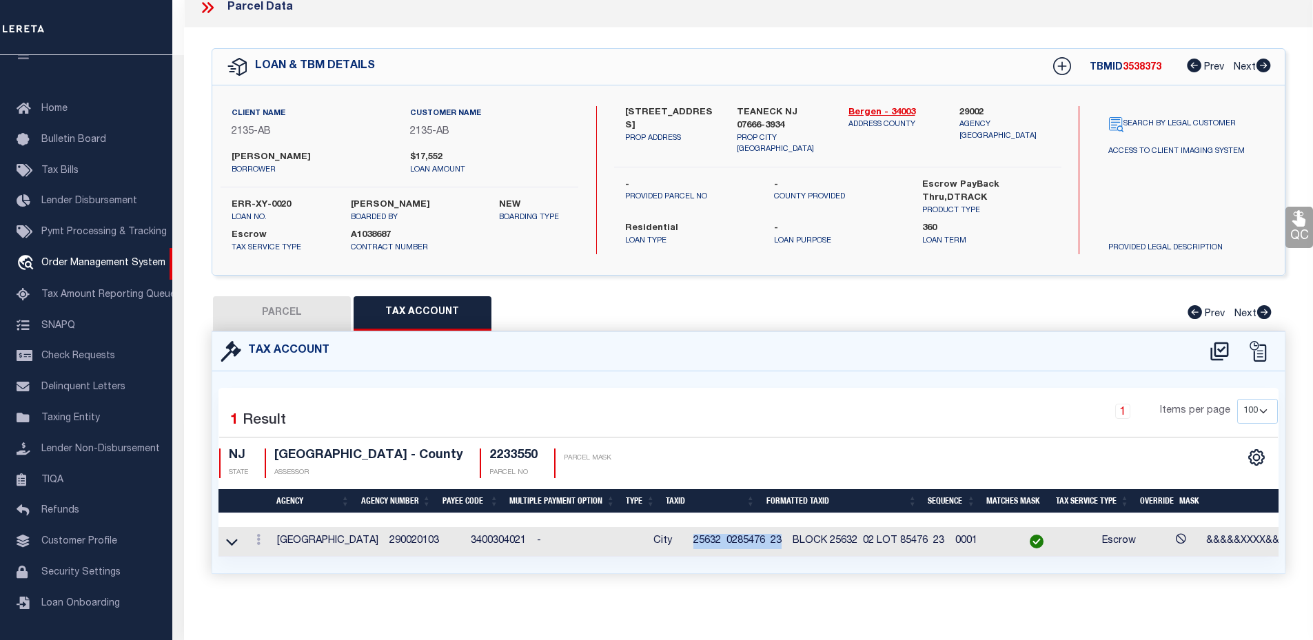
drag, startPoint x: 663, startPoint y: 540, endPoint x: 757, endPoint y: 539, distance: 93.7
click at [757, 539] on td "25632 0285476 23" at bounding box center [737, 542] width 99 height 30
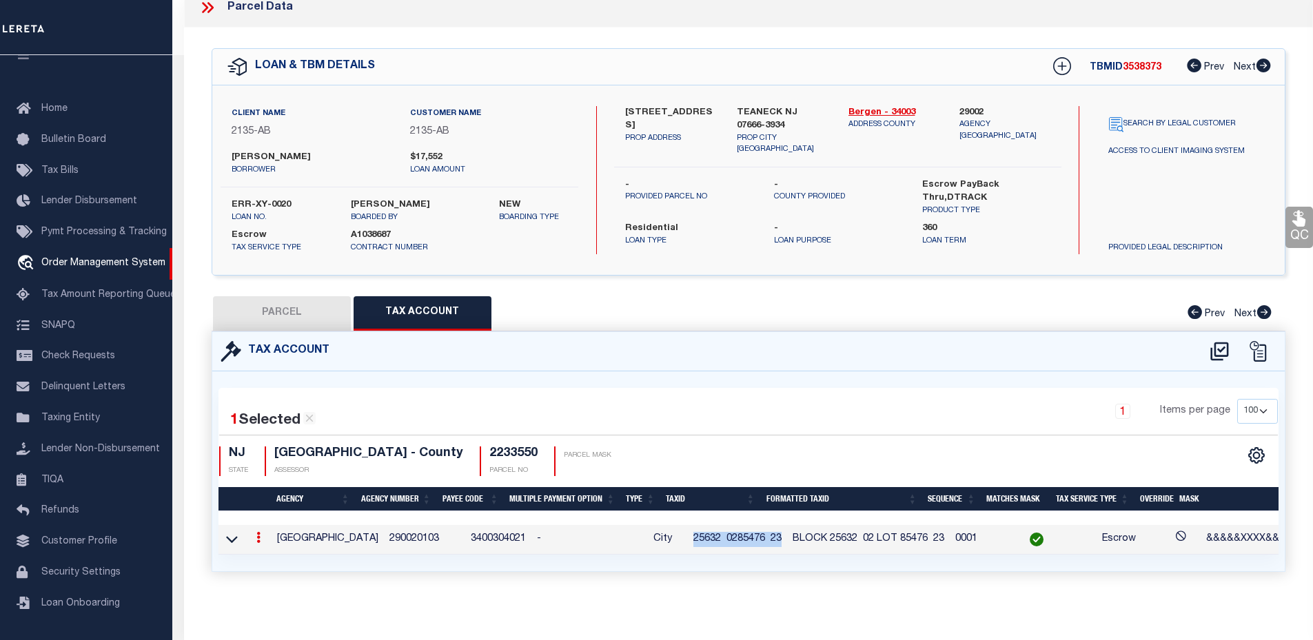
copy span "25632 0285476 23"
click at [1226, 343] on icon at bounding box center [1219, 351] width 23 height 22
select select "100"
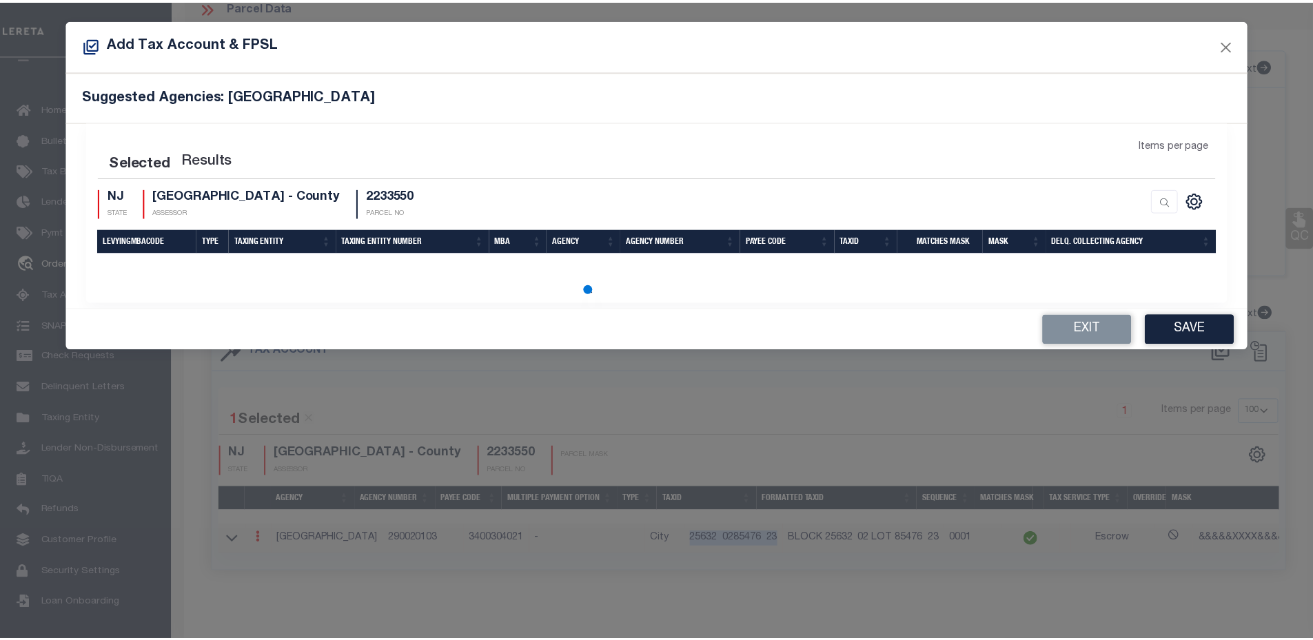
scroll to position [6, 0]
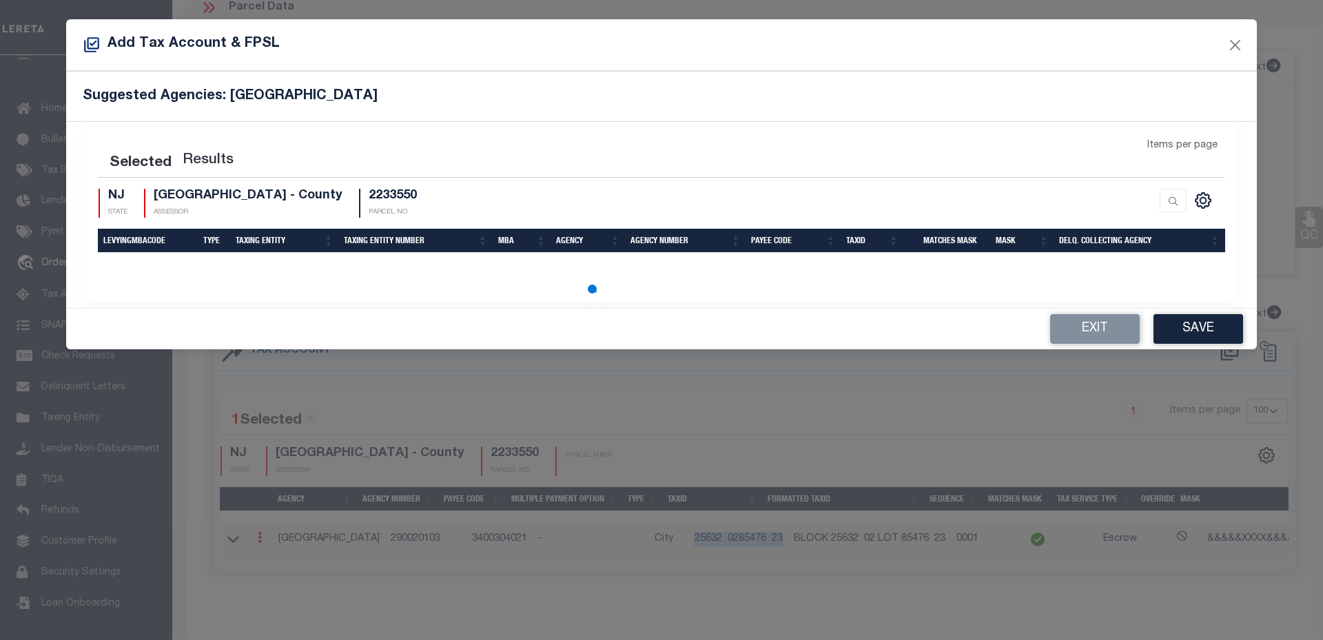
select select "100"
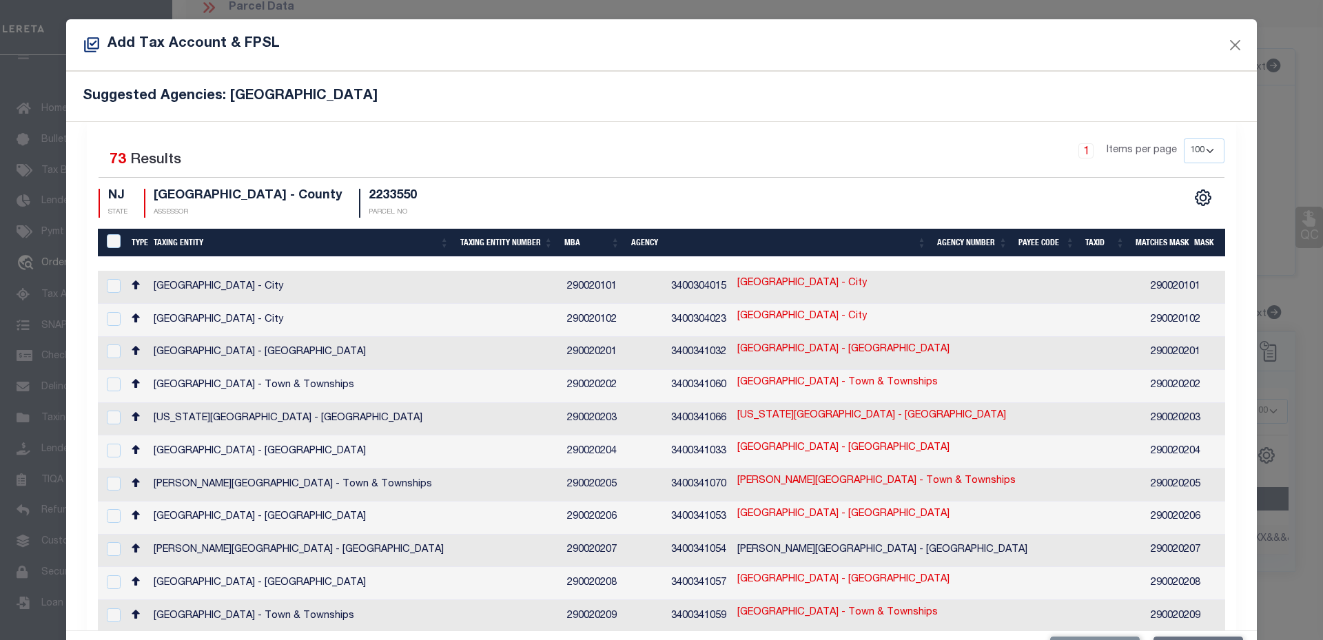
click at [1298, 282] on link "2233550" at bounding box center [1317, 283] width 39 height 15
type textarea "&&&&& XX&&&&& XX *XXXXXXX,&&&&&XXXX&&&&&XXXX *XXXX,$$$$$ $$$$$"
checkbox input "true"
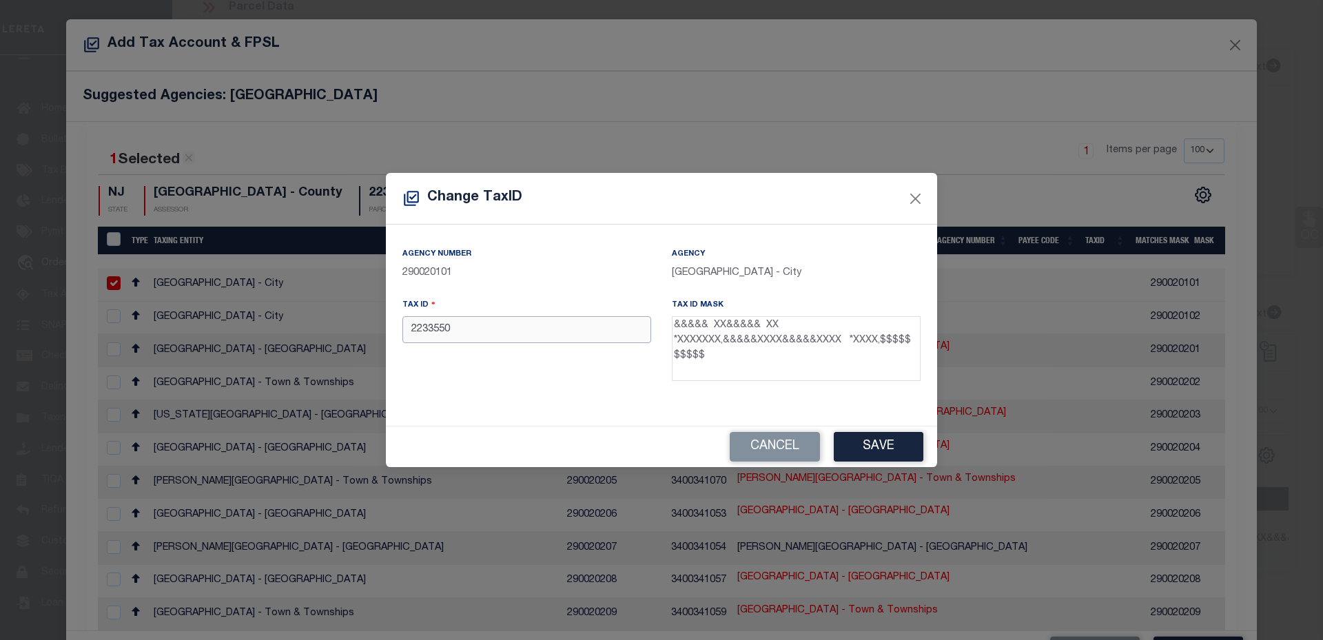
click at [504, 334] on input "2233550" at bounding box center [526, 329] width 249 height 27
paste input "5632 0285476 23"
type input "25632 0285476 23"
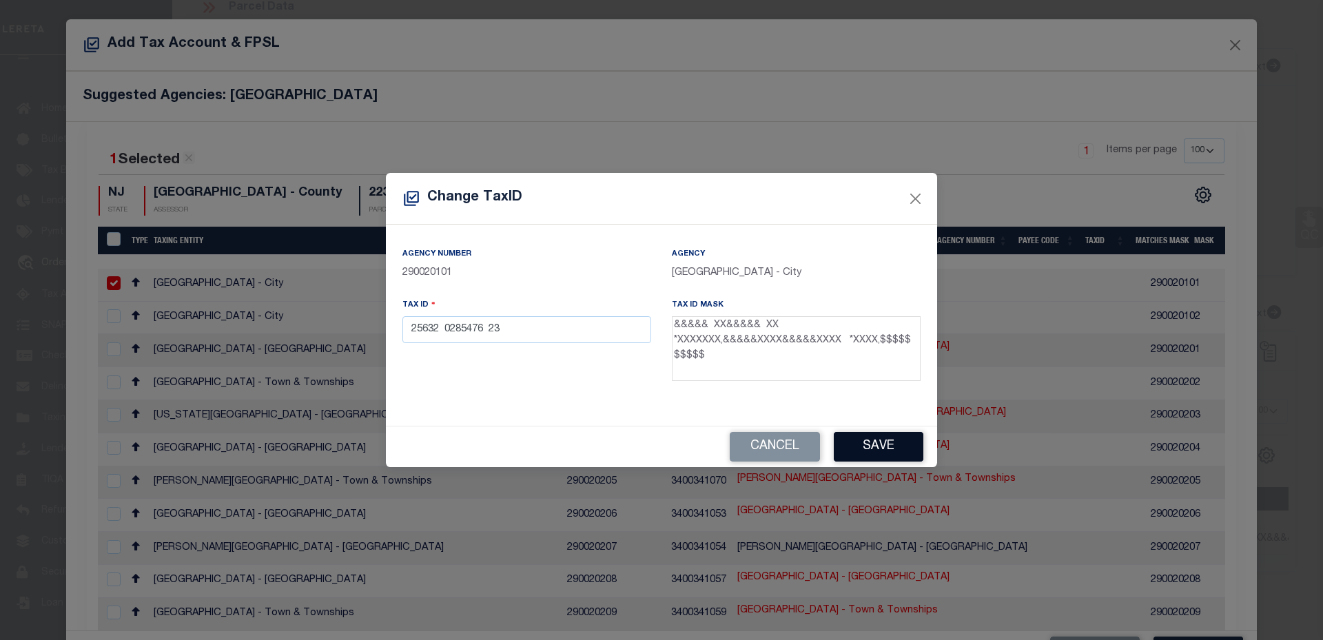
click at [849, 447] on button "Save" at bounding box center [879, 447] width 90 height 30
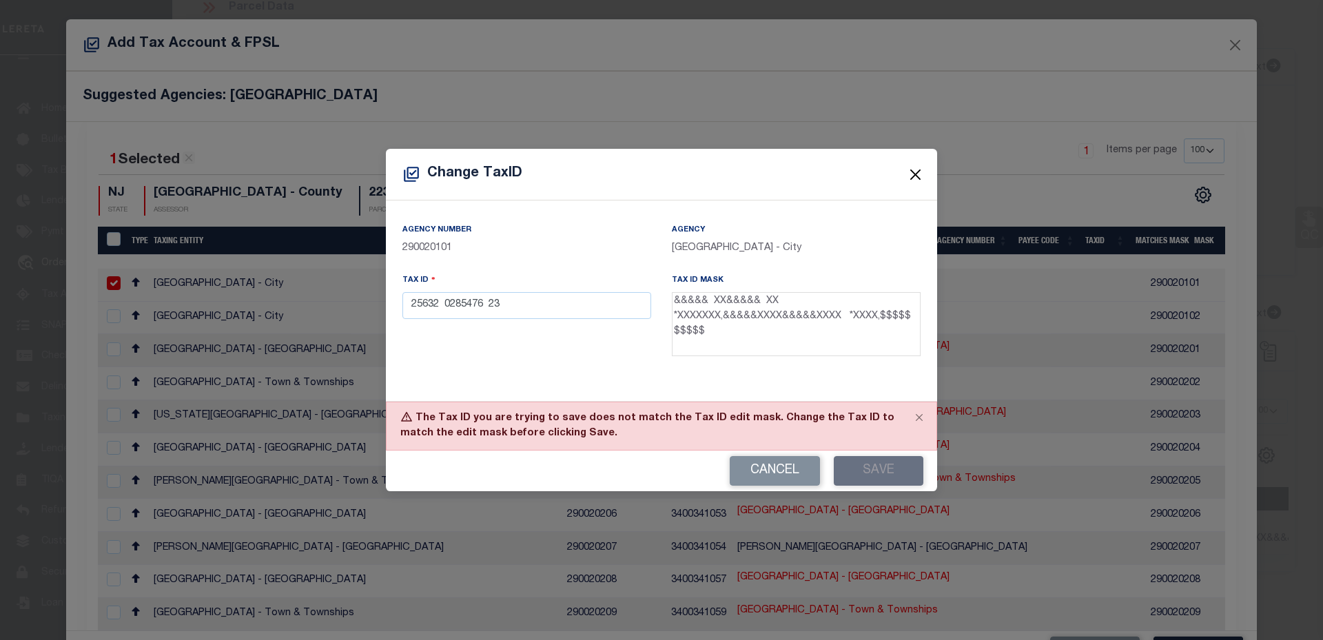
click at [913, 176] on button "Close" at bounding box center [916, 174] width 18 height 18
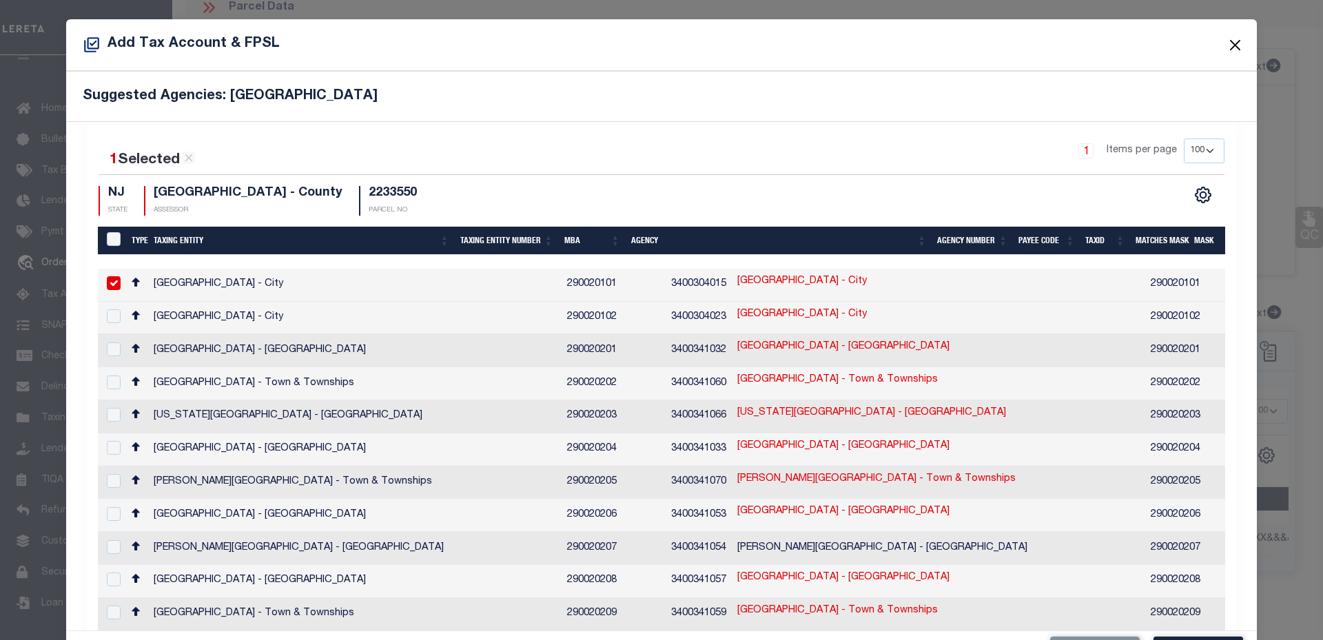
click at [1227, 40] on button "Close" at bounding box center [1236, 45] width 18 height 18
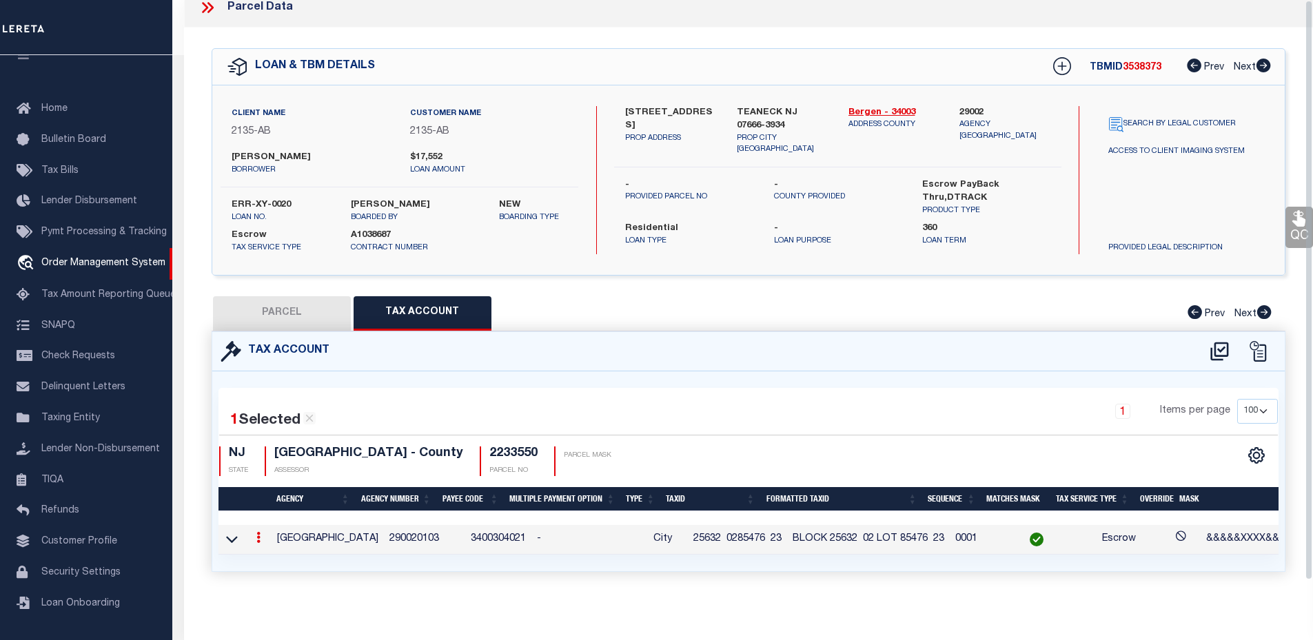
scroll to position [0, 0]
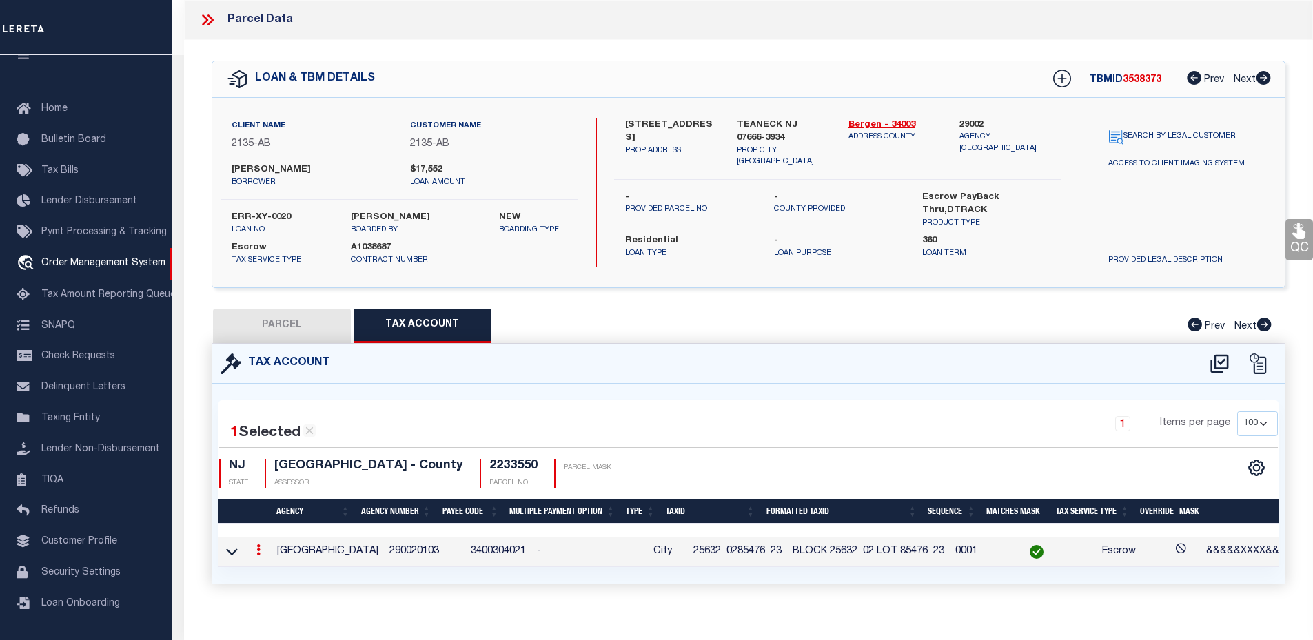
type input "9800114184"
type input "[PERSON_NAME]"
select select
select select "NonEscrow"
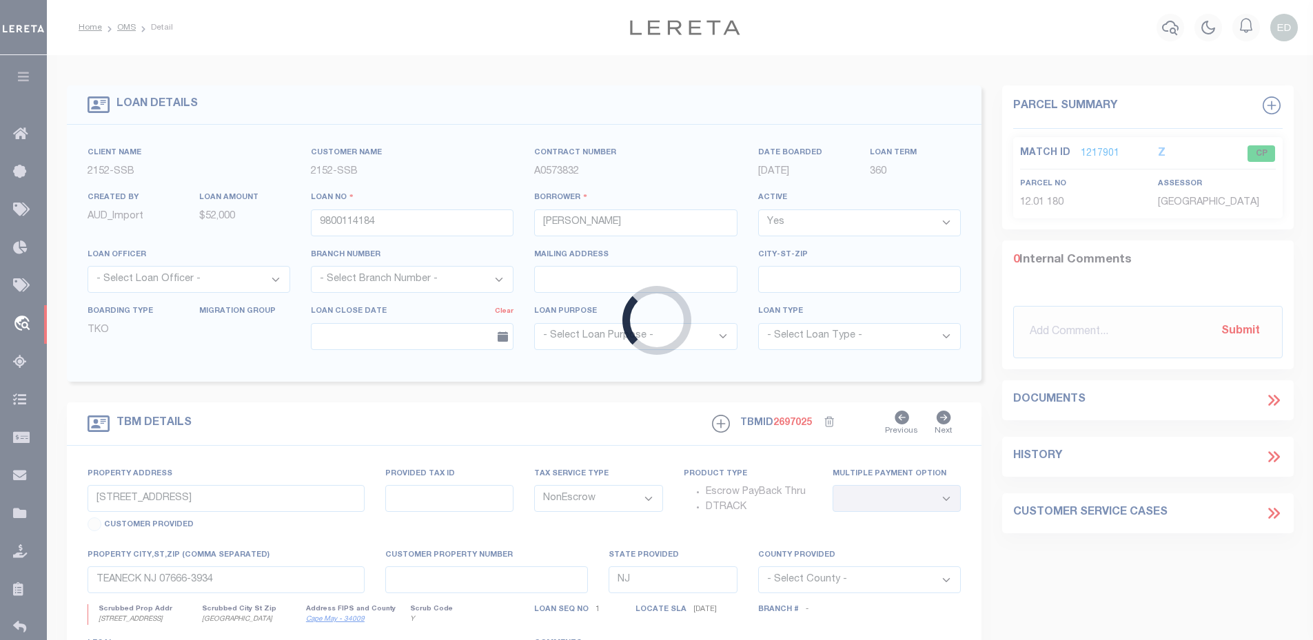
select select "3333"
type input "[STREET_ADDRESS]"
select select
type input "[GEOGRAPHIC_DATA]"
select select
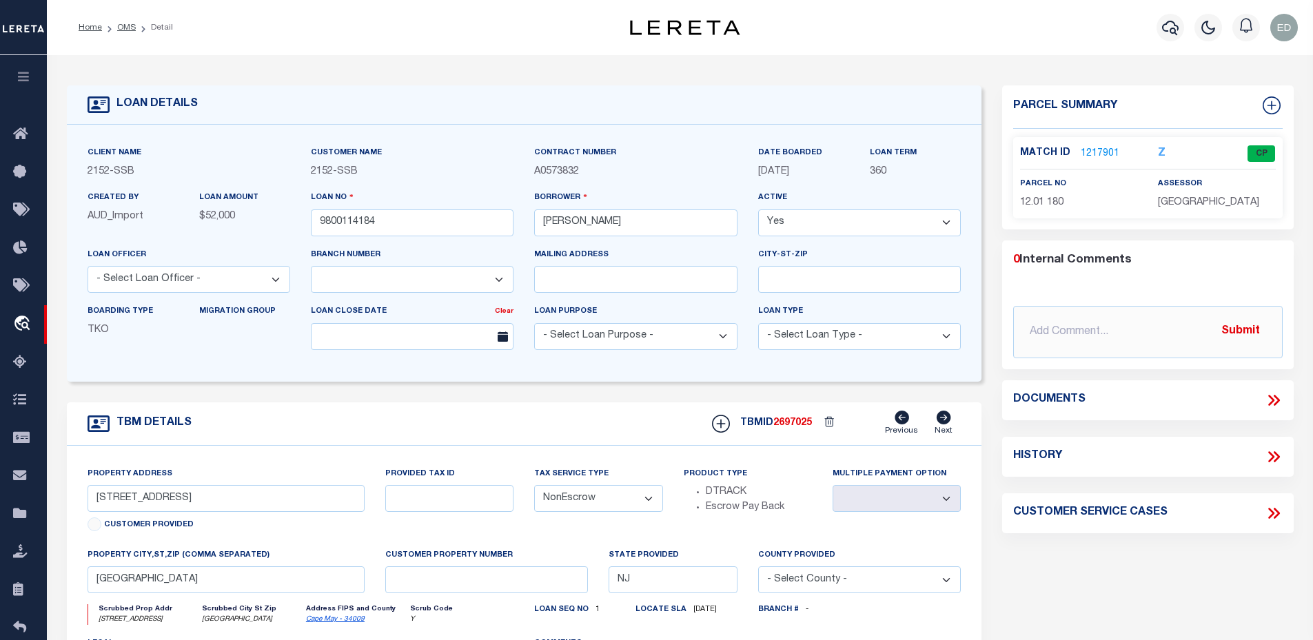
click at [1101, 147] on link "1217901" at bounding box center [1100, 154] width 39 height 14
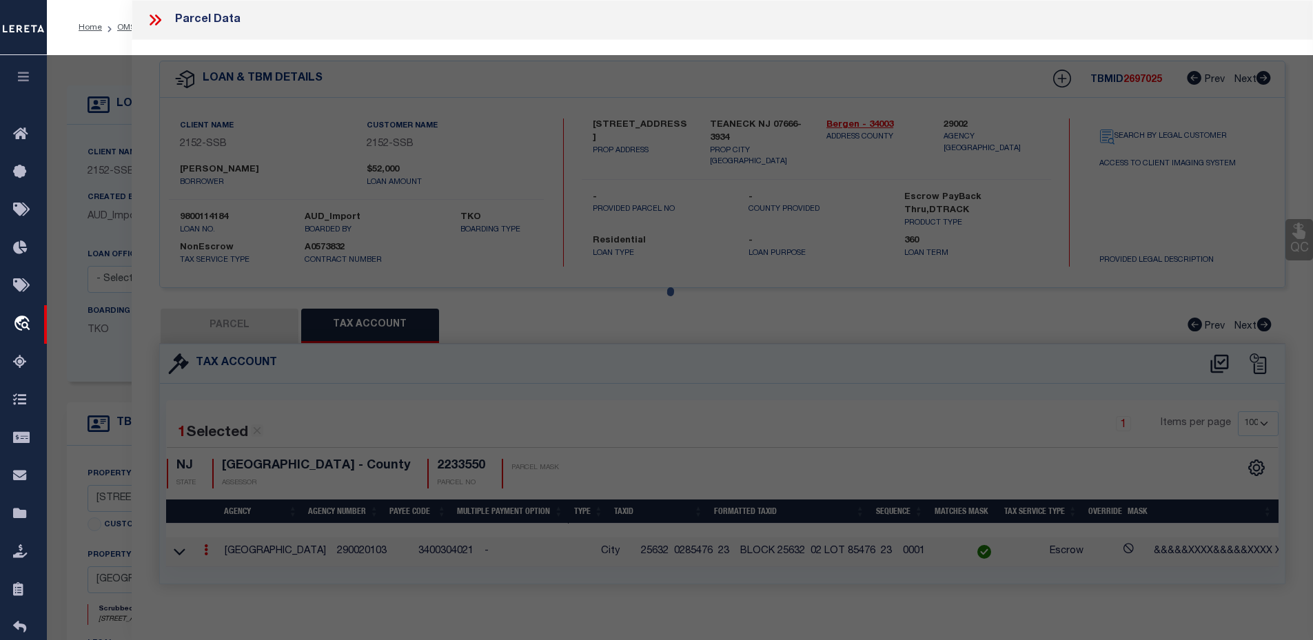
select select "AS"
checkbox input "false"
select select "CP"
type input "[PERSON_NAME]"
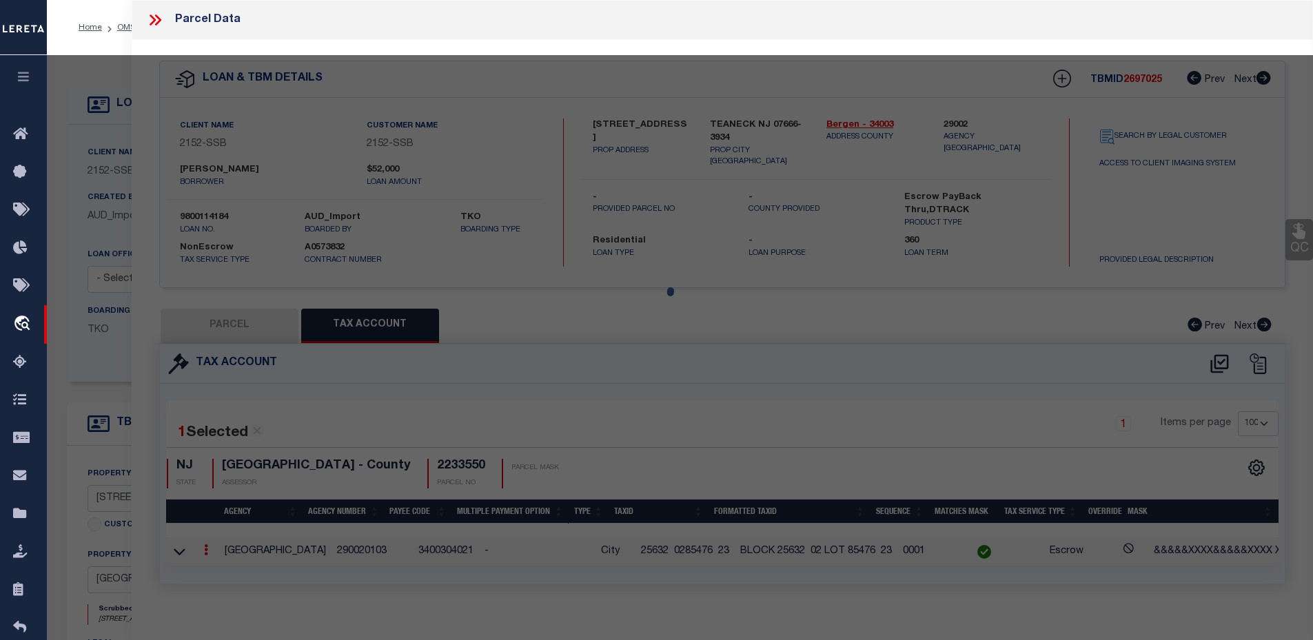
type input "[STREET_ADDRESS]"
type textarea "118X363 AVG"
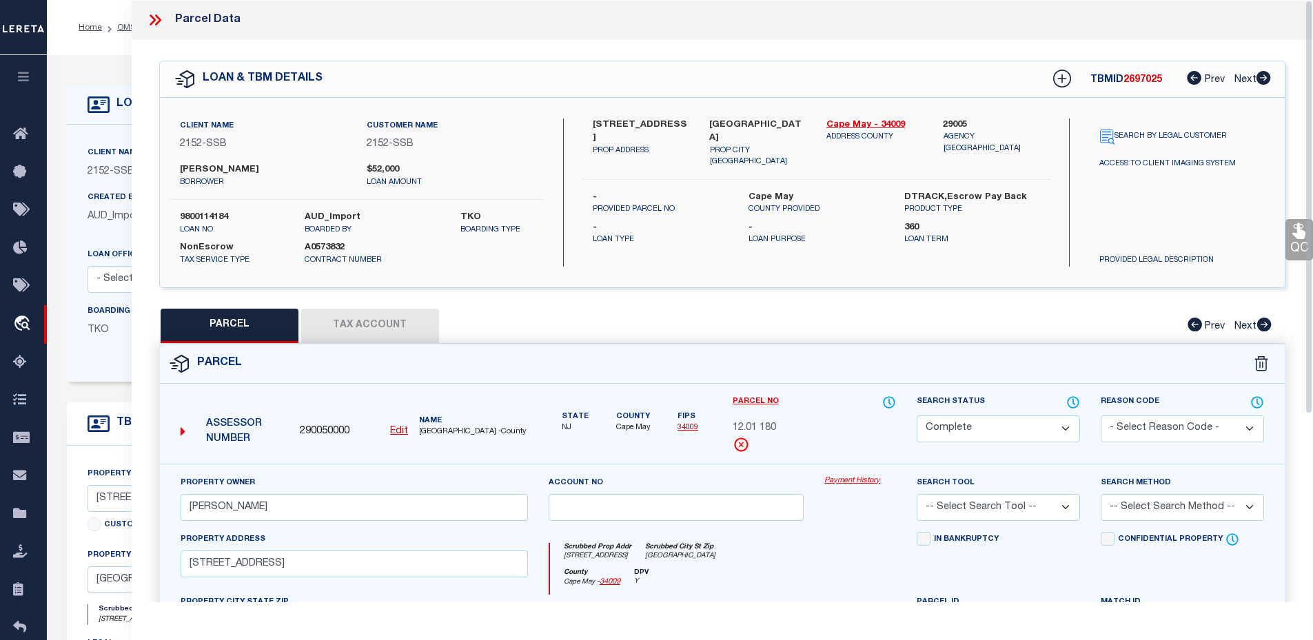
click at [338, 324] on button "Tax Account" at bounding box center [370, 326] width 138 height 34
select select "100"
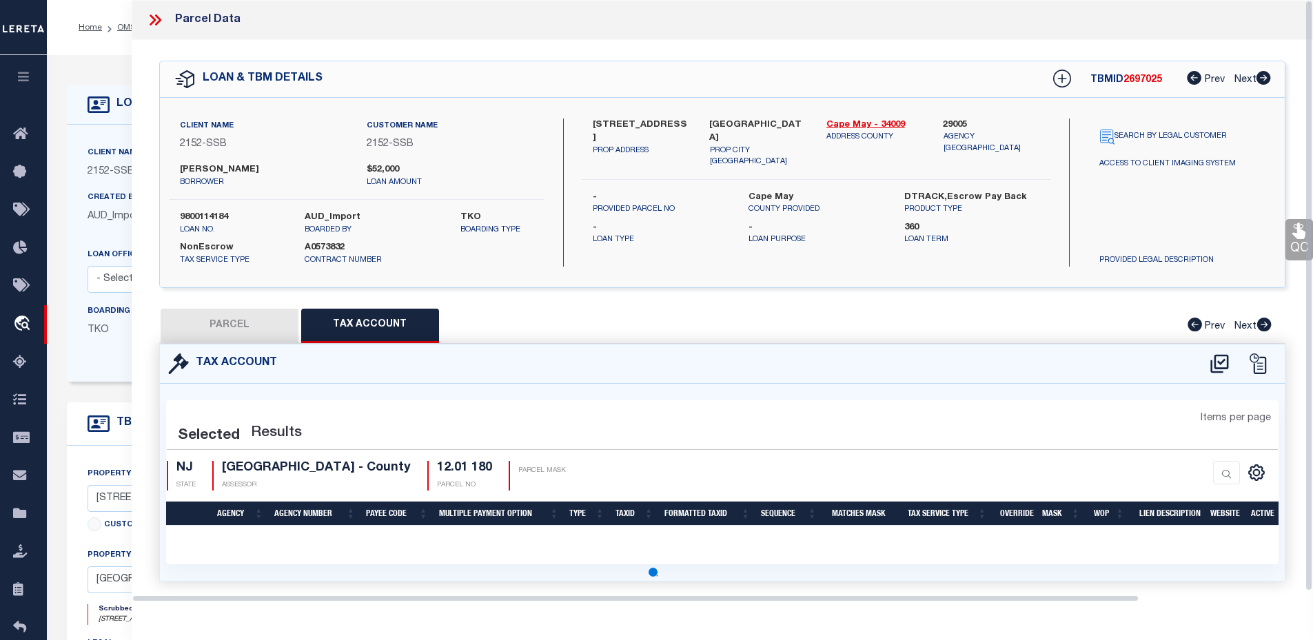
select select "100"
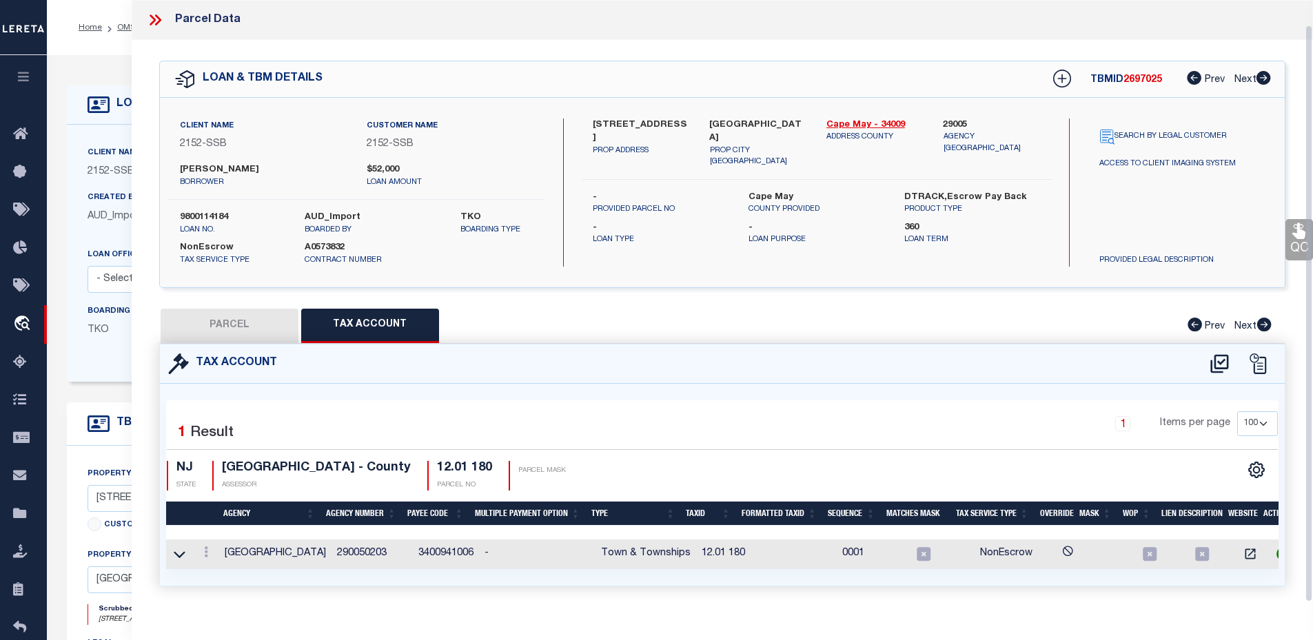
scroll to position [25, 0]
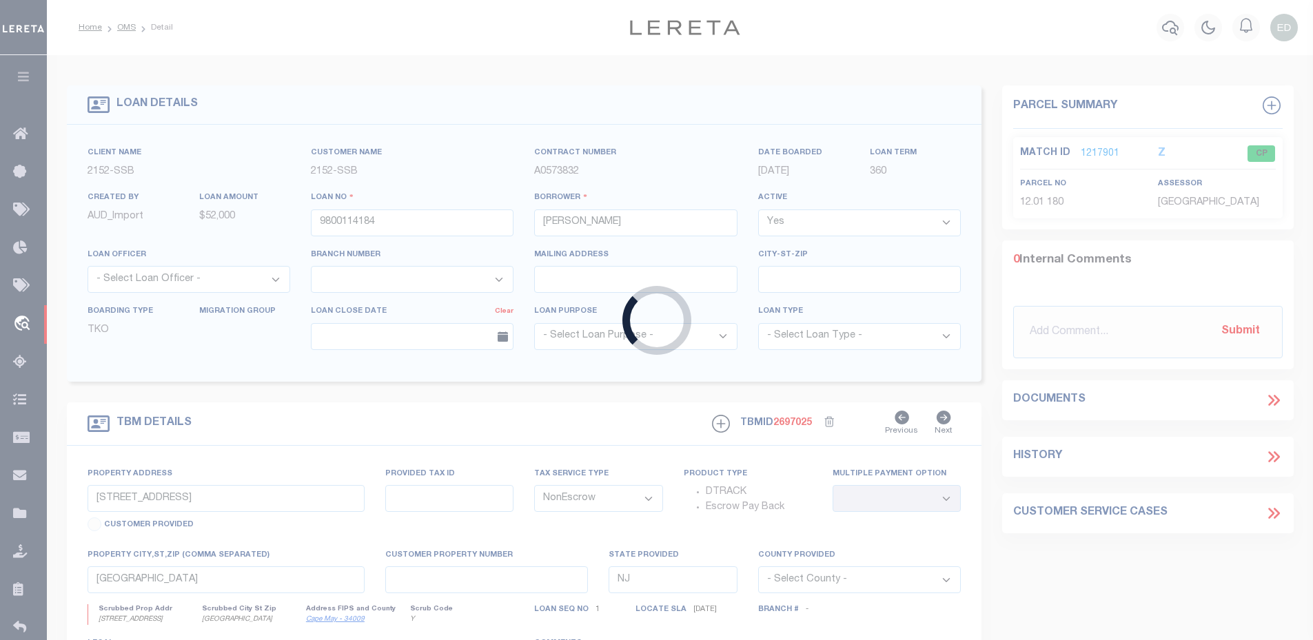
type input "10354009"
type input "Pivot Enterprises LLC"
select select
type input "[STREET_ADDRESS]"
type input "[GEOGRAPHIC_DATA]"
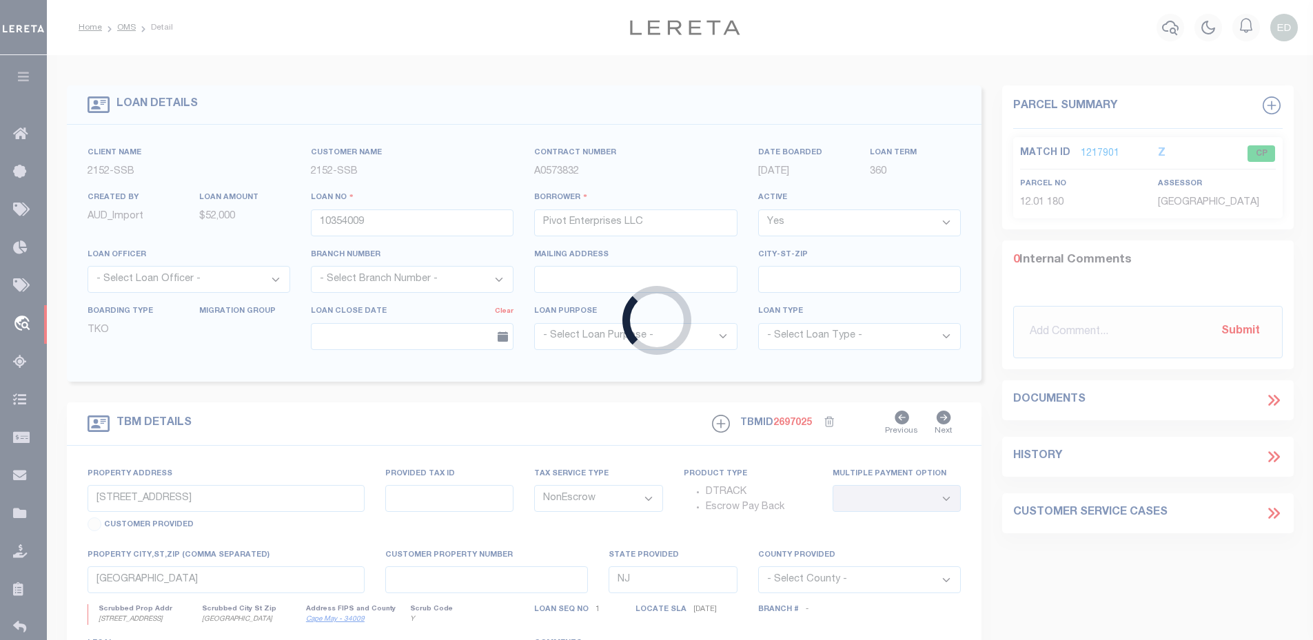
type input "NY"
select select
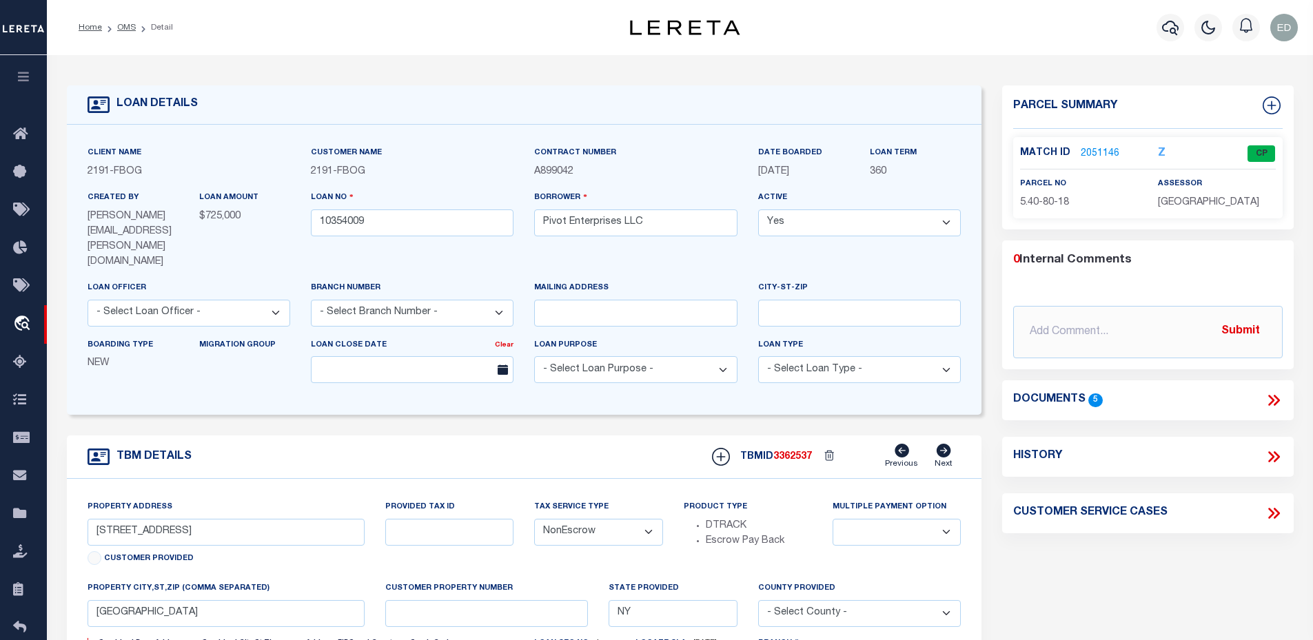
click at [1091, 150] on link "2051146" at bounding box center [1100, 154] width 39 height 14
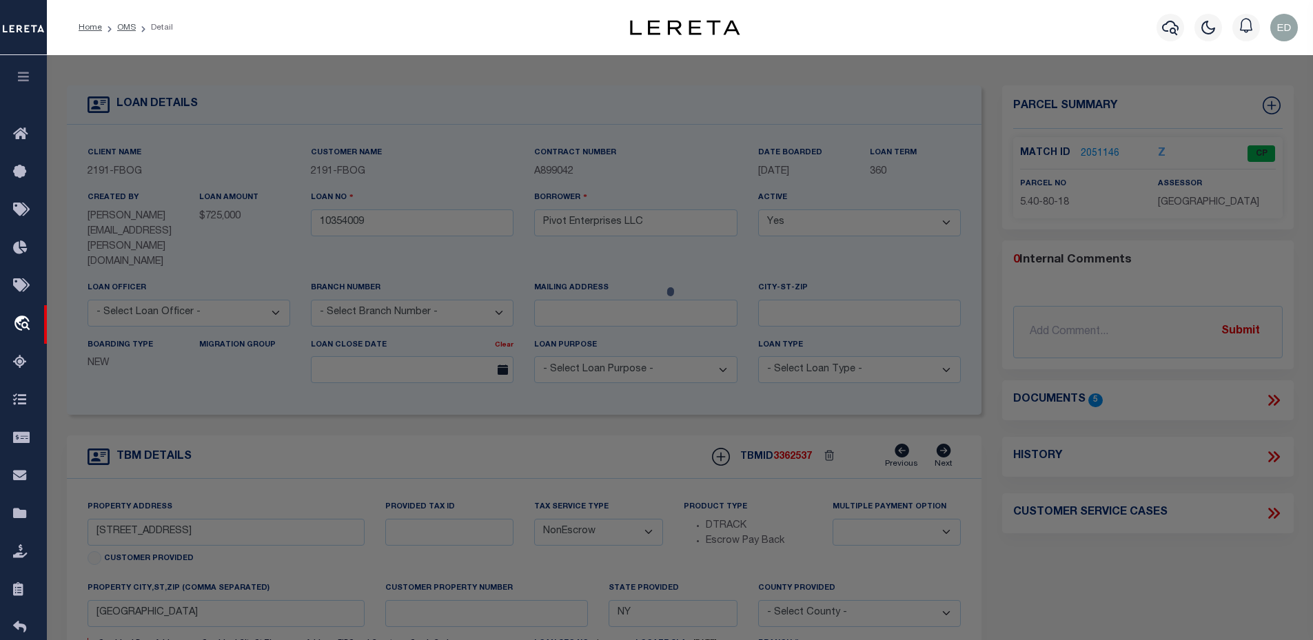
select select "AS"
checkbox input "false"
select select "CP"
type input "Pivot Enterprises LLC"
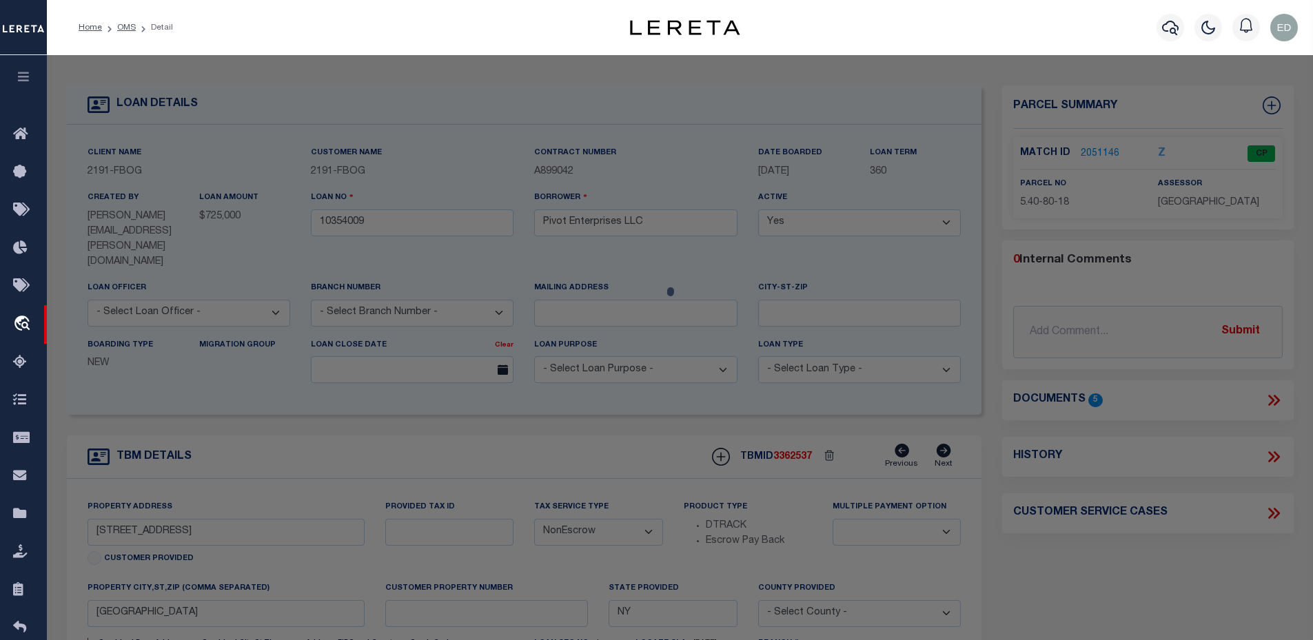
select select "AGW"
select select
type input "[STREET_ADDRESS]"
type input "[GEOGRAPHIC_DATA]"
type textarea "TaxID needs SWIS code added to front ("552605-5.40-80-18"). MLC [DATE] Town of …"
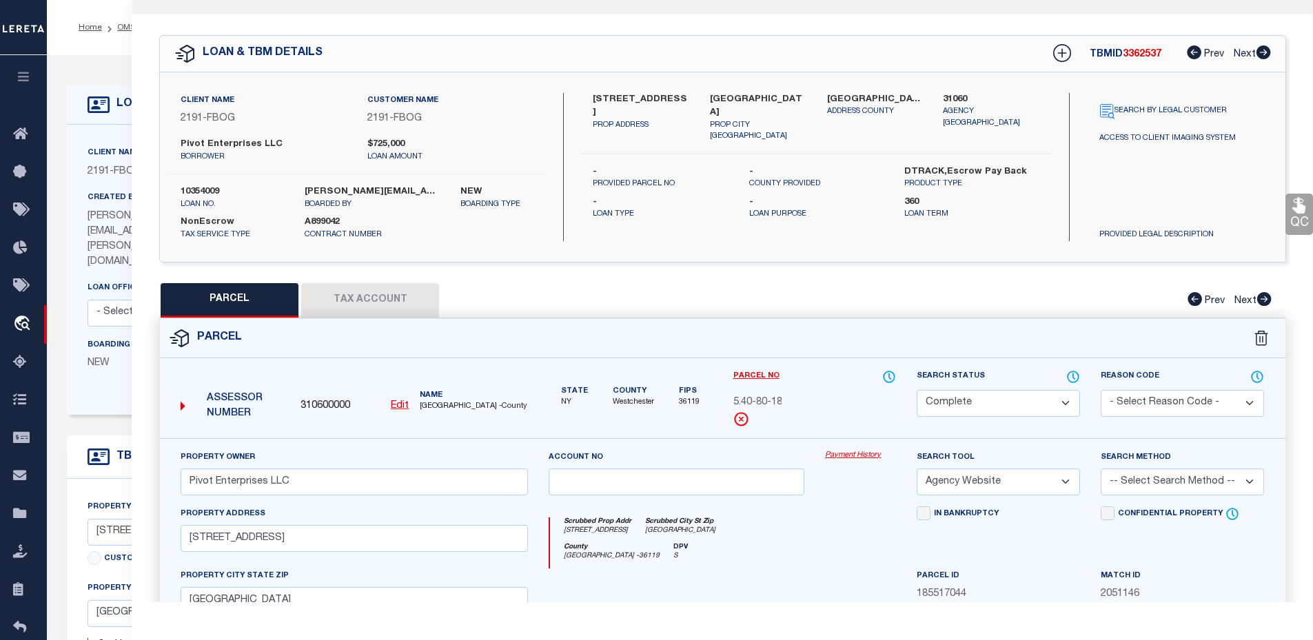
click at [357, 303] on button "Tax Account" at bounding box center [370, 300] width 138 height 34
select select "100"
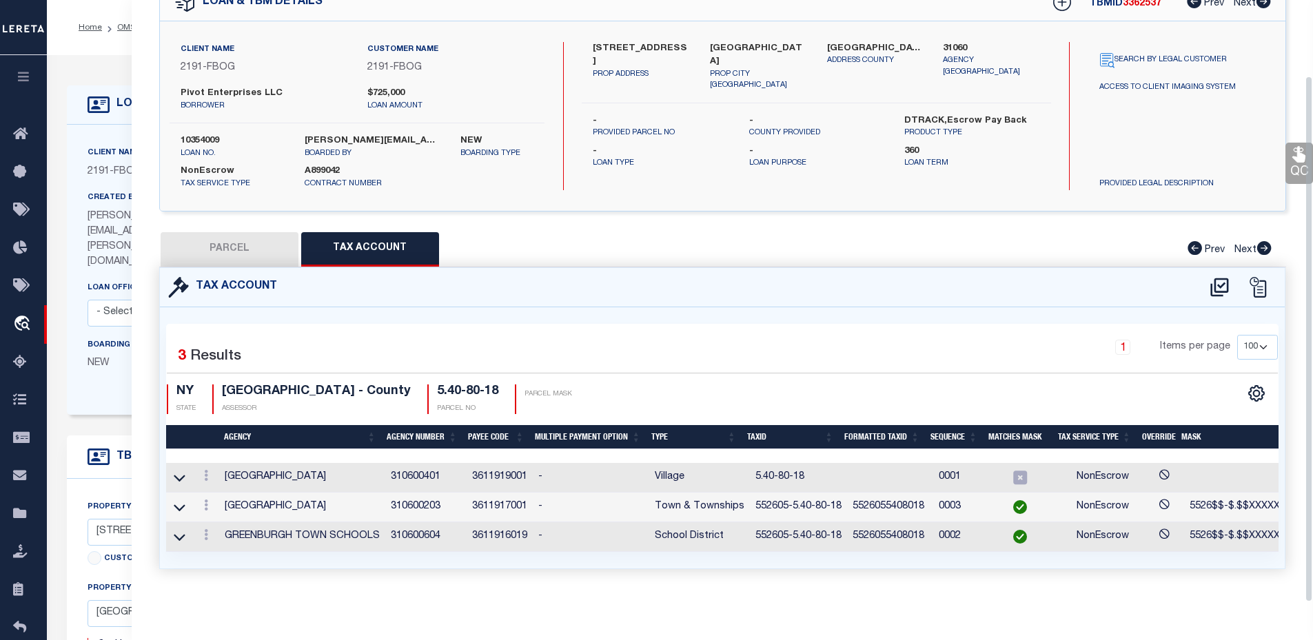
scroll to position [69, 0]
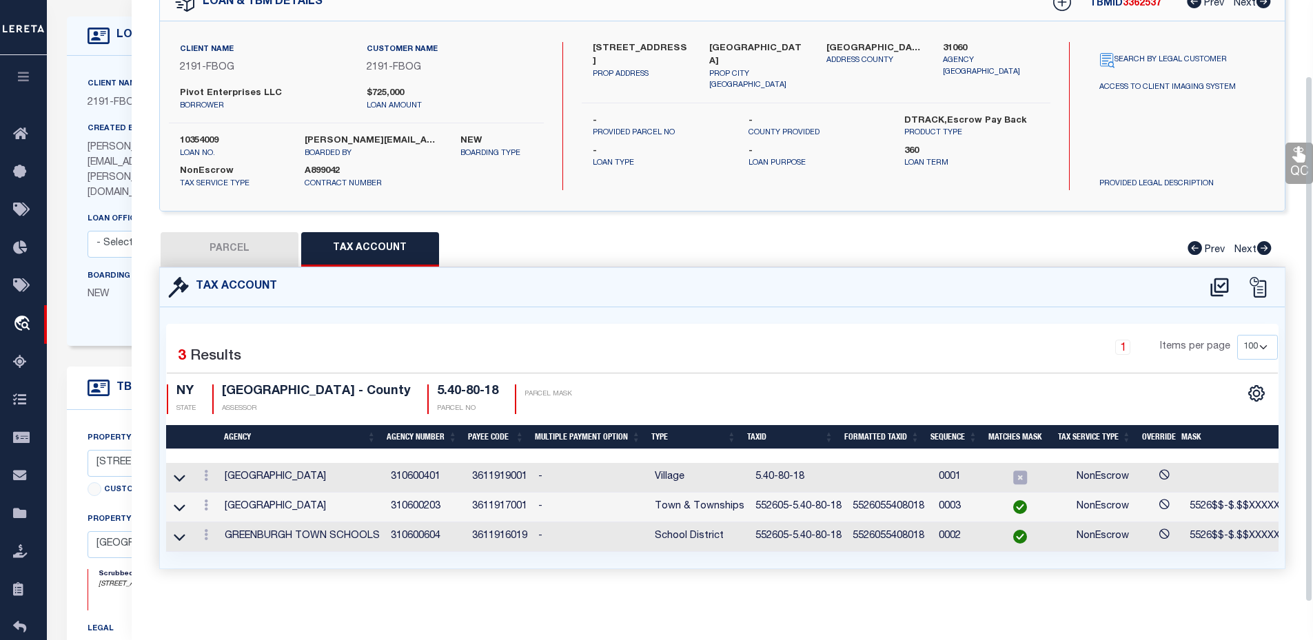
click at [101, 296] on div "Boarding Type NEW Migration Group" at bounding box center [188, 297] width 223 height 57
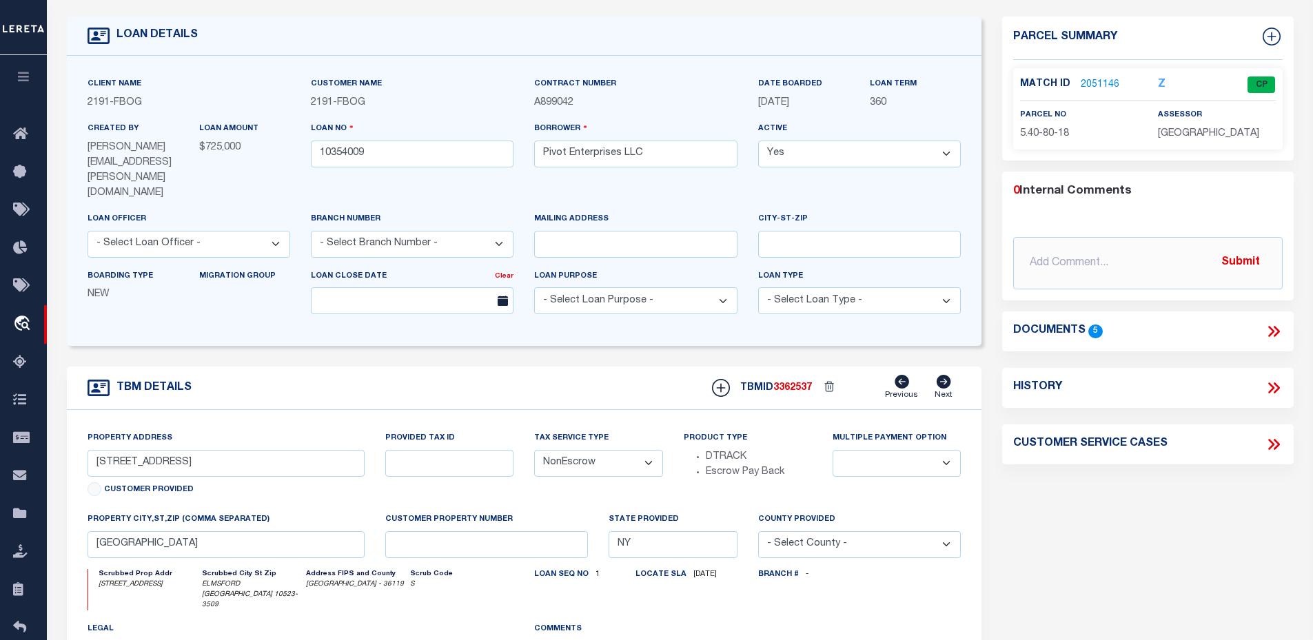
type input "60905"
type input "Oster Plaza Properties LLC"
select select
type input "[STREET_ADDRESS]"
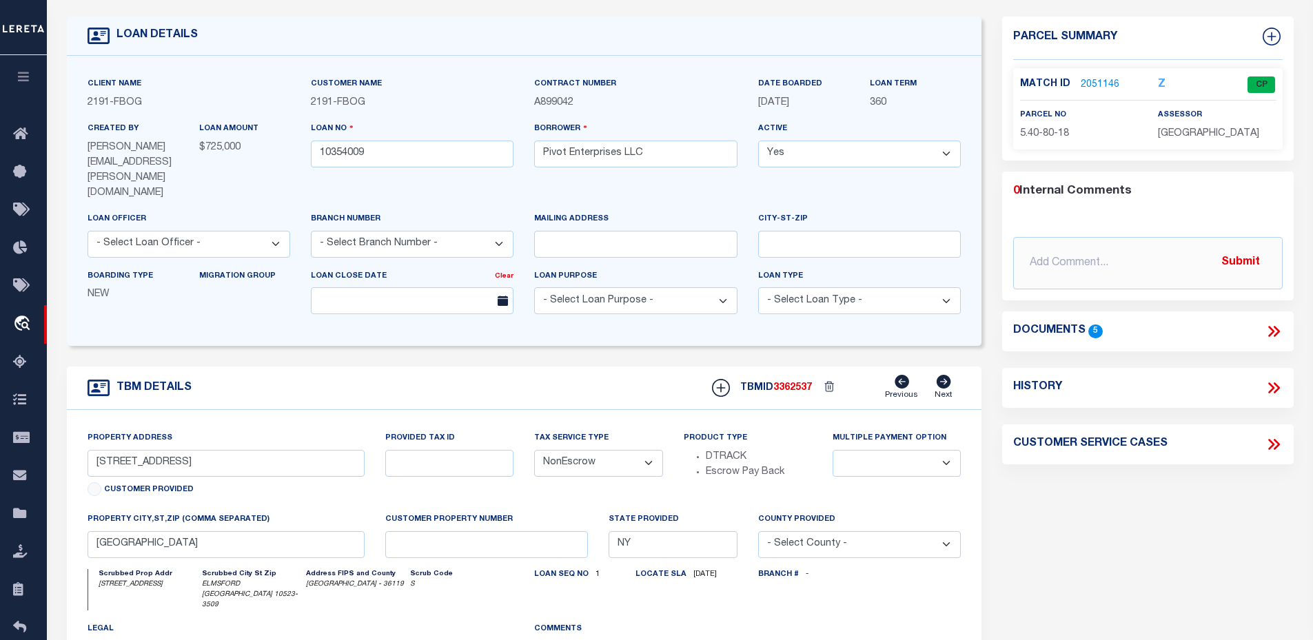
type input "[GEOGRAPHIC_DATA]"
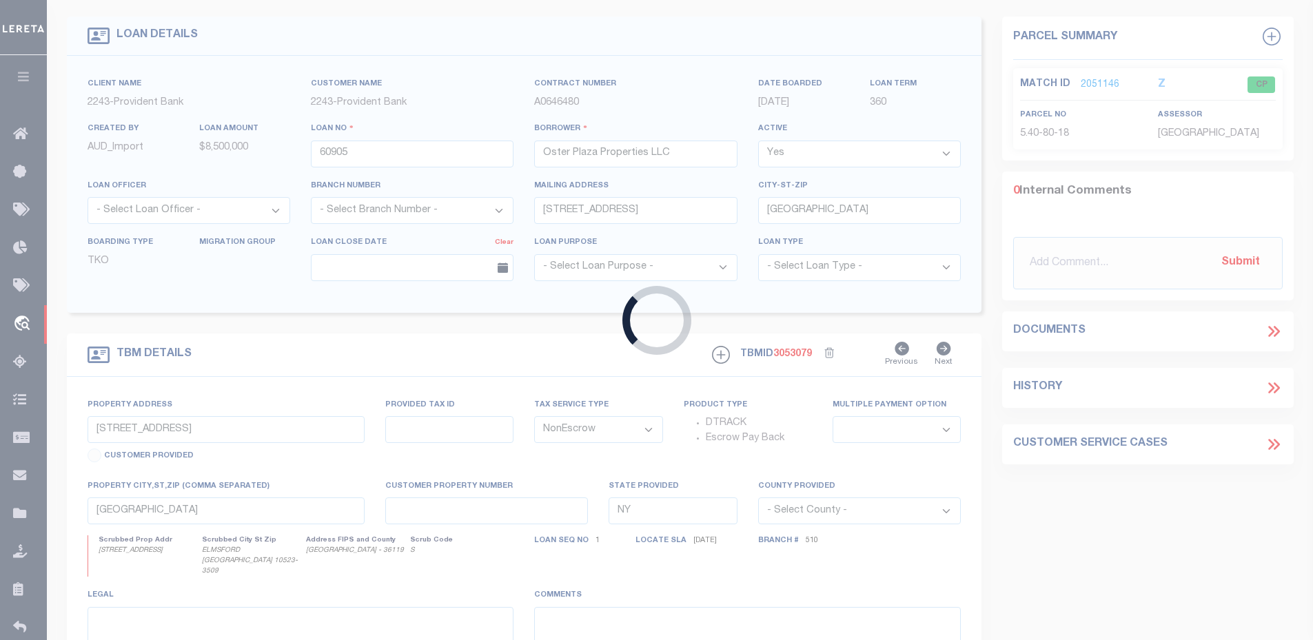
type input "[STREET_ADDRESS]"
type input "Block # 141 | Lot # 6"
select select
type input "SECAUCUS , NJ 07094"
type input "66063-1"
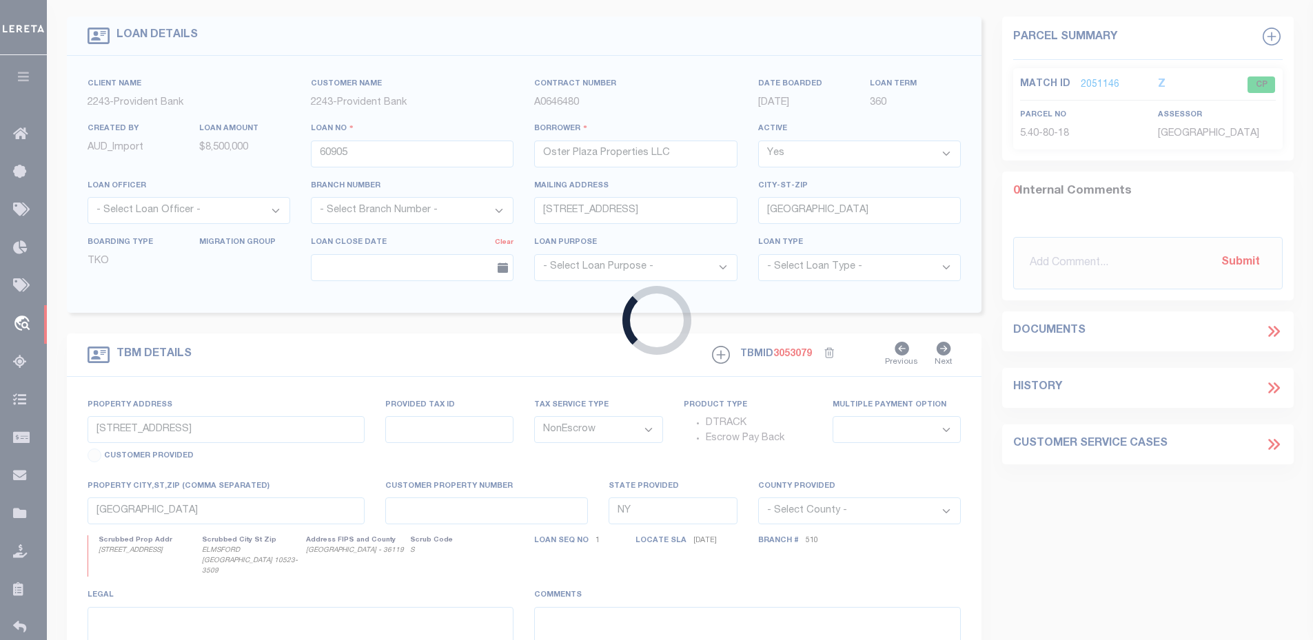
type input "NJ"
select select
type textarea "Liability subject to parcel provided"
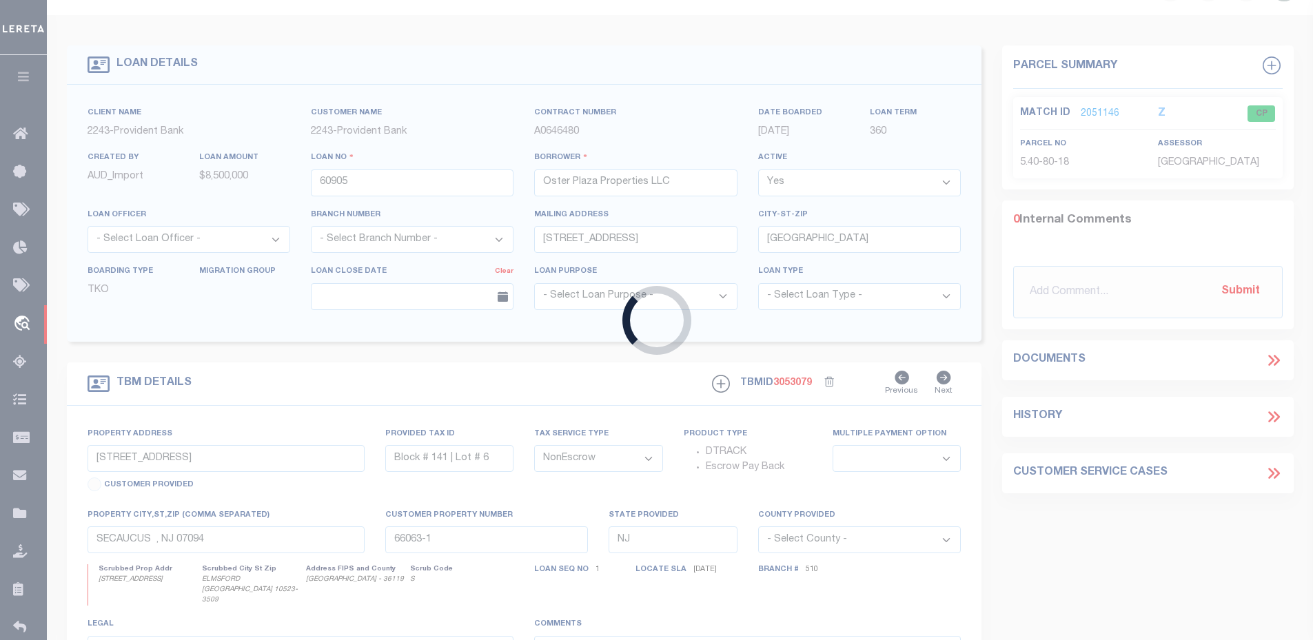
select select "13705"
select select "5375"
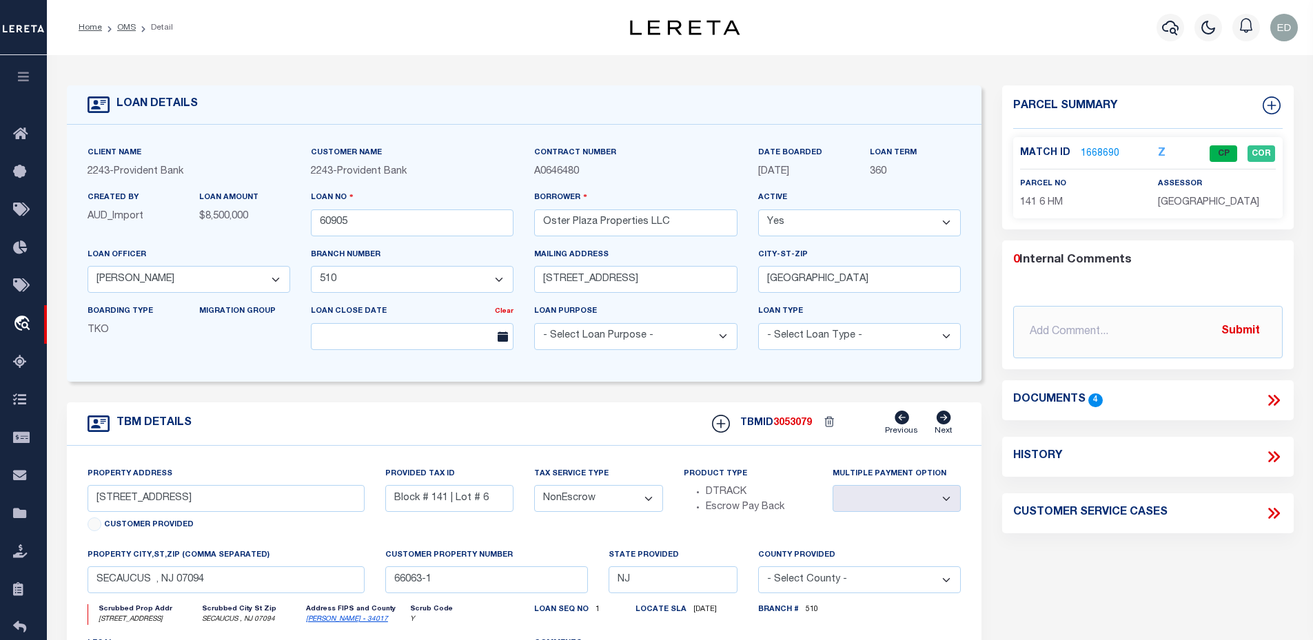
click at [1101, 151] on link "1668690" at bounding box center [1100, 154] width 39 height 14
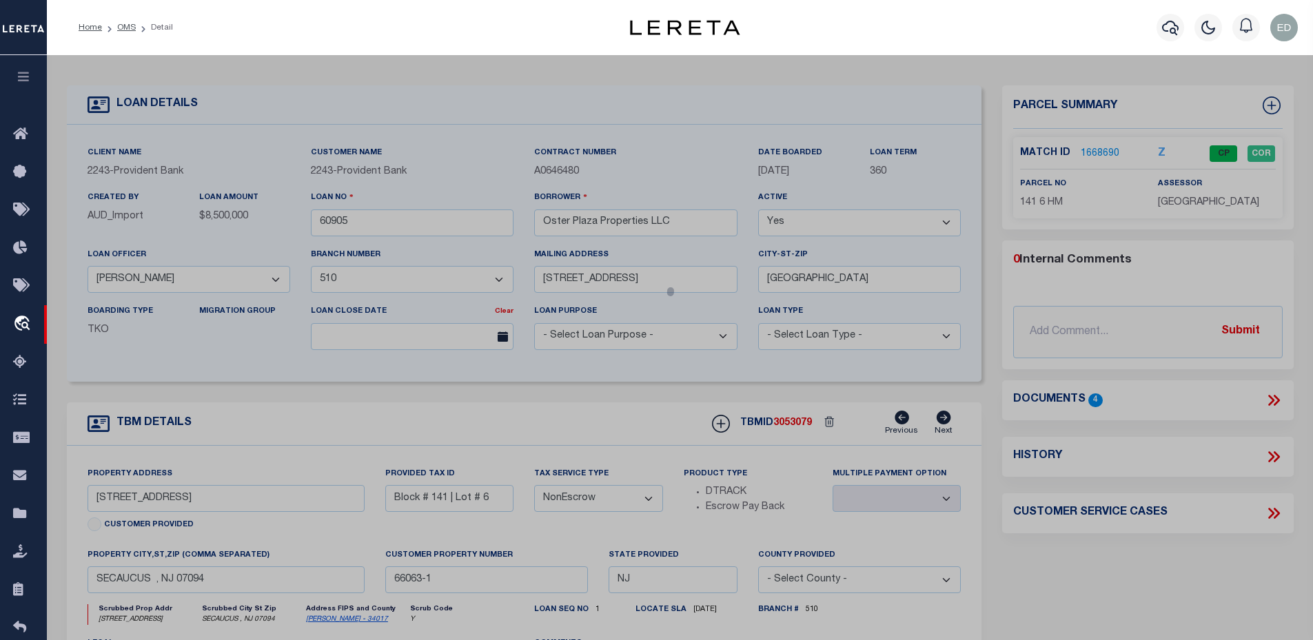
select select "AS"
select select
checkbox input "false"
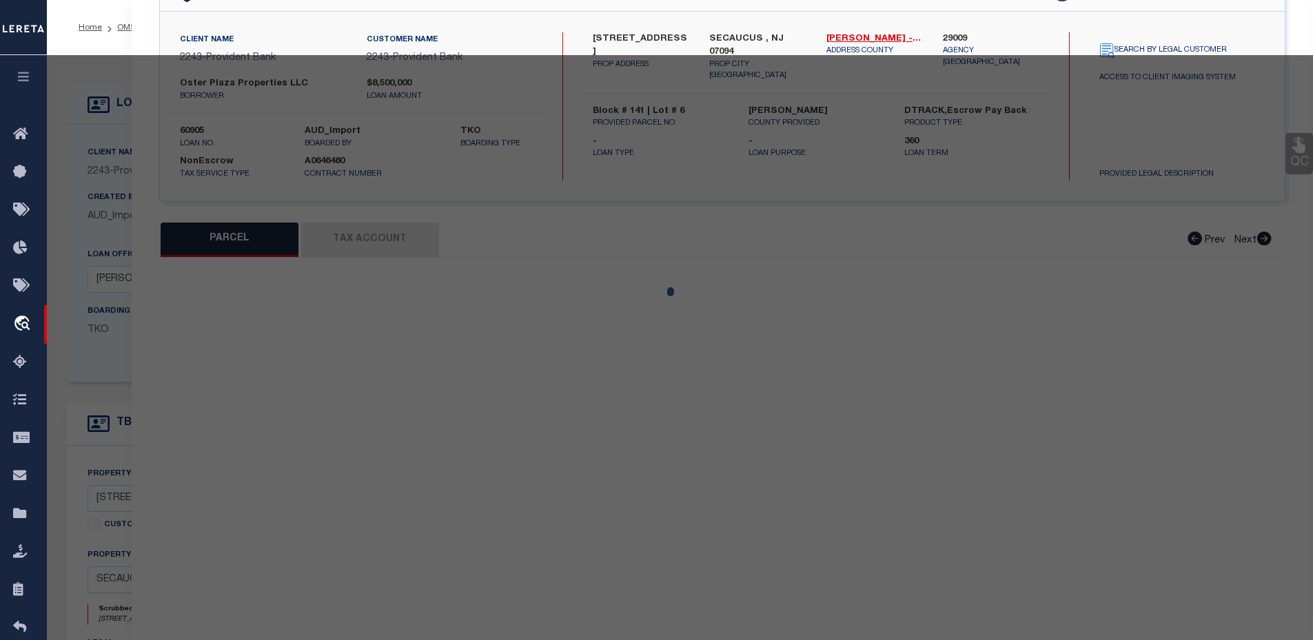
select select "CP"
type input "OSTER PLAZA PROP LLC % OSTER"
type input "[STREET_ADDRESS]"
type input "SECAUCUS NJ 07094"
type textarea "3.7 ACRES"
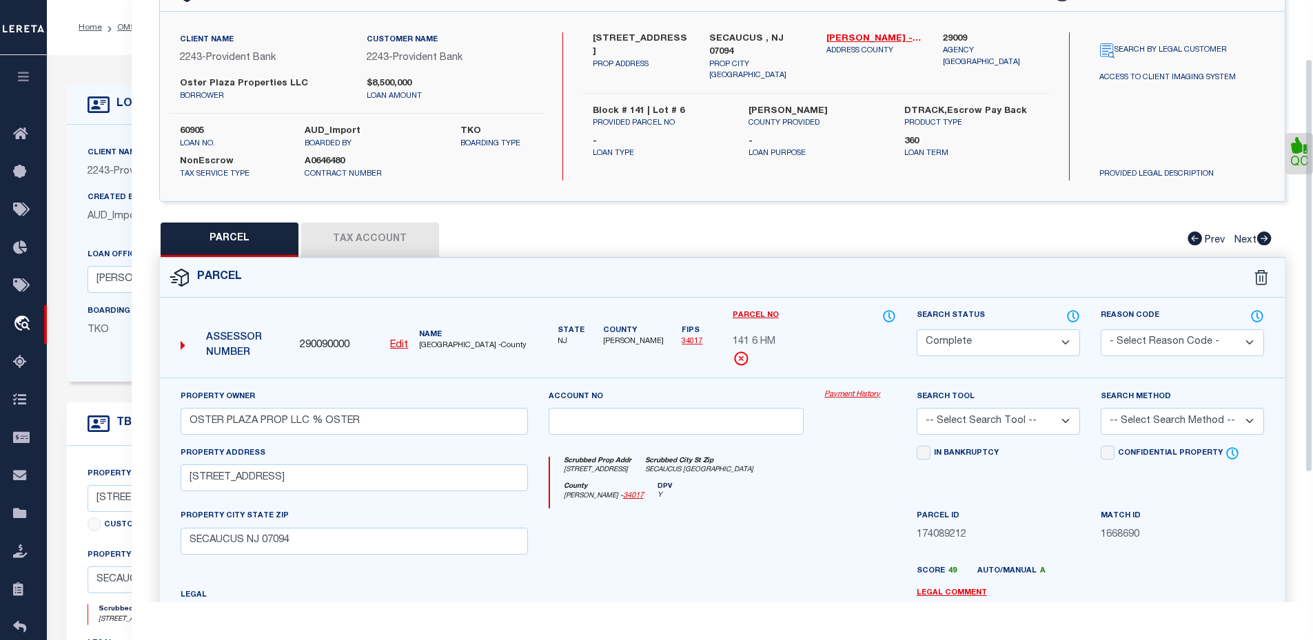
click at [371, 240] on button "Tax Account" at bounding box center [370, 240] width 138 height 34
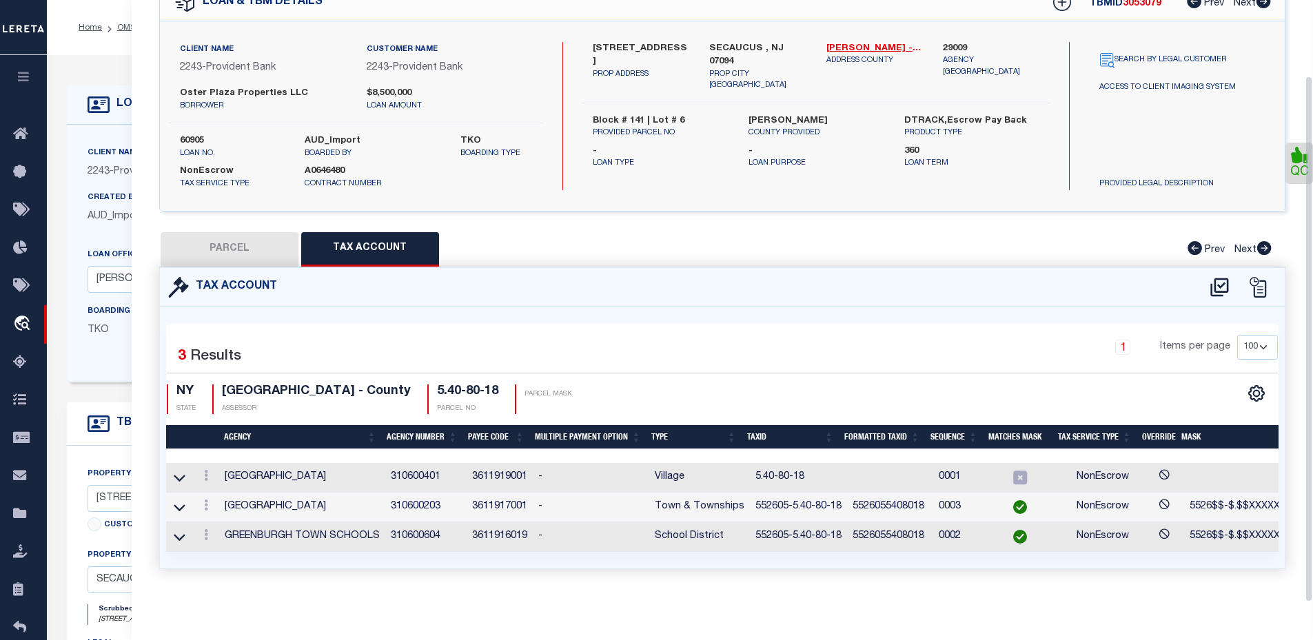
select select "100"
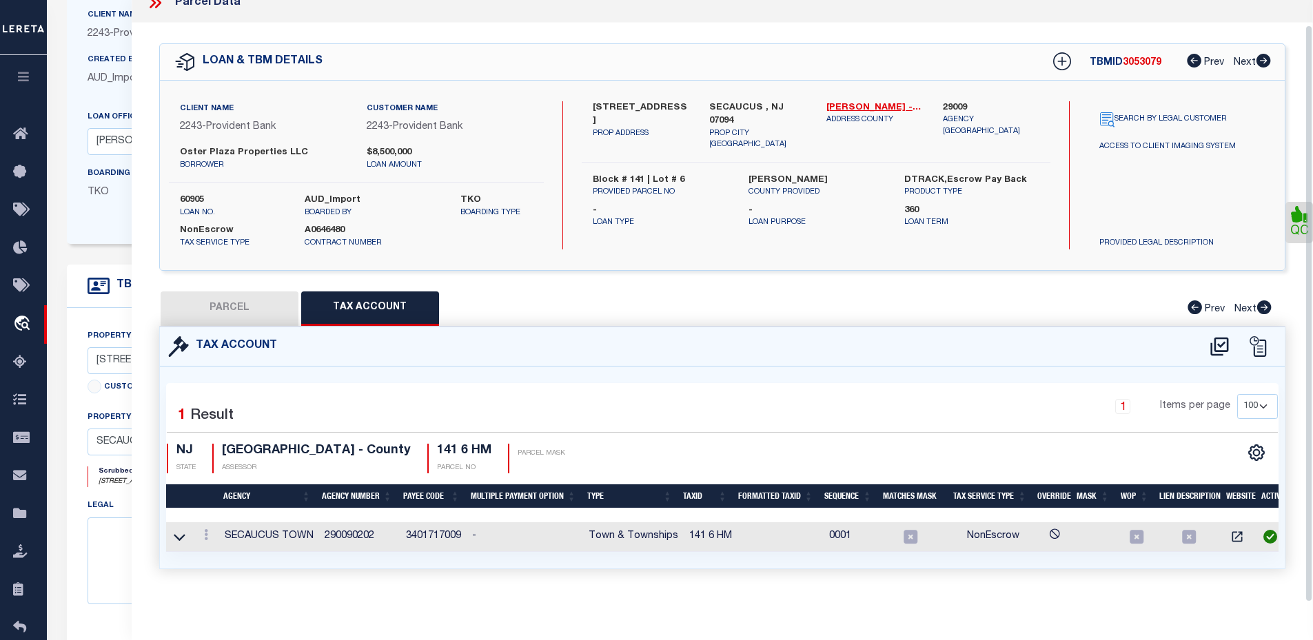
scroll to position [207, 0]
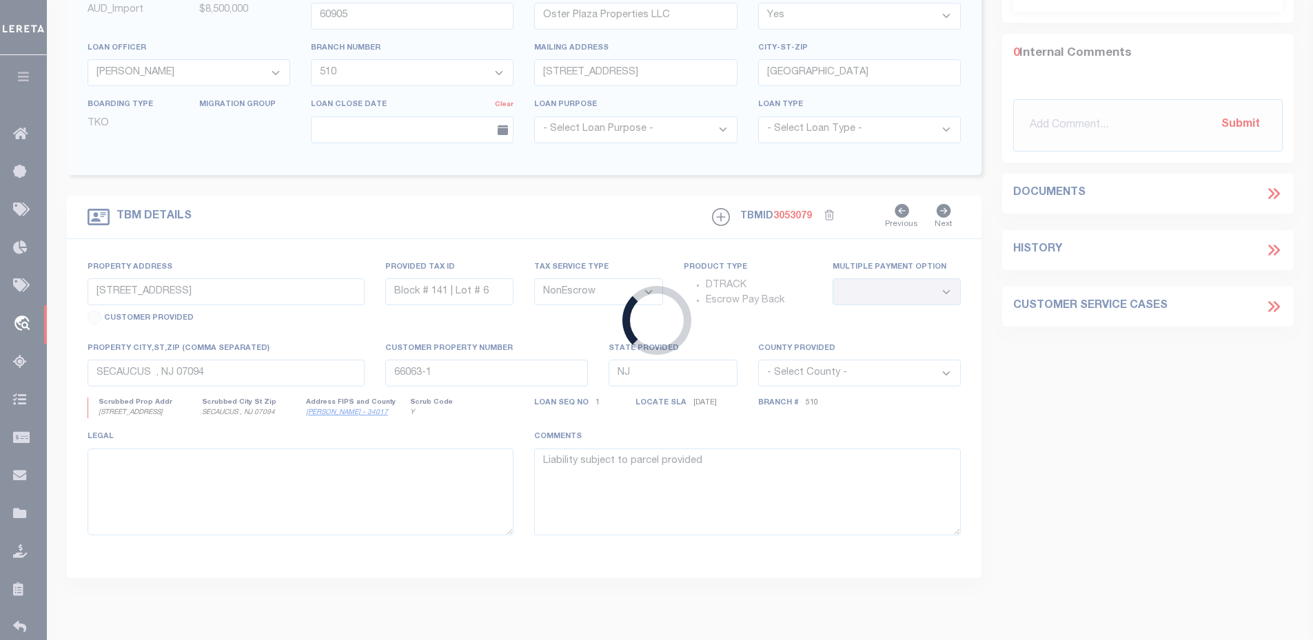
type input "58408"
type input "[STREET_ADDRESS] ENTERPRISES LLC ,"
select select "16153"
select select "5389"
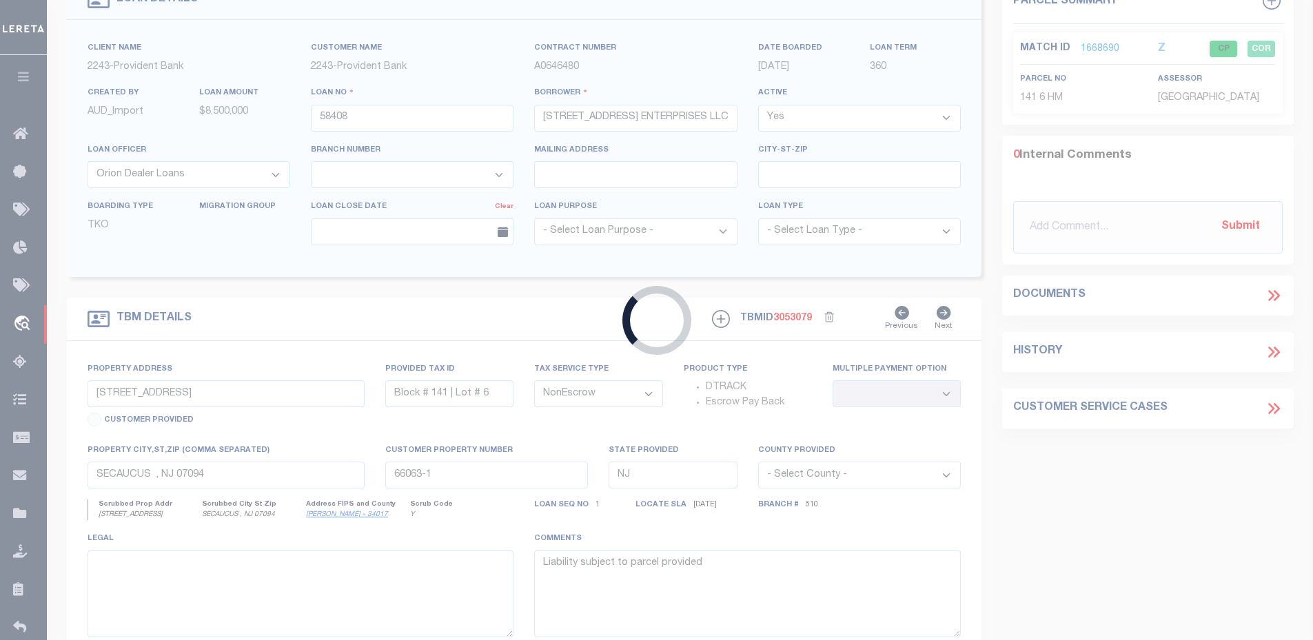
type input "[STREET_ADDRESS]"
type input "00070 00017 01"
select select
type input "CLINTON NJ 088091076"
select select
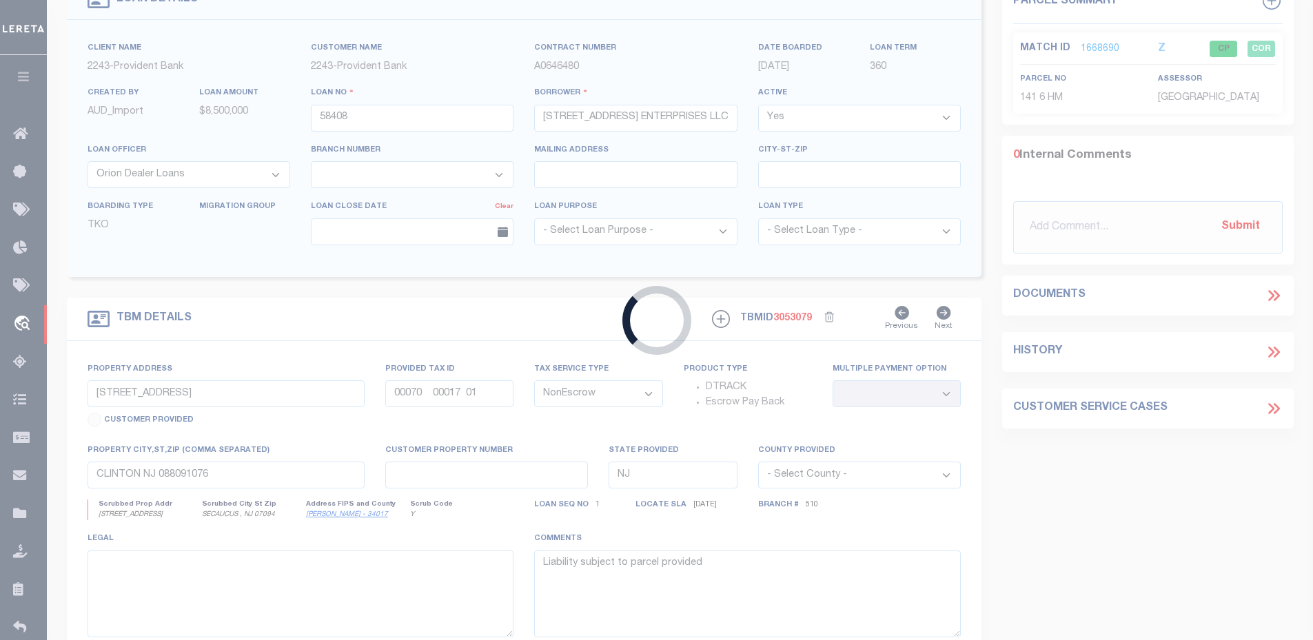
select select "16153"
select select "5389"
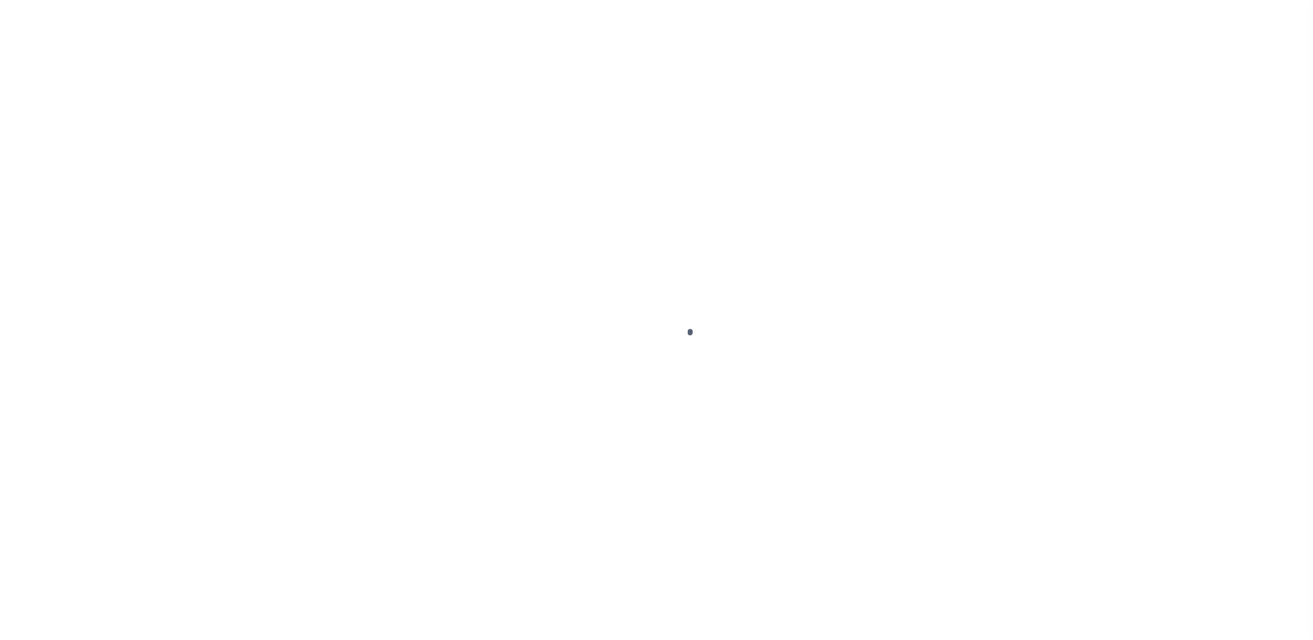
select select "16153"
select select "5389"
select select "NonEscrow"
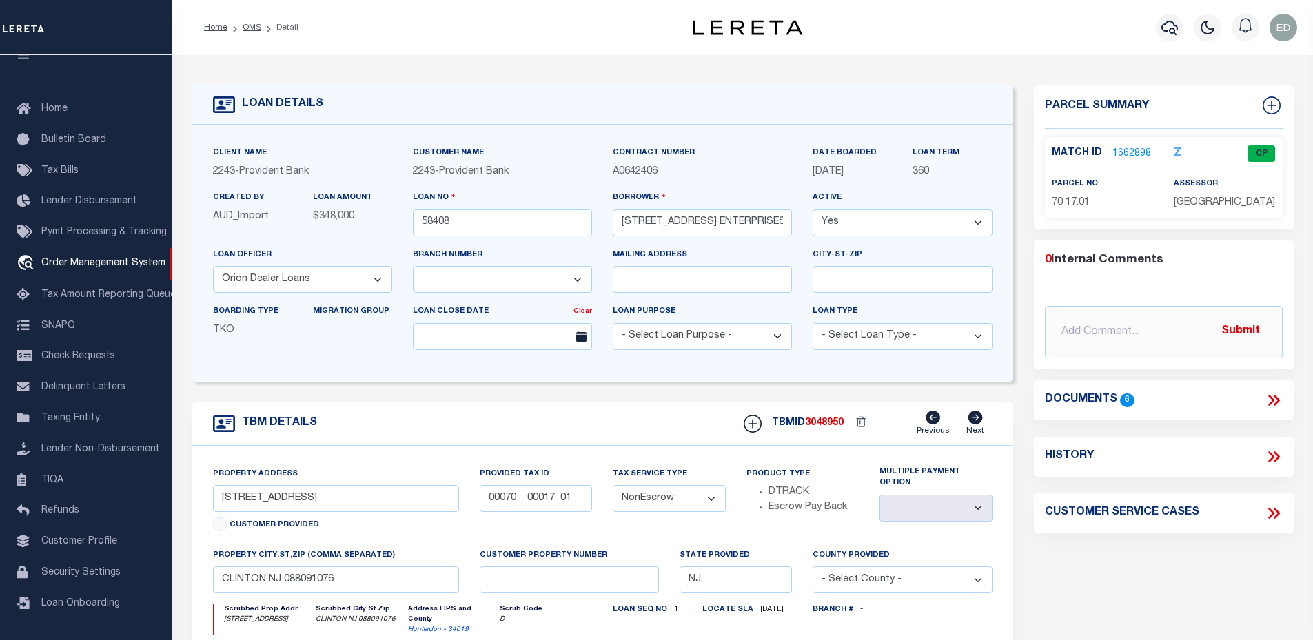
type input "56654"
type input "99 GRAYROCK ROAD ENTERPRISES LLC"
select select "13672"
select select "5374"
type input "52 SLIKER RD"
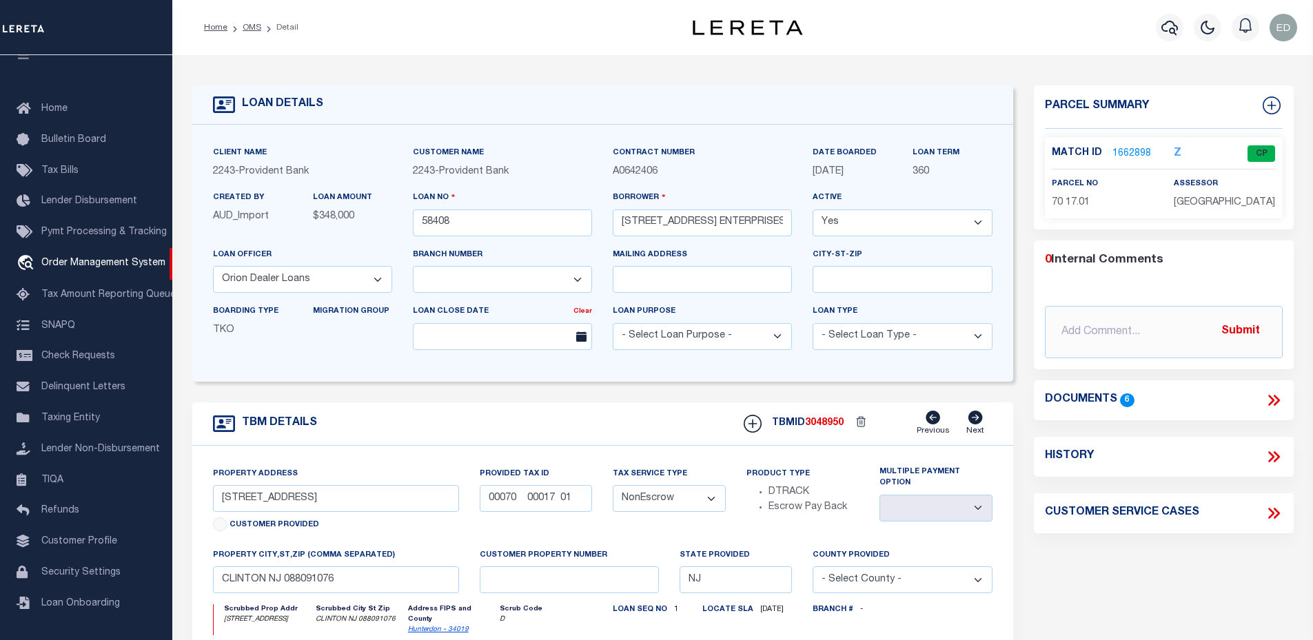
type input "GLEN GARDNER, NJ 08826-3333"
type input "99 GRAYROCK ROAD"
type input "Block # 70 | Lot # 17.01"
select select
type input "CLINTON, NEW JERSEY 08809"
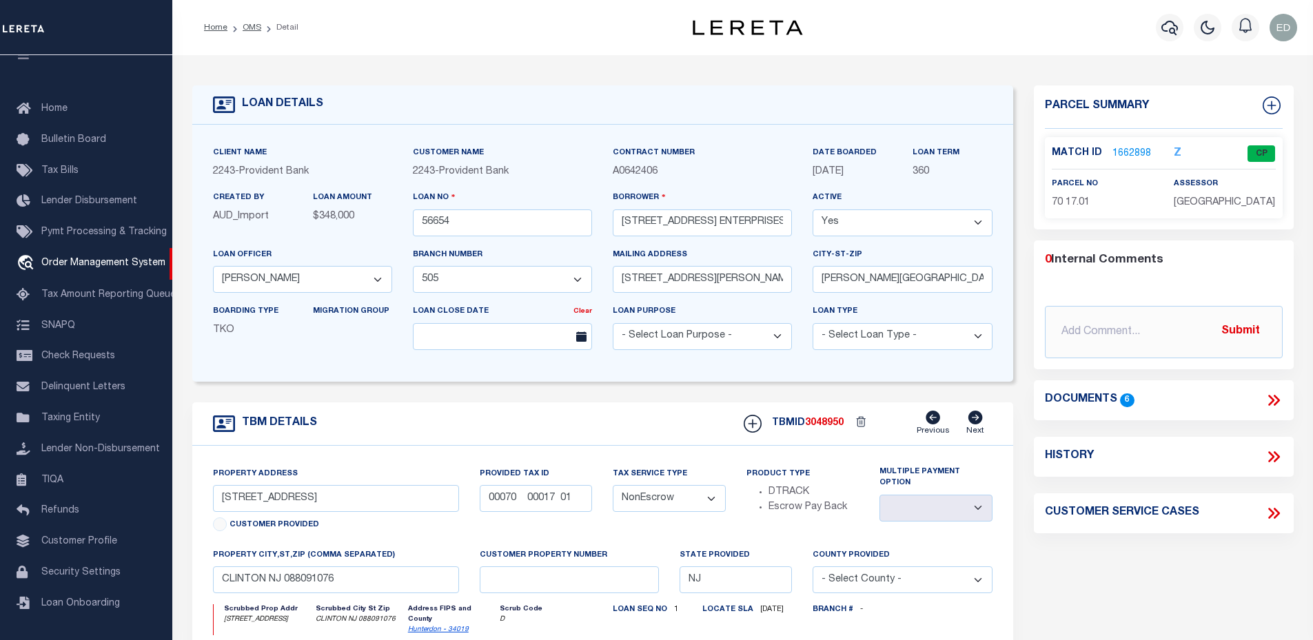
type input "40464055-1"
select select
select select "13672"
select select "5374"
